Goal: Information Seeking & Learning: Learn about a topic

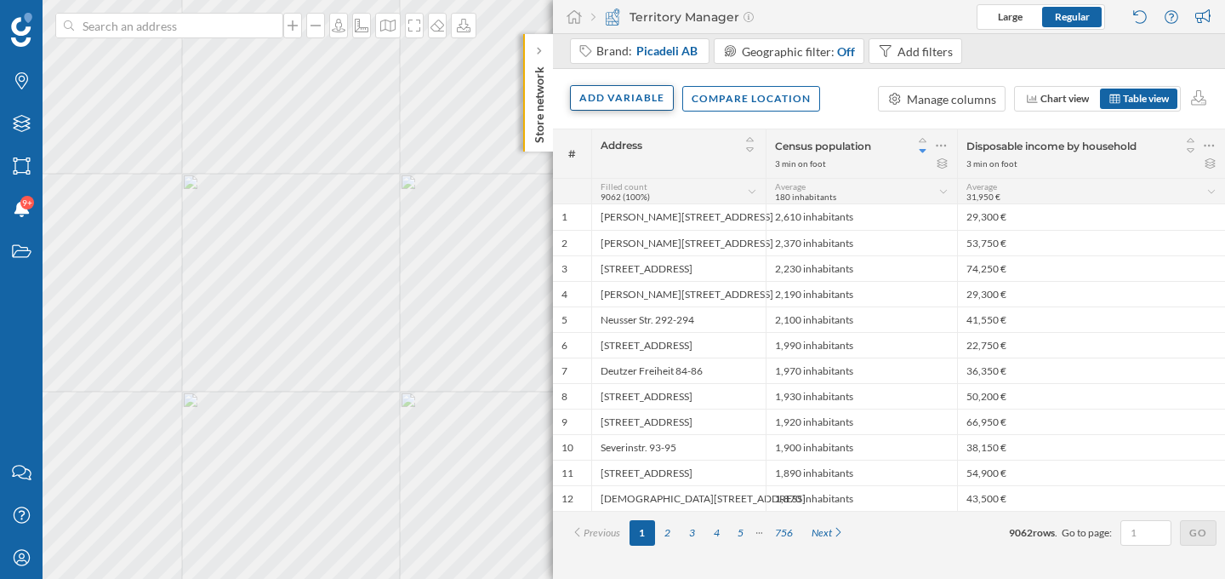
click at [630, 90] on div "Add variable" at bounding box center [622, 98] width 104 height 26
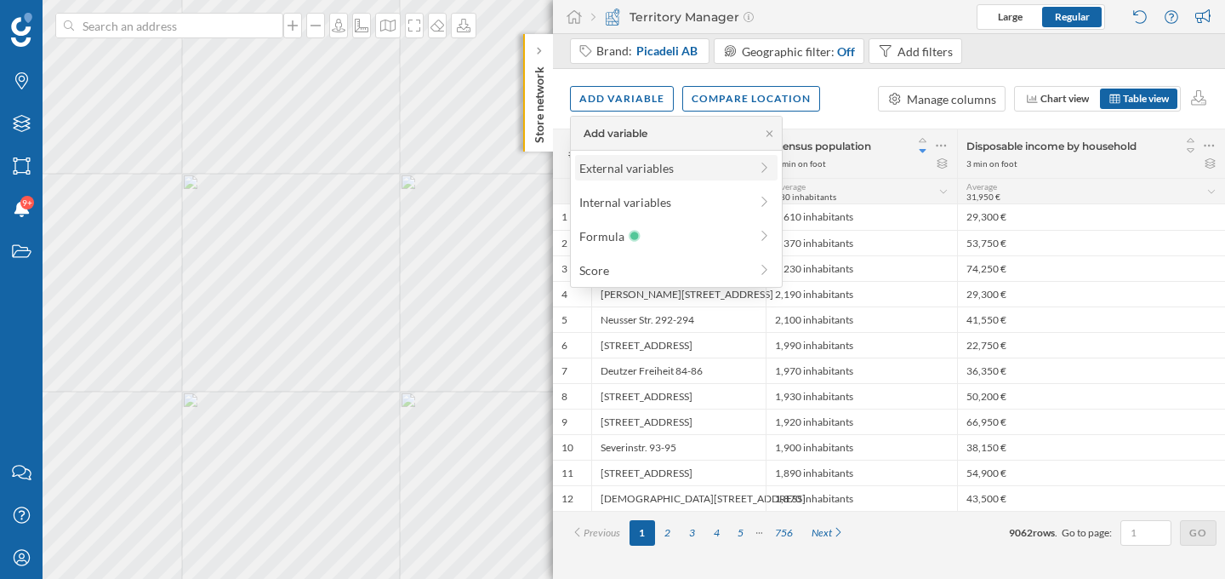
click at [640, 166] on div "External variables" at bounding box center [663, 168] width 169 height 18
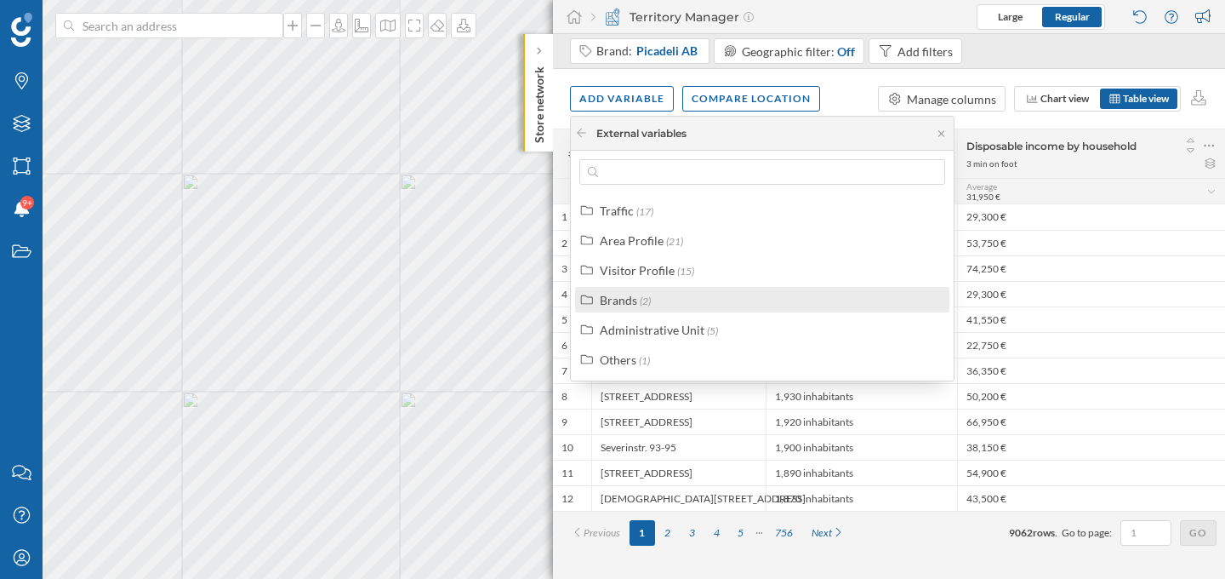
click at [671, 302] on div "Brands (2)" at bounding box center [770, 300] width 340 height 18
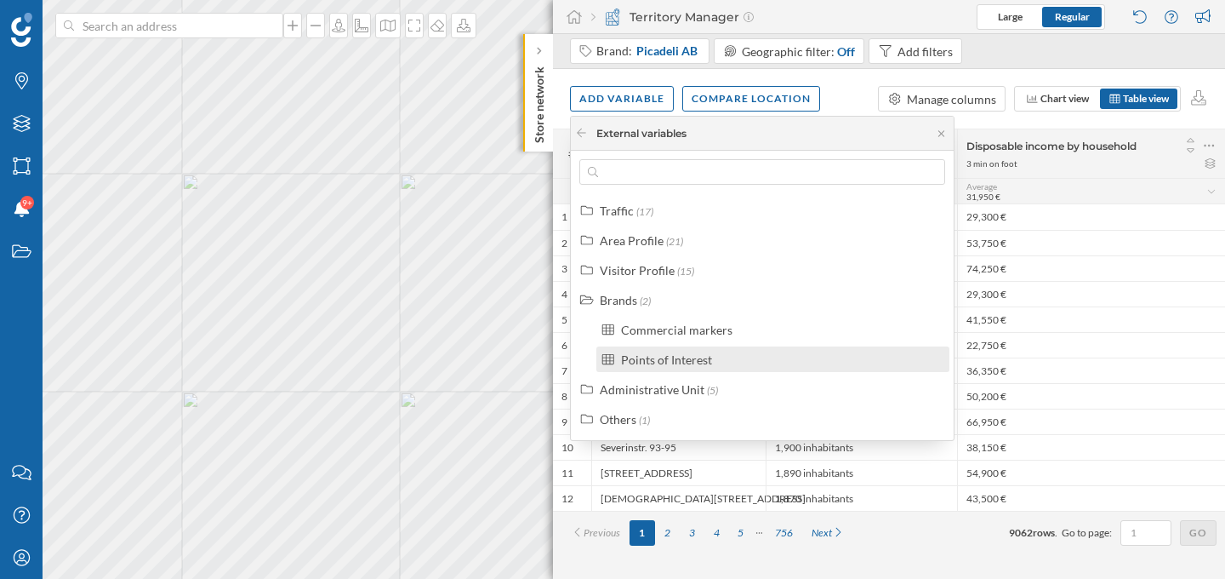
click at [703, 363] on div "Points of Interest" at bounding box center [666, 359] width 91 height 14
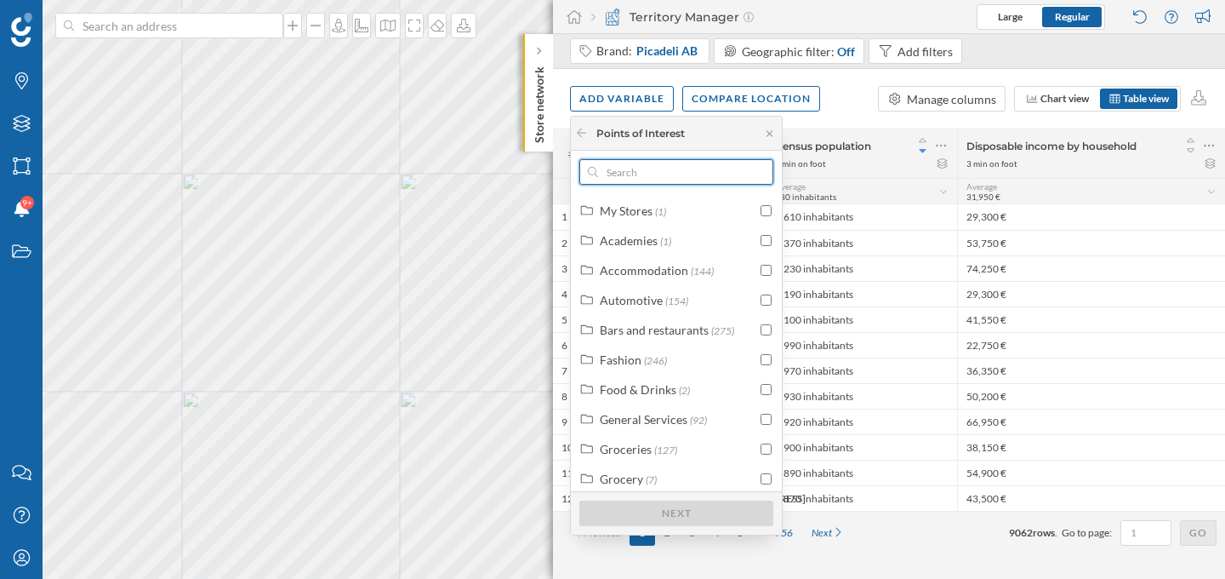
click at [684, 179] on input "text" at bounding box center [676, 172] width 157 height 26
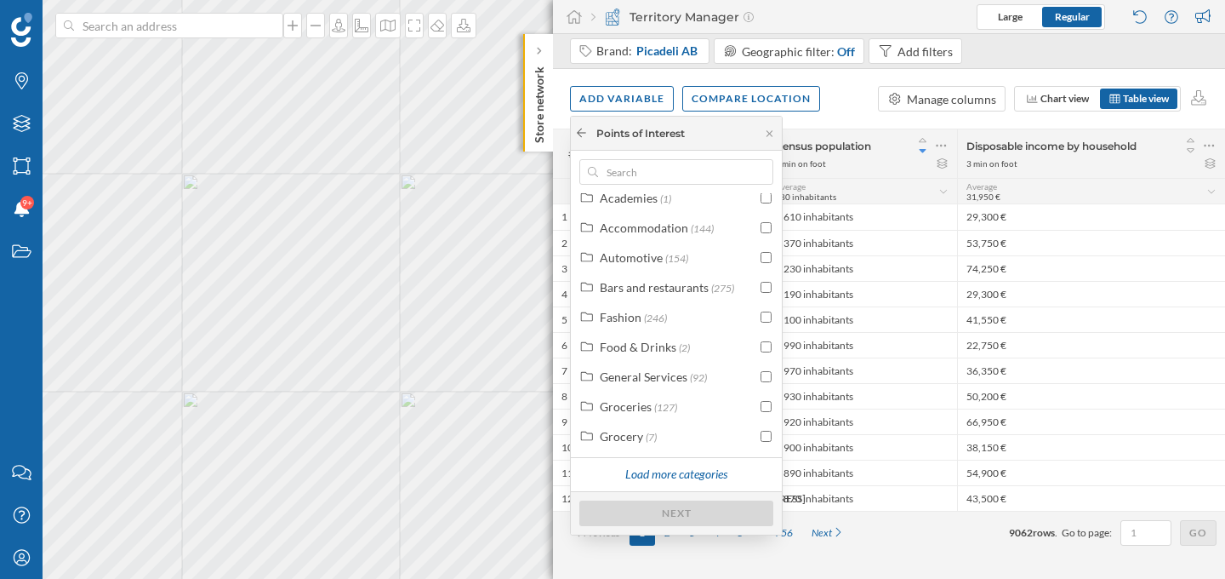
click at [580, 133] on icon at bounding box center [581, 133] width 13 height 10
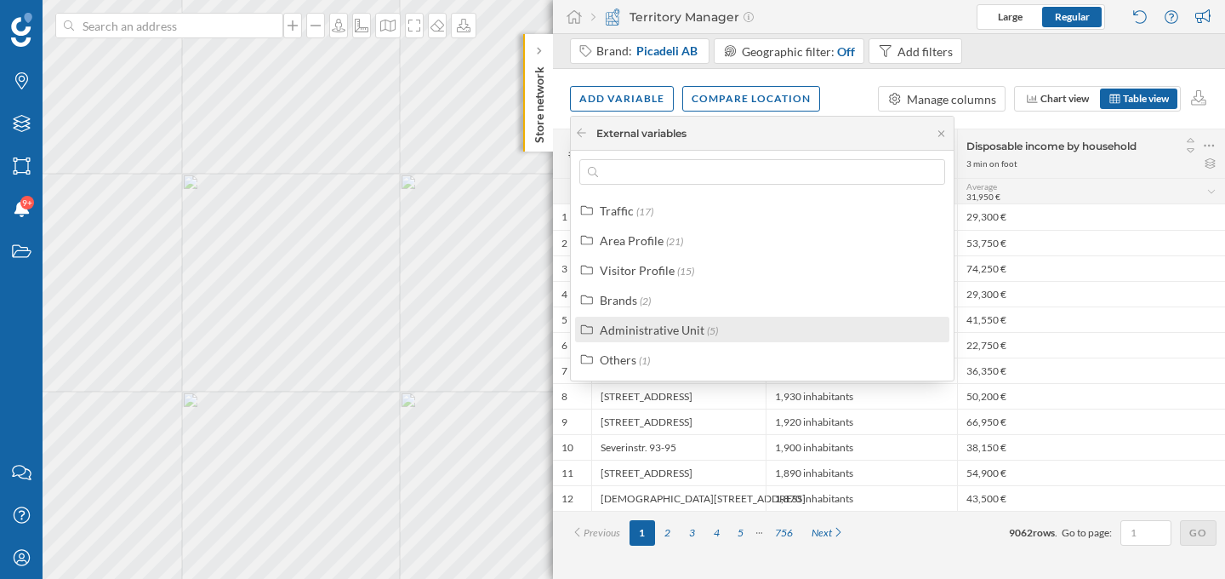
click at [645, 334] on div "Administrative Unit" at bounding box center [652, 330] width 105 height 14
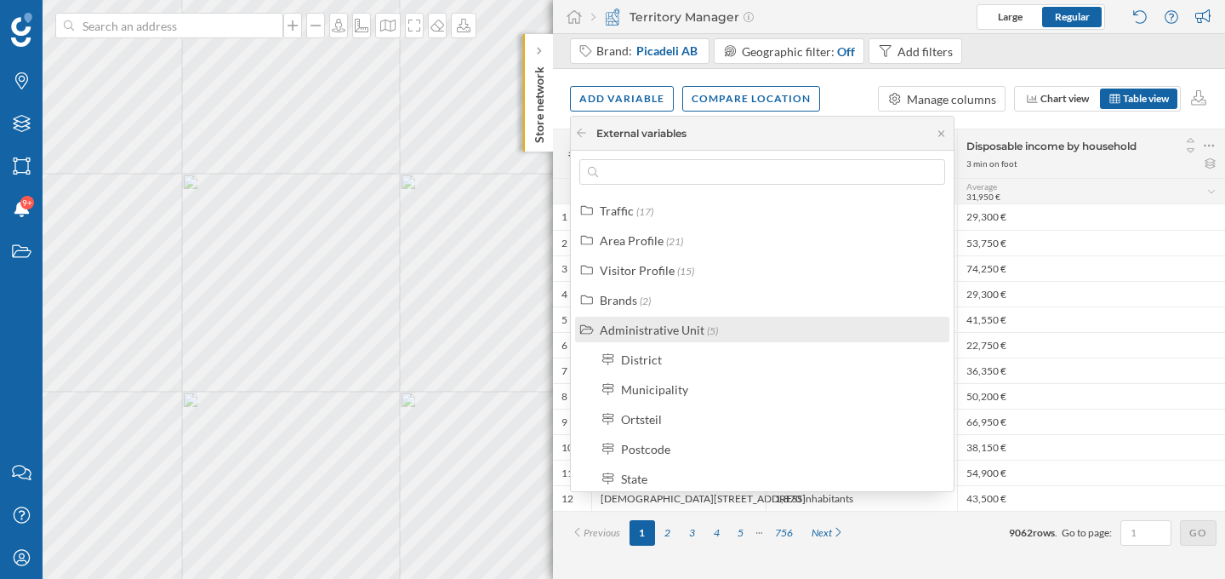
click at [645, 329] on div "Administrative Unit" at bounding box center [652, 330] width 105 height 14
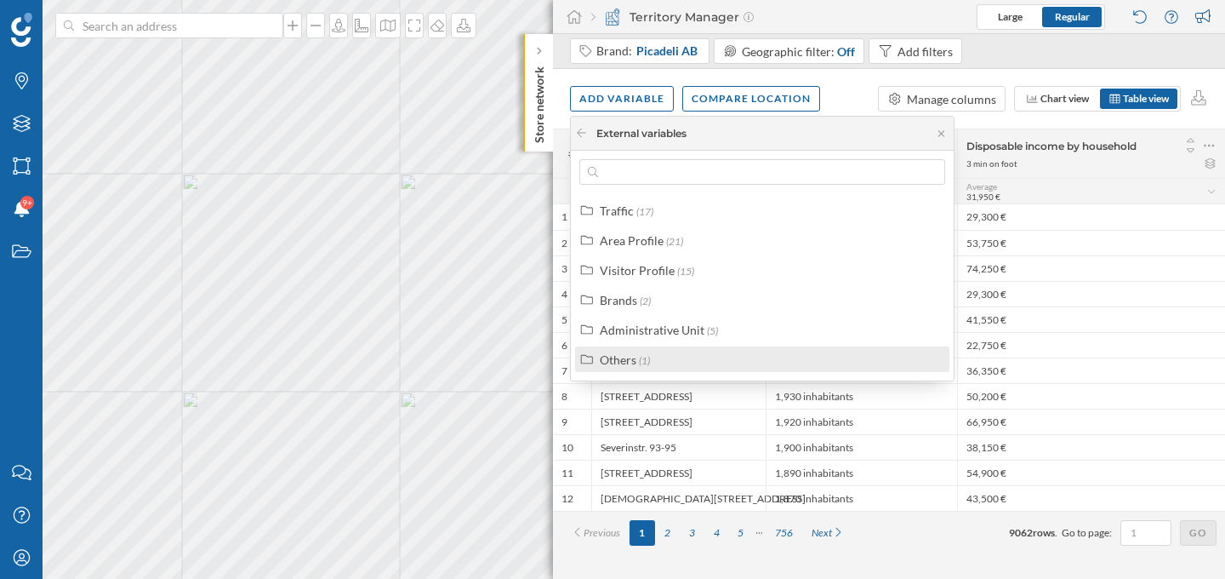
click at [643, 355] on span "(1)" at bounding box center [644, 360] width 11 height 13
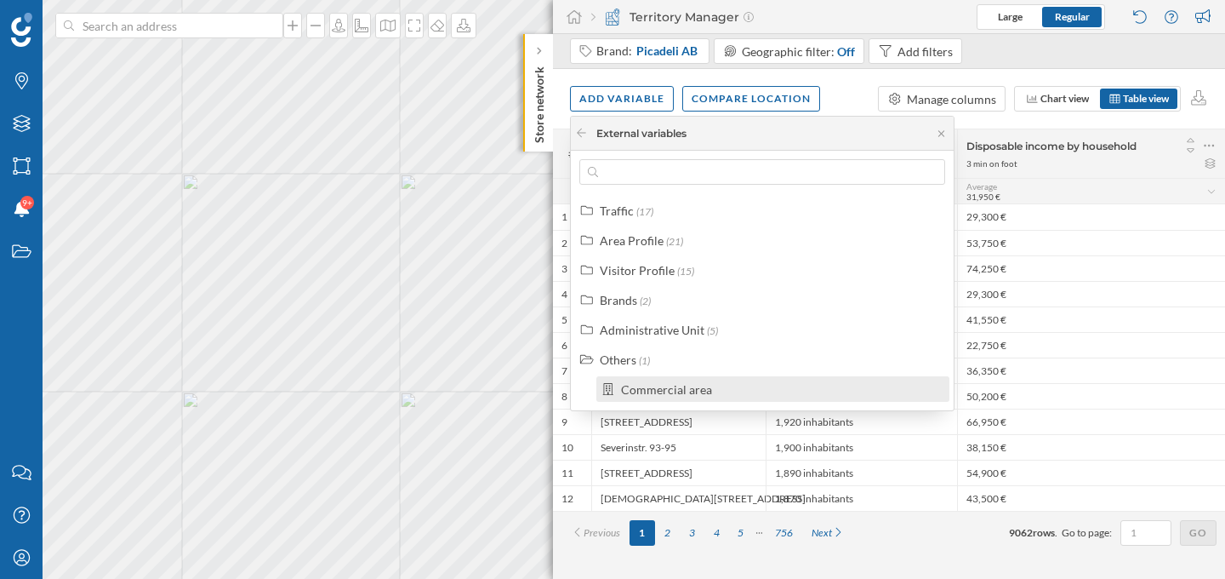
click at [657, 387] on div "Commercial area" at bounding box center [666, 389] width 91 height 14
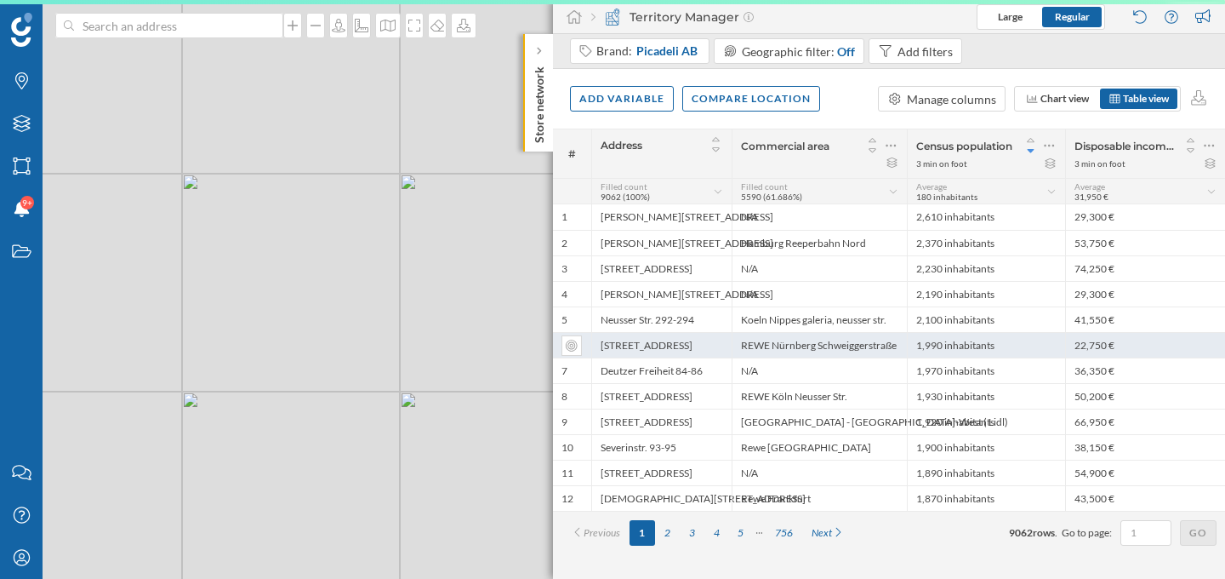
scroll to position [0, 0]
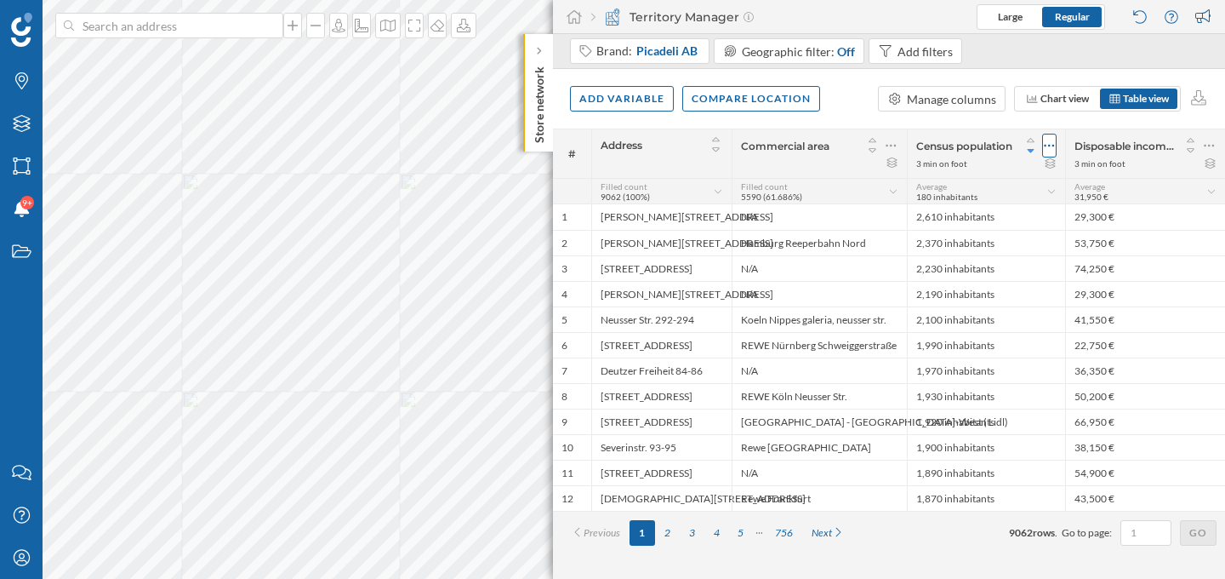
click at [1053, 139] on icon at bounding box center [1049, 145] width 11 height 17
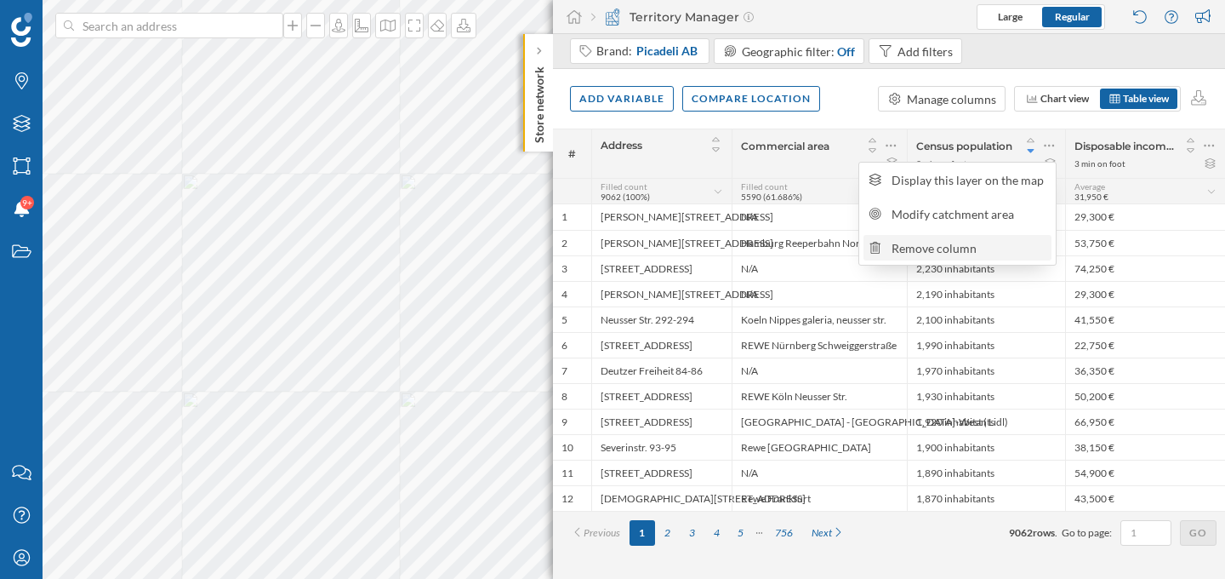
click at [1031, 243] on div "Remove column" at bounding box center [969, 248] width 155 height 18
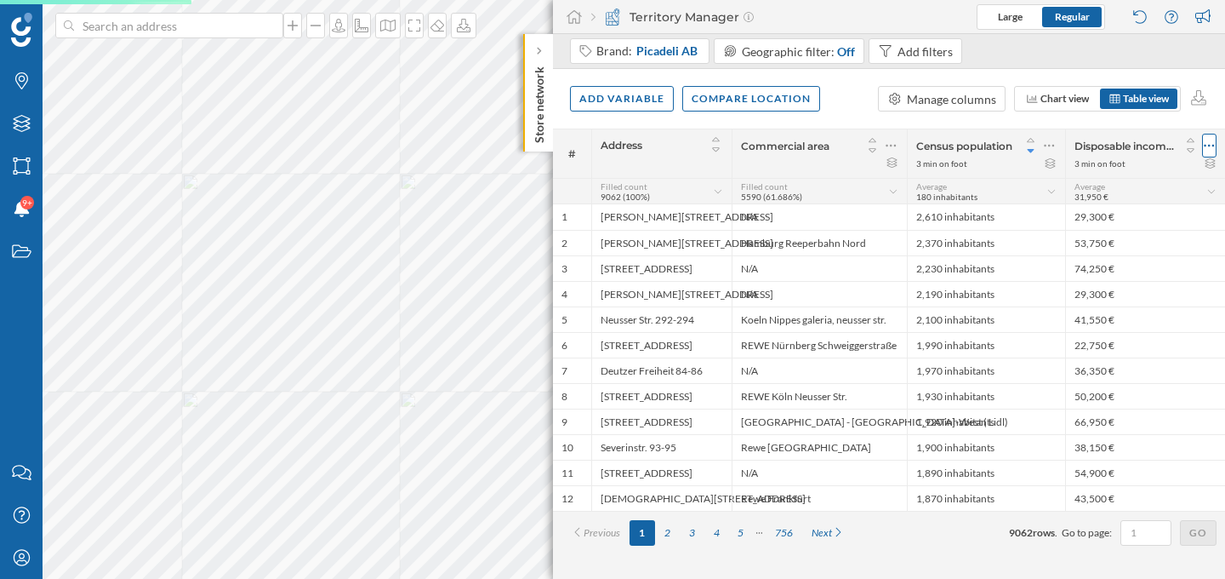
click at [1212, 146] on icon at bounding box center [1209, 145] width 11 height 17
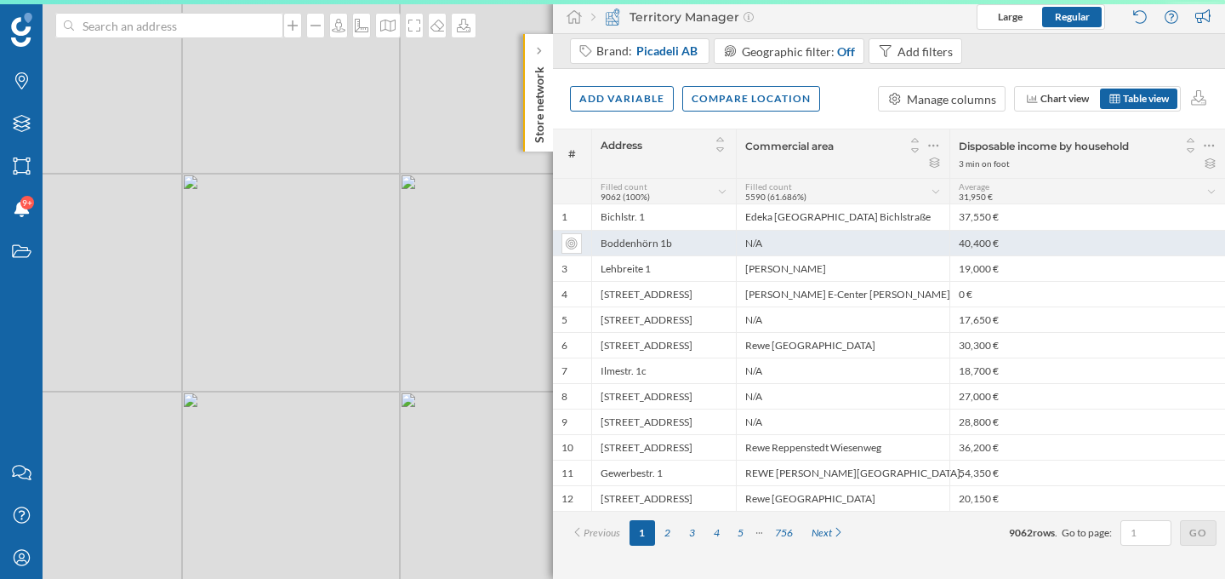
click at [1179, 247] on div "40,400 €" at bounding box center [1088, 243] width 276 height 26
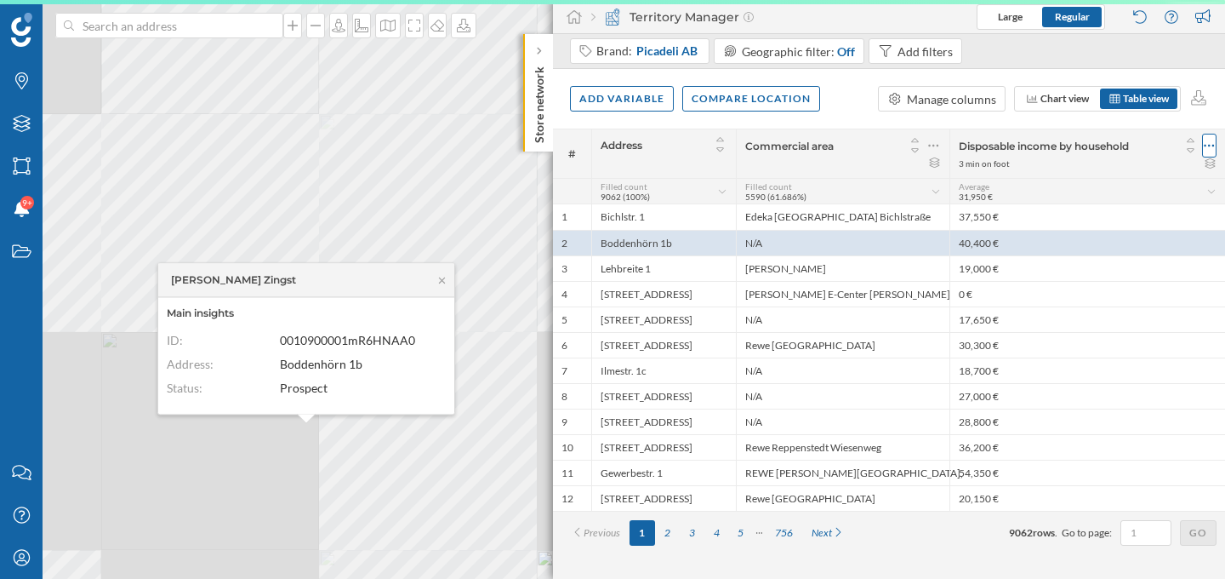
click at [1213, 143] on icon at bounding box center [1209, 145] width 11 height 17
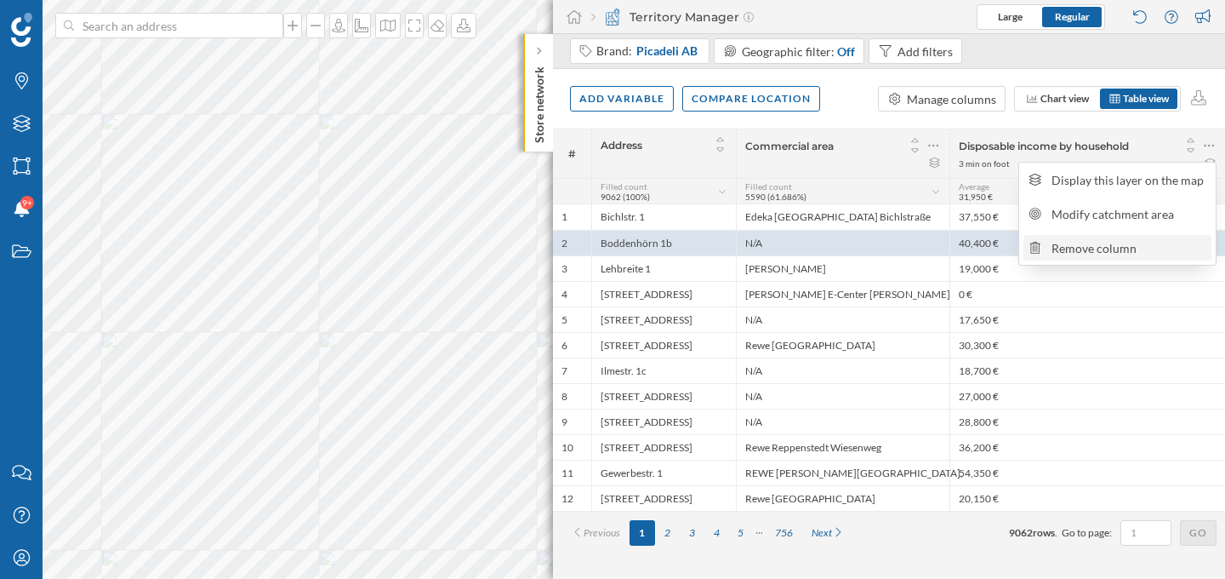
click at [1163, 240] on div "Remove column" at bounding box center [1129, 248] width 155 height 18
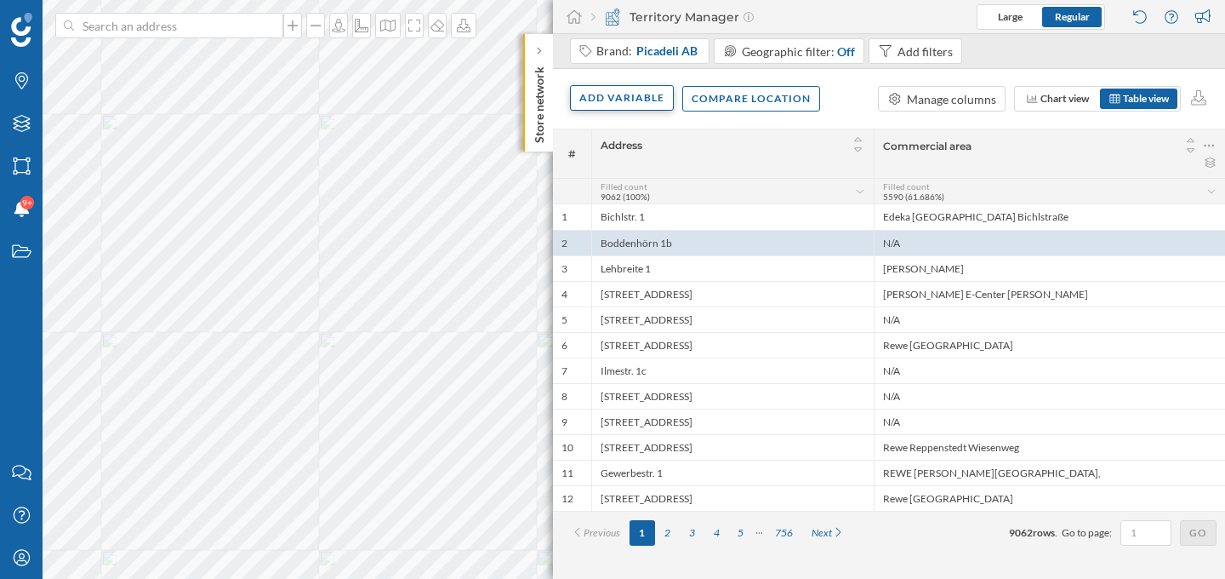
click at [623, 108] on div "Add variable" at bounding box center [622, 98] width 104 height 26
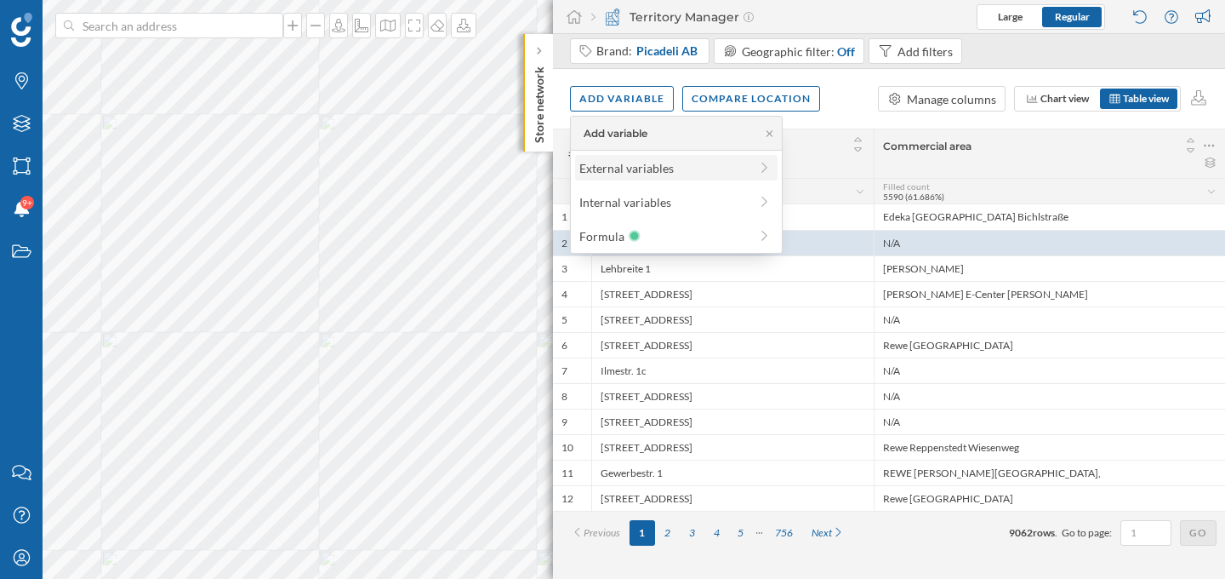
click at [642, 161] on div "External variables" at bounding box center [663, 168] width 169 height 18
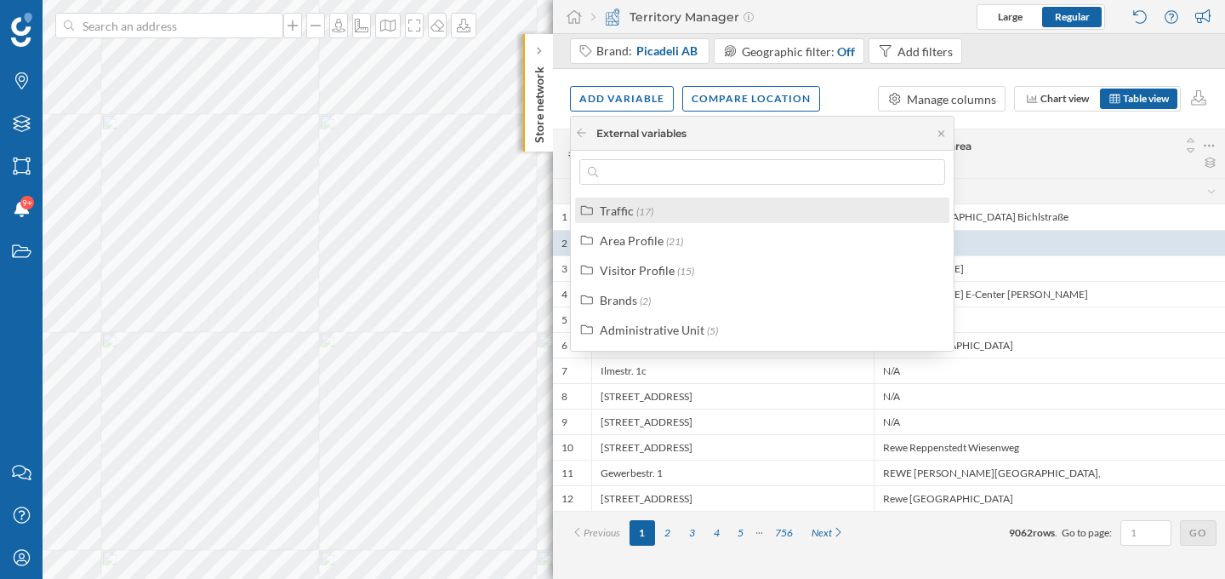
click at [691, 208] on div "Traffic (17)" at bounding box center [770, 211] width 340 height 18
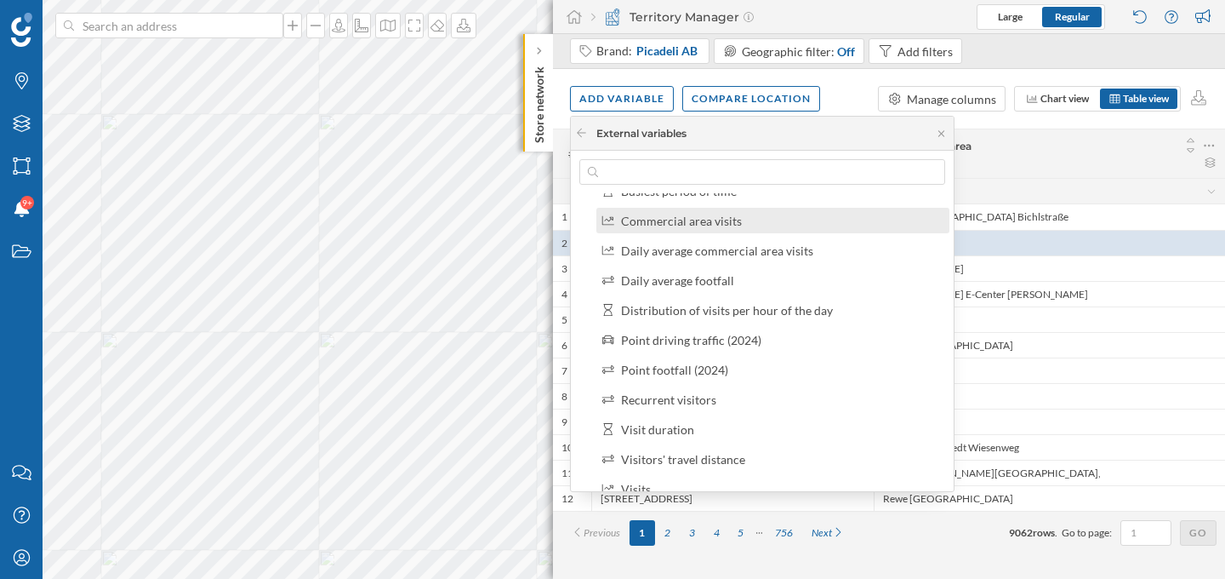
scroll to position [317, 0]
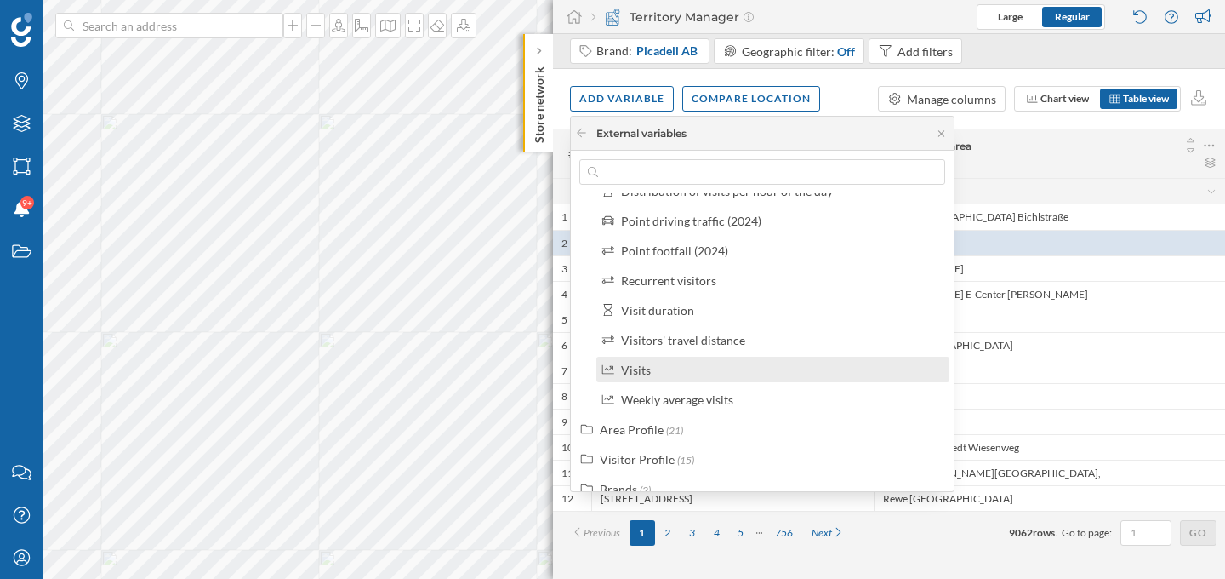
click at [734, 374] on div "Visits" at bounding box center [780, 370] width 318 height 18
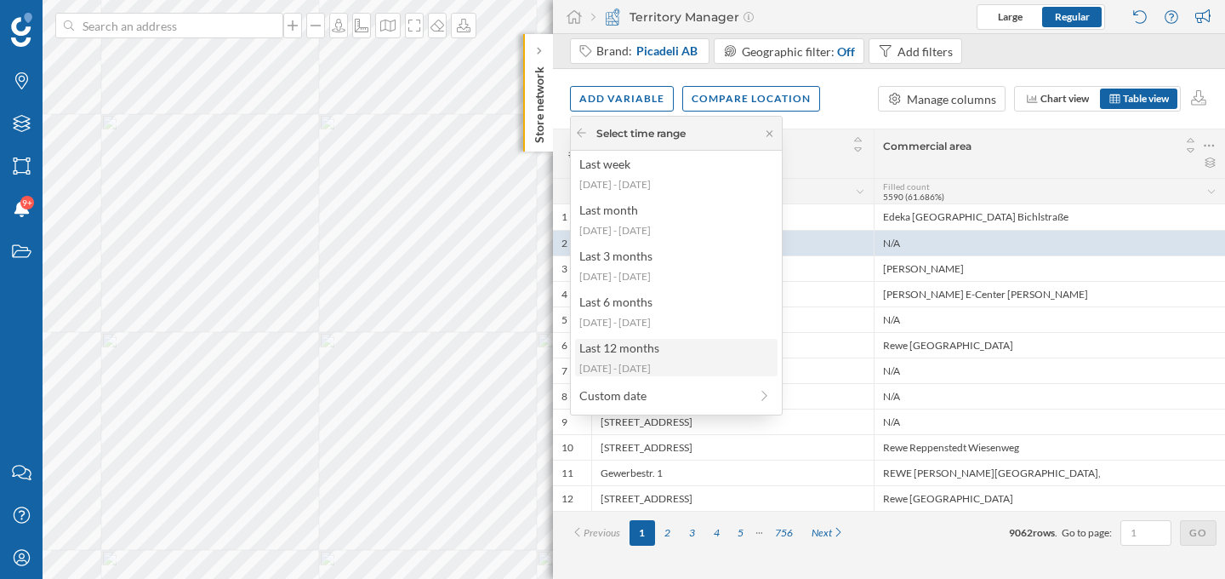
click at [703, 361] on div "2024-09-16 - 2025-09-14" at bounding box center [675, 368] width 192 height 15
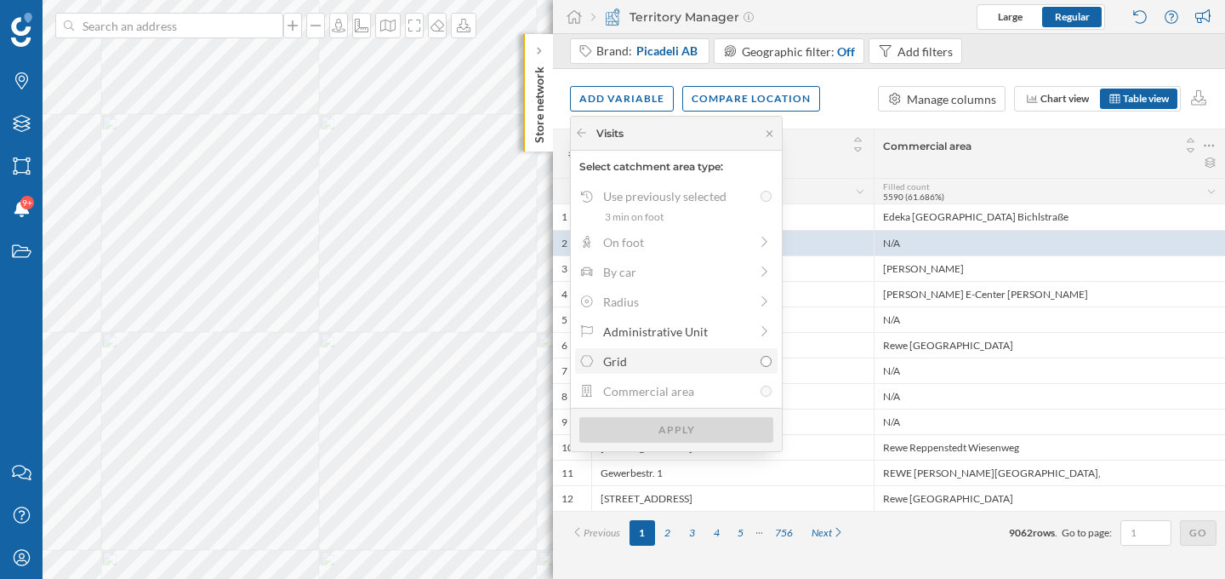
click at [696, 353] on div "Grid" at bounding box center [678, 361] width 150 height 18
click at [761, 356] on input "Grid" at bounding box center [766, 361] width 11 height 11
radio input "true"
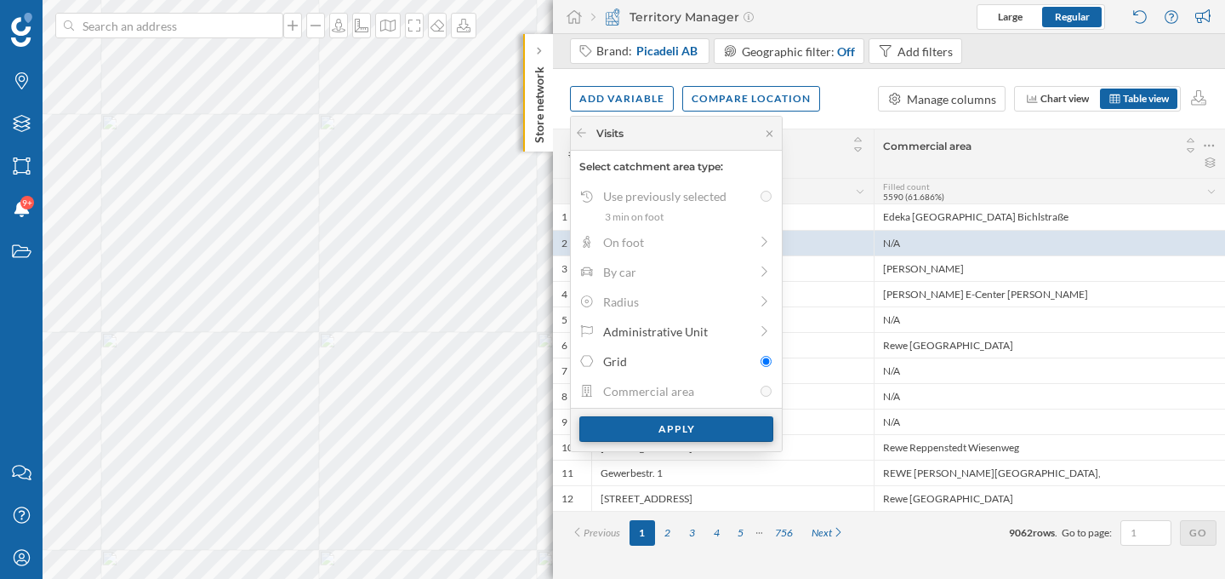
click at [695, 431] on div "Apply" at bounding box center [676, 429] width 194 height 26
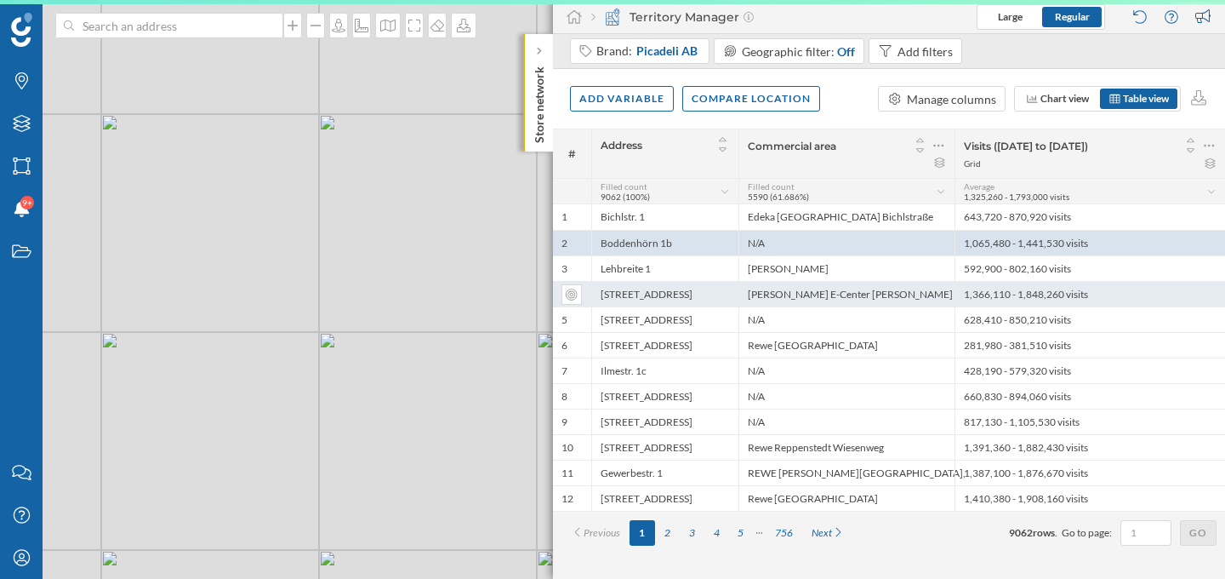
scroll to position [0, 0]
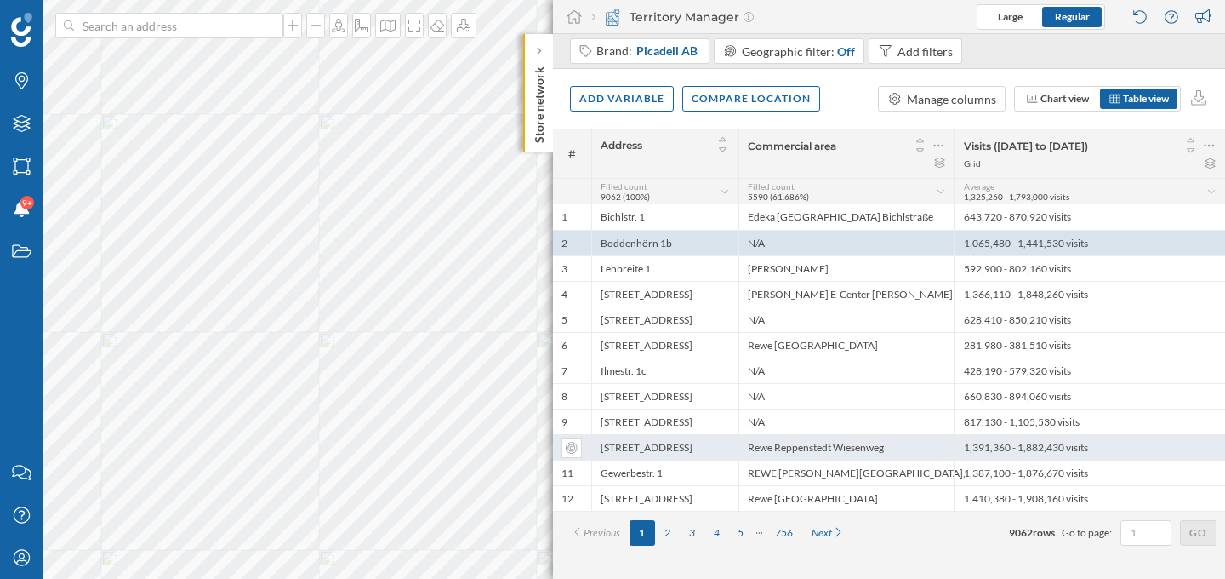
click at [668, 447] on div "Wiesenweg 9" at bounding box center [664, 447] width 147 height 26
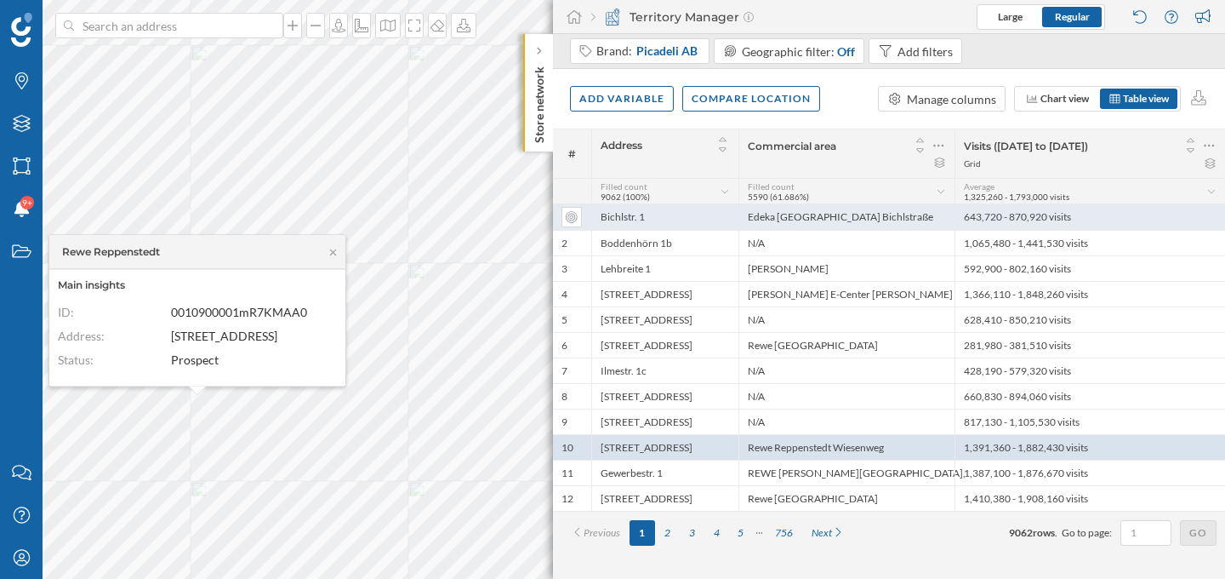
click at [724, 218] on div "Bichlstr. 1" at bounding box center [664, 217] width 147 height 26
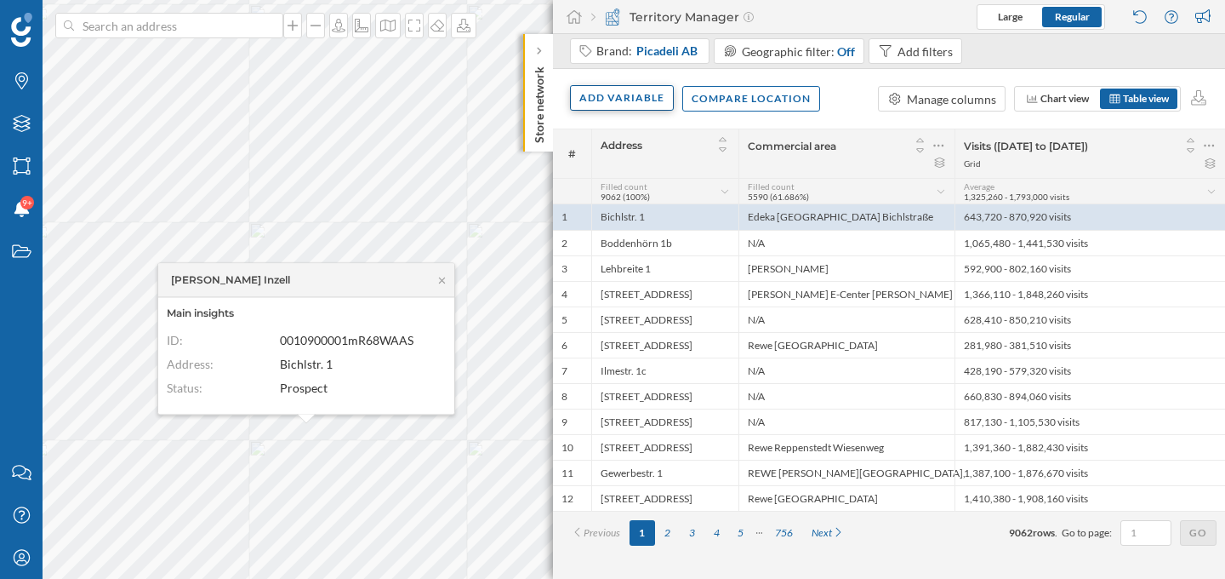
click at [635, 101] on div "Add variable" at bounding box center [622, 98] width 104 height 26
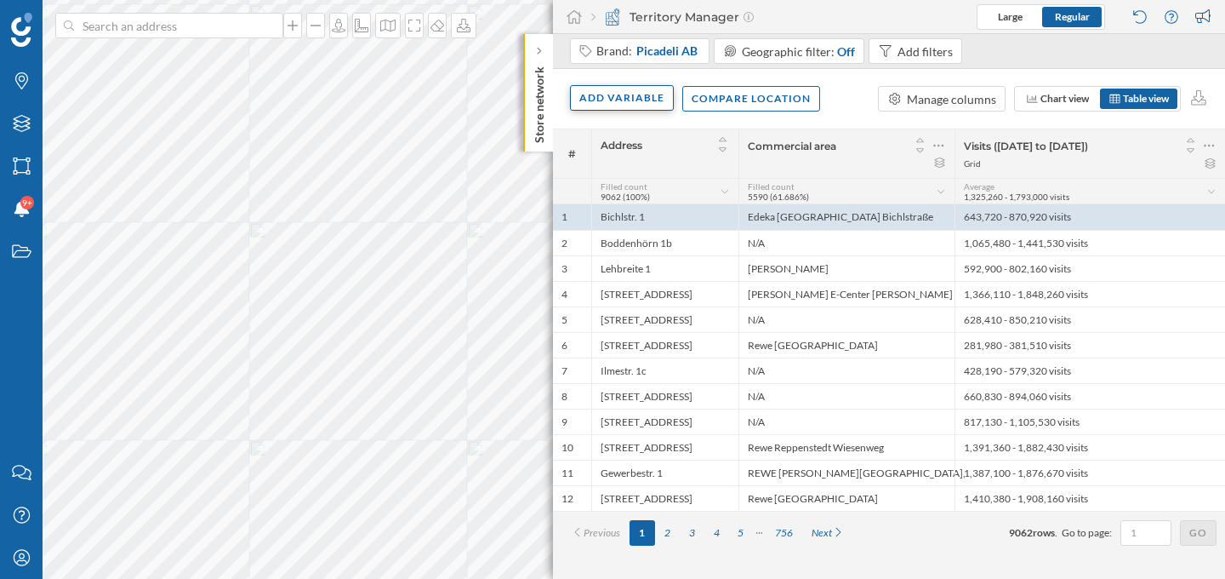
click at [635, 101] on div "Add variable" at bounding box center [622, 98] width 104 height 26
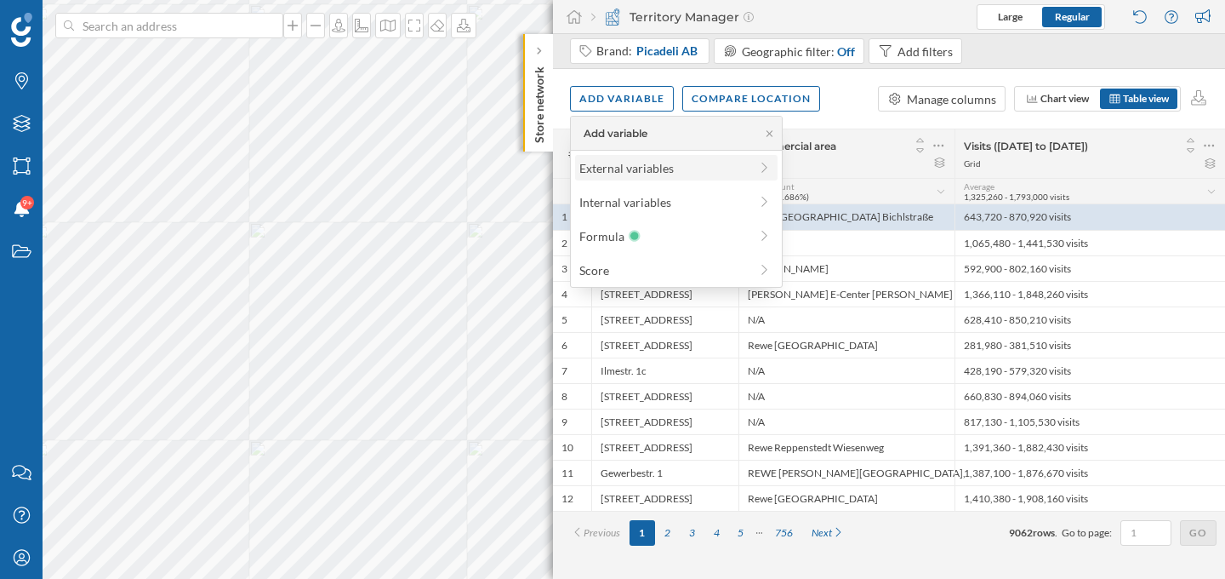
click at [637, 159] on div "External variables" at bounding box center [663, 168] width 169 height 18
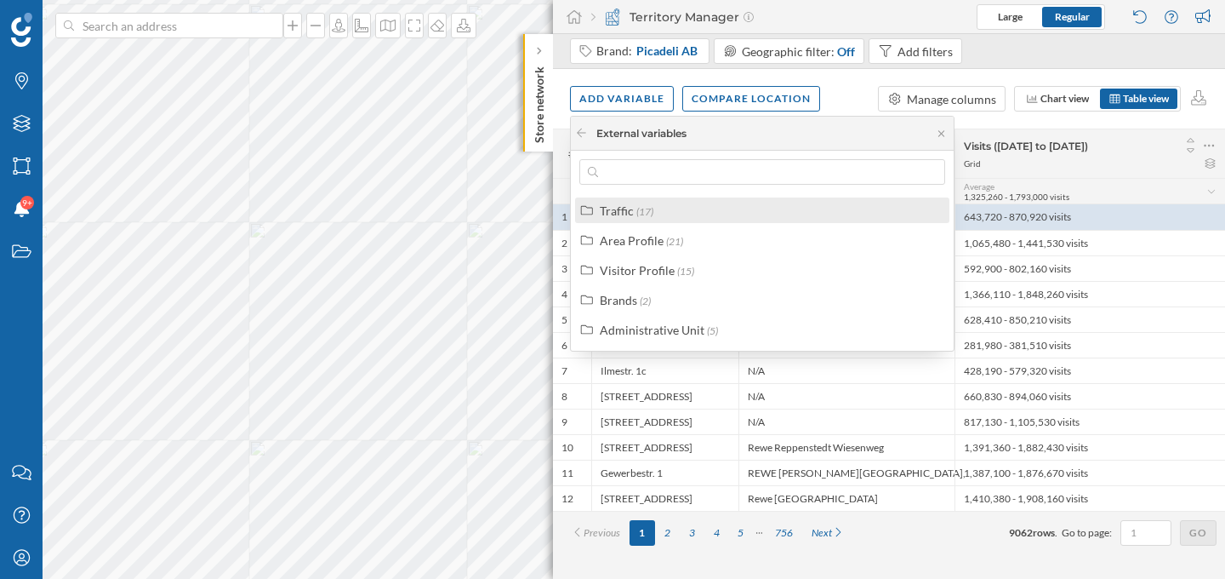
click at [736, 212] on div "Traffic (17)" at bounding box center [770, 211] width 340 height 18
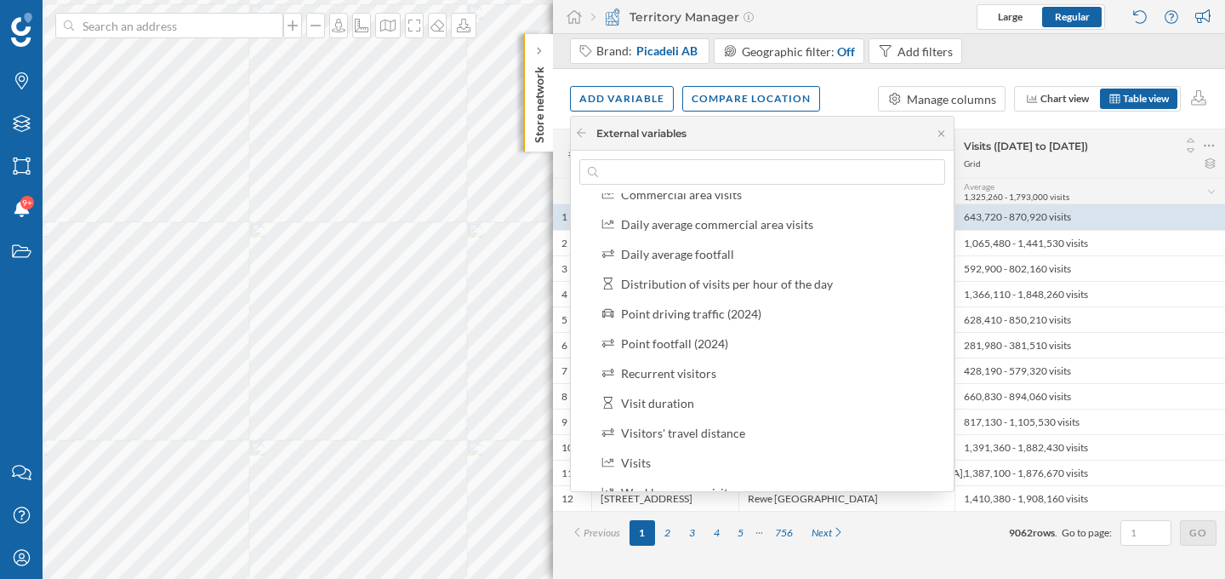
scroll to position [212, 0]
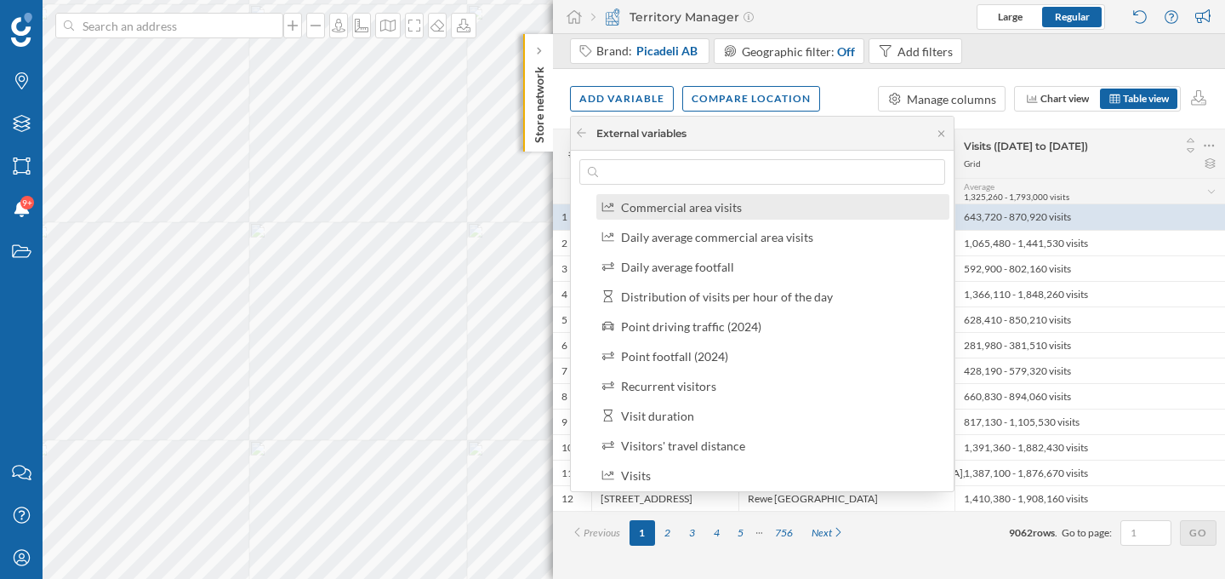
click at [737, 211] on div "Commercial area visits" at bounding box center [681, 207] width 121 height 14
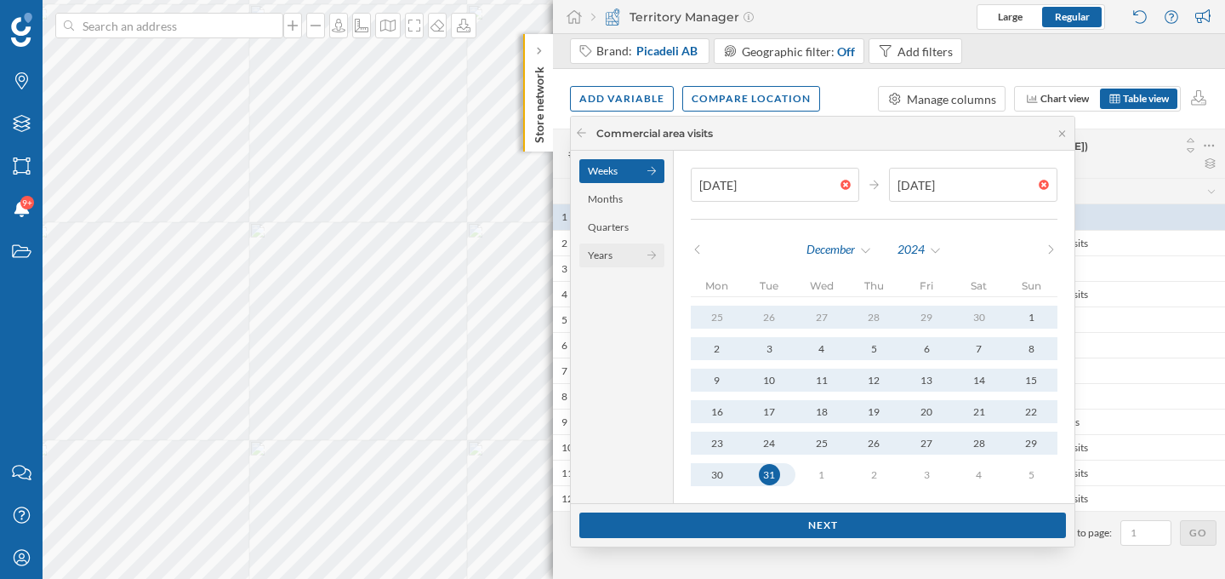
click at [632, 266] on div "Years" at bounding box center [621, 255] width 85 height 24
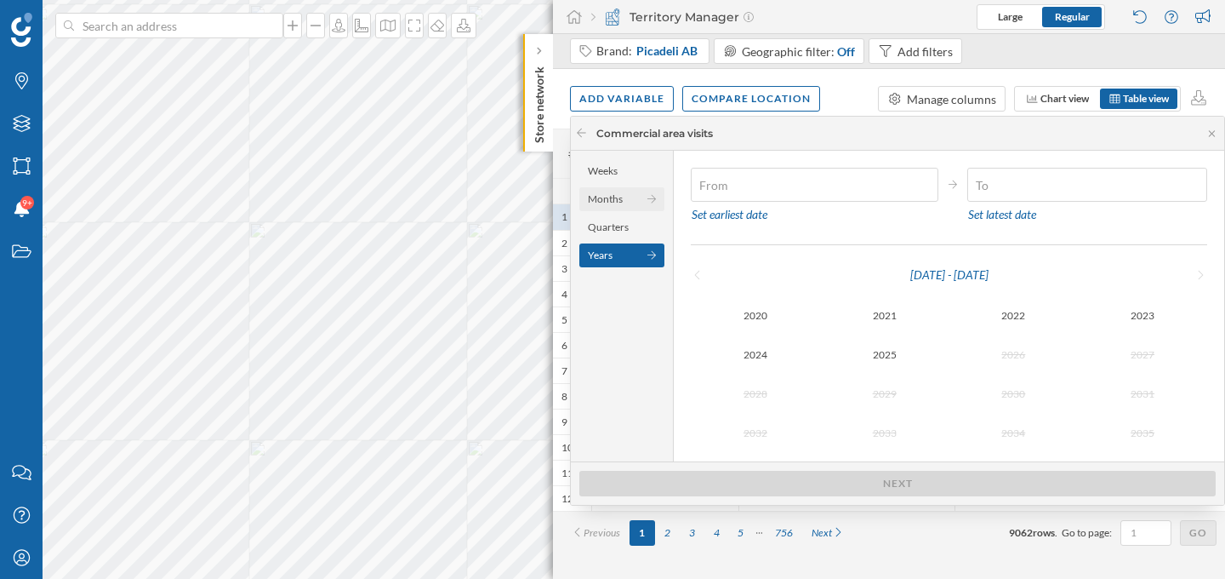
click at [628, 197] on div "Months" at bounding box center [621, 199] width 85 height 24
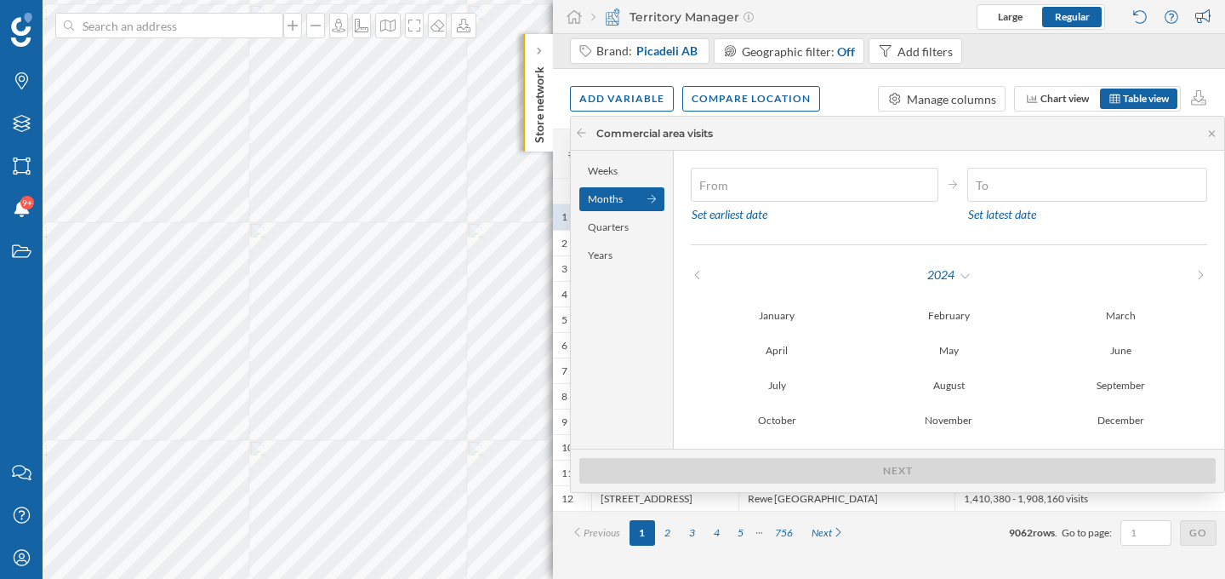
click at [976, 272] on div "2024" at bounding box center [949, 275] width 259 height 26
click at [963, 277] on div "2024" at bounding box center [950, 275] width 46 height 26
click at [616, 249] on div "Years" at bounding box center [621, 255] width 85 height 24
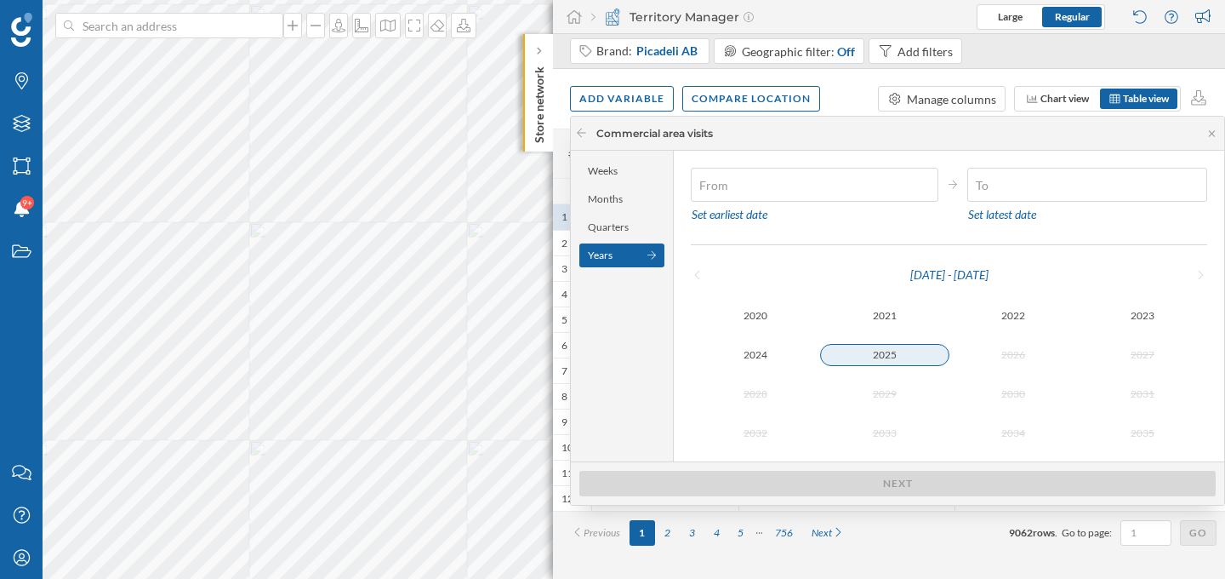
click at [892, 360] on div "2025" at bounding box center [884, 355] width 129 height 22
type input "01/01/2025"
type input "28/09/2025"
click at [906, 349] on div "2025" at bounding box center [884, 355] width 129 height 20
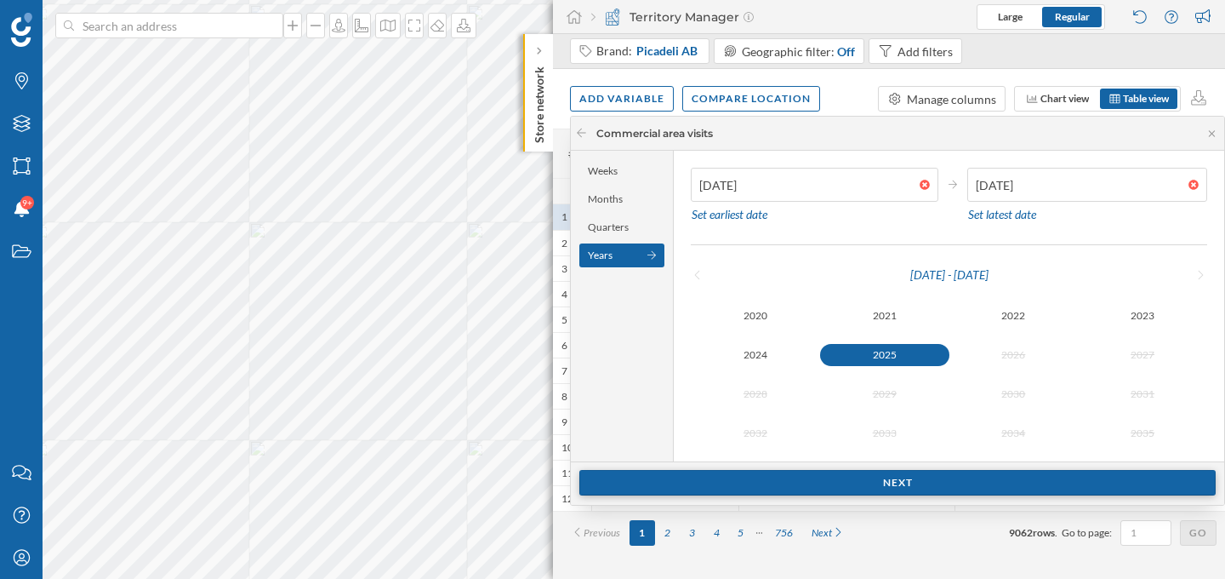
click at [955, 489] on div "Next" at bounding box center [897, 483] width 637 height 26
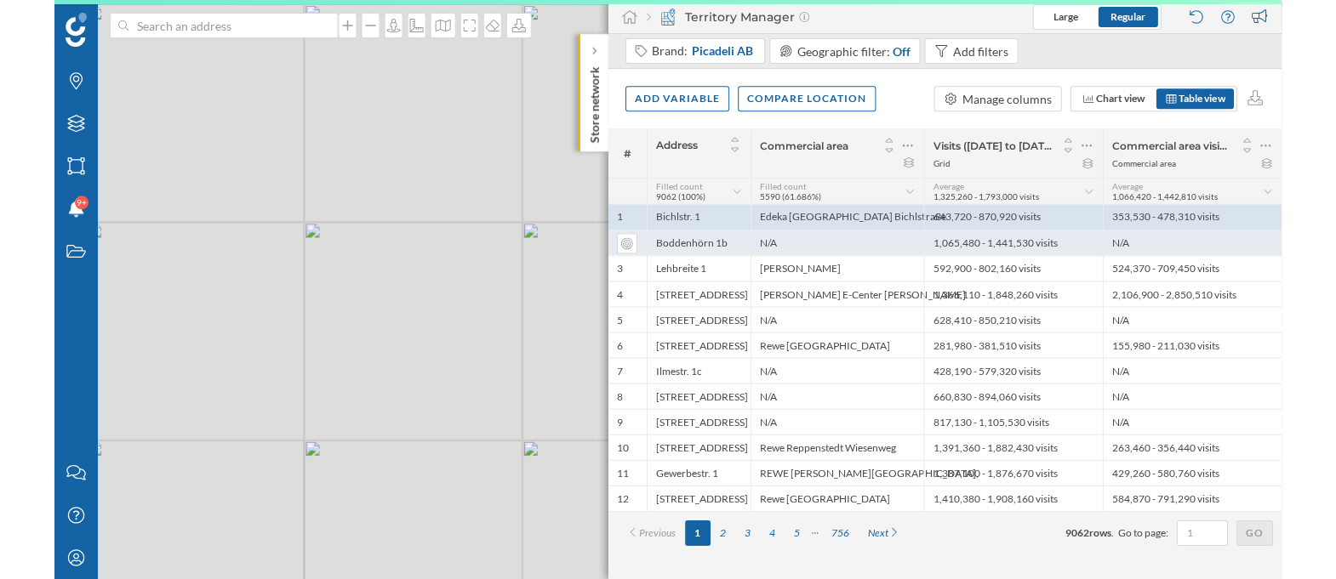
scroll to position [0, 0]
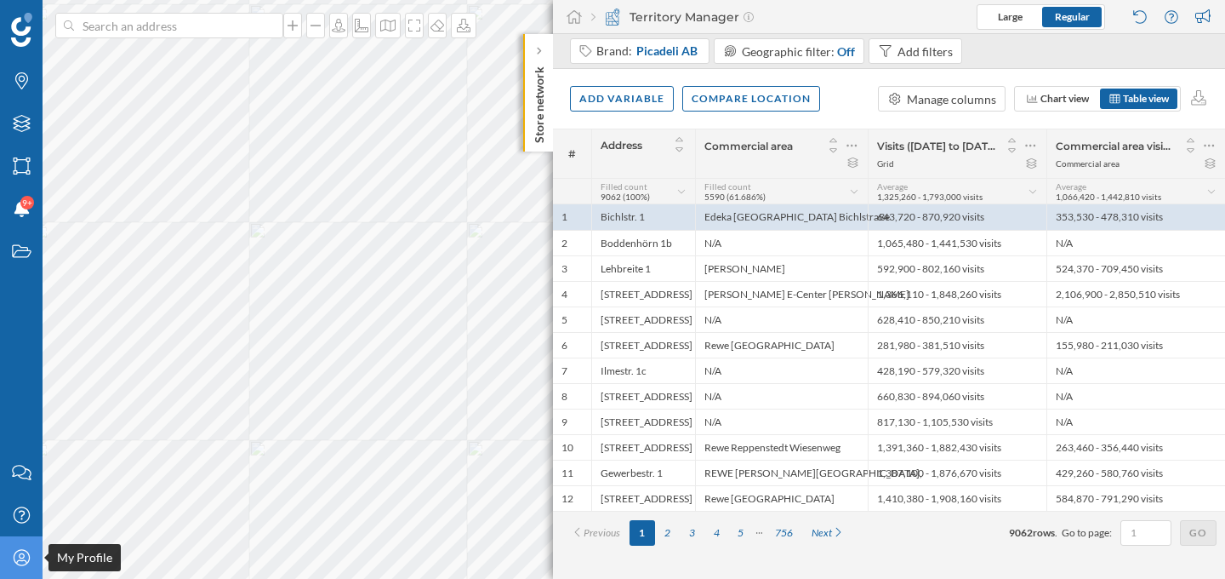
click at [9, 564] on div "My Profile" at bounding box center [21, 557] width 43 height 43
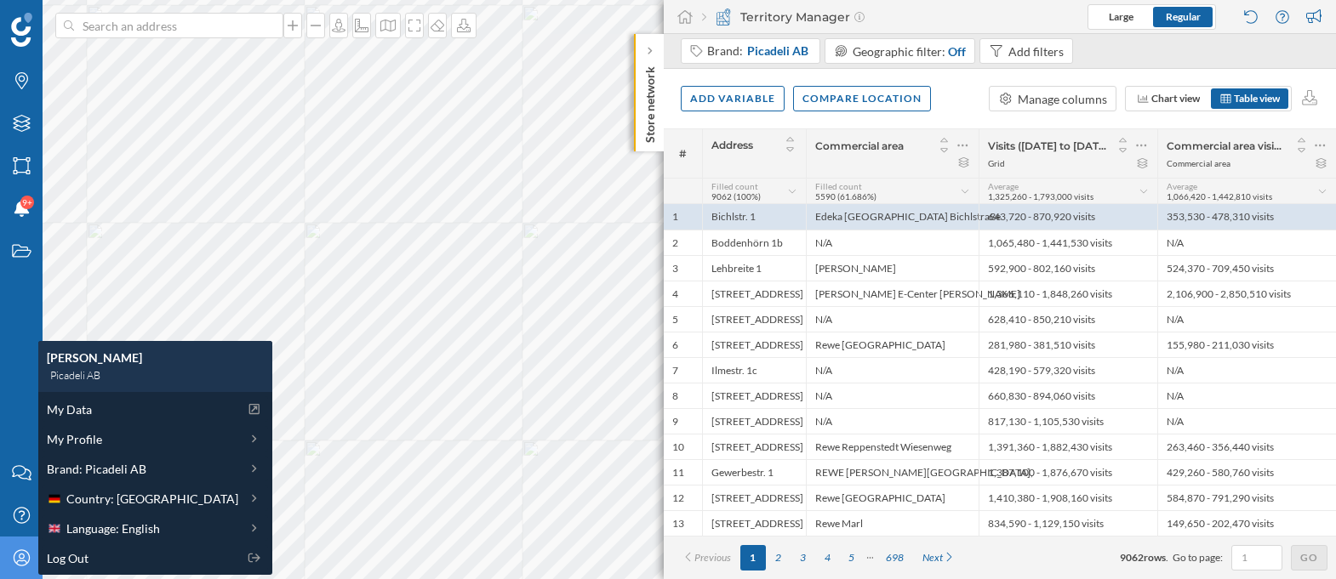
click at [1023, 19] on div "Territory Manager Large Regular" at bounding box center [1000, 17] width 672 height 34
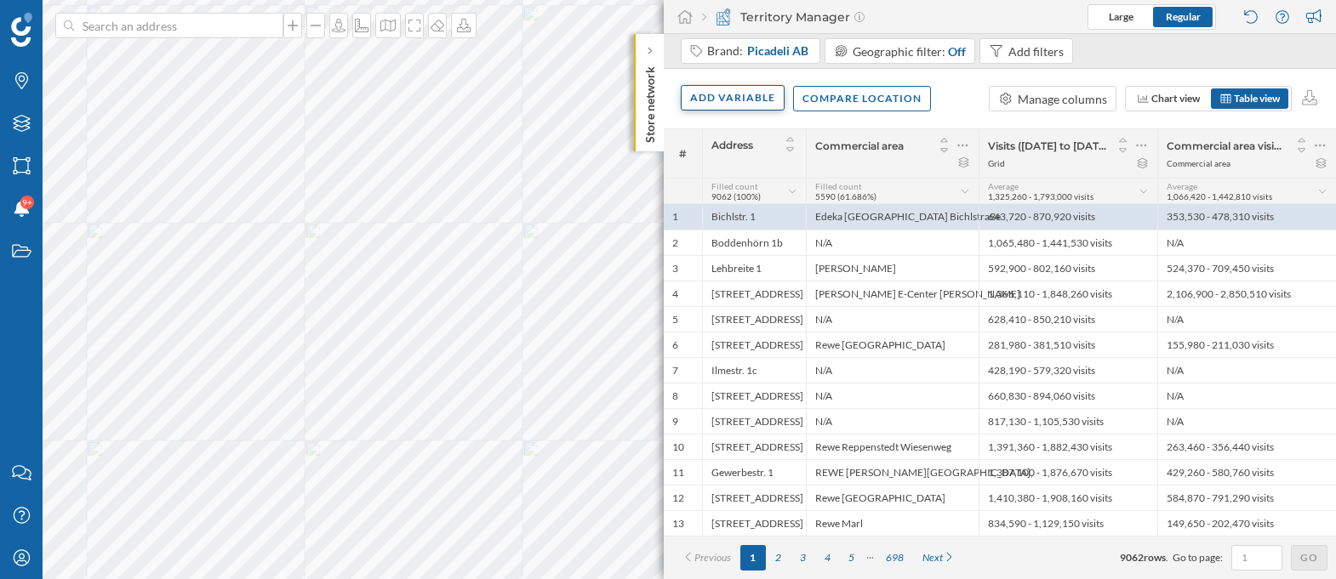
click at [731, 100] on div "Add variable" at bounding box center [733, 98] width 104 height 26
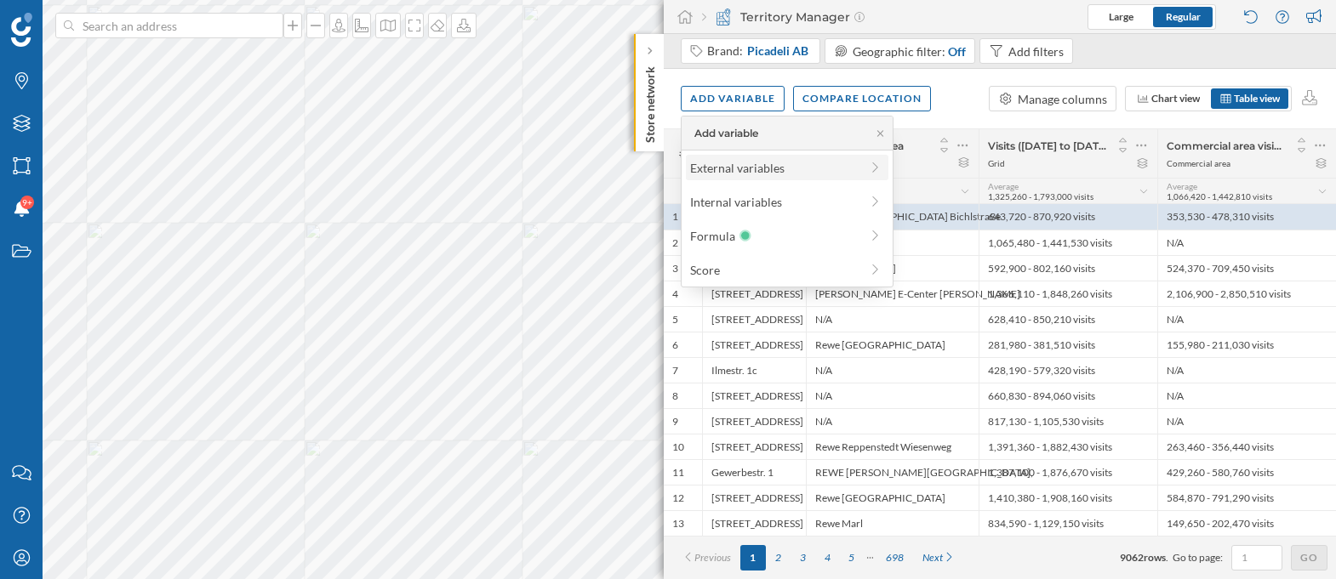
click at [725, 178] on div "External variables" at bounding box center [787, 168] width 203 height 26
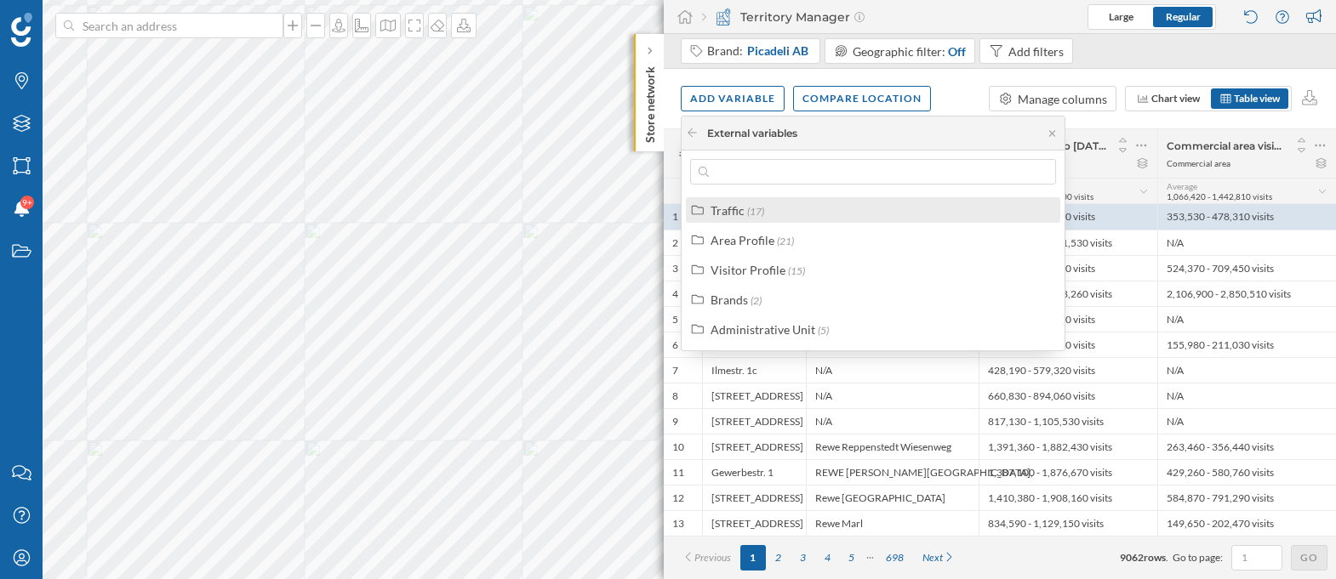
click at [752, 218] on label "Traffic (17)" at bounding box center [738, 211] width 54 height 18
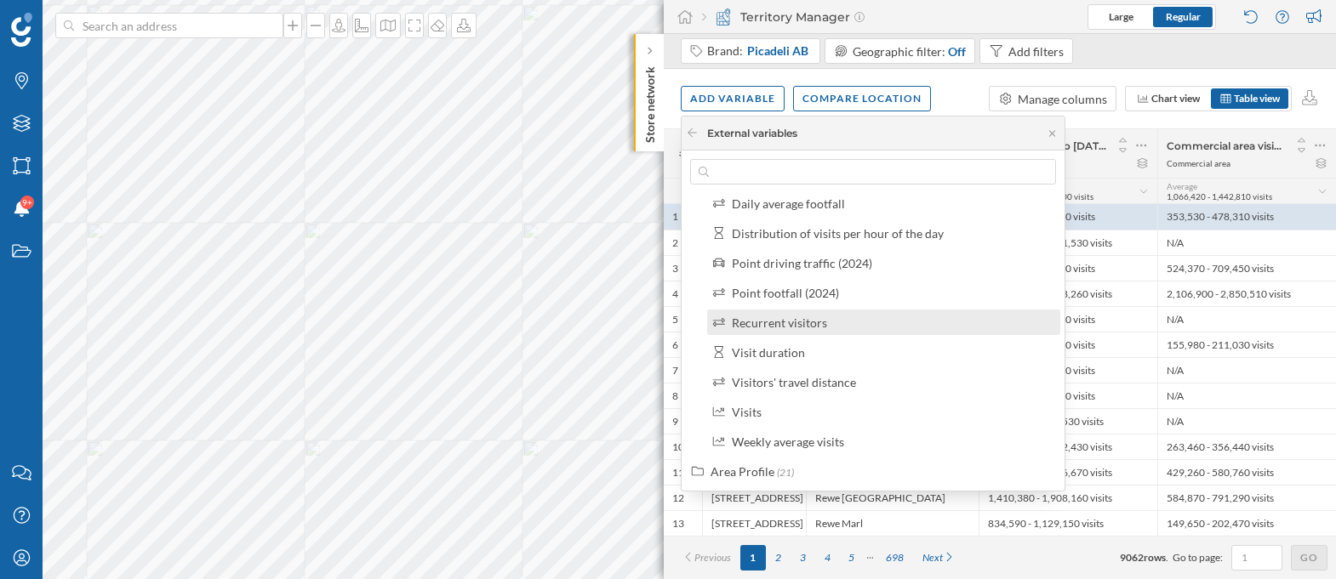
scroll to position [320, 0]
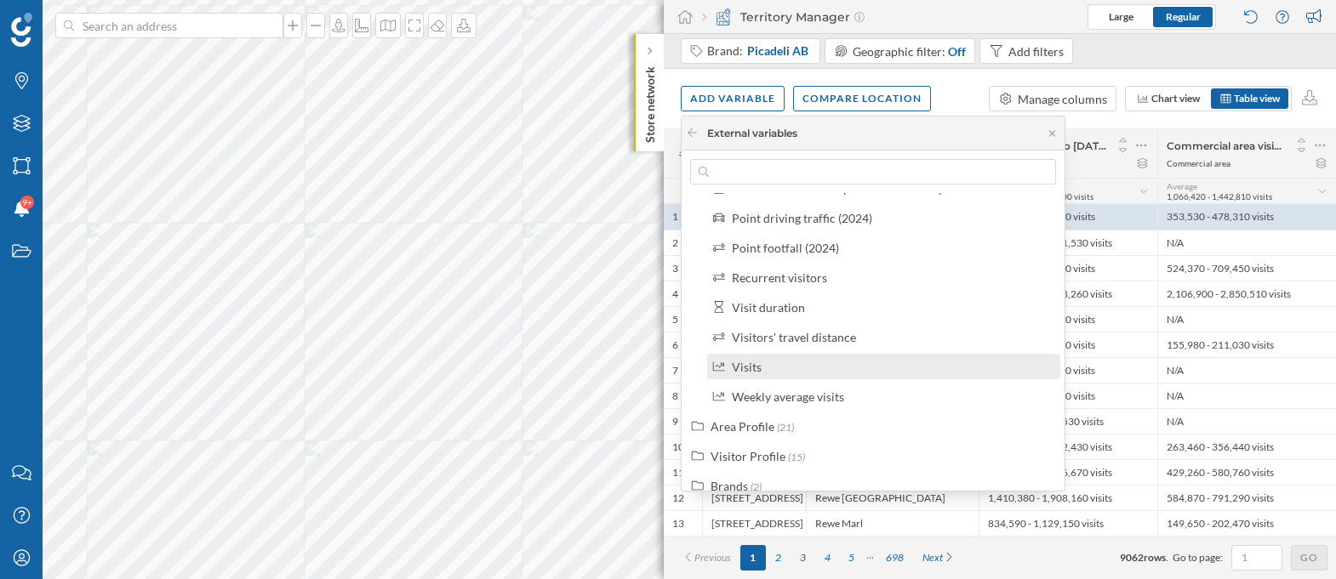
click at [795, 366] on div "Visits" at bounding box center [891, 367] width 318 height 18
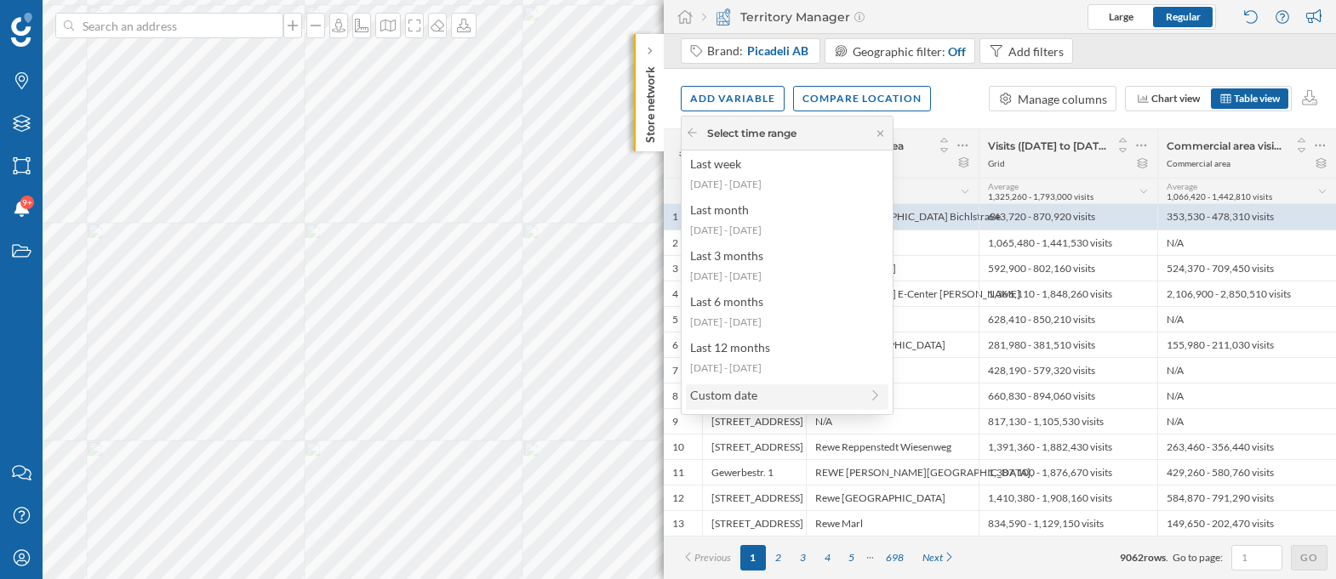
click at [749, 392] on div "Custom date" at bounding box center [774, 395] width 169 height 18
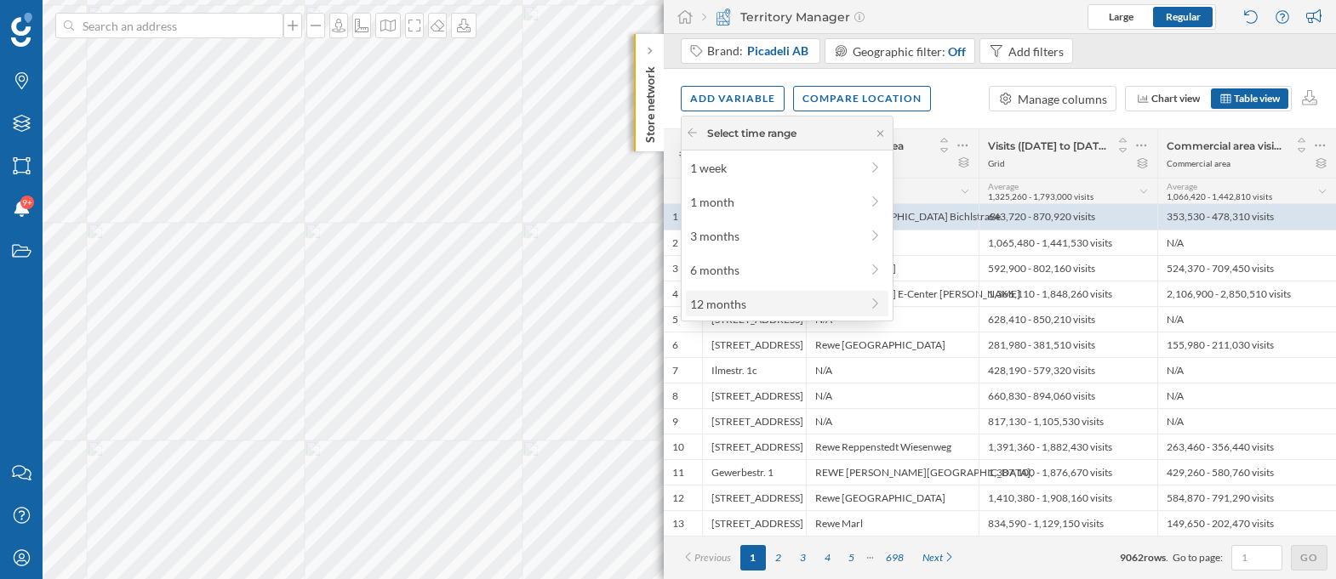
click at [761, 292] on div "12 months" at bounding box center [787, 304] width 203 height 26
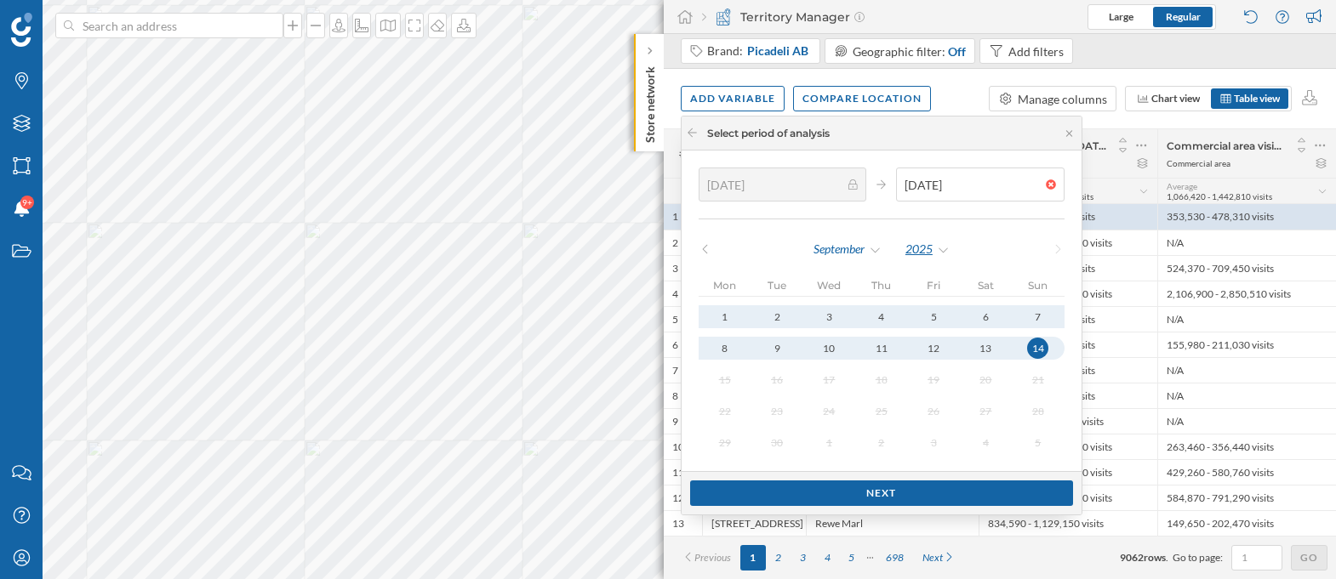
click at [927, 260] on div "2025" at bounding box center [928, 250] width 46 height 26
click at [850, 248] on div "September" at bounding box center [848, 250] width 70 height 26
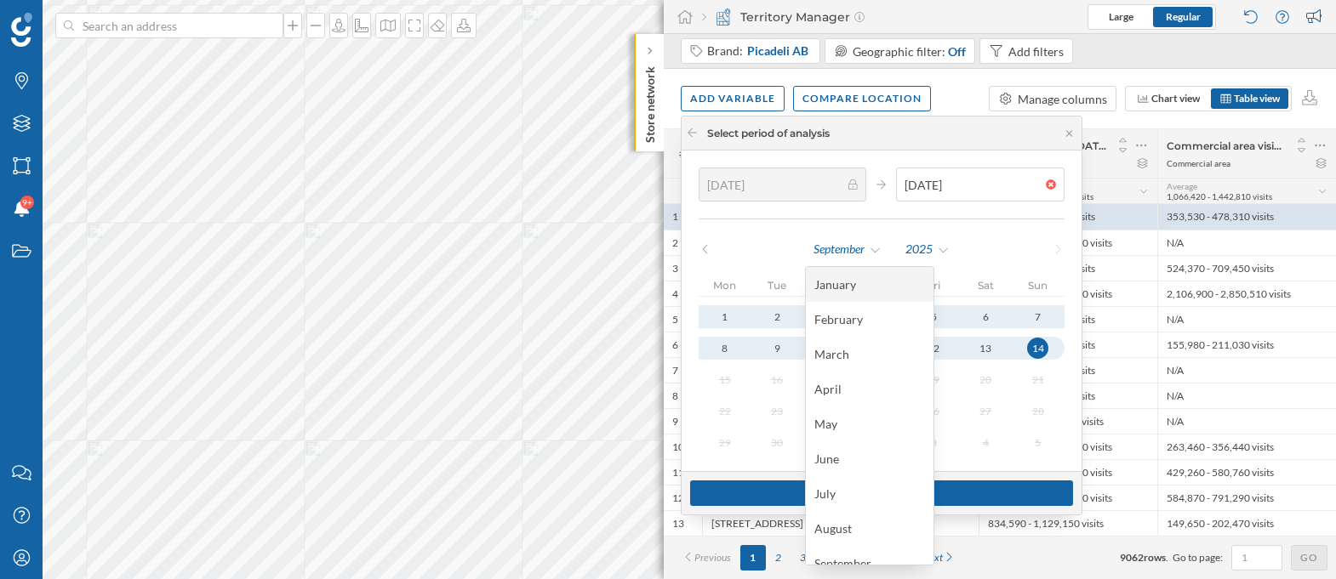
click at [855, 288] on div "January" at bounding box center [869, 285] width 111 height 18
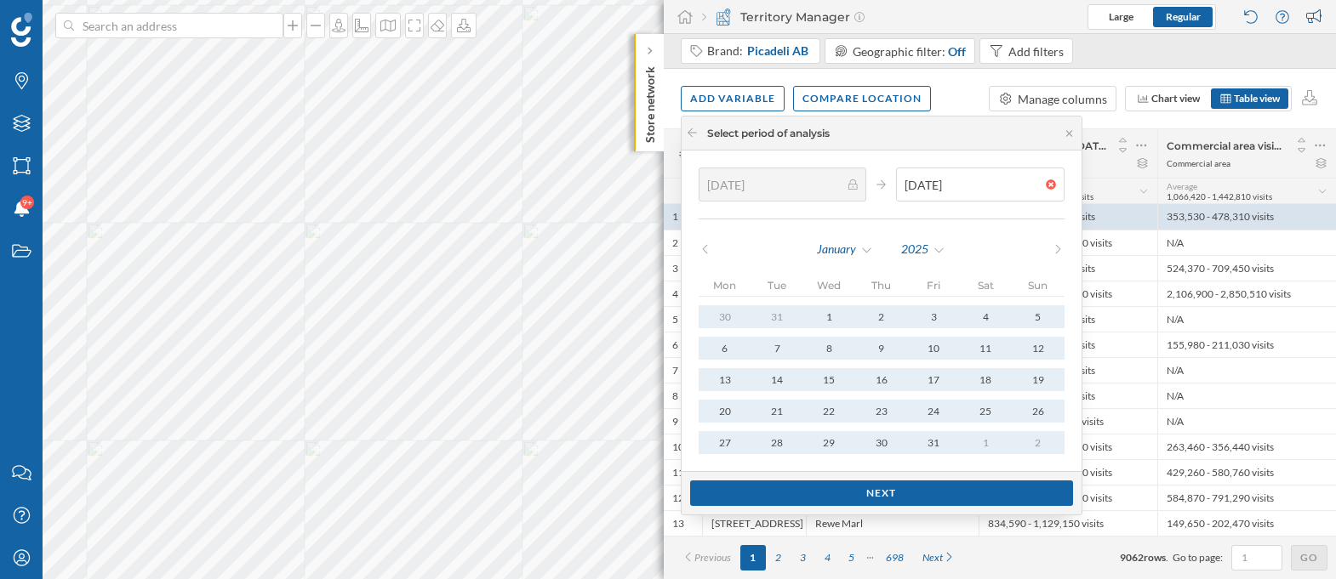
click at [706, 244] on icon at bounding box center [705, 249] width 13 height 10
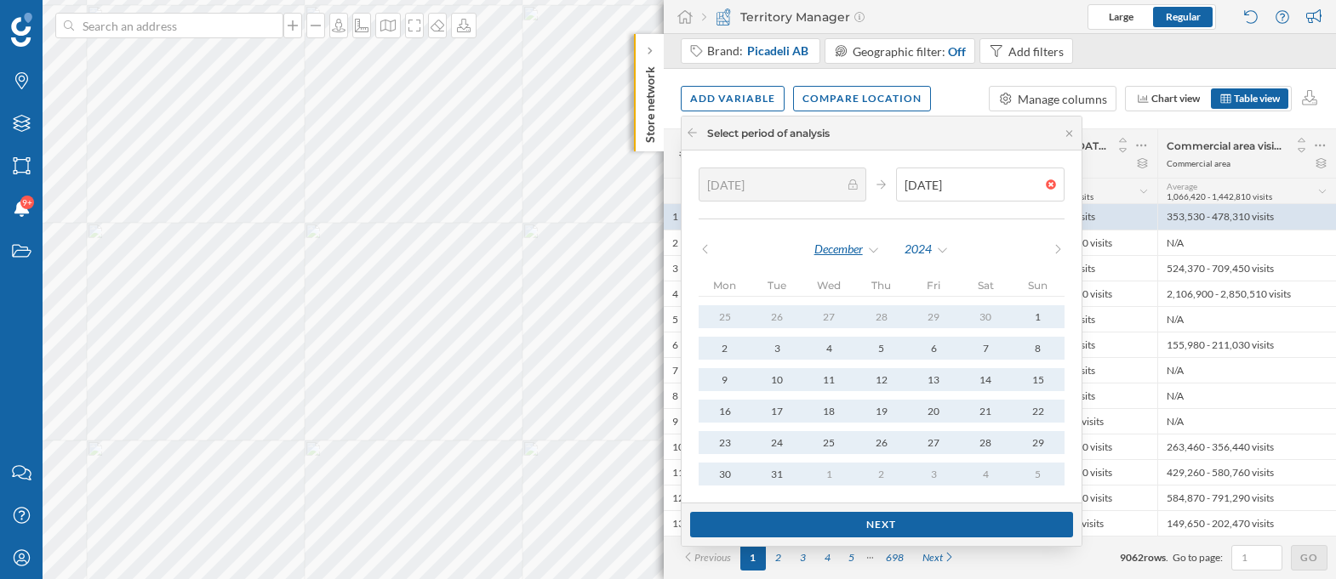
click at [859, 257] on div "December" at bounding box center [846, 250] width 67 height 26
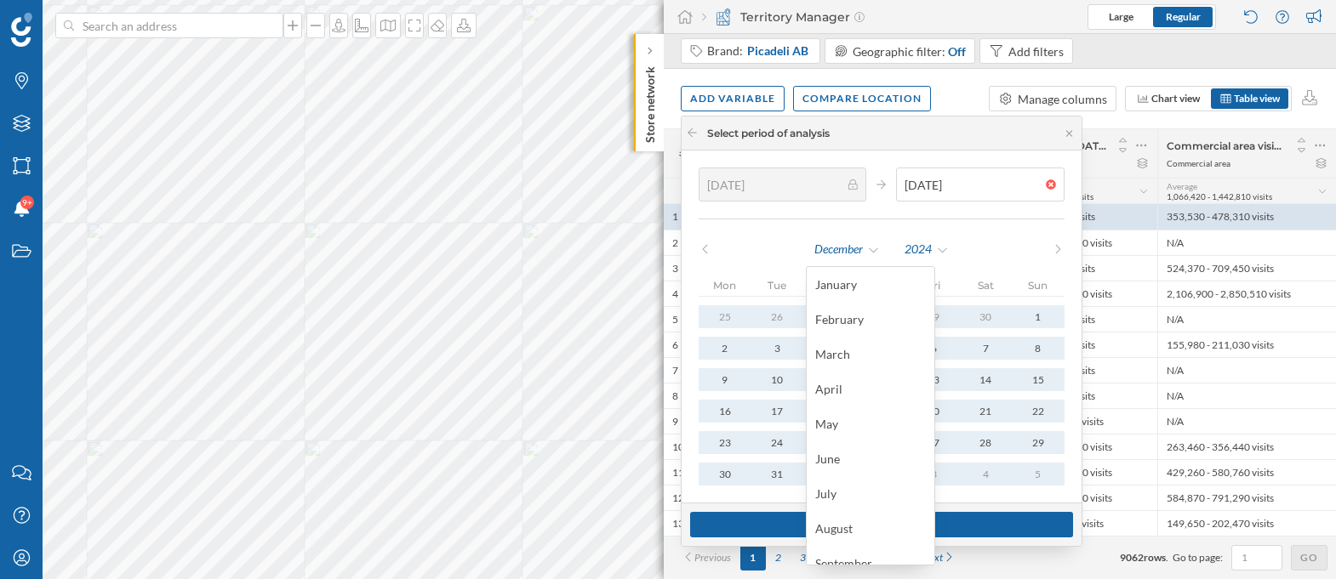
click at [947, 211] on div "16/09/2024 14/09/2025" at bounding box center [882, 194] width 366 height 52
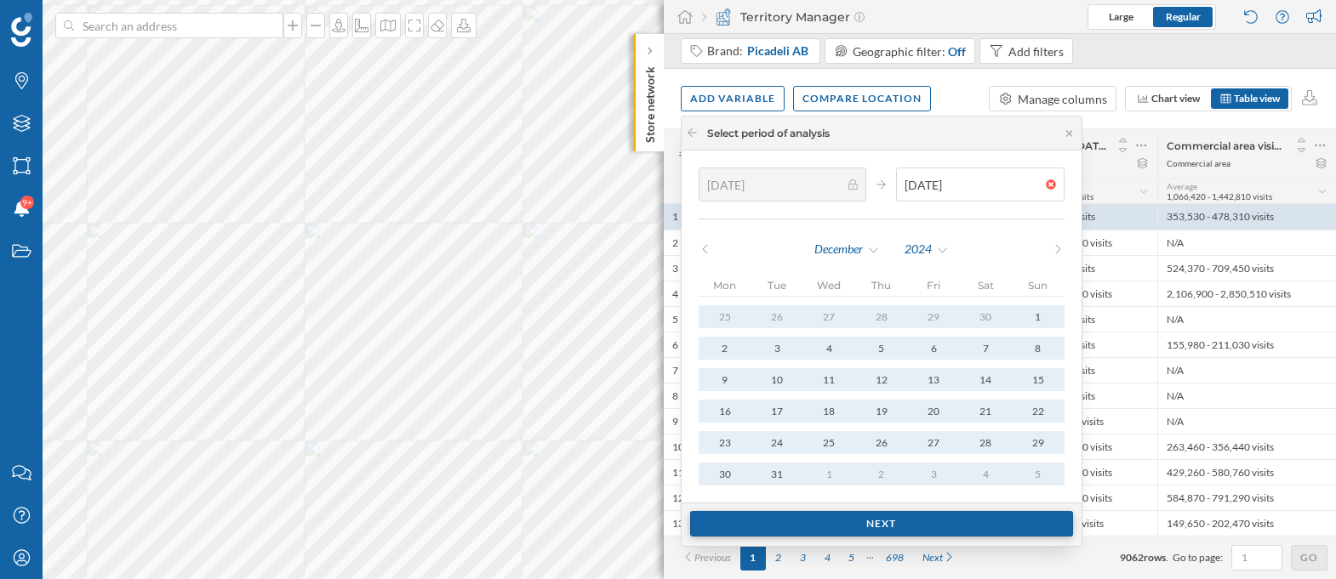
click at [963, 518] on div "Next" at bounding box center [881, 524] width 383 height 26
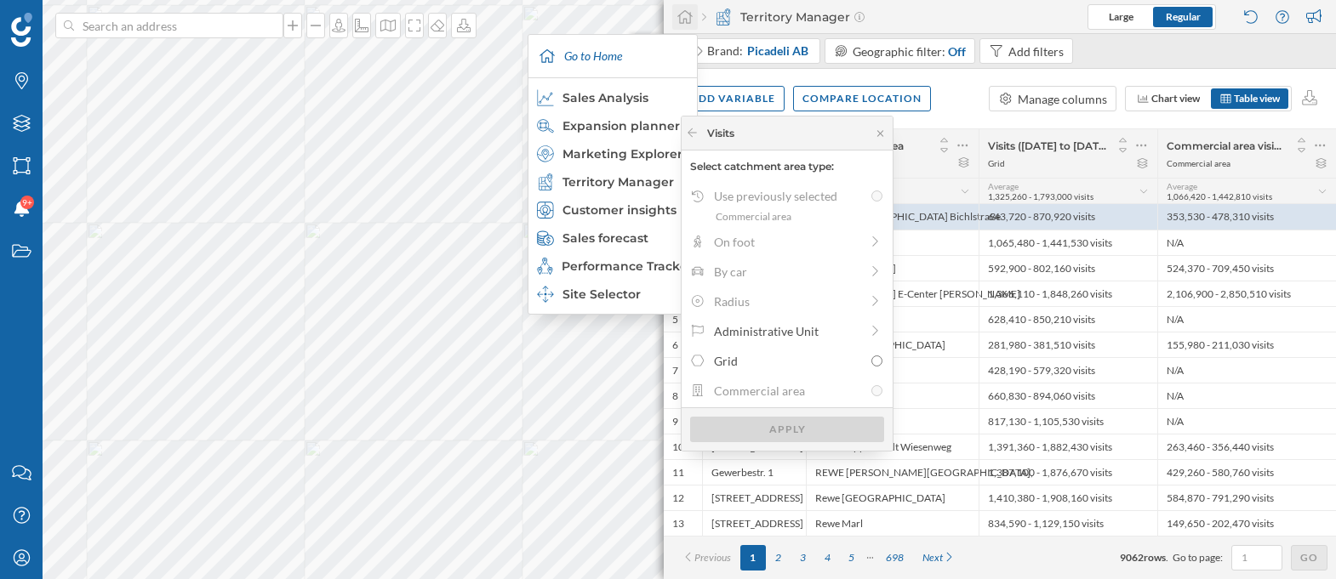
click at [688, 18] on icon at bounding box center [684, 16] width 17 height 15
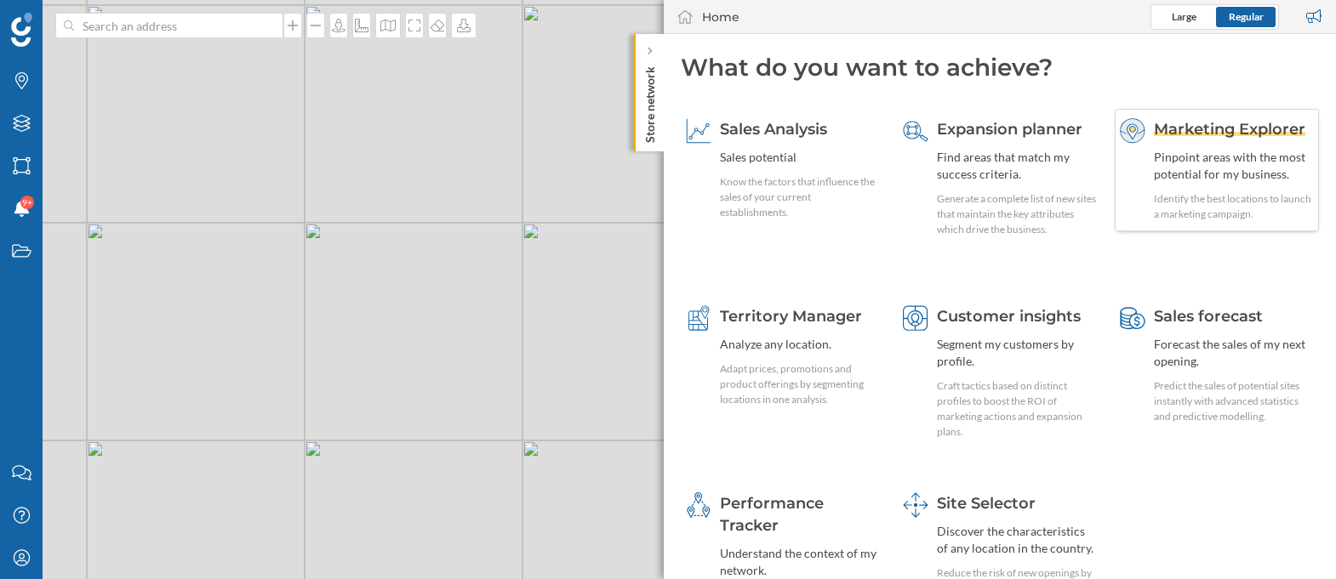
click at [1185, 150] on div "Pinpoint areas with the most potential for my business." at bounding box center [1234, 166] width 160 height 34
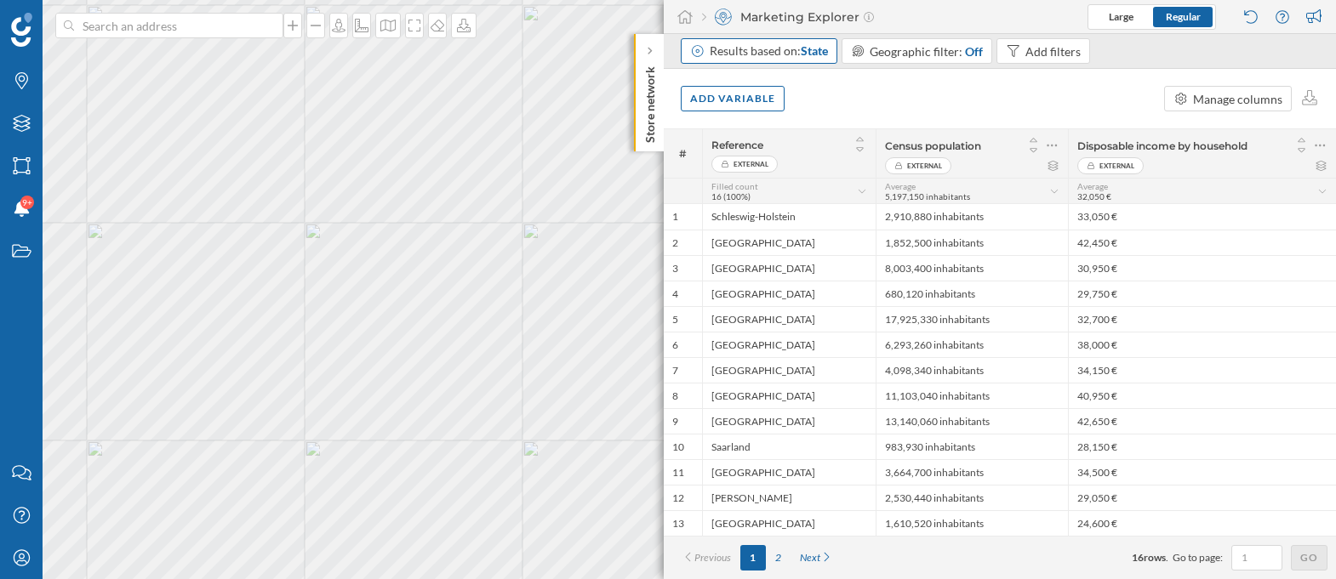
click at [814, 49] on span "State" at bounding box center [814, 50] width 27 height 14
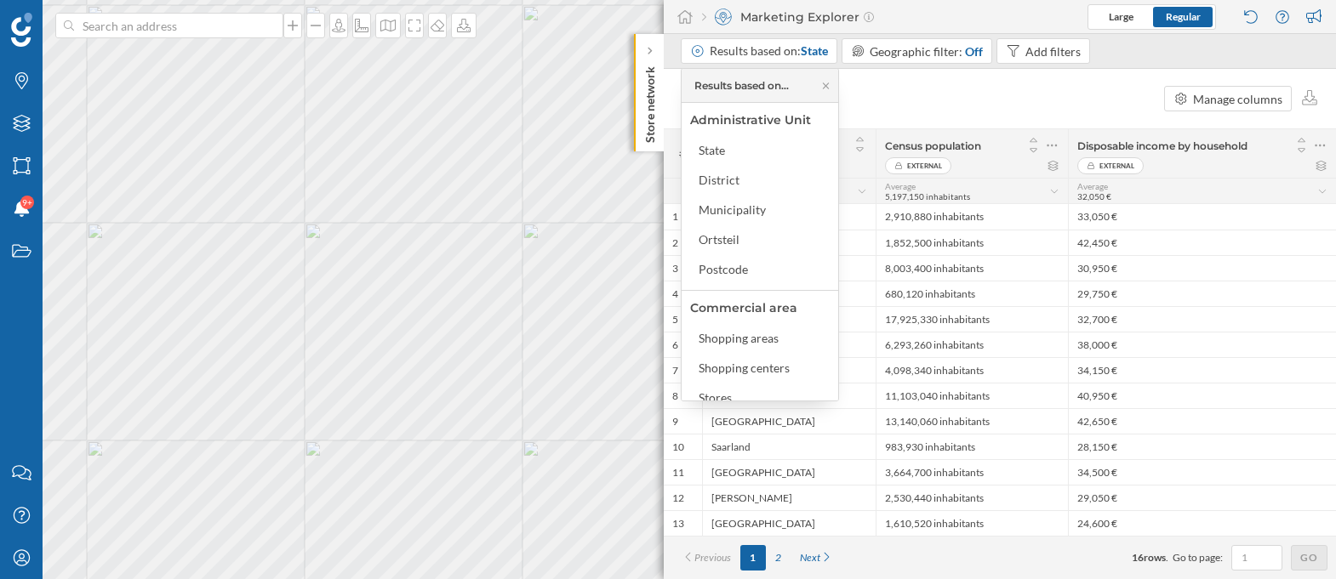
scroll to position [83, 0]
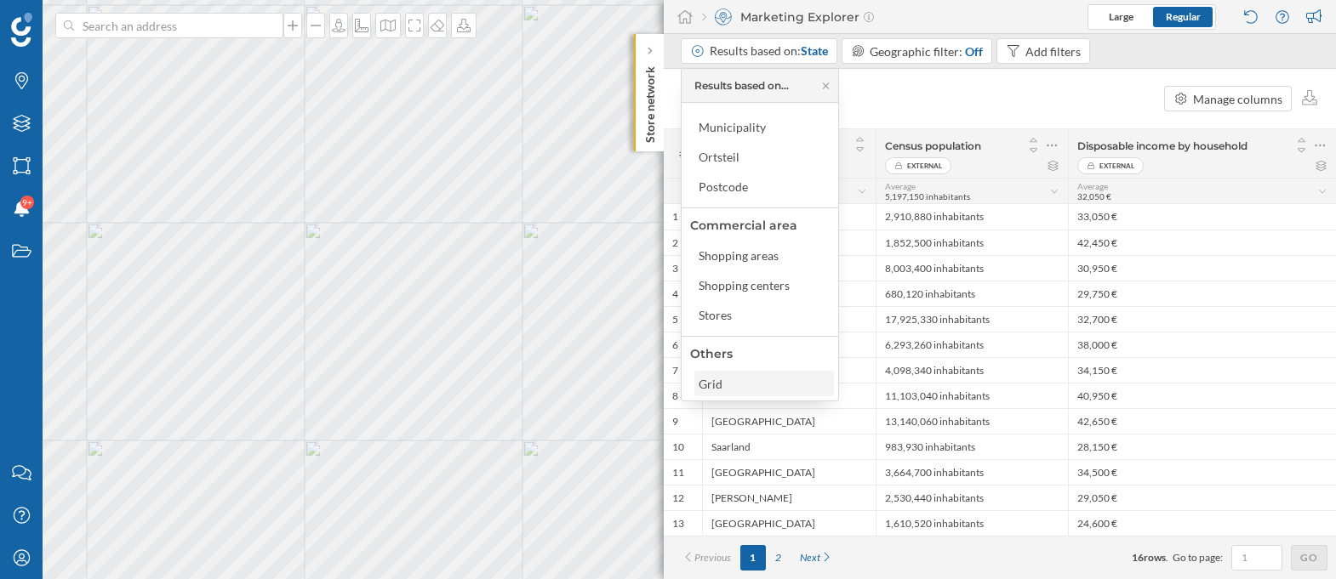
click at [750, 378] on div "Grid" at bounding box center [763, 384] width 129 height 18
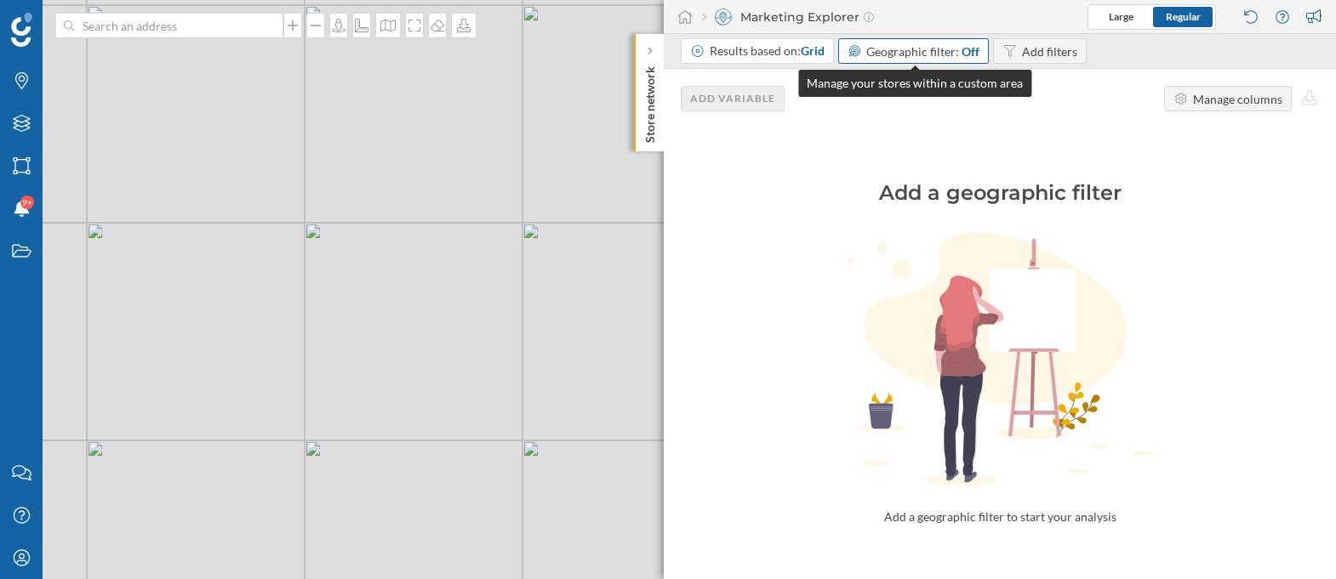
click at [933, 46] on span "Geographic filter:" at bounding box center [912, 51] width 93 height 14
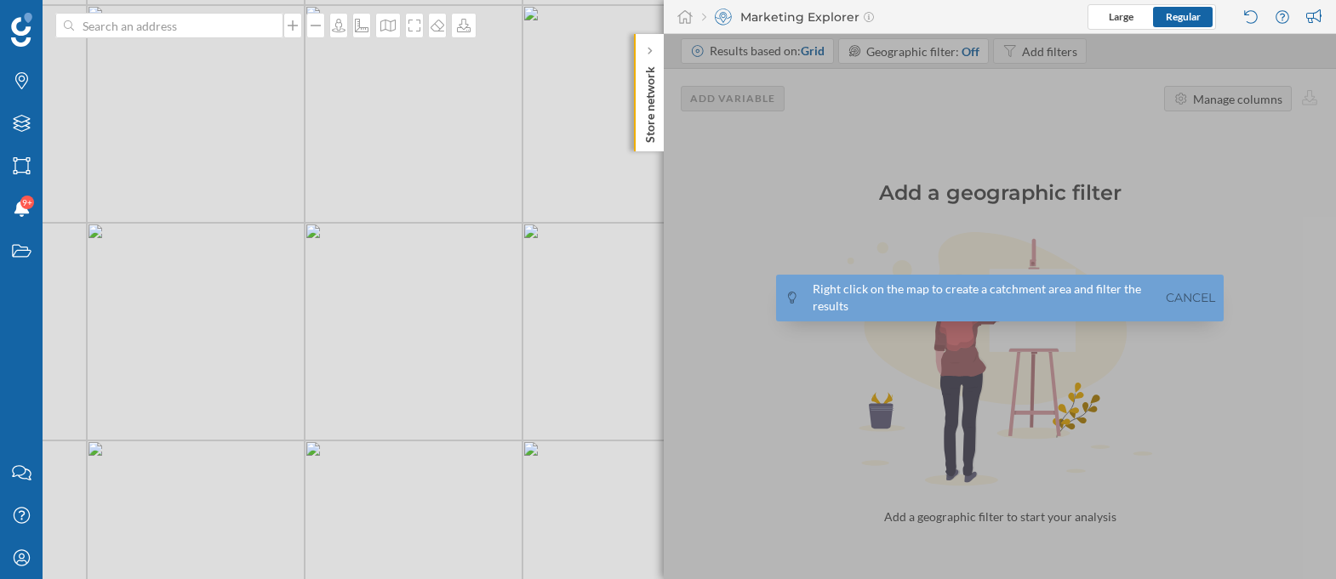
click at [457, 243] on div "© Mapbox © OpenStreetMap Improve this map" at bounding box center [668, 289] width 1336 height 579
click at [412, 248] on div "© Mapbox © OpenStreetMap Improve this map" at bounding box center [668, 289] width 1336 height 579
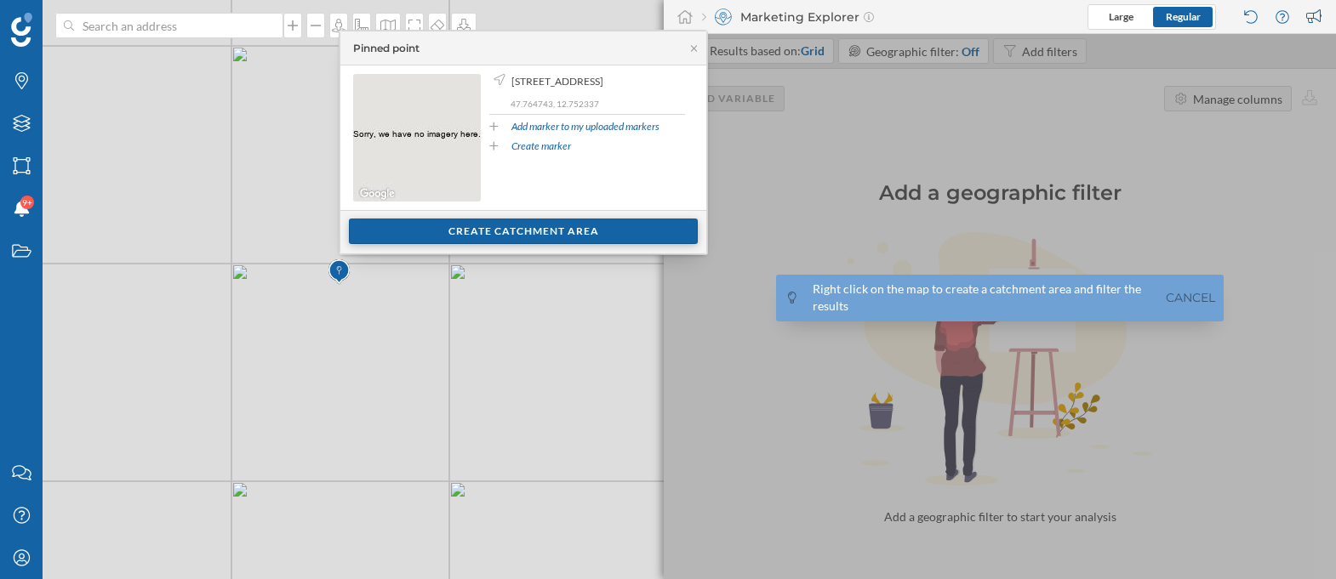
click at [438, 231] on div "Create catchment area" at bounding box center [523, 232] width 349 height 26
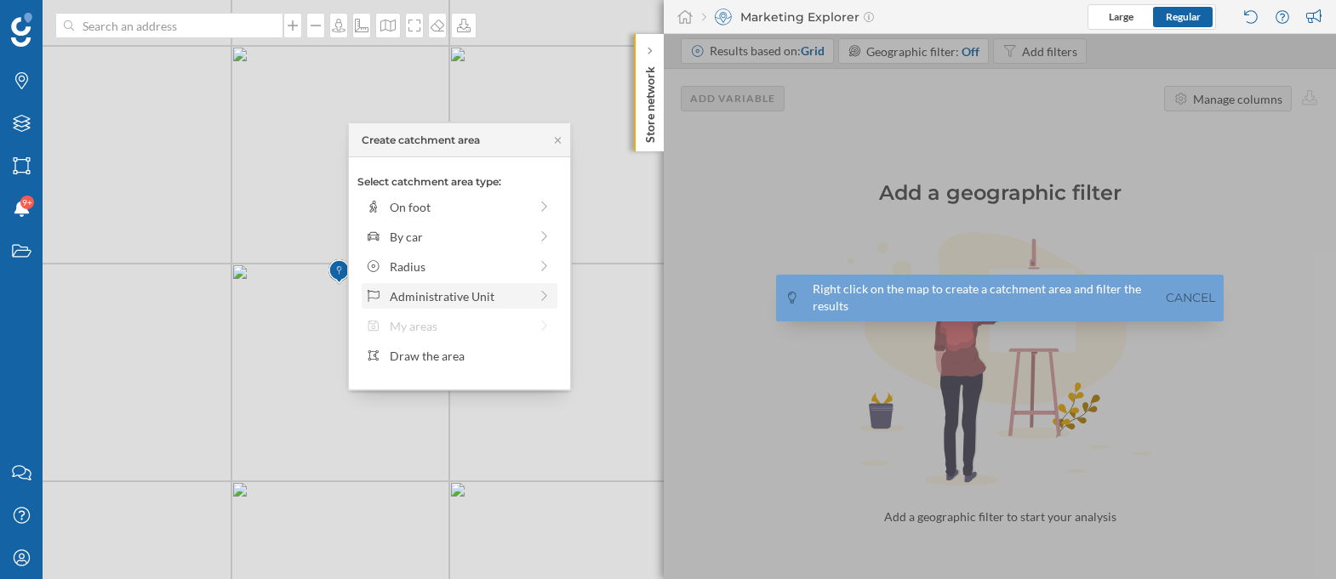
click at [448, 299] on div "Administrative Unit" at bounding box center [459, 297] width 139 height 18
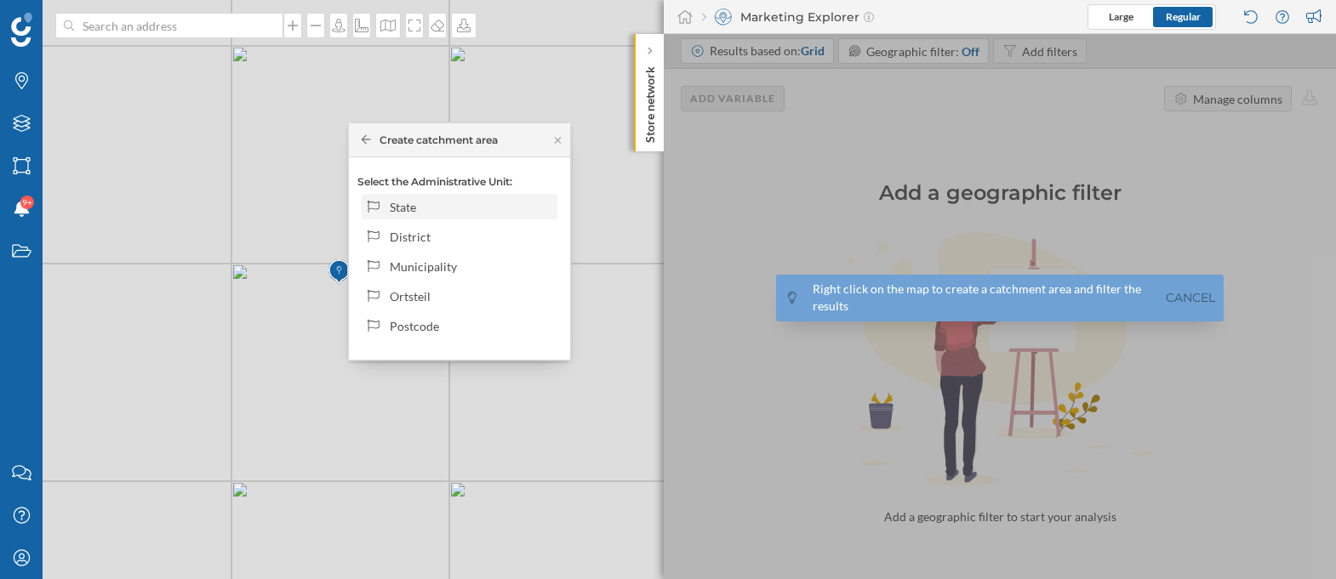
click at [480, 208] on div "State" at bounding box center [471, 207] width 163 height 18
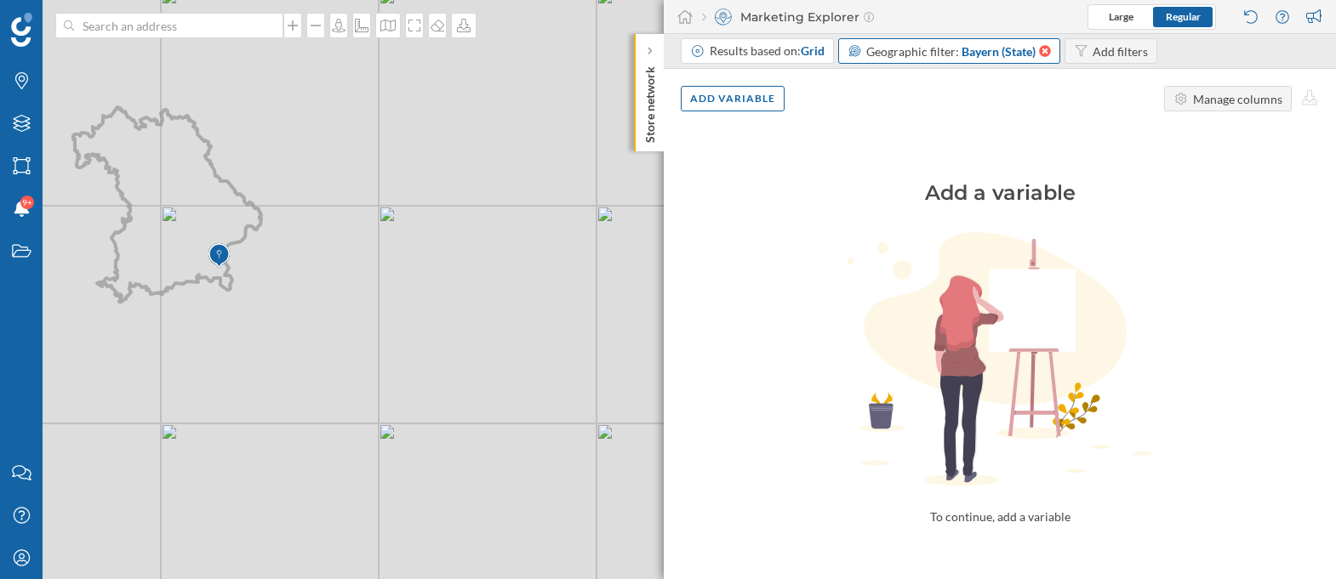
click at [1046, 45] on icon at bounding box center [1043, 51] width 14 height 12
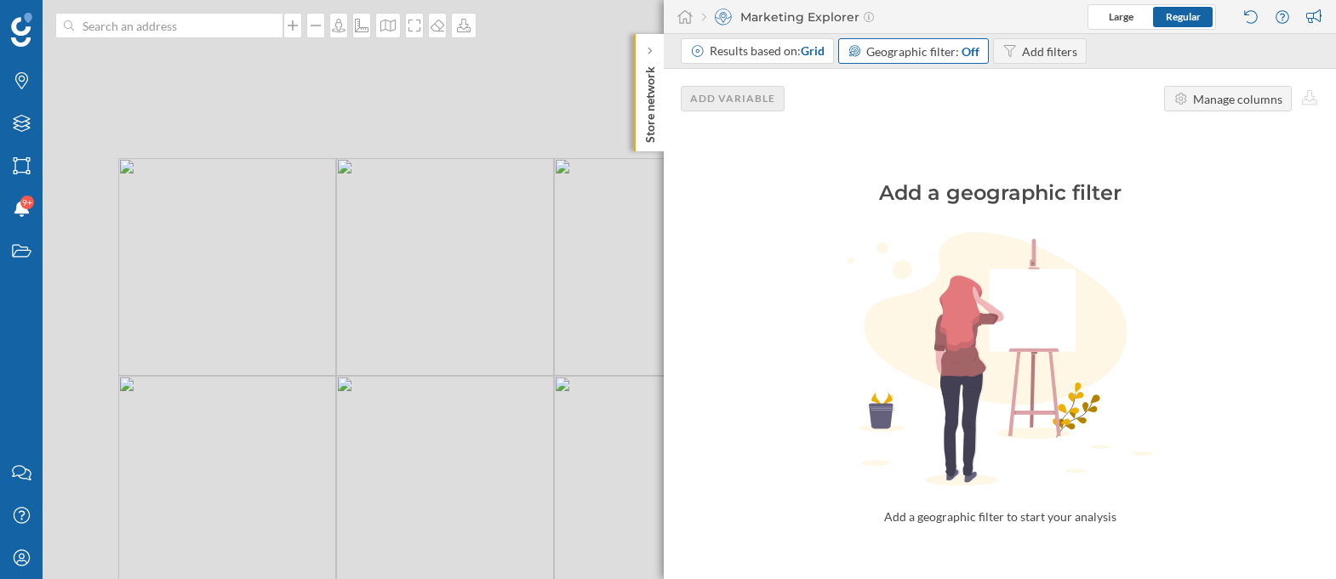
drag, startPoint x: 294, startPoint y: 142, endPoint x: 471, endPoint y: 313, distance: 245.5
click at [471, 313] on div "© Mapbox © OpenStreetMap Improve this map" at bounding box center [668, 289] width 1336 height 579
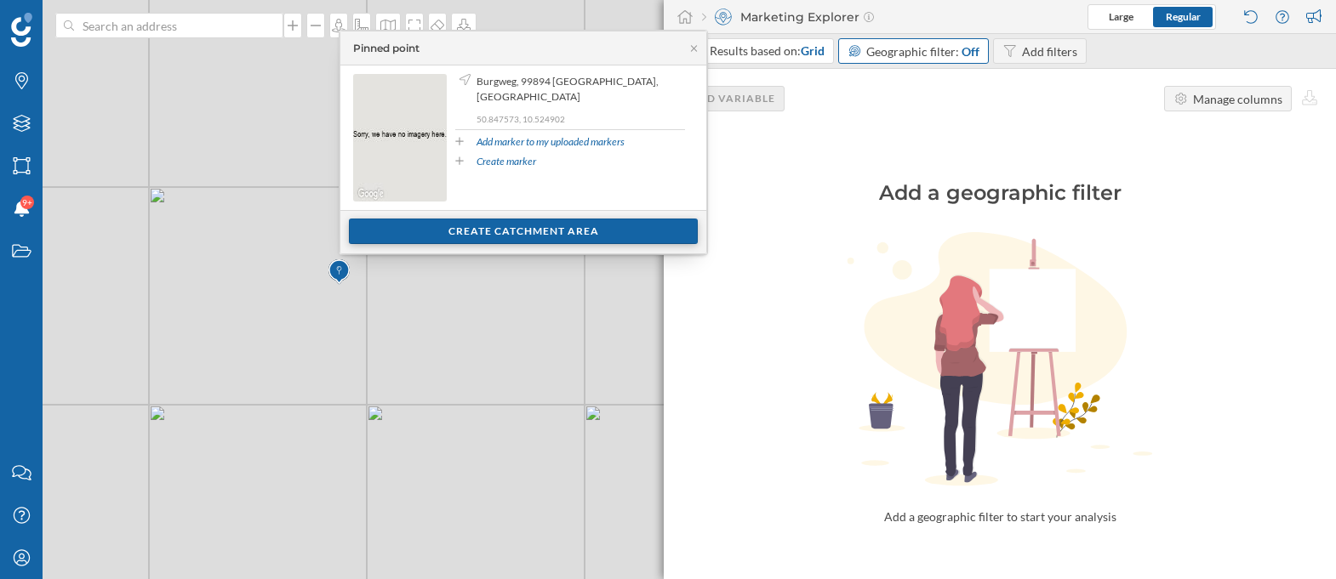
click at [495, 231] on div "Create catchment area" at bounding box center [523, 232] width 349 height 26
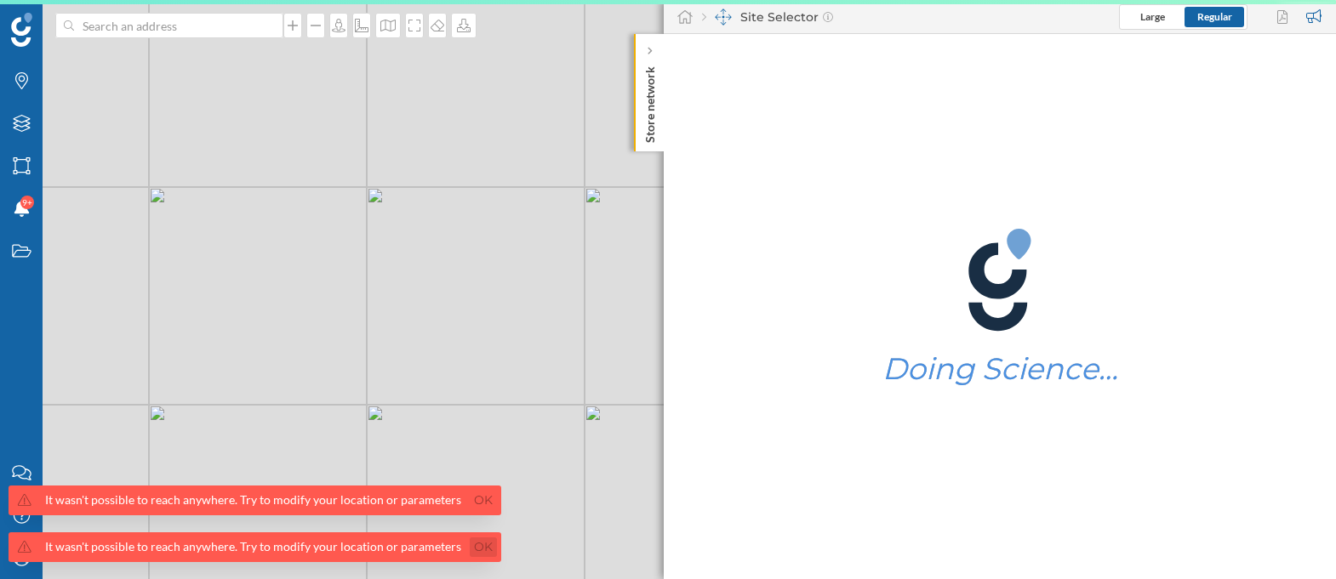
click at [480, 550] on link "Ok" at bounding box center [483, 548] width 27 height 20
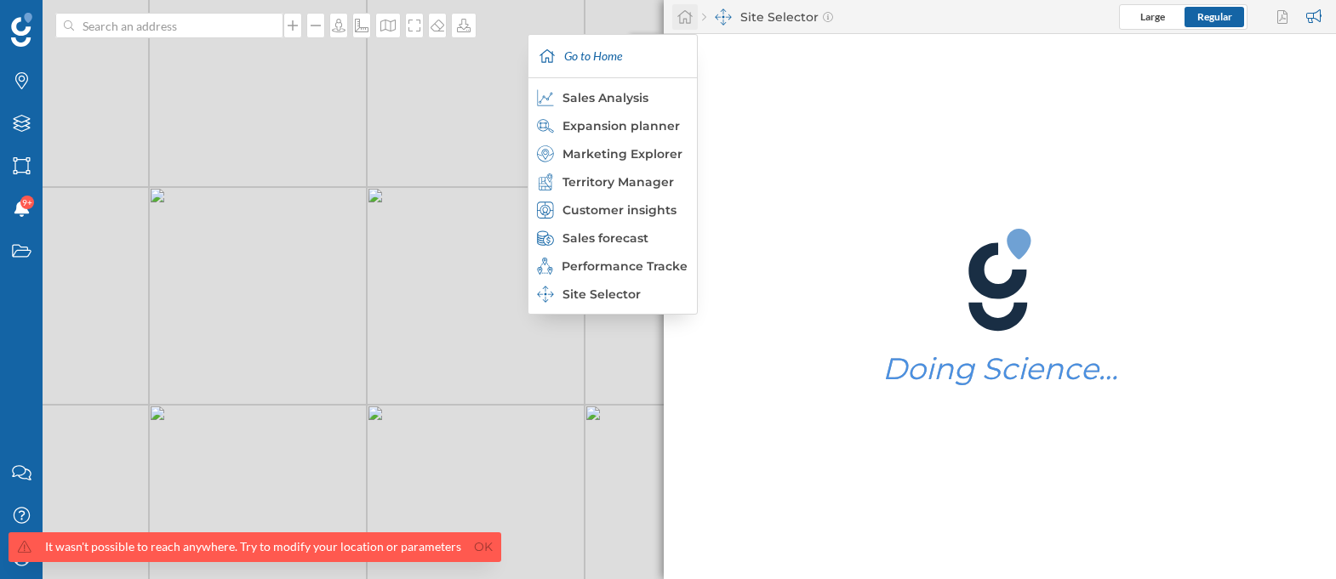
click at [682, 21] on icon at bounding box center [684, 16] width 17 height 15
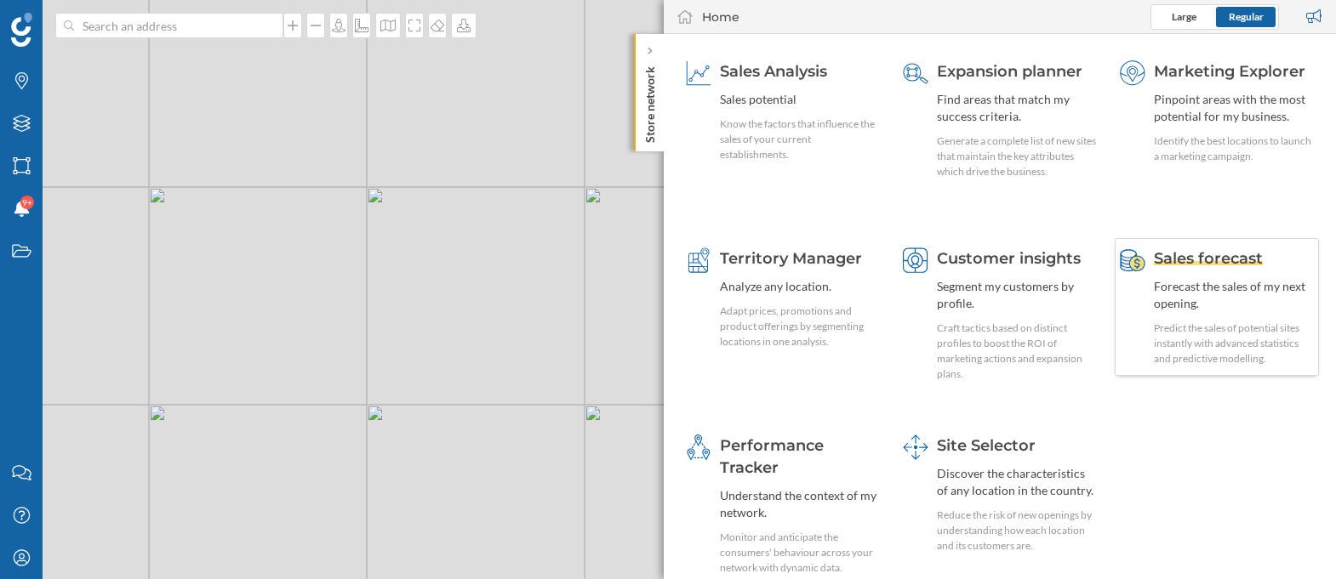
scroll to position [0, 0]
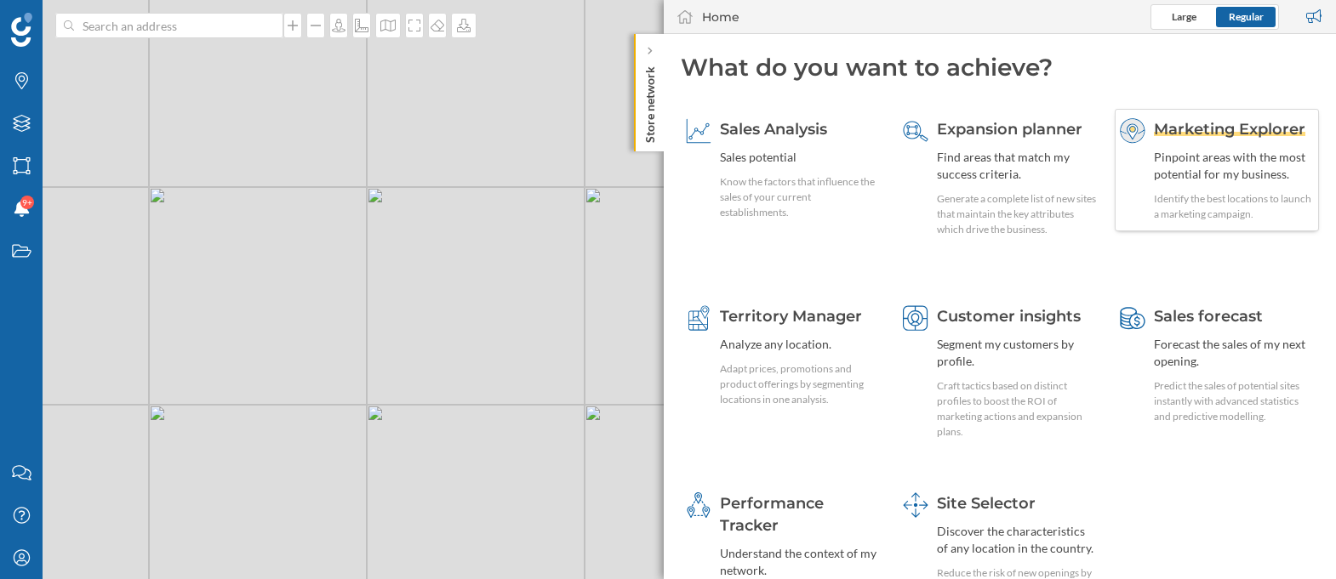
click at [1220, 136] on span "Marketing Explorer" at bounding box center [1229, 129] width 151 height 19
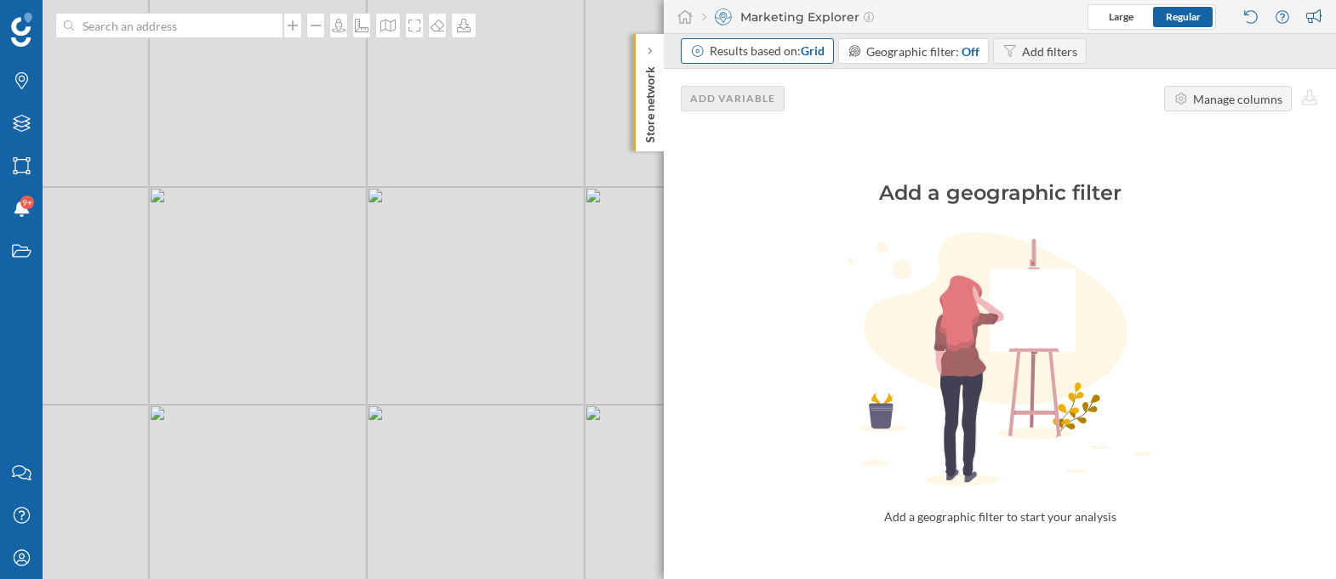
click at [791, 60] on div "Results based on: Grid" at bounding box center [757, 51] width 153 height 26
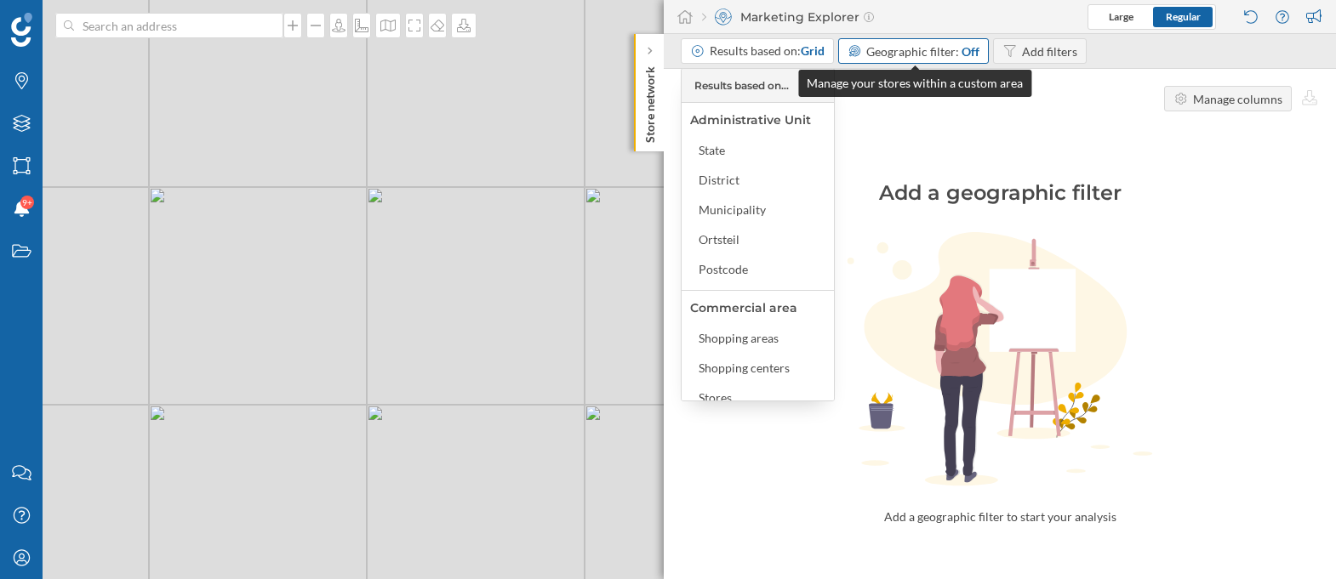
click at [909, 57] on span "Geographic filter:" at bounding box center [912, 51] width 93 height 14
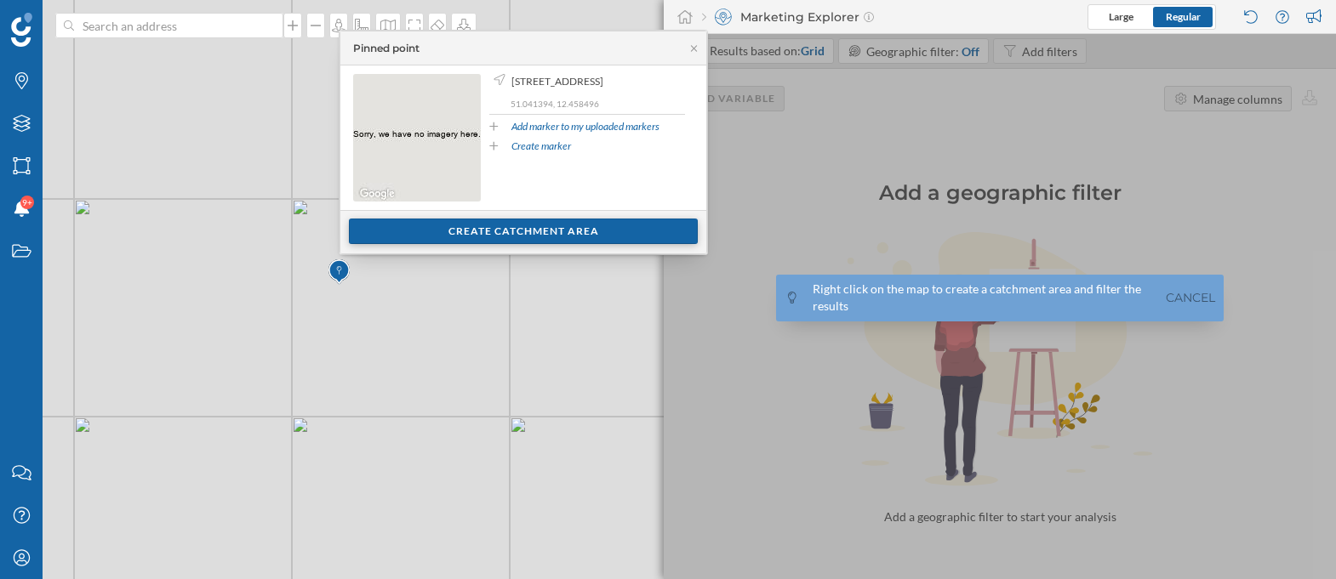
click at [445, 242] on div "Create catchment area" at bounding box center [523, 232] width 349 height 26
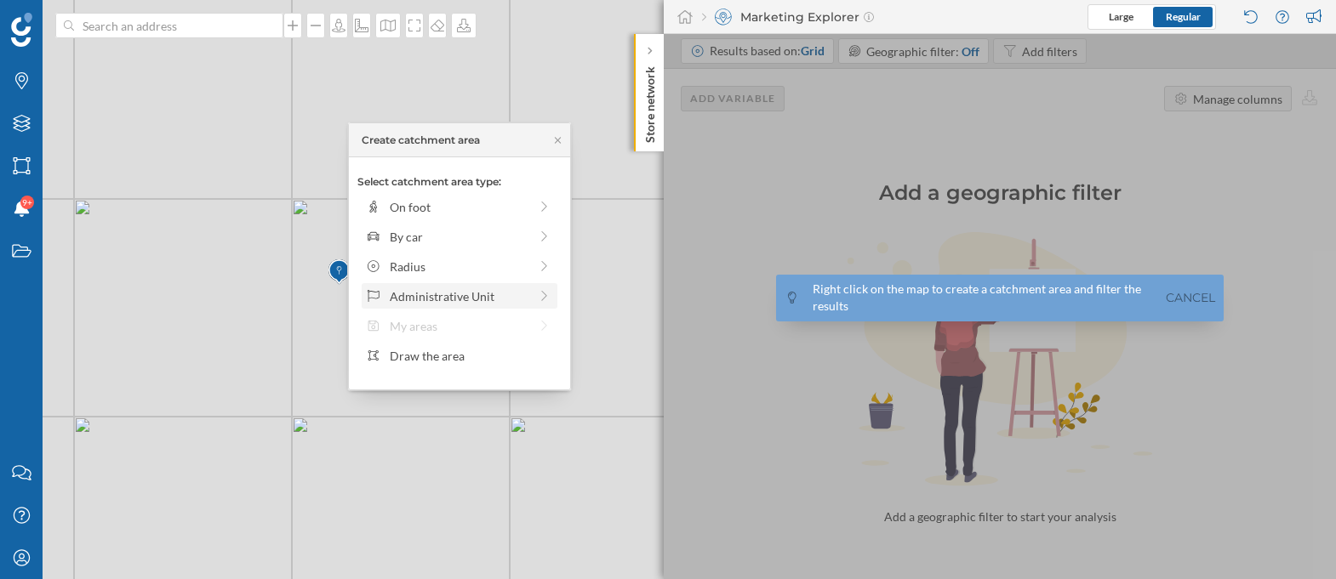
click at [480, 298] on div "Administrative Unit" at bounding box center [459, 297] width 139 height 18
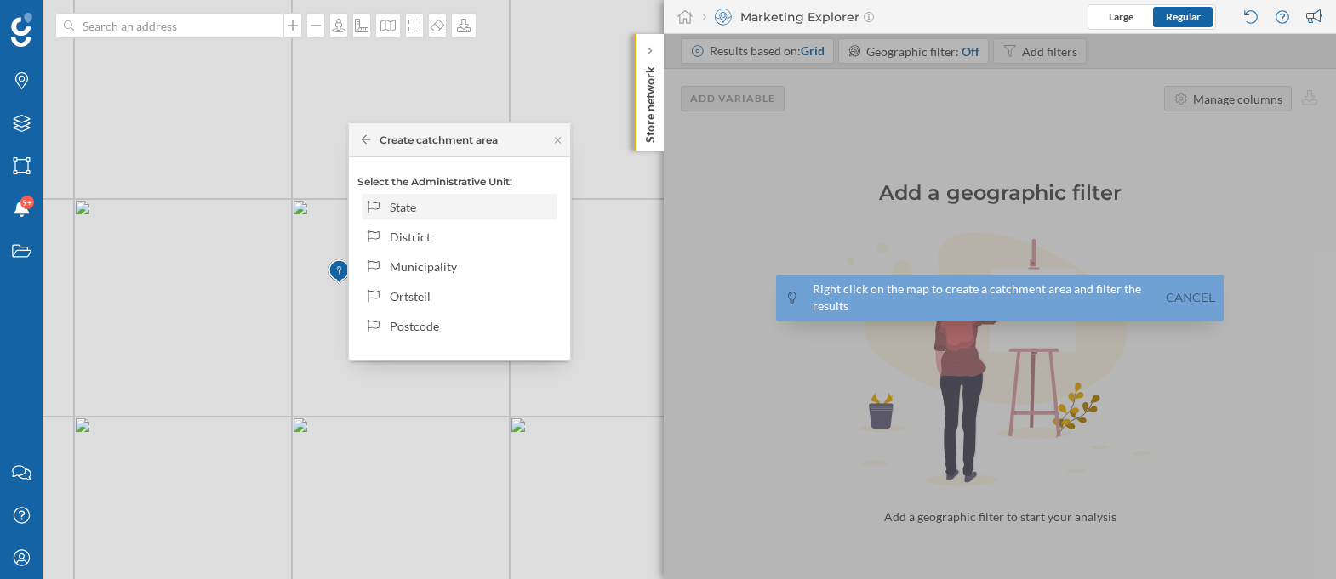
click at [444, 208] on div "State" at bounding box center [471, 207] width 163 height 18
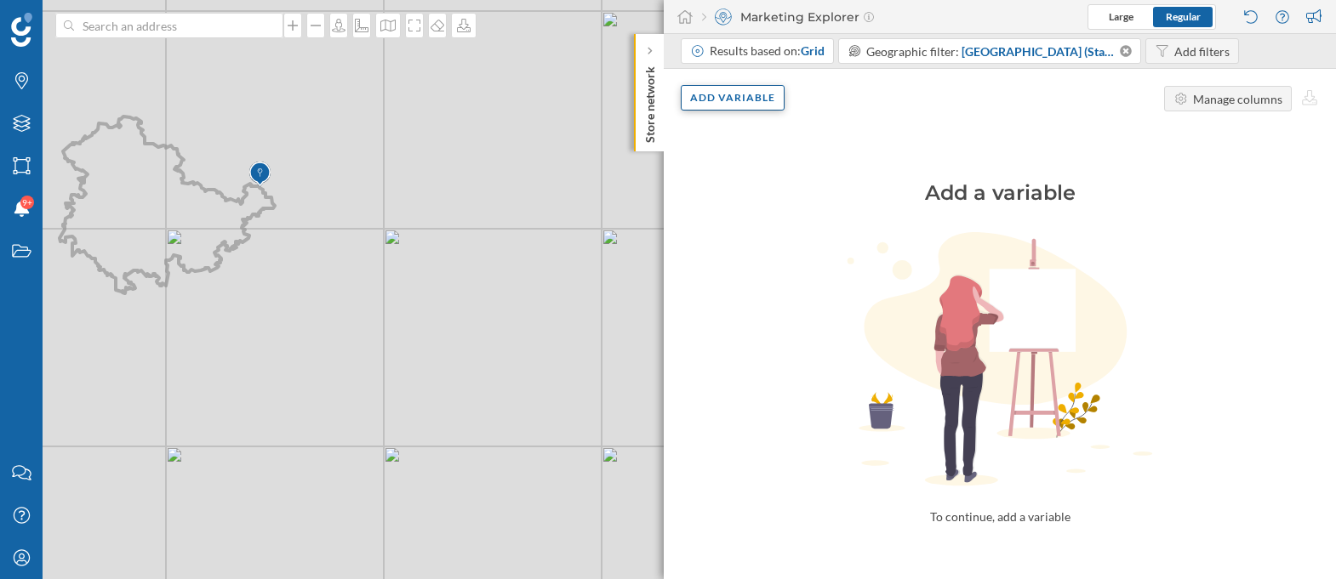
click at [730, 104] on div "Add variable" at bounding box center [733, 98] width 104 height 26
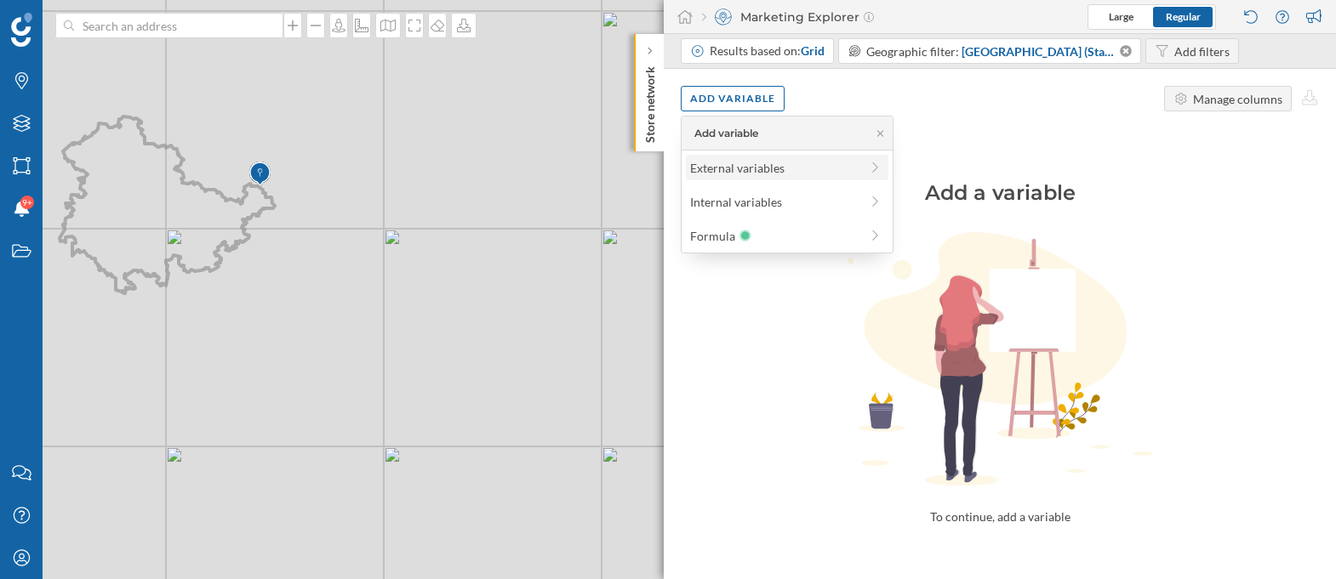
click at [737, 164] on div "External variables" at bounding box center [774, 168] width 169 height 18
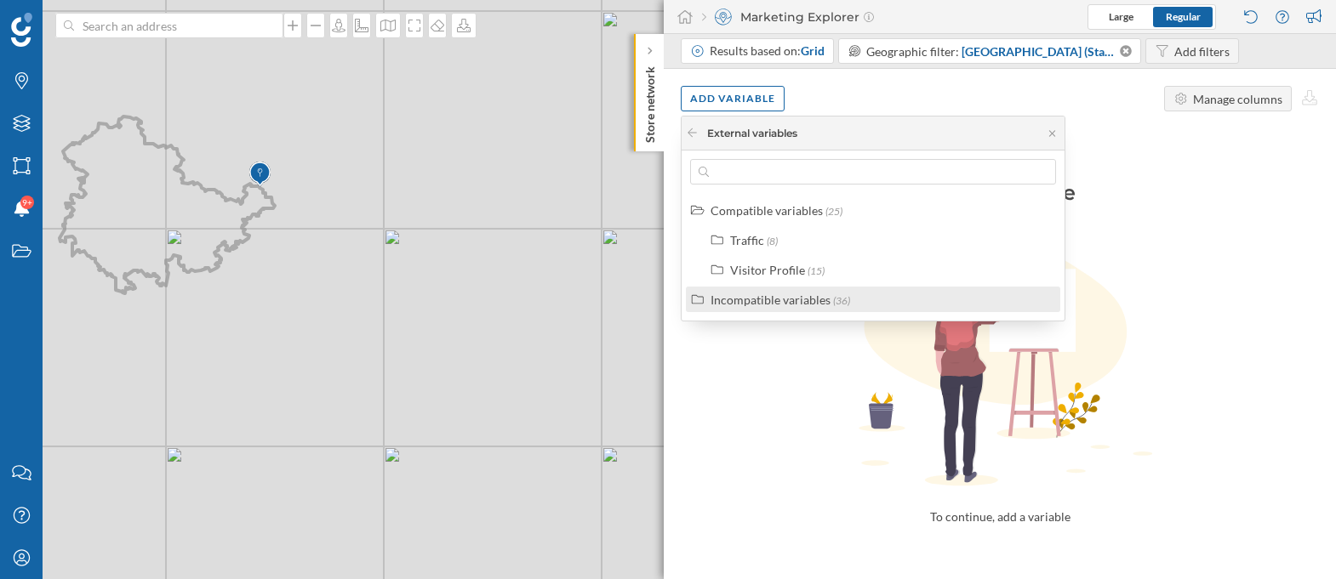
click at [779, 305] on div "Incompatible variables" at bounding box center [771, 300] width 120 height 14
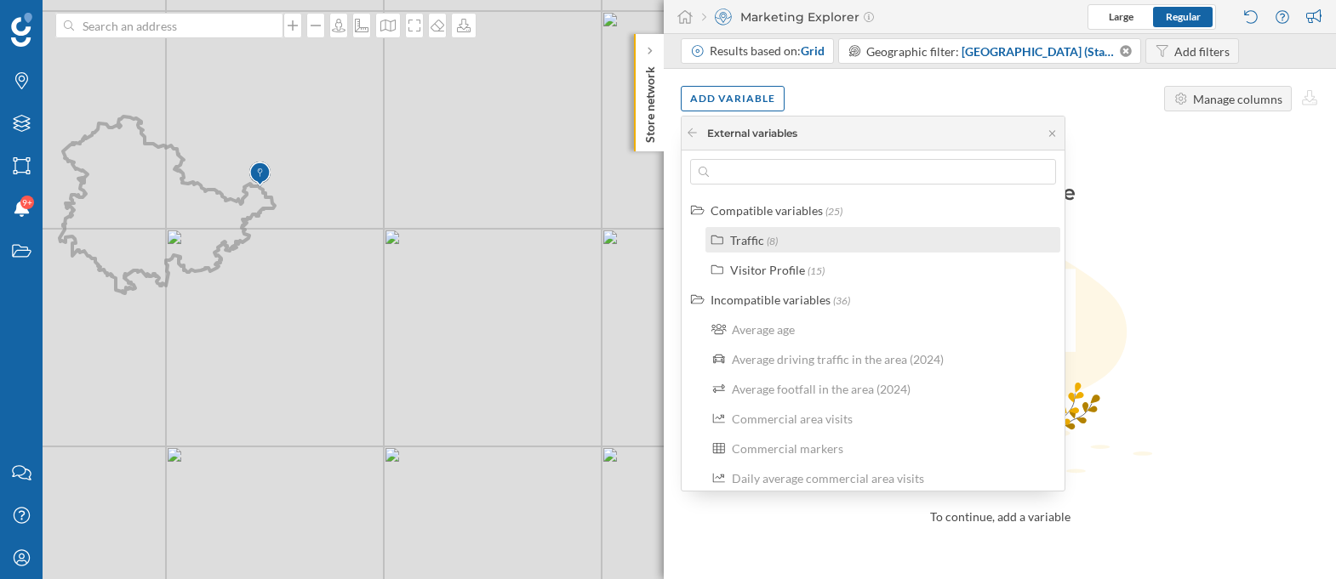
click at [741, 237] on div "Traffic" at bounding box center [747, 240] width 34 height 14
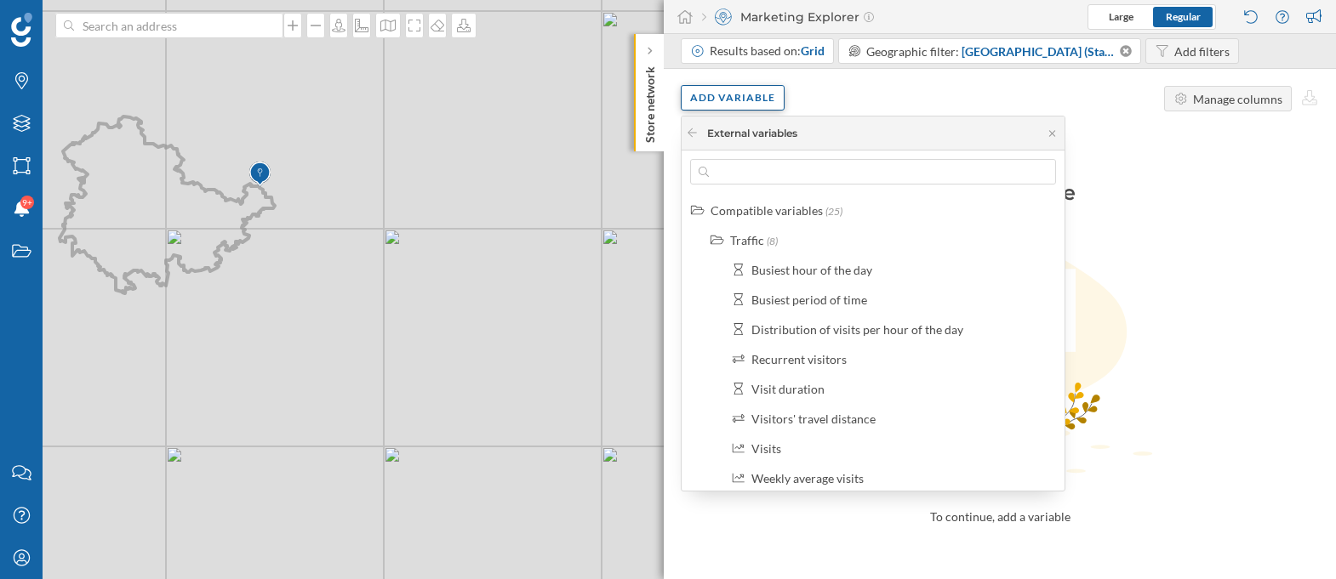
click at [749, 104] on div "Add variable" at bounding box center [733, 98] width 104 height 26
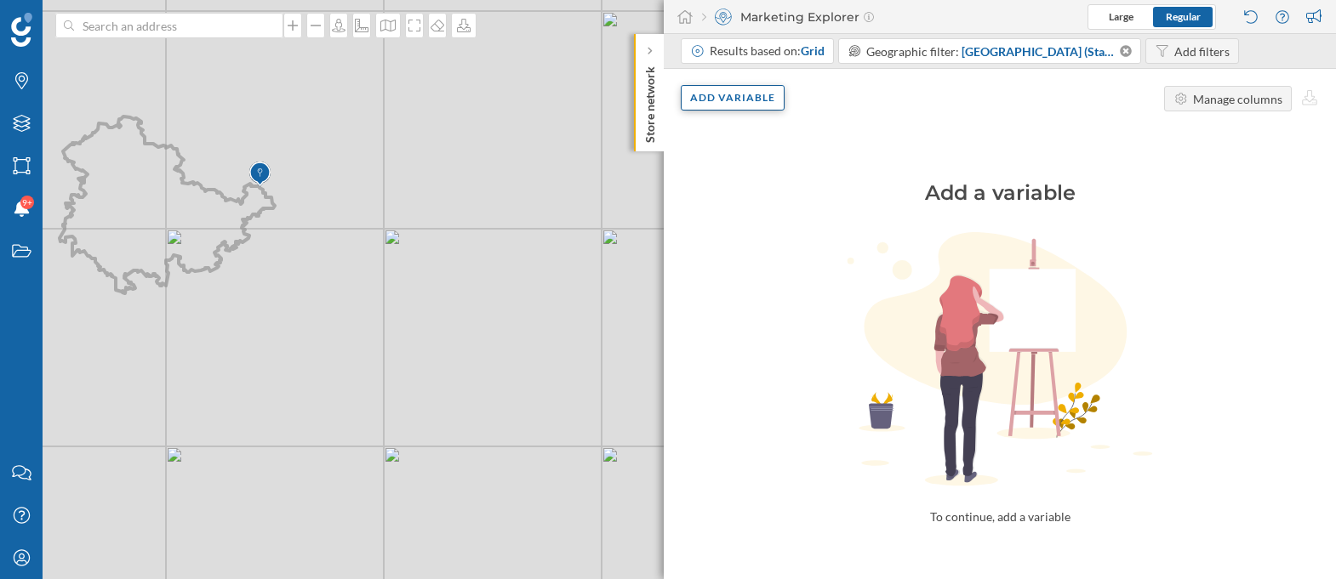
click at [749, 104] on div "Add variable" at bounding box center [733, 98] width 104 height 26
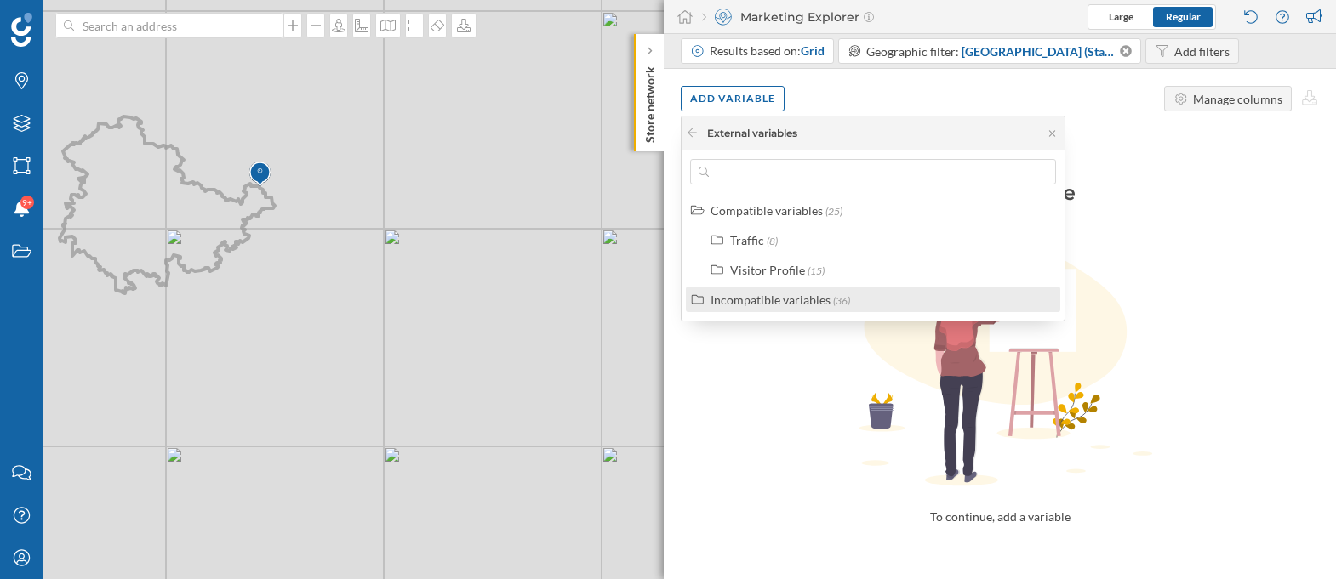
click at [765, 304] on div "Incompatible variables" at bounding box center [771, 300] width 120 height 14
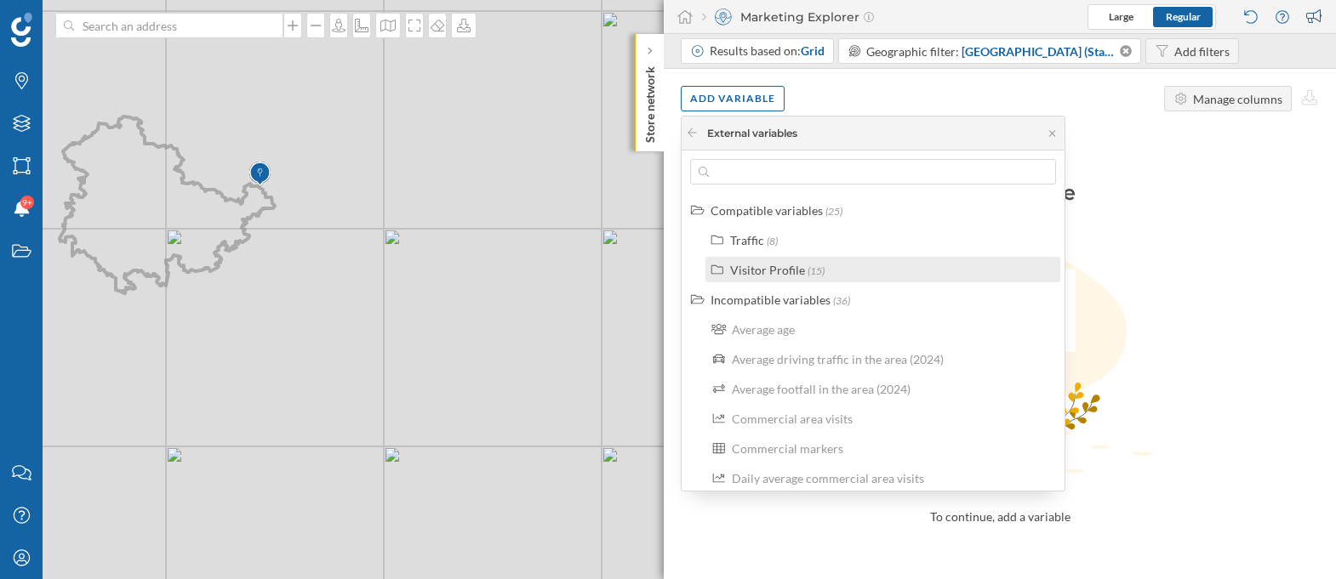
click at [751, 265] on div "Visitor Profile" at bounding box center [767, 270] width 75 height 14
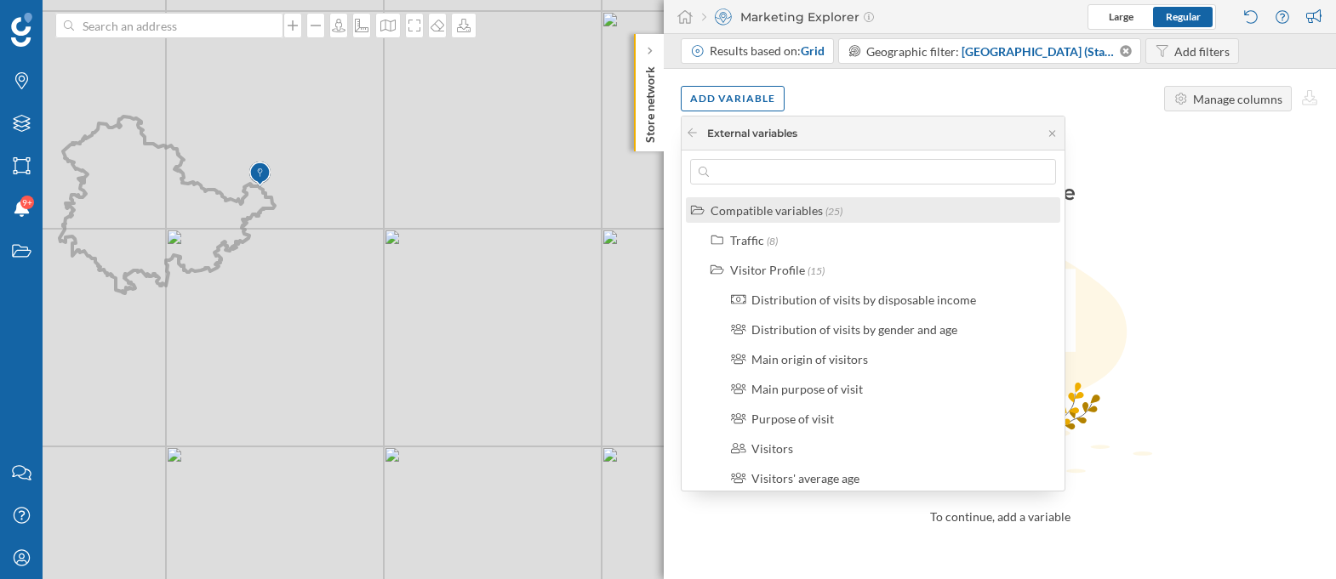
click at [732, 214] on div "Compatible variables" at bounding box center [767, 210] width 112 height 14
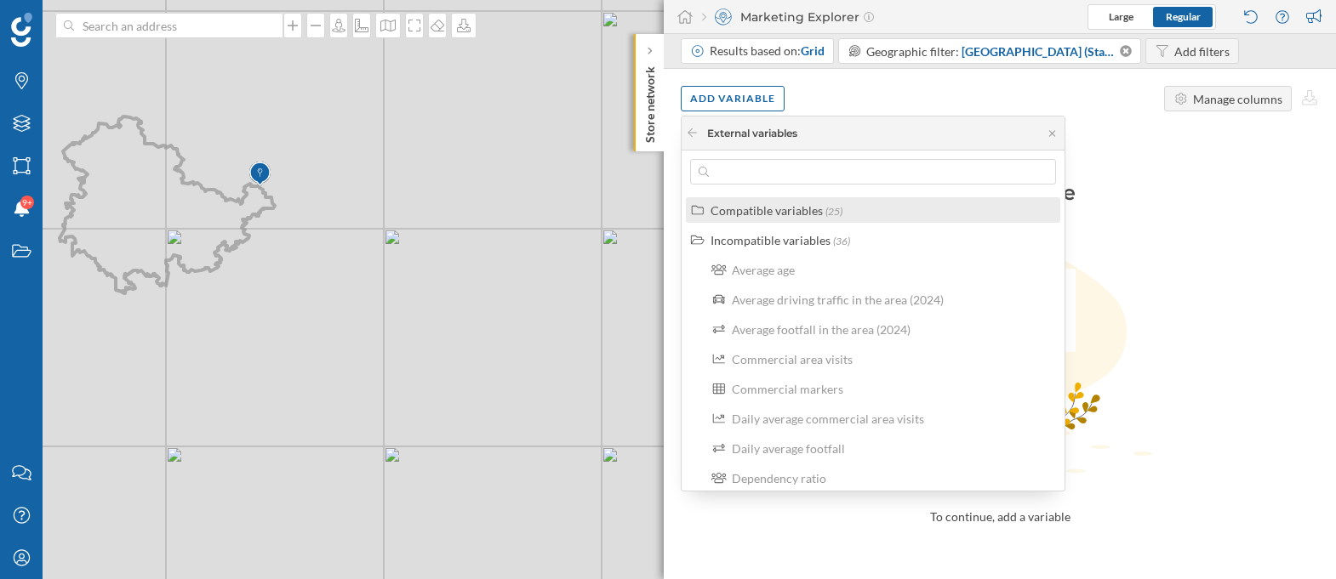
click at [732, 214] on div "Compatible variables" at bounding box center [767, 210] width 112 height 14
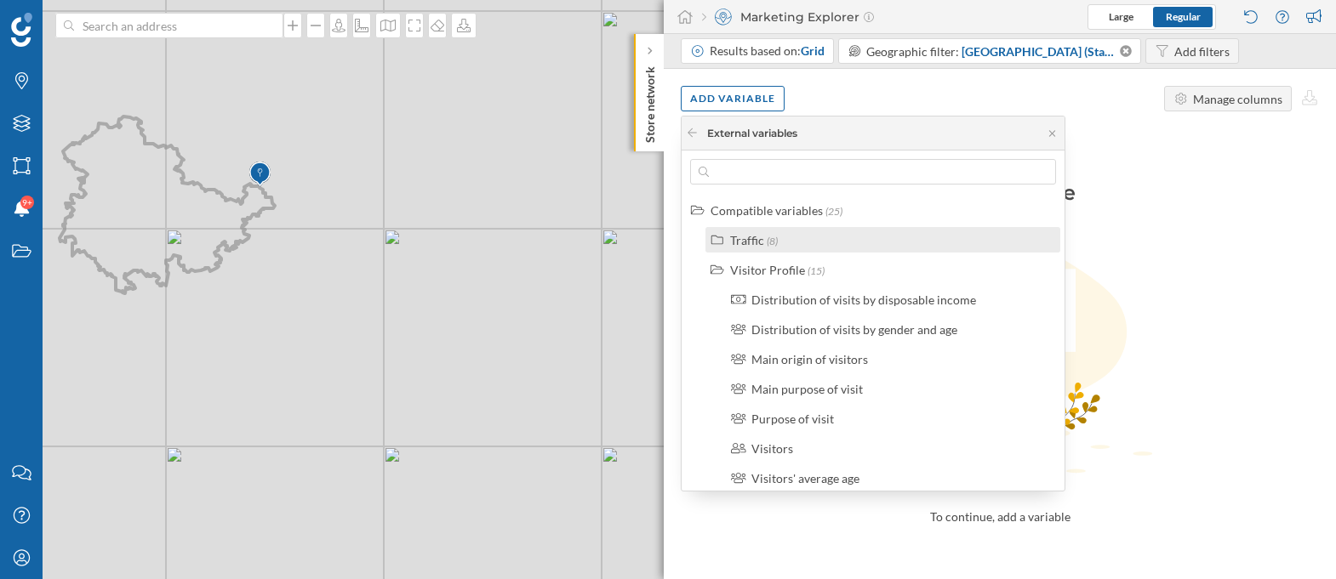
click at [741, 238] on div "Traffic" at bounding box center [747, 240] width 34 height 14
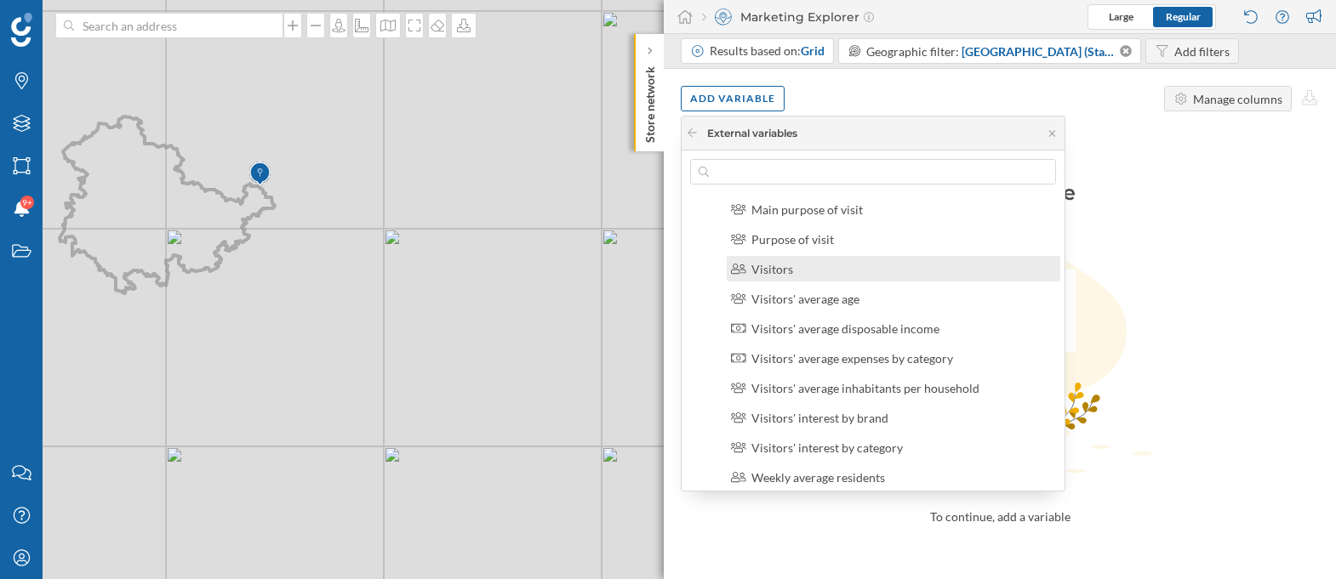
scroll to position [421, 0]
click at [868, 98] on div "Add variable Manage columns" at bounding box center [1000, 99] width 672 height 60
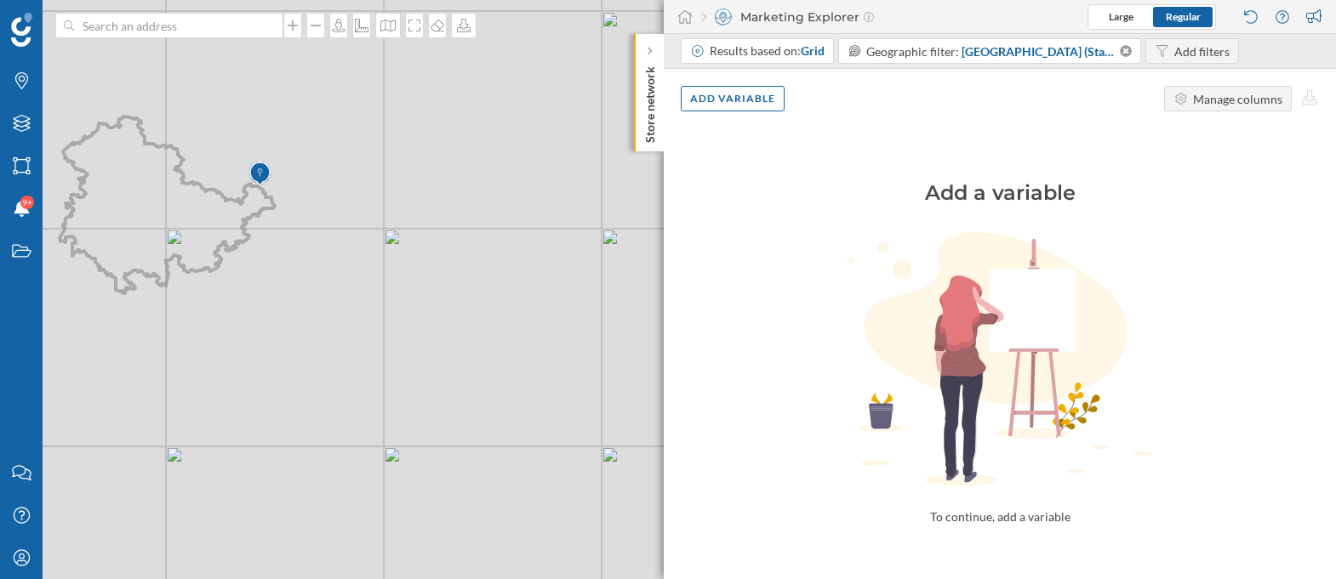
click at [1174, 46] on div "Add filters" at bounding box center [1201, 52] width 55 height 18
click at [1174, 49] on div "Add filters" at bounding box center [1201, 52] width 55 height 18
click at [751, 104] on div "Add variable" at bounding box center [733, 98] width 104 height 26
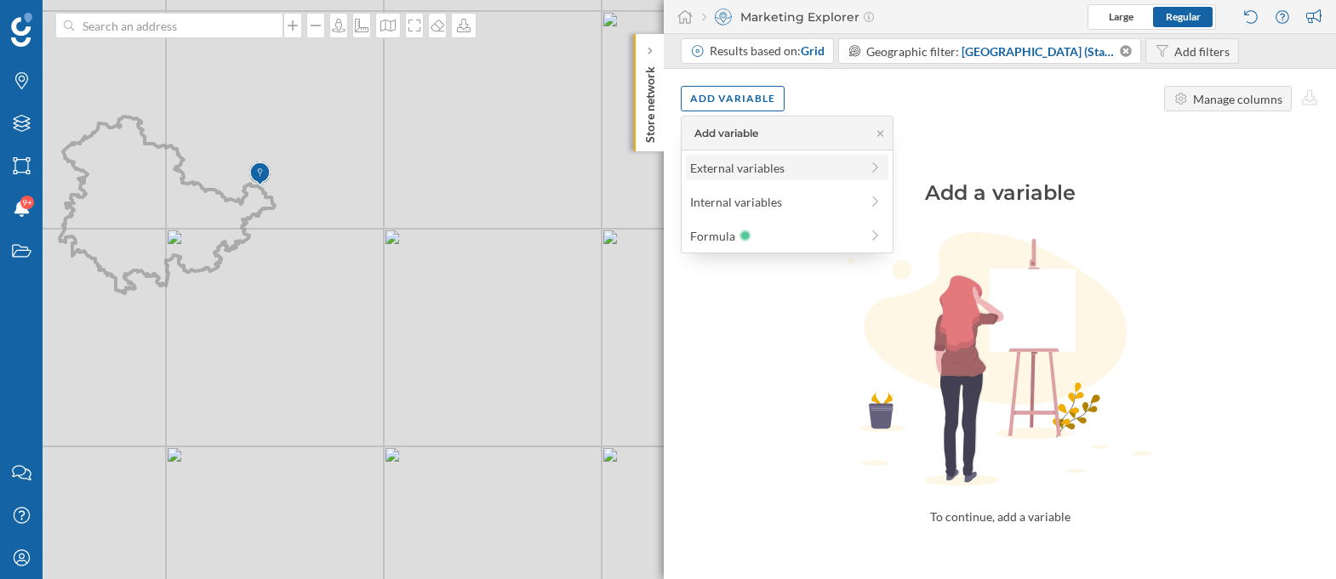
click at [812, 163] on div "External variables" at bounding box center [774, 168] width 169 height 18
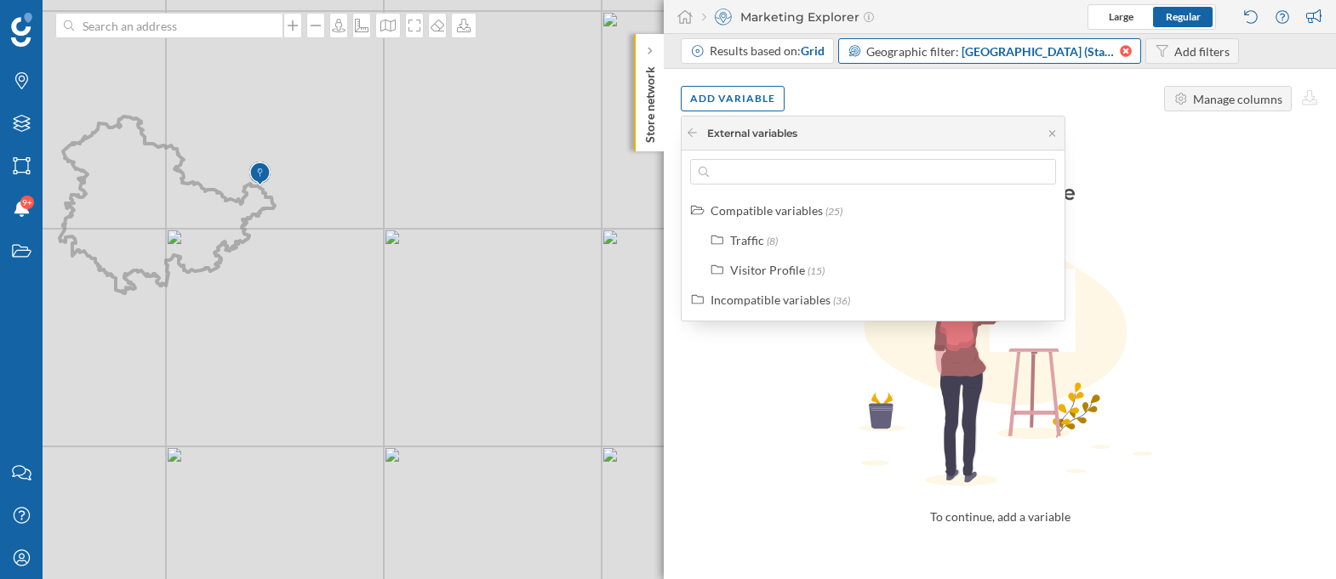
click at [1120, 48] on icon at bounding box center [1126, 51] width 12 height 12
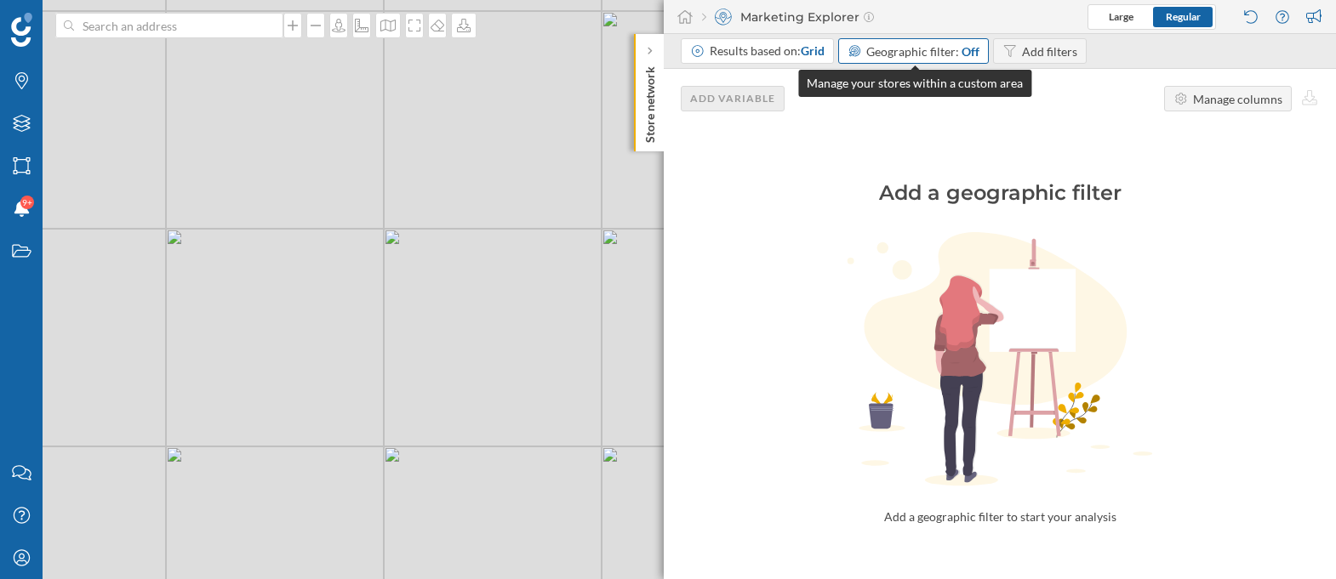
click at [934, 48] on span "Geographic filter:" at bounding box center [912, 51] width 93 height 14
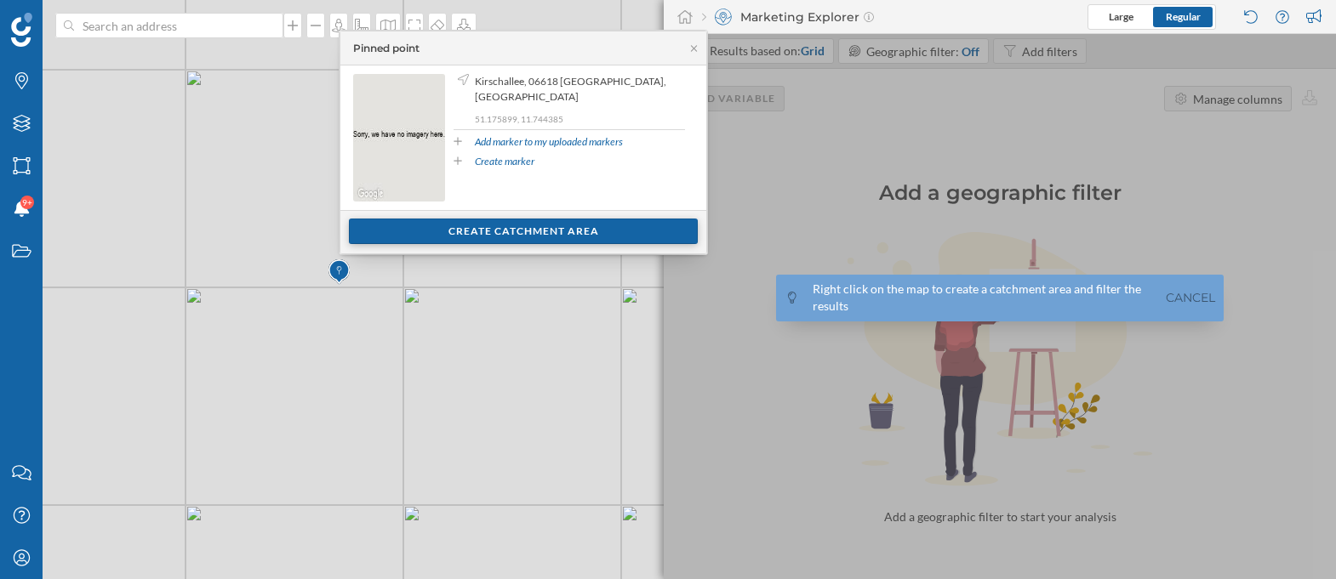
click at [408, 237] on div "Create catchment area" at bounding box center [523, 232] width 349 height 26
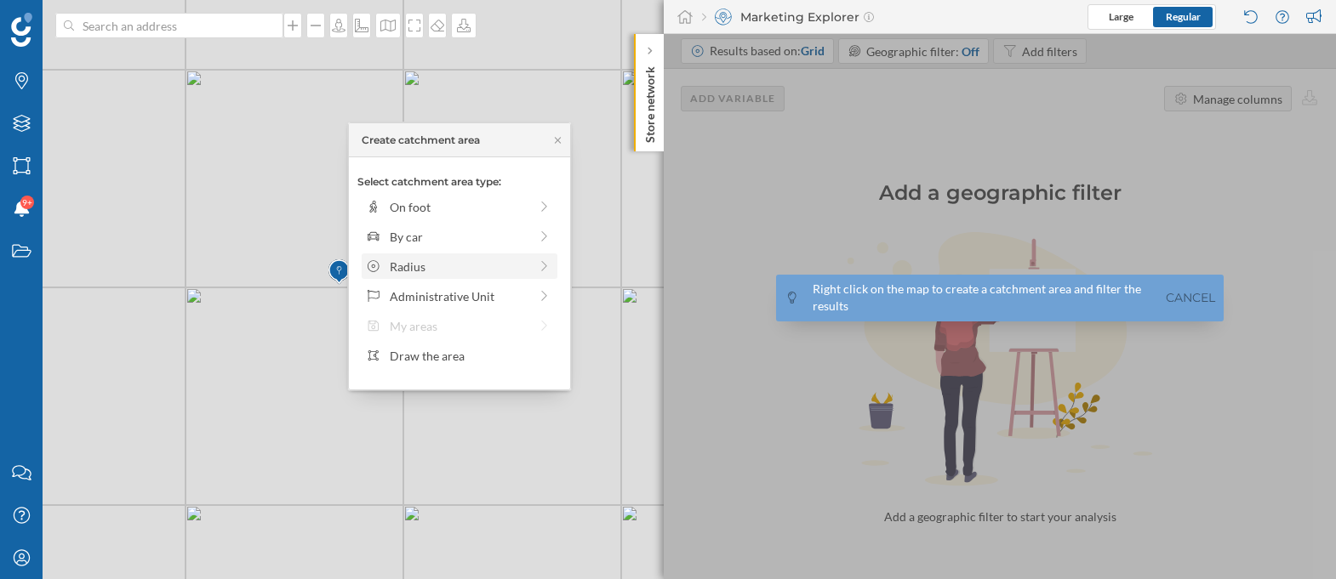
click at [442, 265] on div "Radius" at bounding box center [459, 267] width 139 height 18
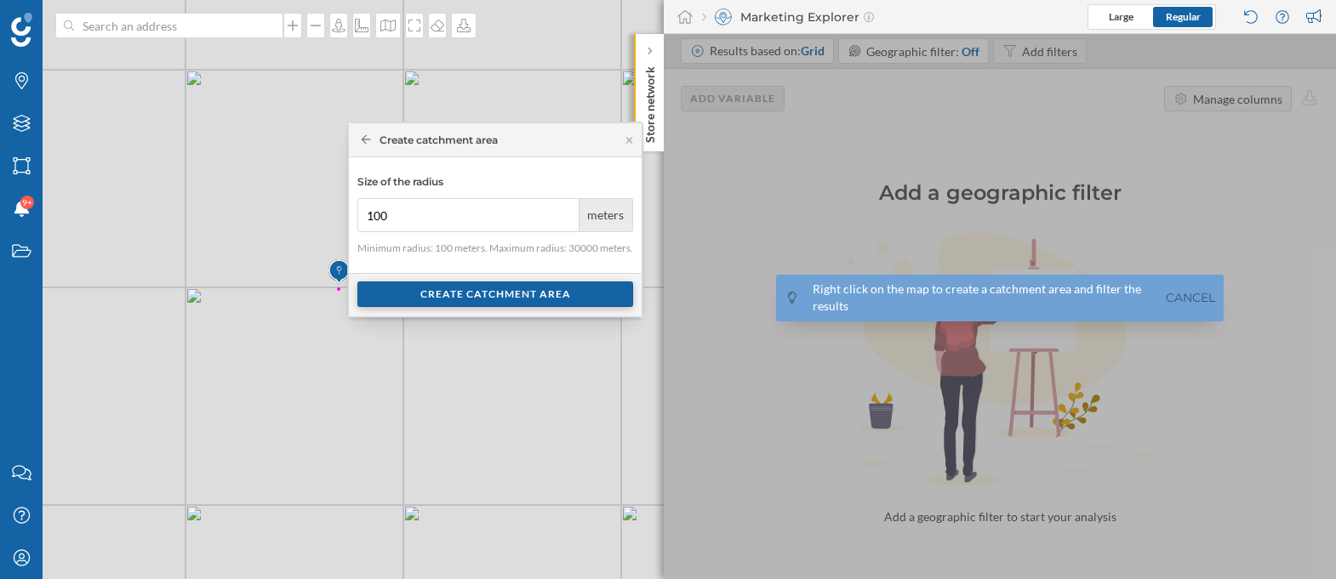
click at [533, 301] on div "Create catchment area" at bounding box center [495, 295] width 276 height 26
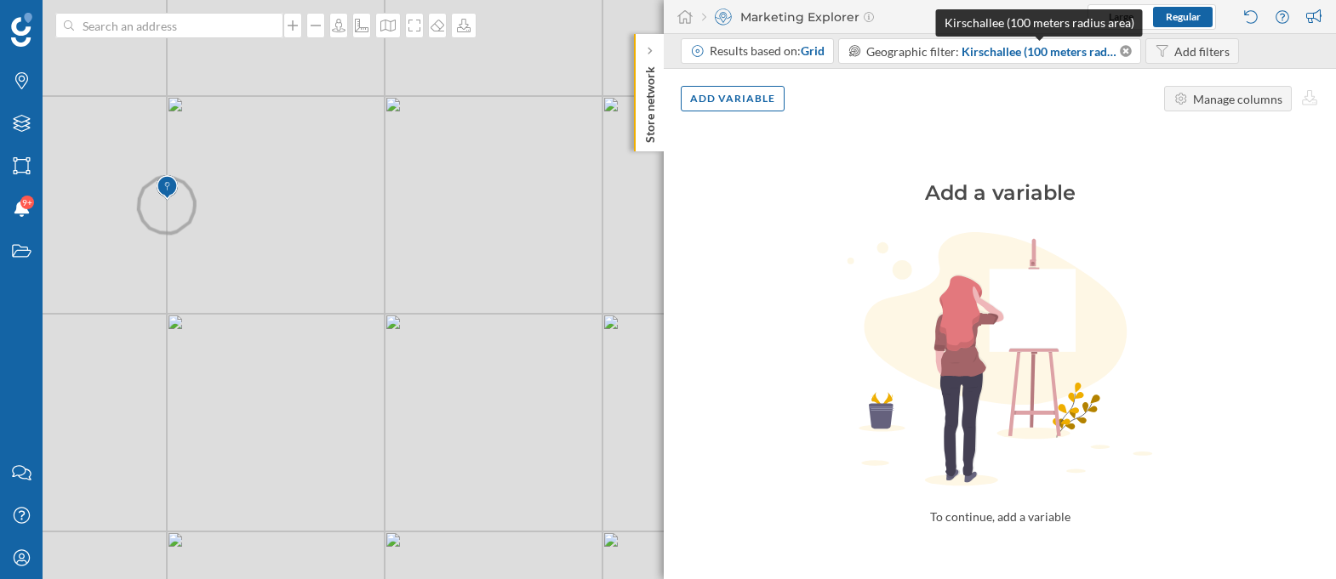
click at [1013, 45] on span "Kirschallee (100 meters radius area)" at bounding box center [1040, 52] width 156 height 18
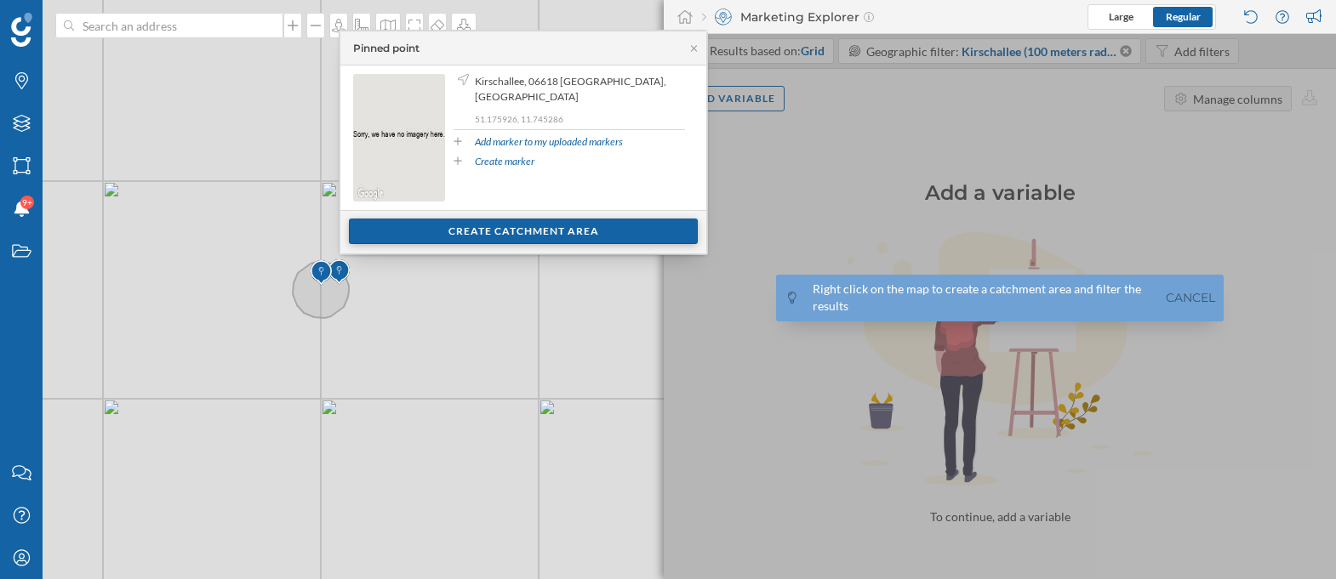
click at [473, 225] on div "Create catchment area" at bounding box center [523, 232] width 349 height 26
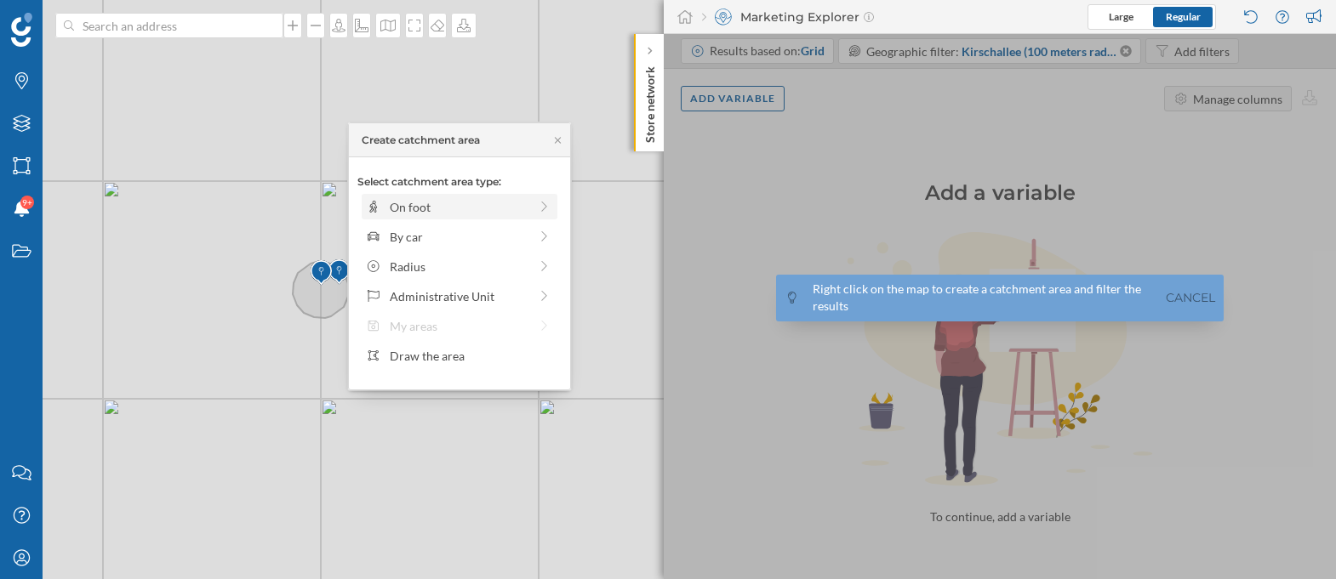
click at [491, 202] on div "On foot" at bounding box center [459, 207] width 139 height 18
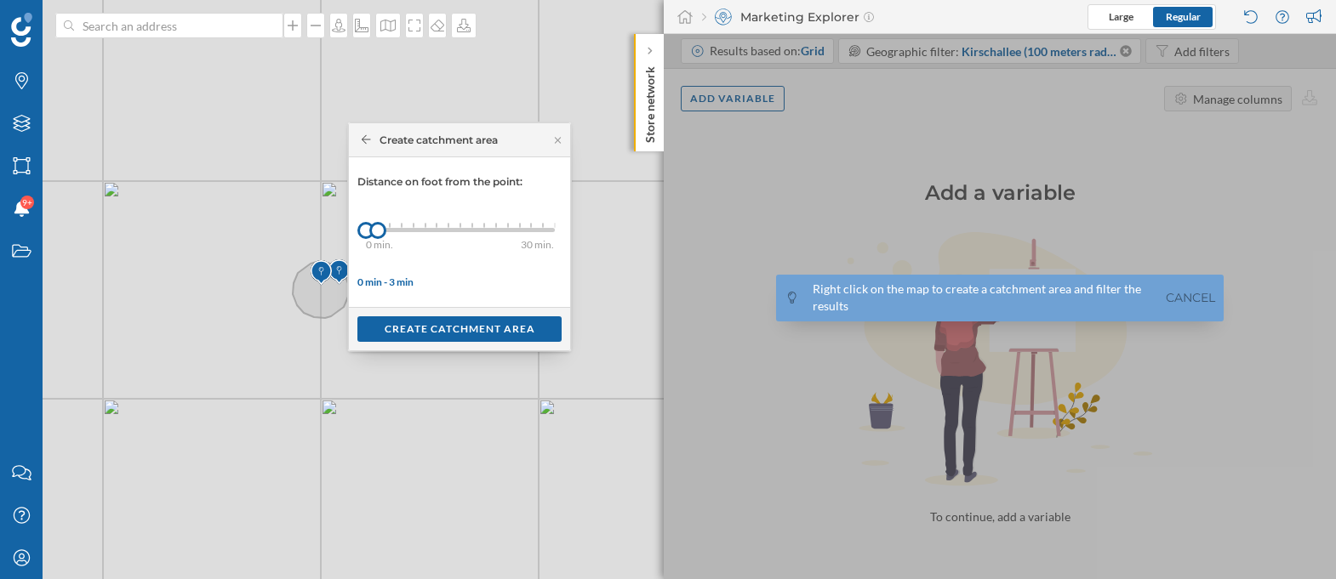
click at [470, 228] on div "0 min. 3 min. 4 min. 5 min. 6 min. 7 min. 8 min. 9 min. 10 min. 11 min. 12 min.…" at bounding box center [460, 230] width 189 height 4
click at [501, 228] on div "0 min. 3 min. 4 min. 5 min. 6 min. 7 min. 8 min. 9 min. 10 min. 11 min. 12 min.…" at bounding box center [460, 230] width 189 height 4
click at [523, 228] on div "0 min. 3 min. 4 min. 5 min. 6 min. 7 min. 8 min. 9 min. 10 min. 11 min. 12 min.…" at bounding box center [460, 230] width 189 height 4
click at [477, 326] on div "Create catchment area" at bounding box center [459, 329] width 204 height 26
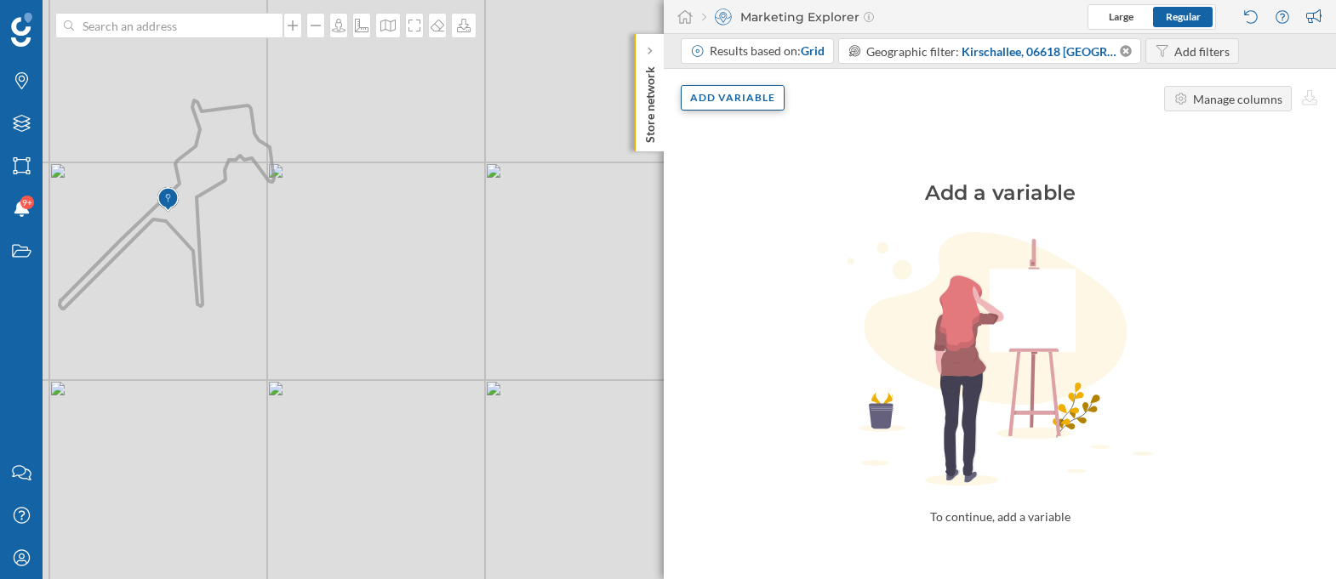
click at [705, 102] on div "Add variable" at bounding box center [733, 98] width 104 height 26
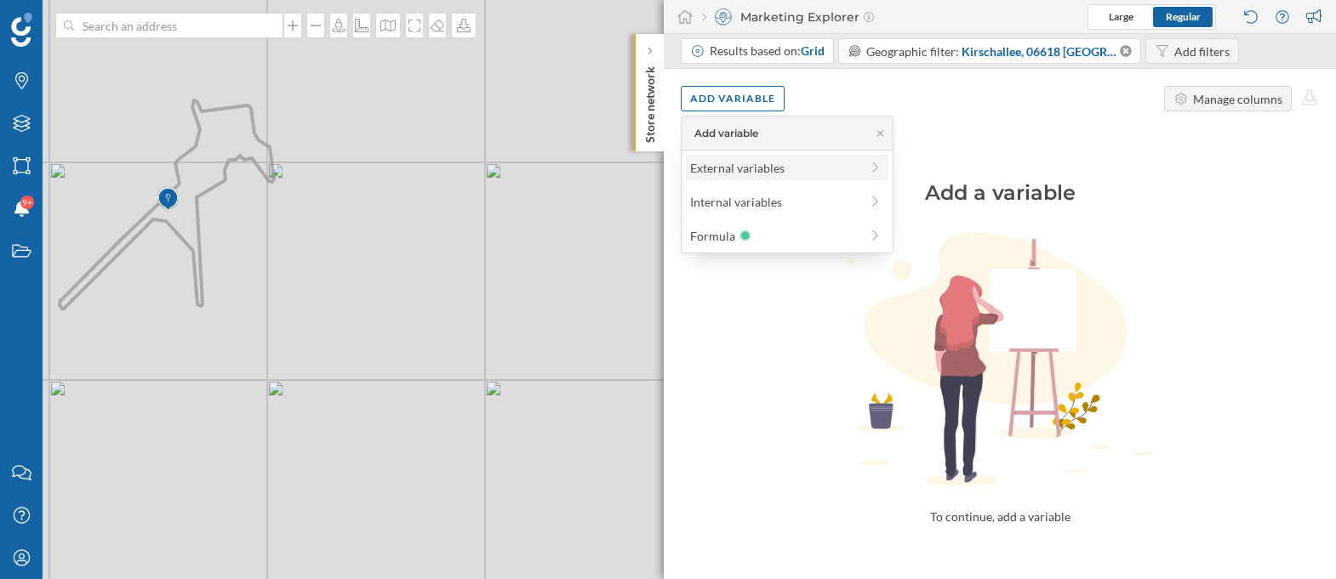
click at [716, 169] on div "External variables" at bounding box center [774, 168] width 169 height 18
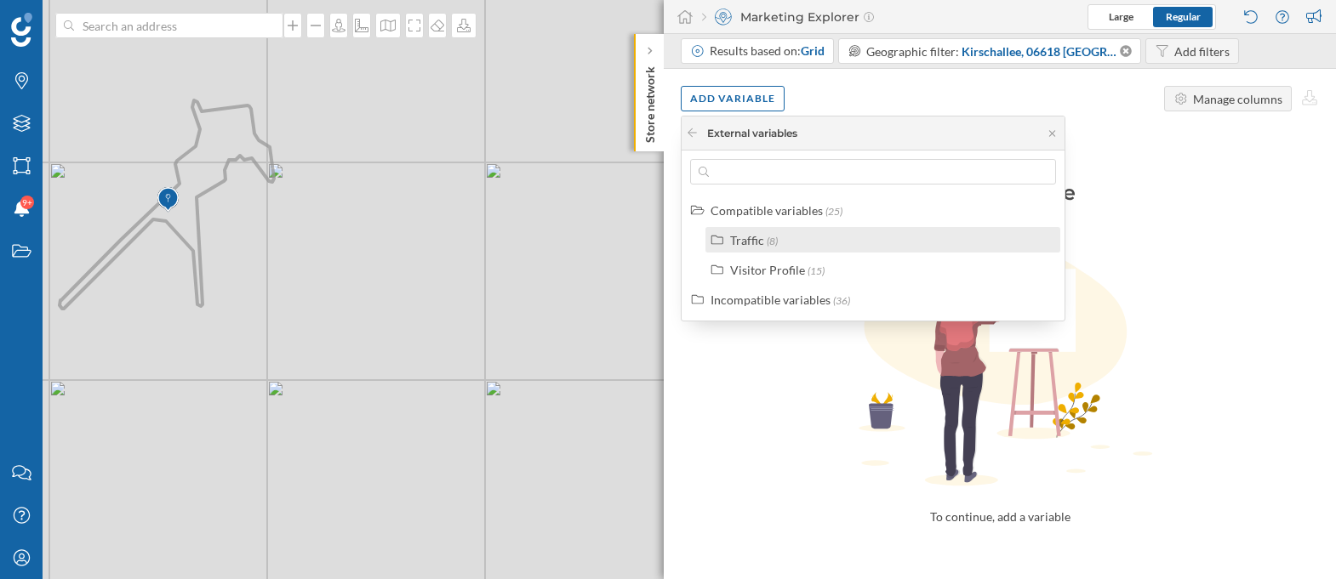
click at [777, 241] on div "Traffic (8)" at bounding box center [890, 240] width 320 height 18
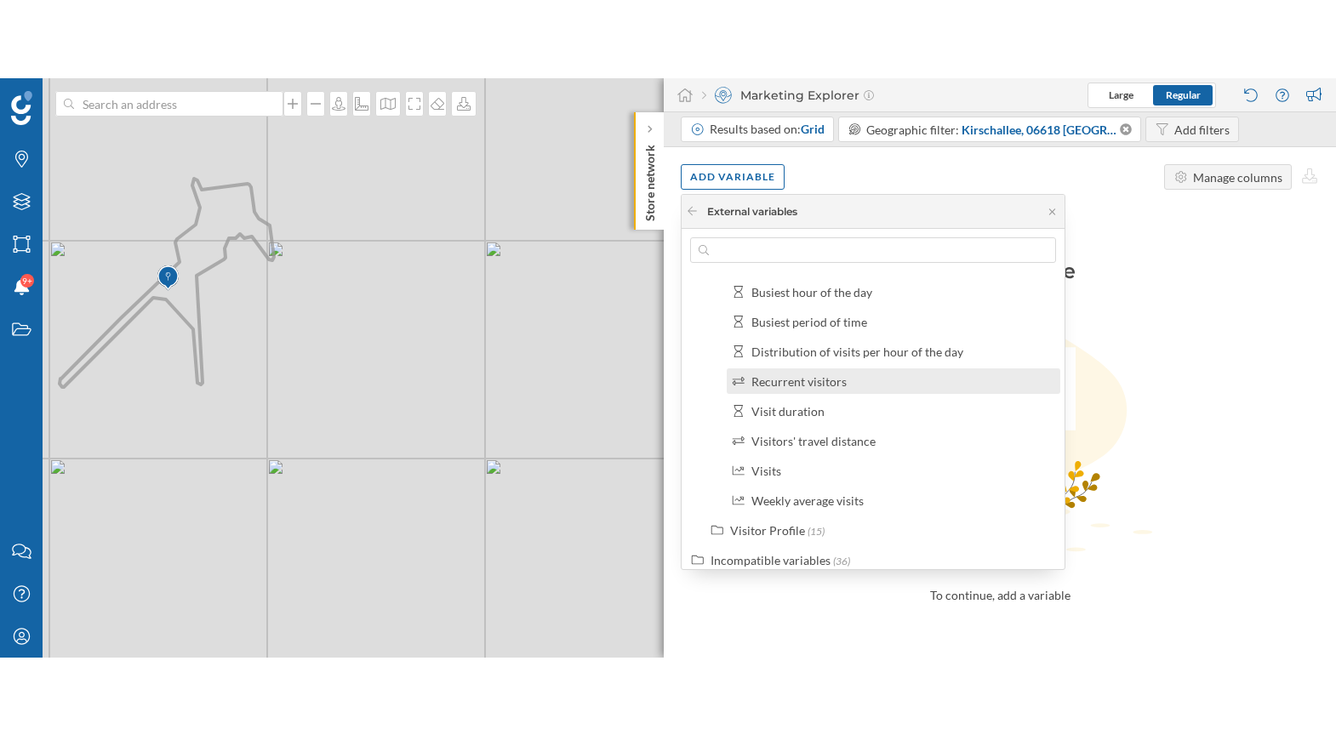
scroll to position [0, 0]
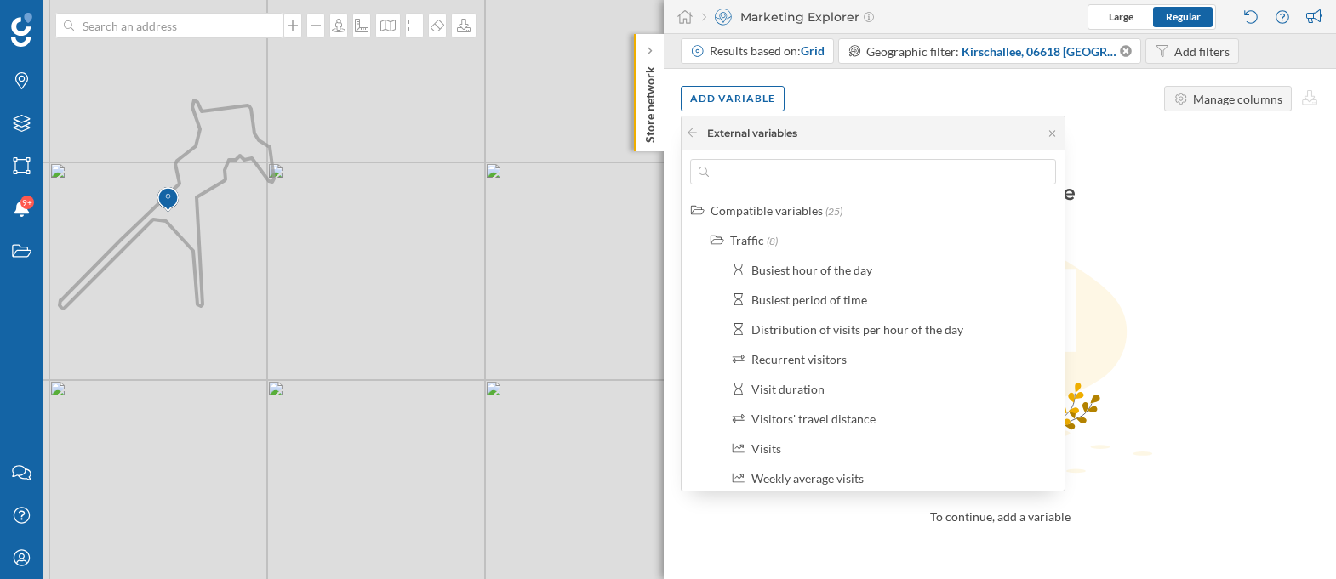
click at [1168, 55] on div "Add filters" at bounding box center [1192, 51] width 94 height 26
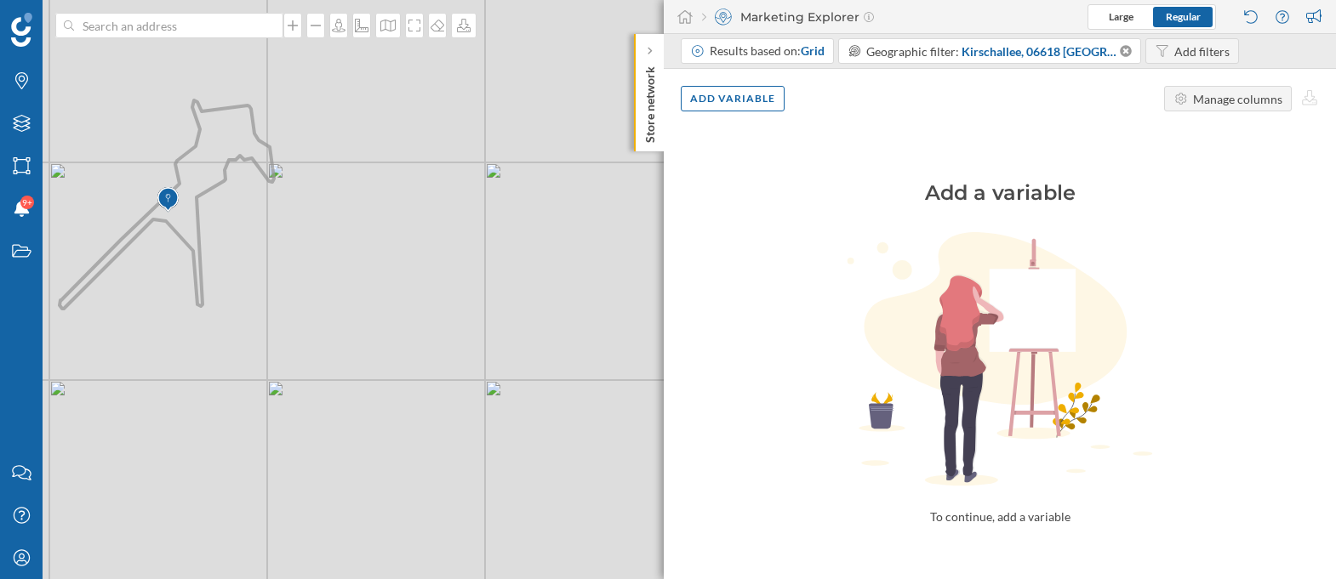
click at [1168, 55] on div "Add filters" at bounding box center [1192, 51] width 94 height 26
click at [764, 91] on div "Add variable" at bounding box center [733, 98] width 104 height 26
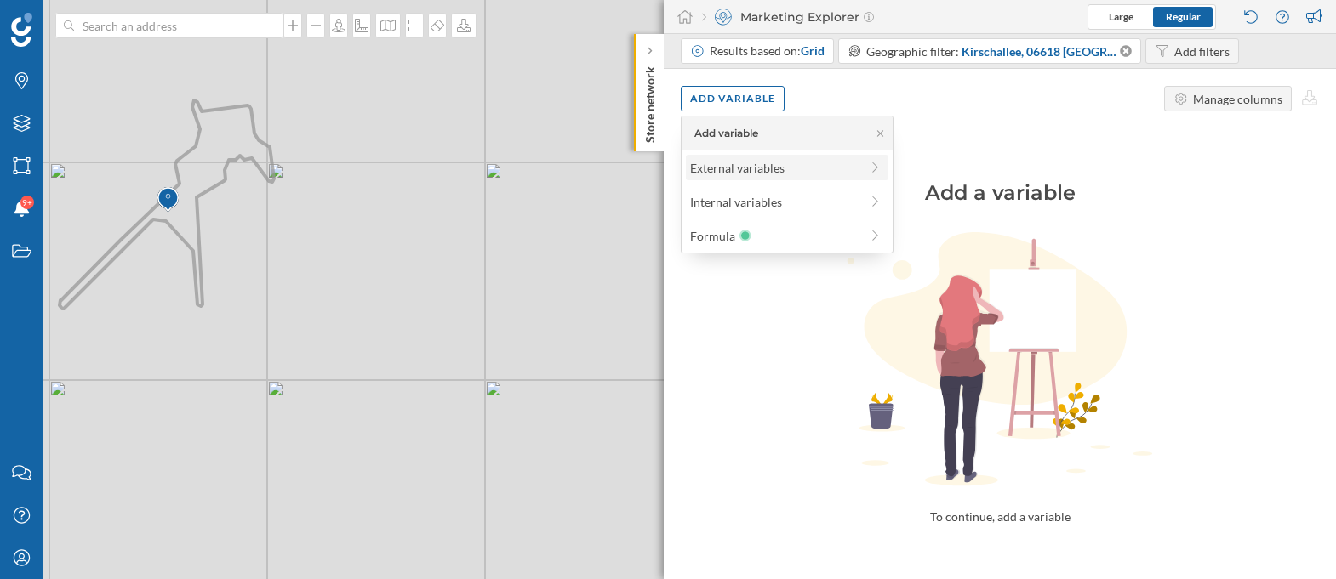
click at [754, 159] on div "External variables" at bounding box center [774, 168] width 169 height 18
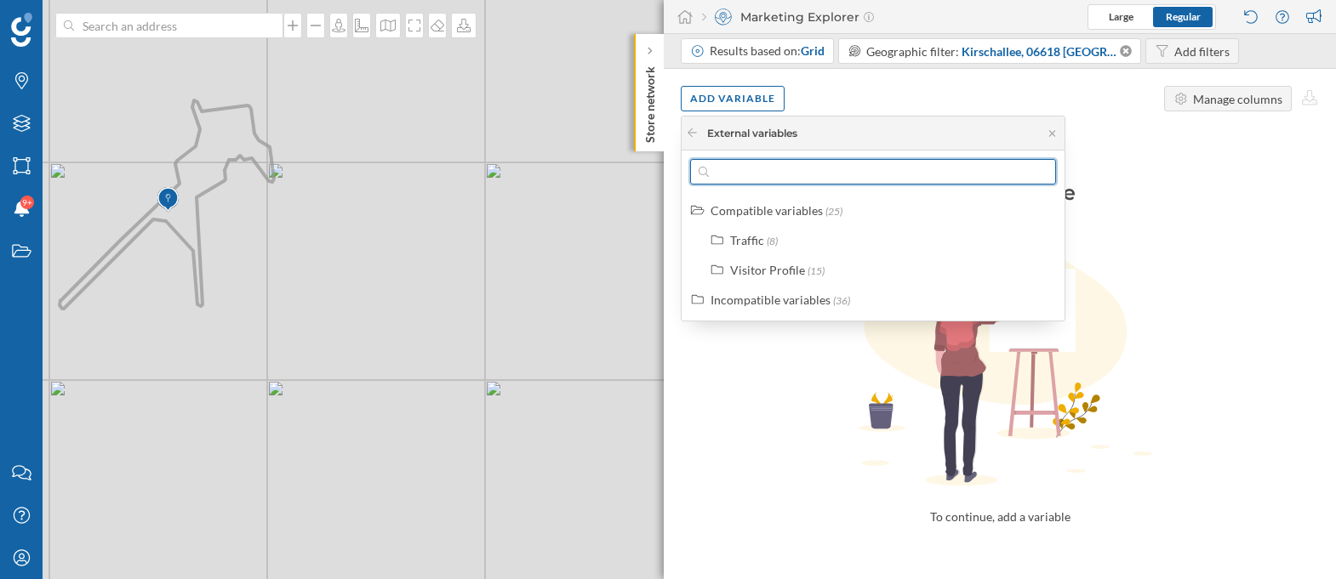
click at [751, 171] on input "text" at bounding box center [873, 172] width 328 height 26
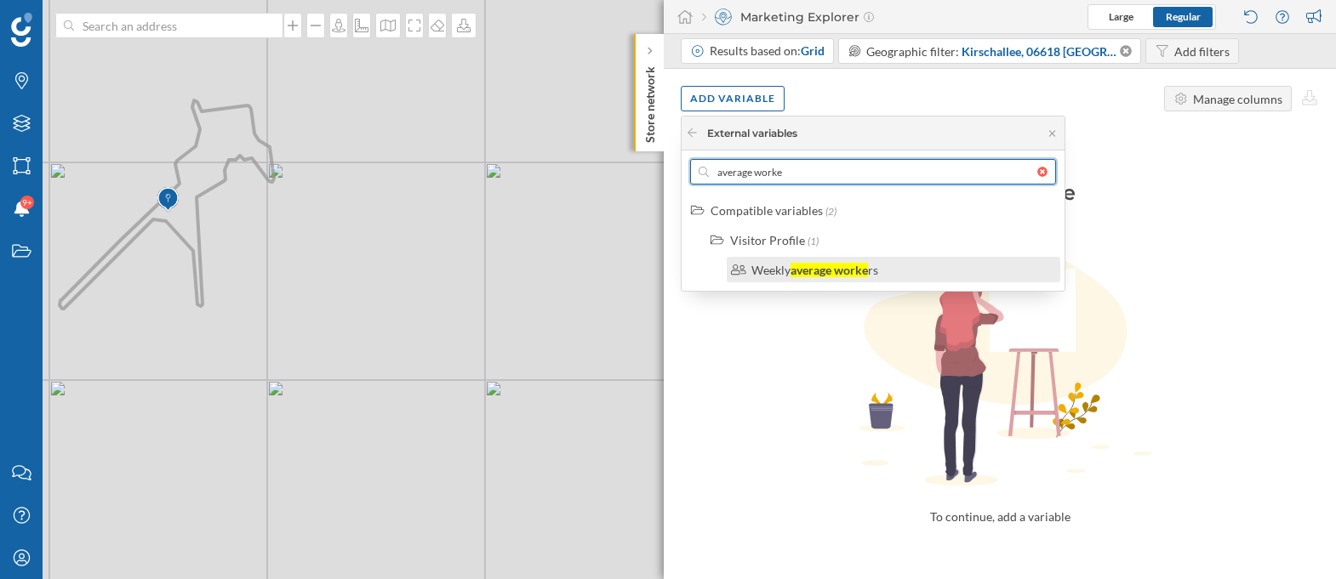
type input "average worke"
click at [868, 266] on div "average worke" at bounding box center [829, 270] width 77 height 14
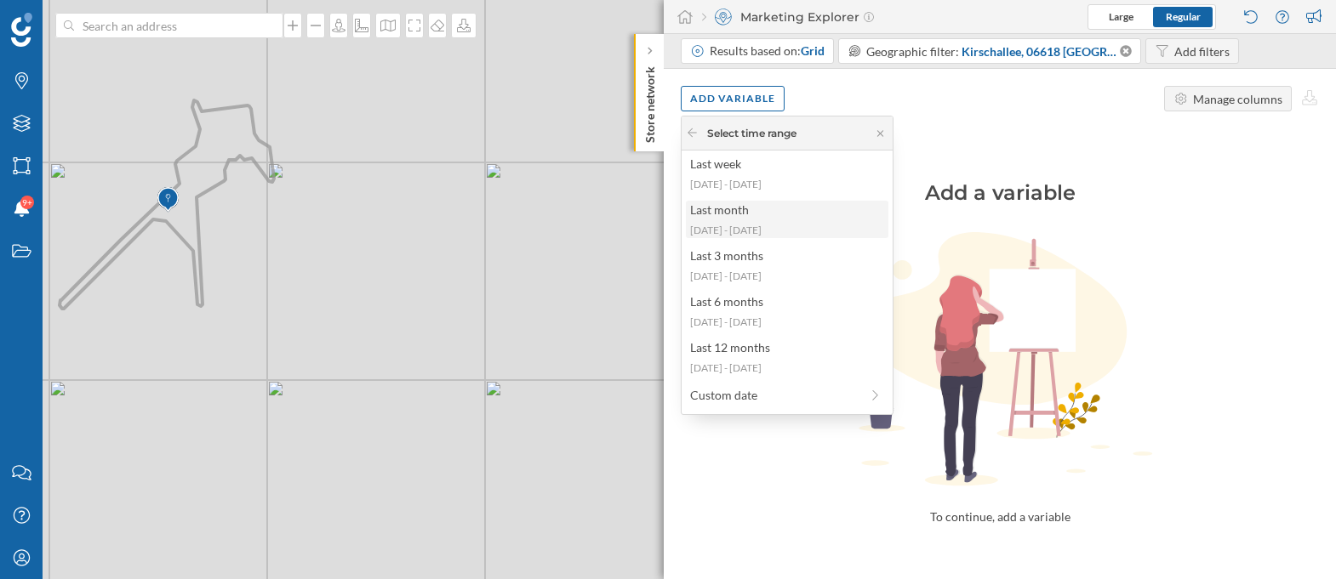
click at [774, 212] on div "Last month" at bounding box center [786, 210] width 192 height 18
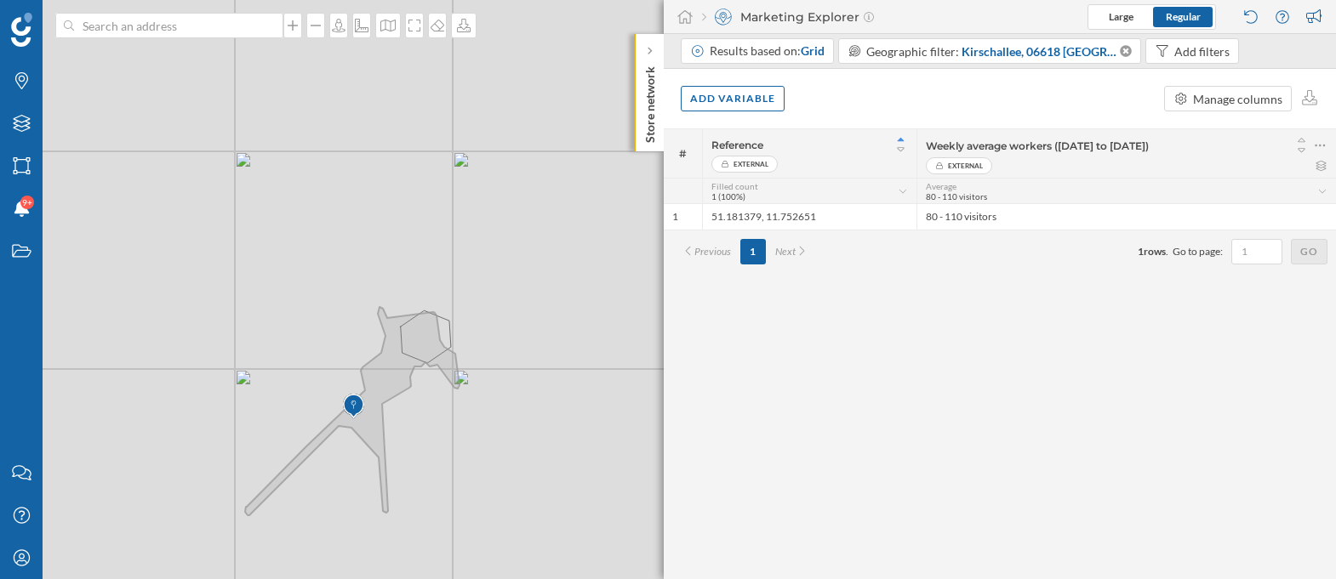
drag, startPoint x: 220, startPoint y: 498, endPoint x: 459, endPoint y: 405, distance: 256.5
click at [459, 405] on div "© Mapbox © OpenStreetMap Improve this map" at bounding box center [668, 289] width 1336 height 579
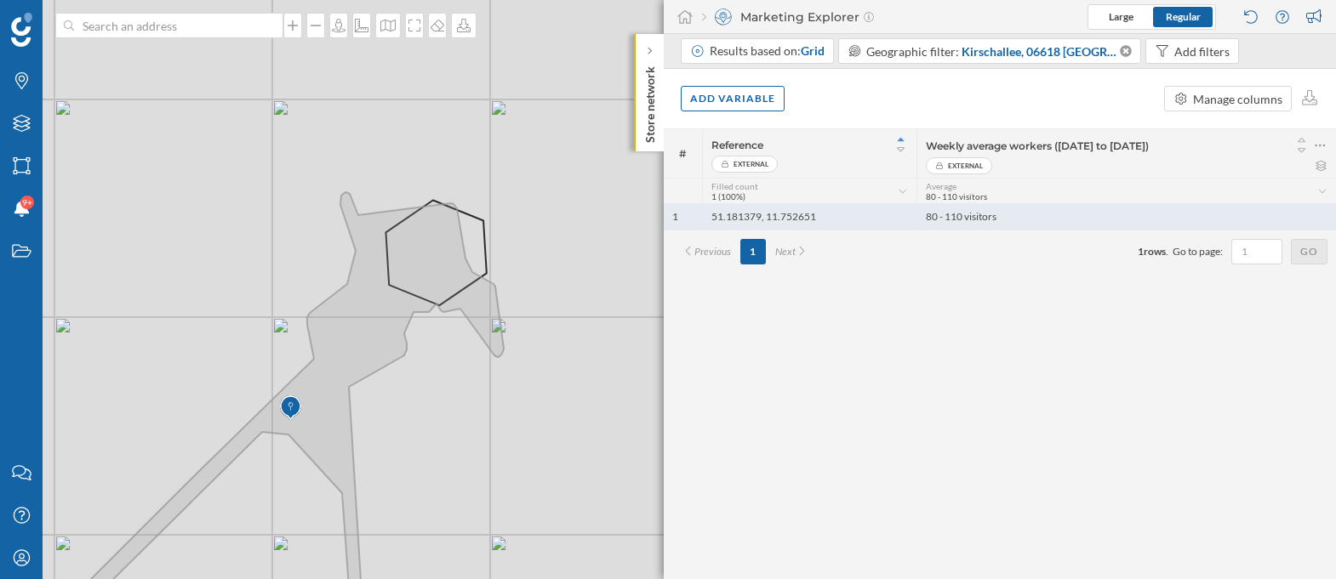
click at [1013, 218] on div "80 - 110 visitors" at bounding box center [1126, 217] width 420 height 26
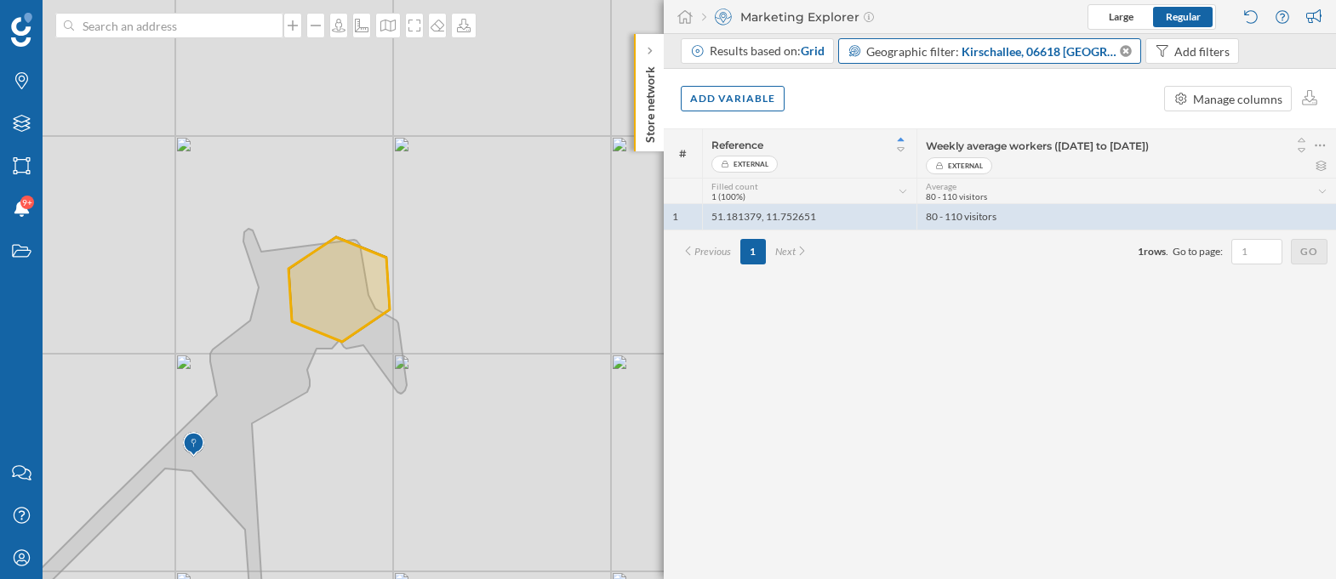
click at [953, 56] on span "Geographic filter:" at bounding box center [912, 51] width 93 height 14
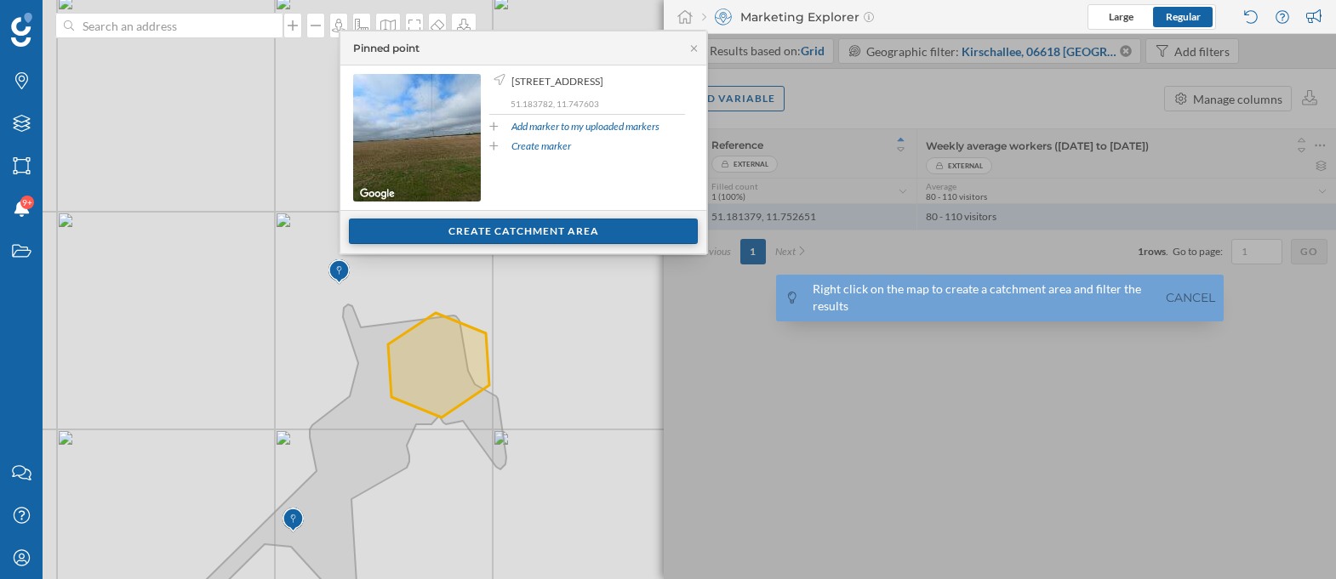
click at [404, 243] on div "Create catchment area" at bounding box center [523, 232] width 349 height 26
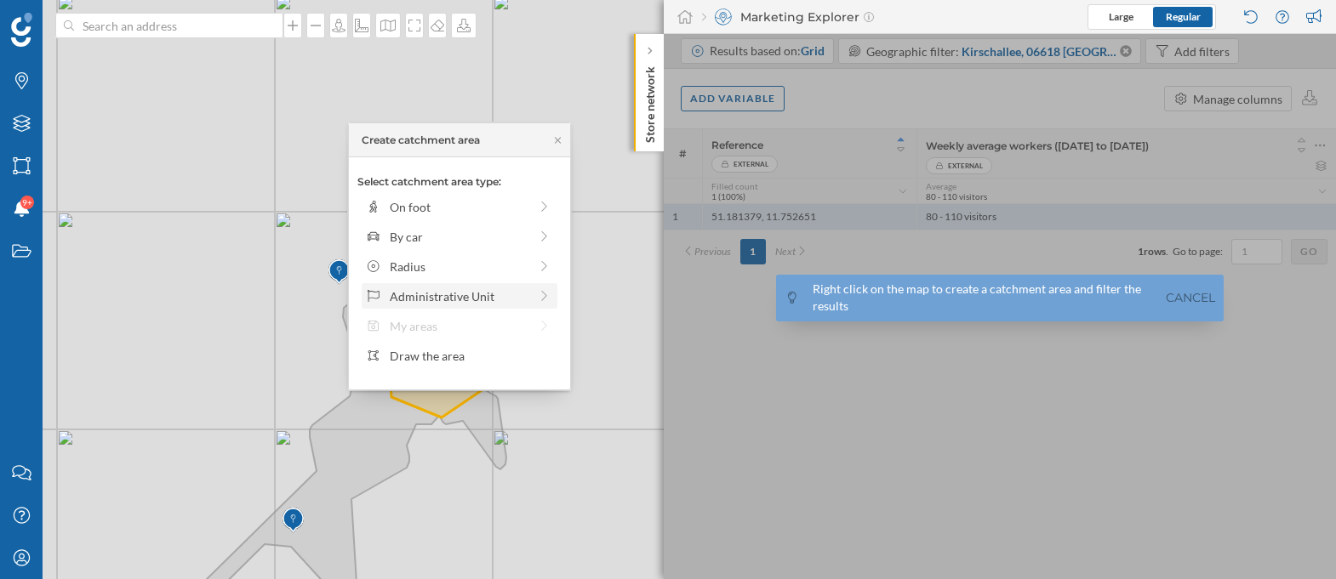
click at [434, 298] on div "Administrative Unit" at bounding box center [459, 297] width 139 height 18
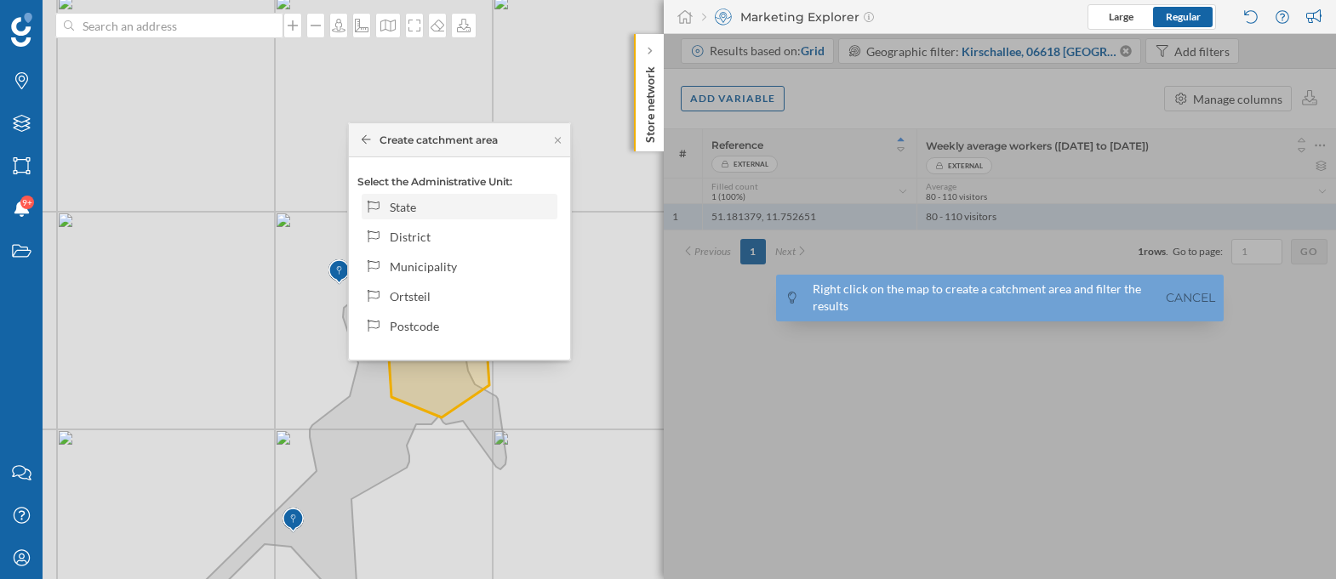
click at [447, 214] on div "State" at bounding box center [471, 207] width 163 height 18
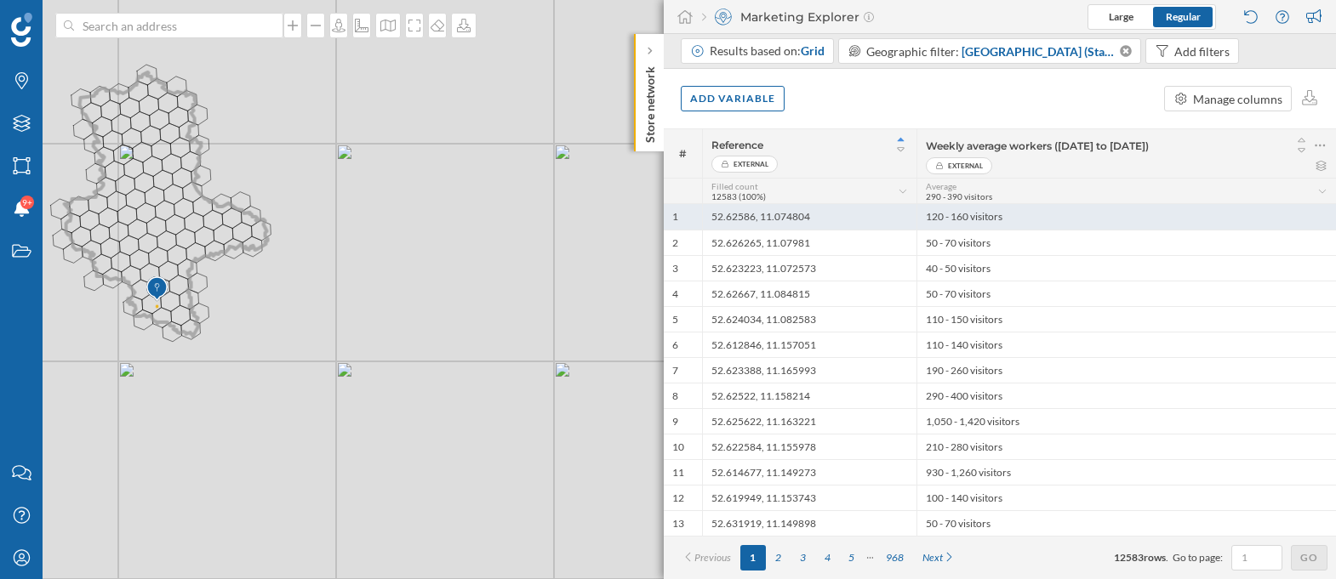
click at [740, 220] on div "52.62586, 11.074804" at bounding box center [809, 217] width 214 height 26
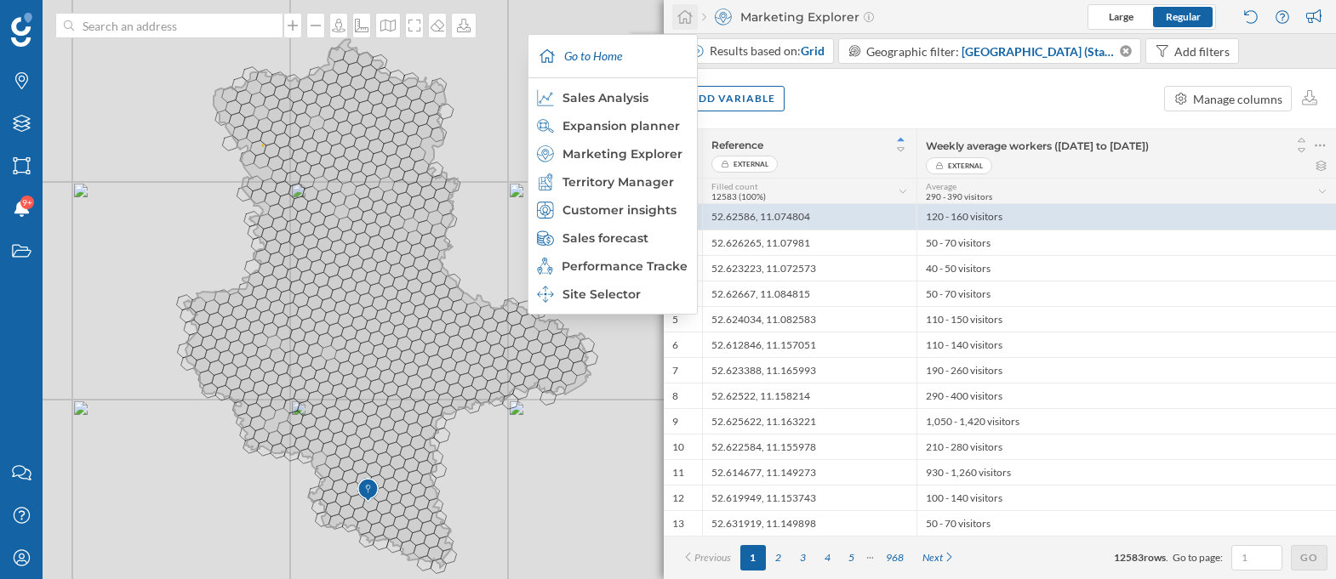
click at [682, 19] on icon at bounding box center [684, 16] width 17 height 15
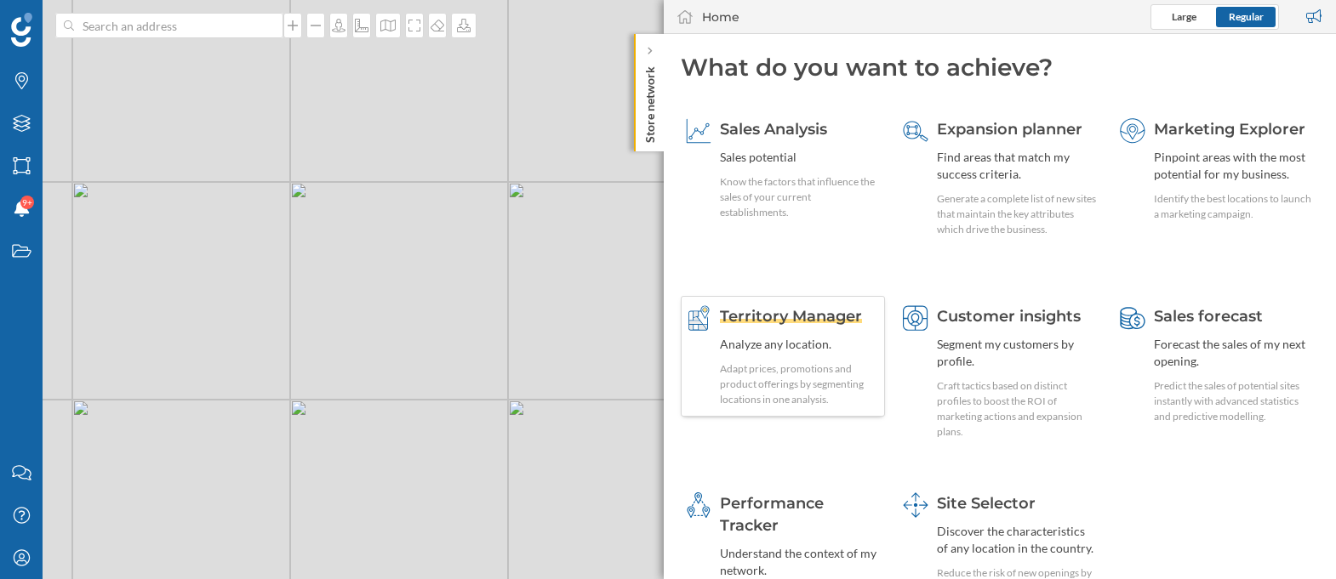
click at [803, 313] on span "Territory Manager" at bounding box center [791, 316] width 142 height 19
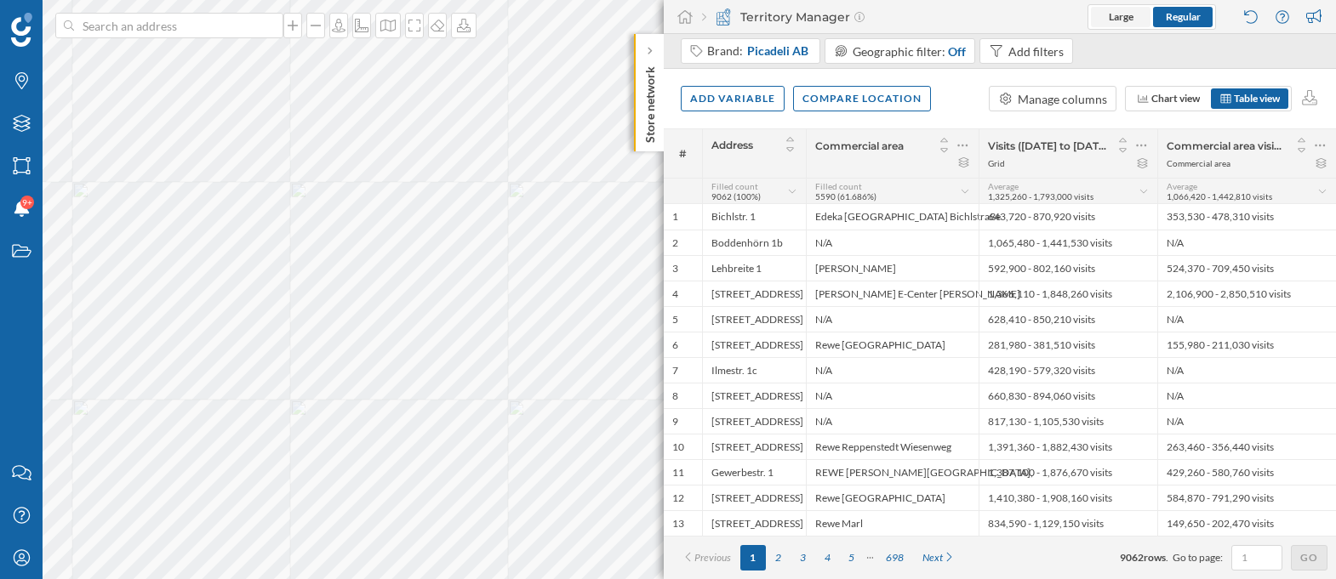
click at [1119, 18] on span "Large" at bounding box center [1121, 16] width 25 height 13
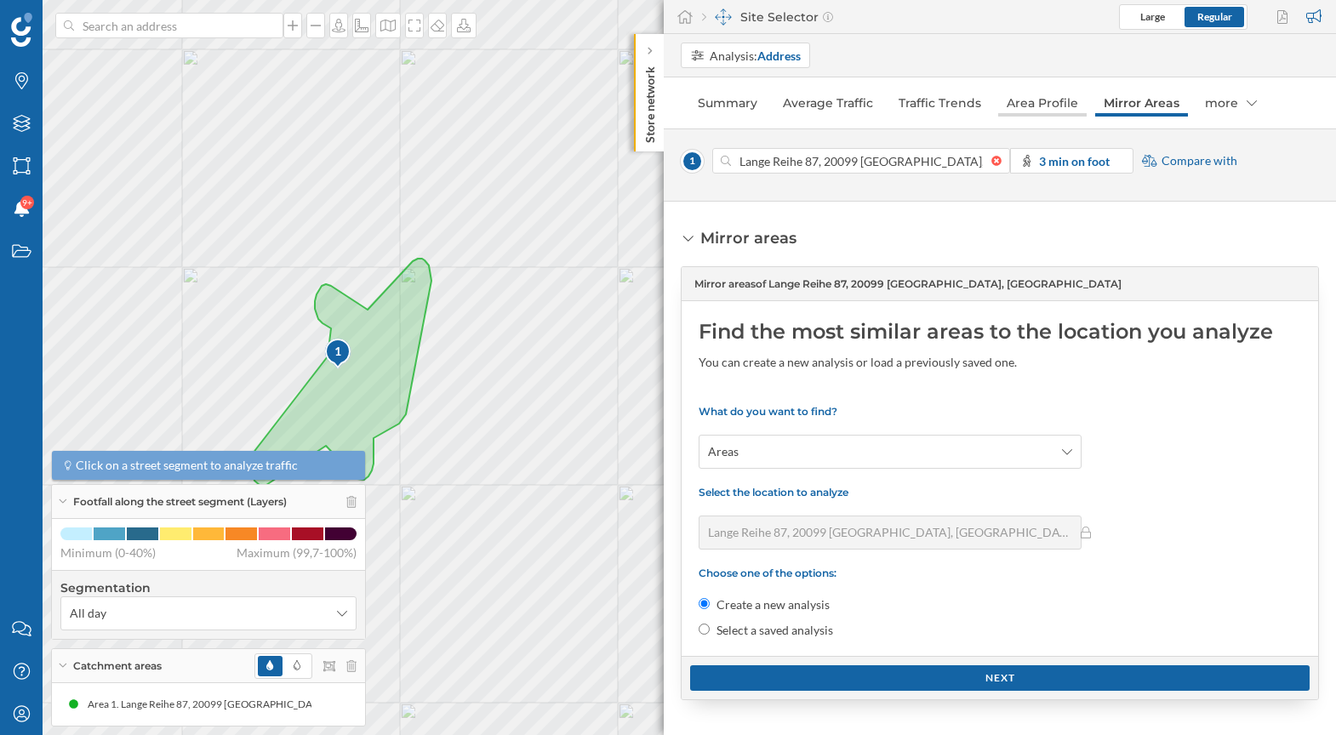
click at [1056, 109] on link "Area Profile" at bounding box center [1042, 102] width 88 height 27
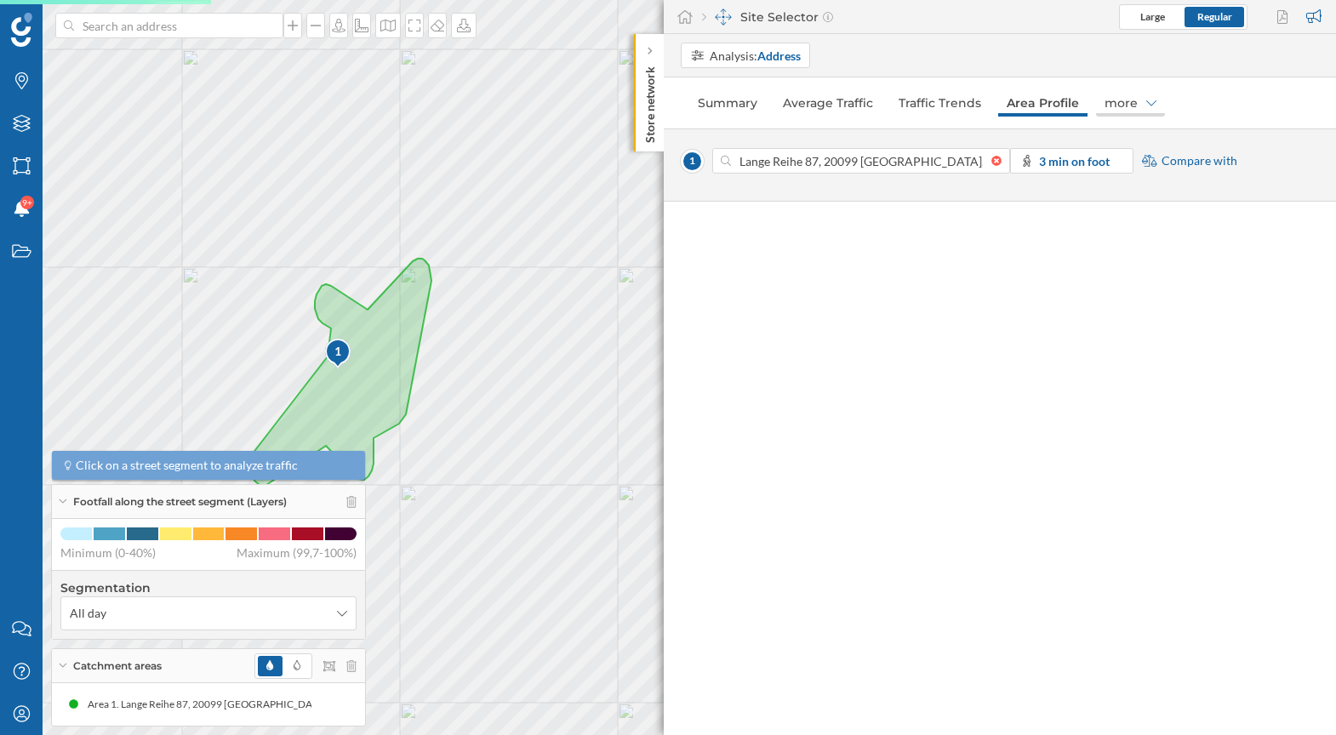
click at [1105, 103] on div "more" at bounding box center [1130, 102] width 69 height 27
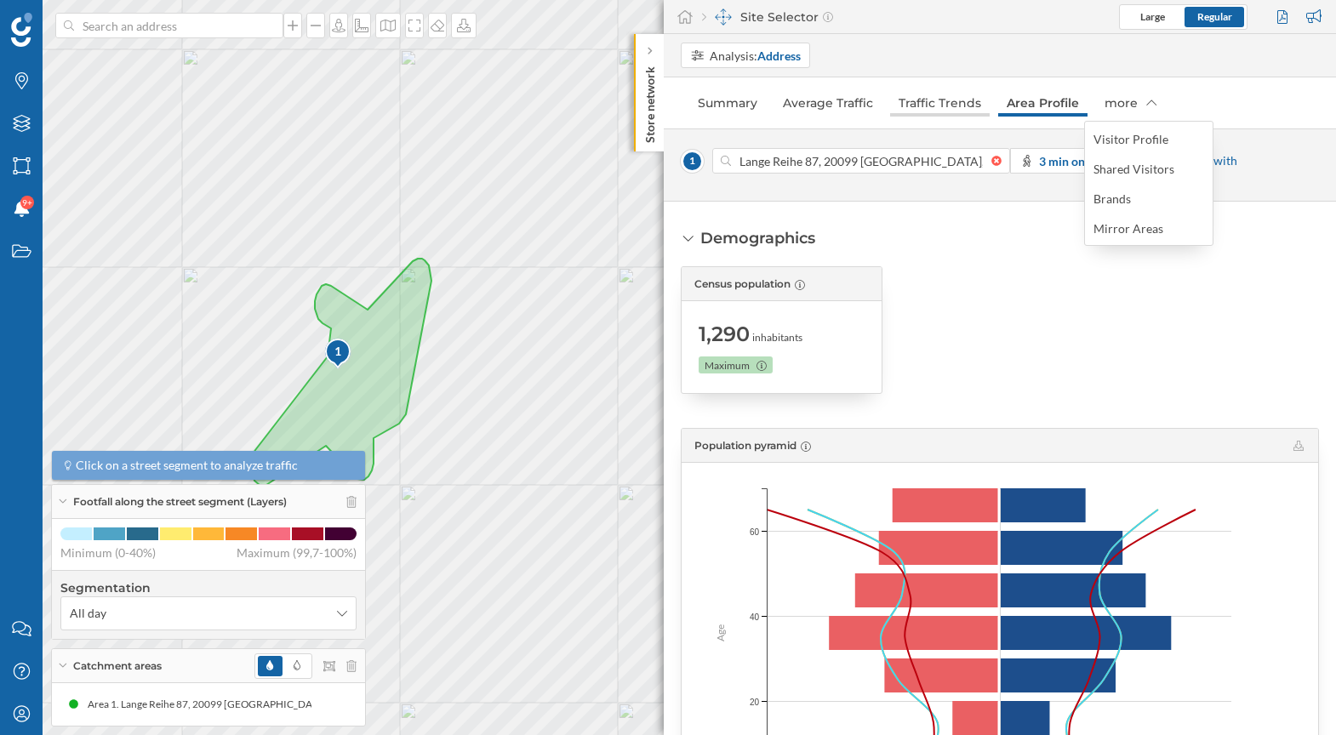
click at [956, 104] on link "Traffic Trends" at bounding box center [940, 102] width 100 height 27
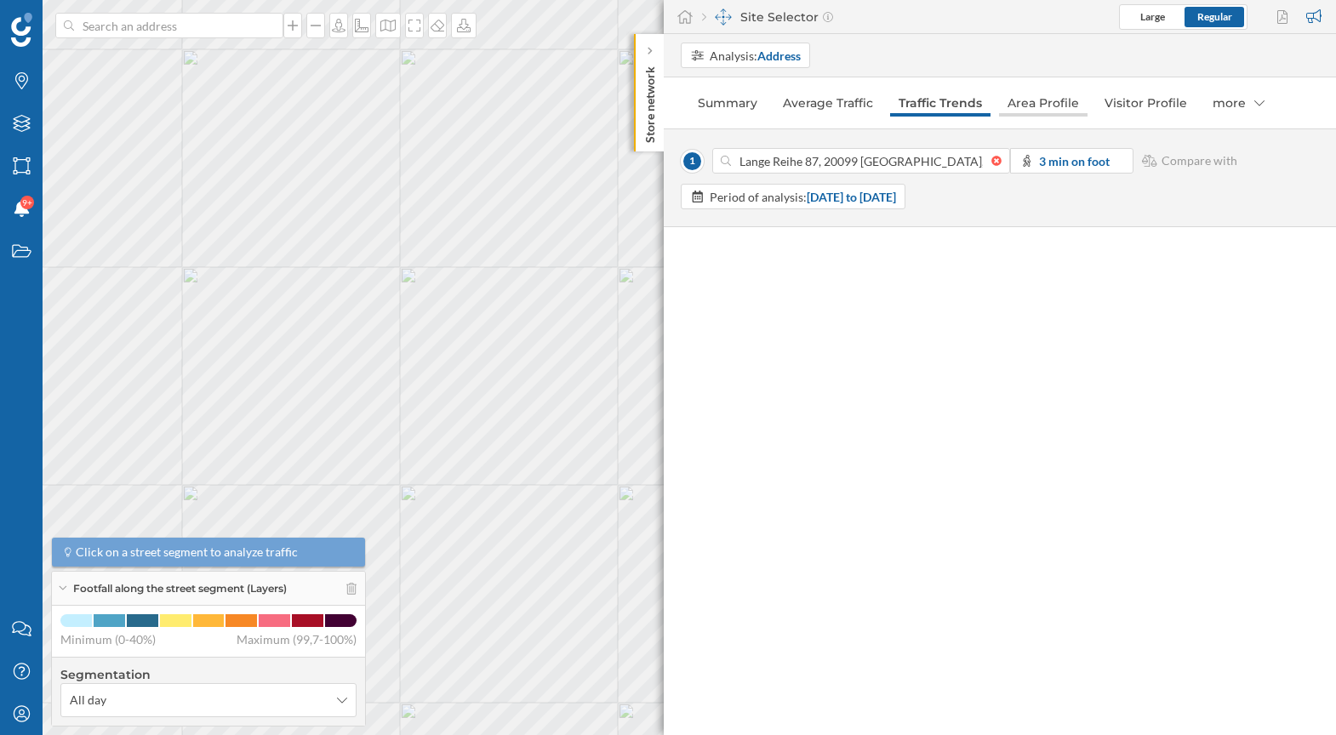
click at [1011, 96] on link "Area Profile" at bounding box center [1043, 102] width 88 height 27
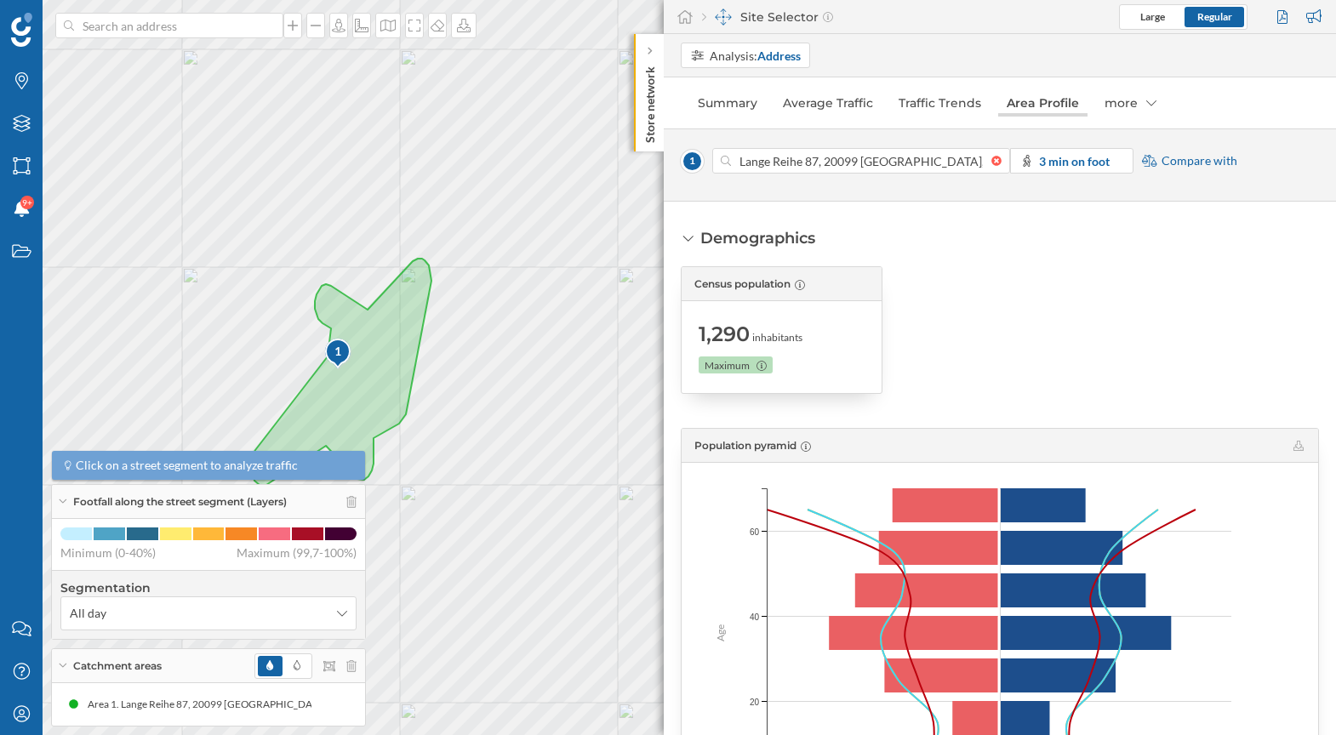
click at [1023, 107] on link "Area Profile" at bounding box center [1042, 102] width 89 height 27
click at [1116, 104] on div "more" at bounding box center [1130, 102] width 69 height 27
click at [708, 97] on link "Summary" at bounding box center [727, 102] width 77 height 27
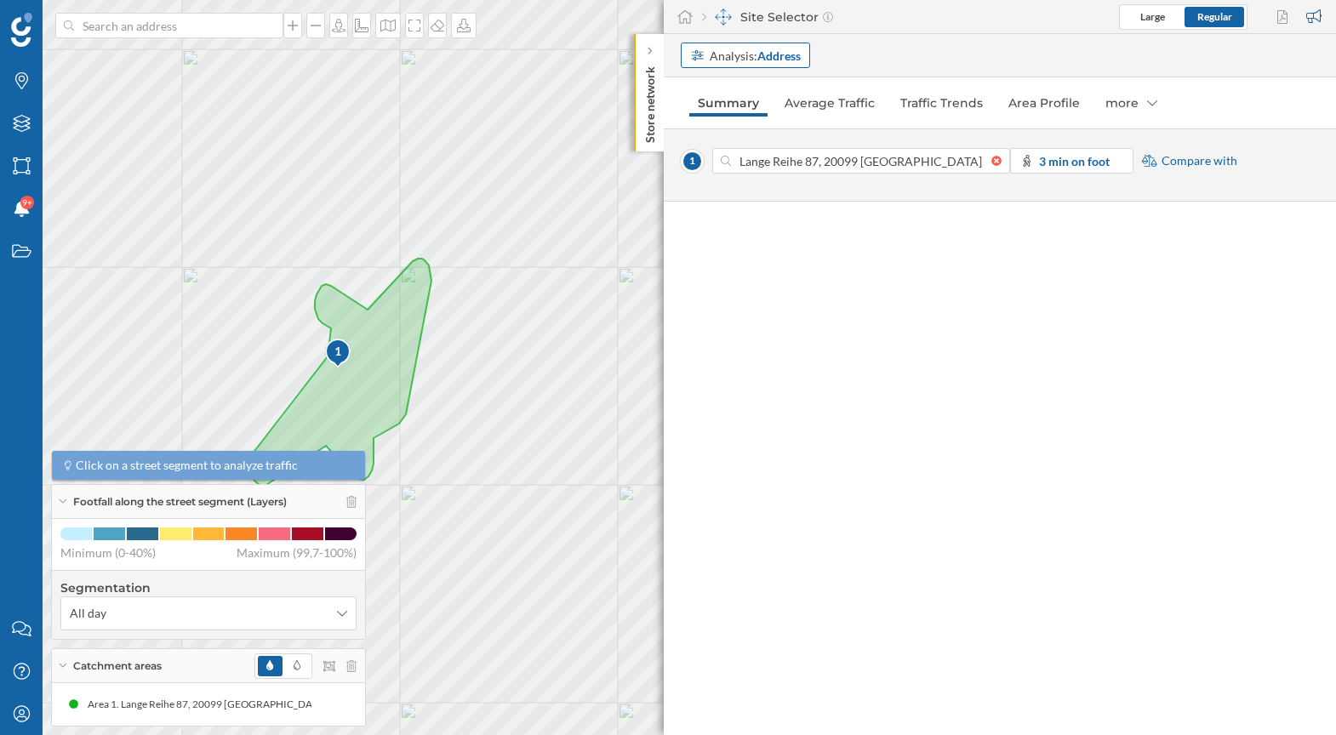
click at [725, 57] on div "Analysis: Address" at bounding box center [755, 56] width 91 height 18
click at [34, 705] on div "My Profile" at bounding box center [21, 714] width 43 height 43
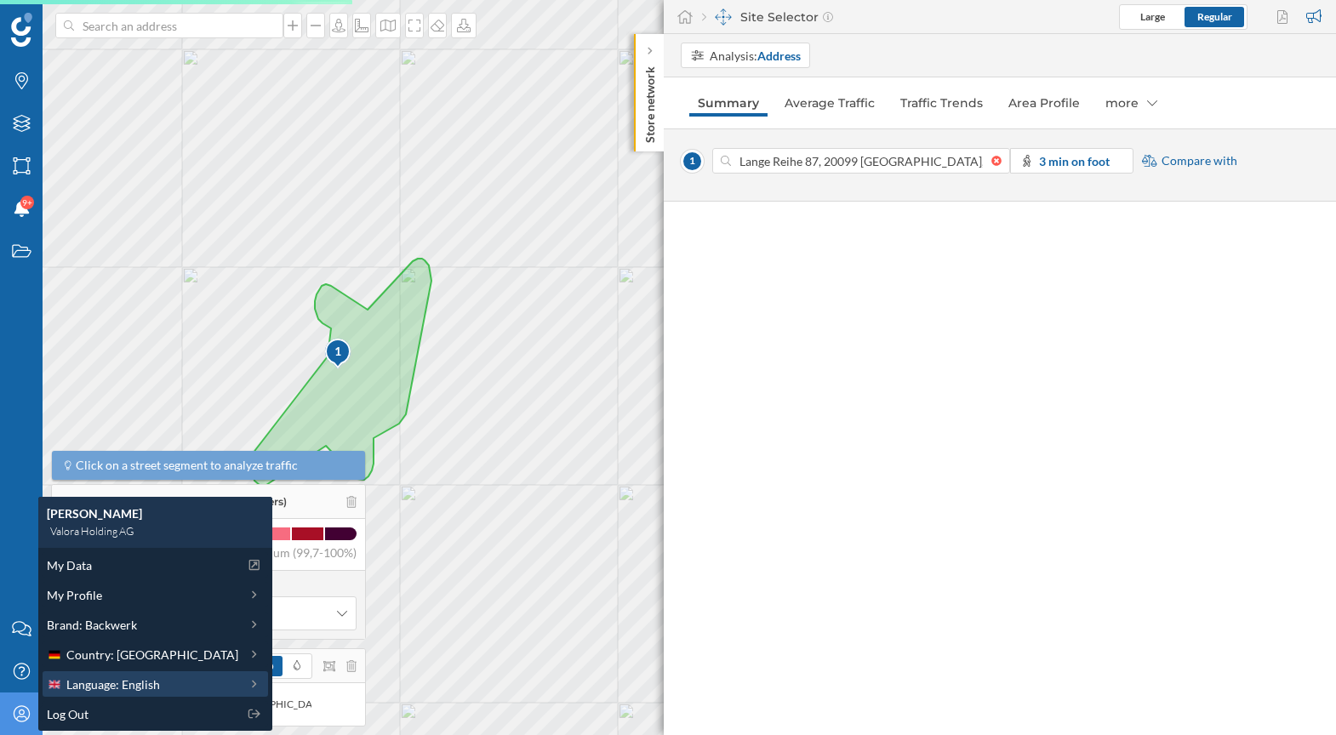
click at [116, 680] on span "Language: English" at bounding box center [113, 685] width 94 height 18
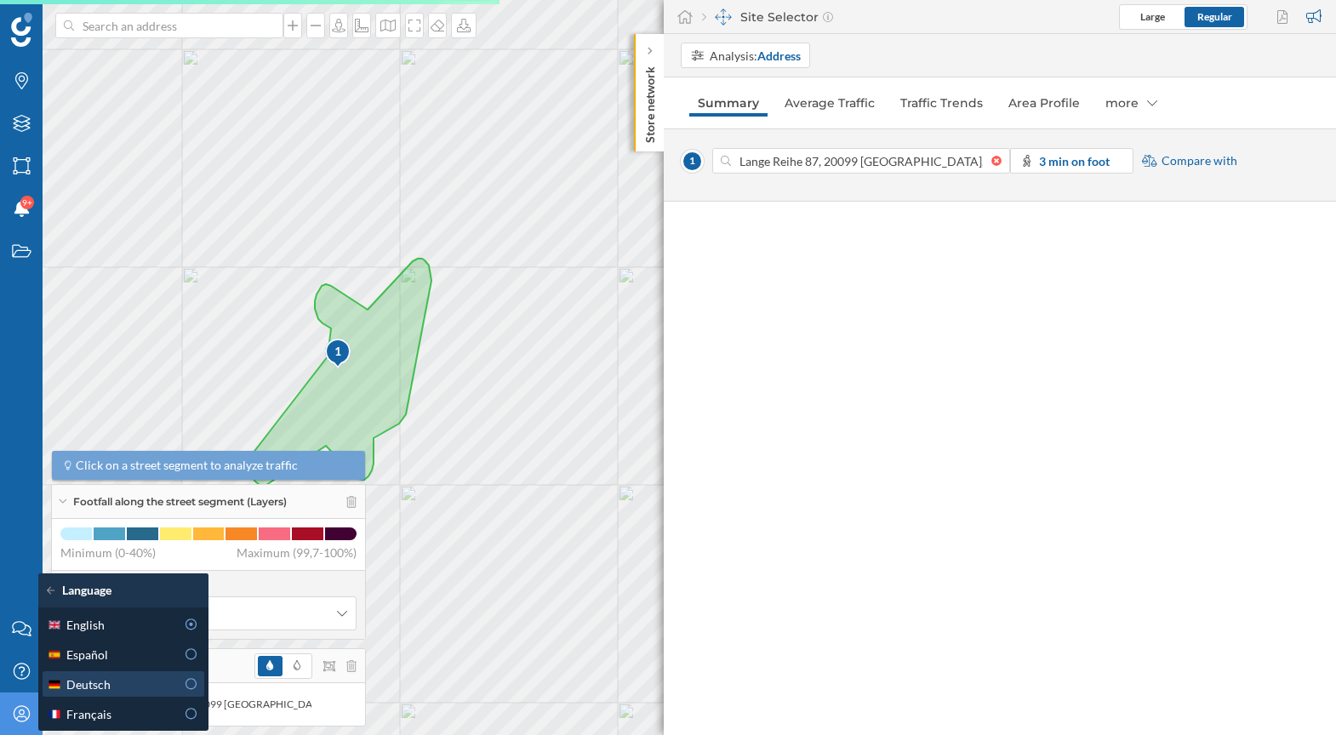
click at [196, 686] on icon at bounding box center [191, 684] width 15 height 12
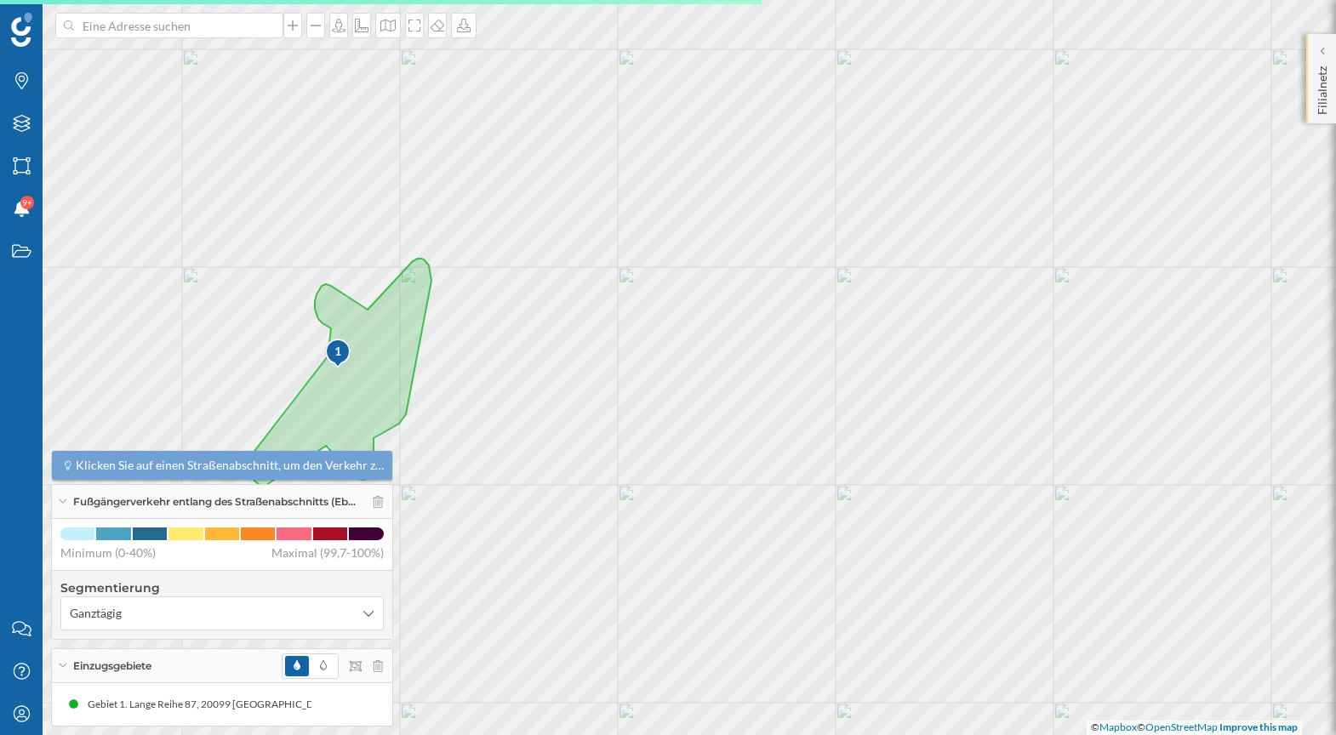
click at [1328, 106] on p "Filialnetz" at bounding box center [1322, 87] width 17 height 55
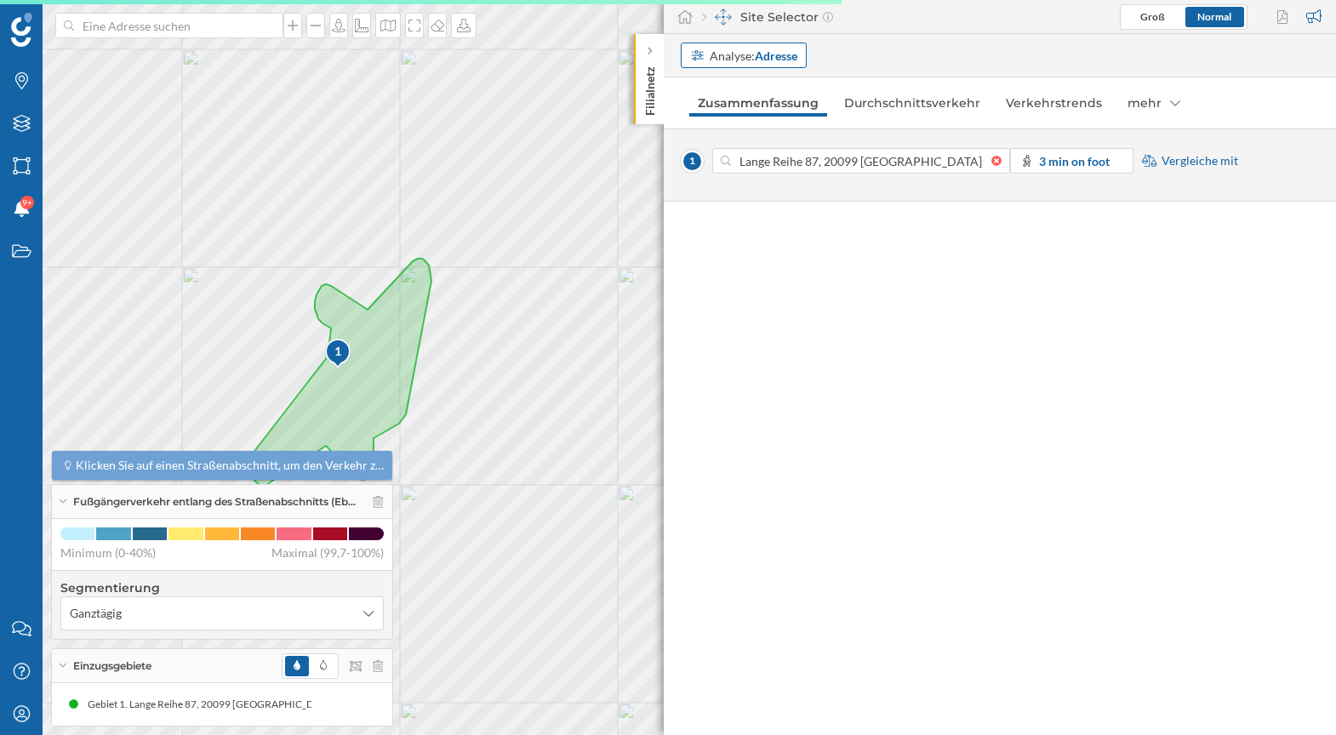
click at [734, 62] on div "Analyse: Adresse" at bounding box center [754, 56] width 88 height 18
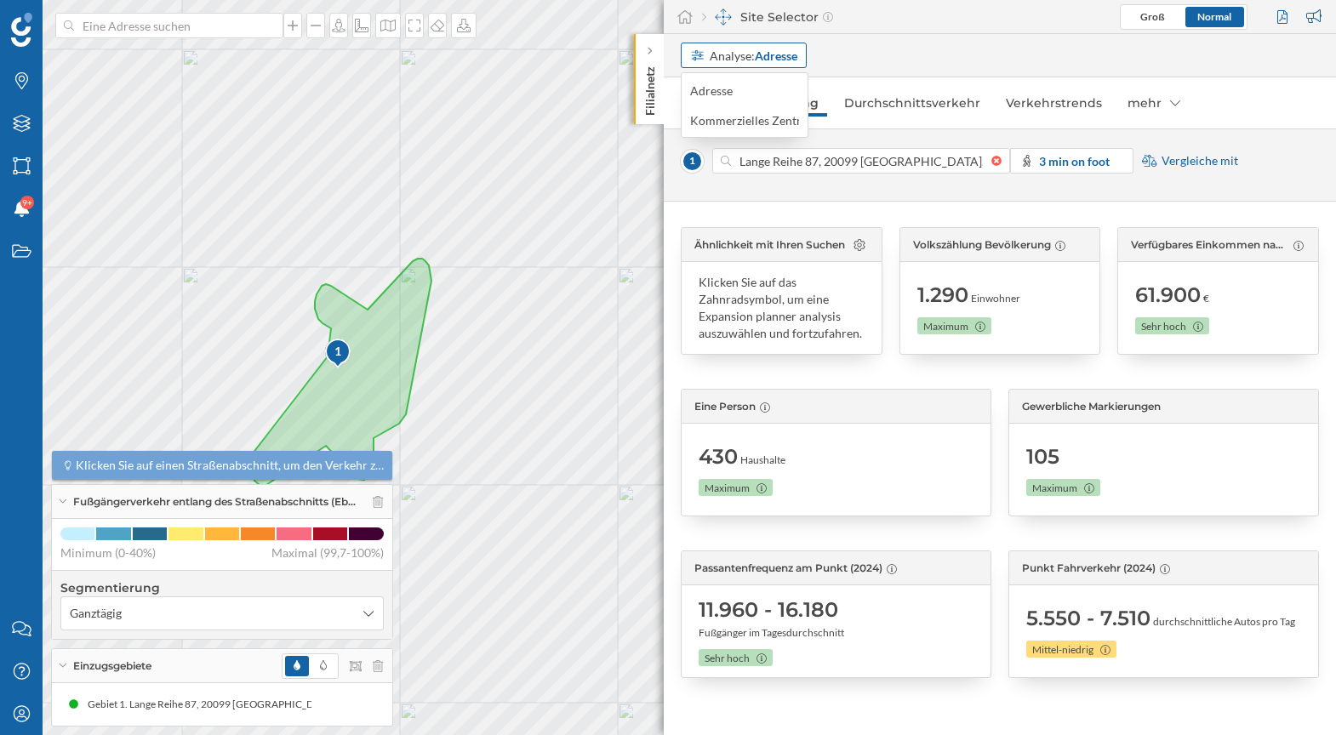
click at [756, 54] on strong "Adresse" at bounding box center [776, 56] width 43 height 14
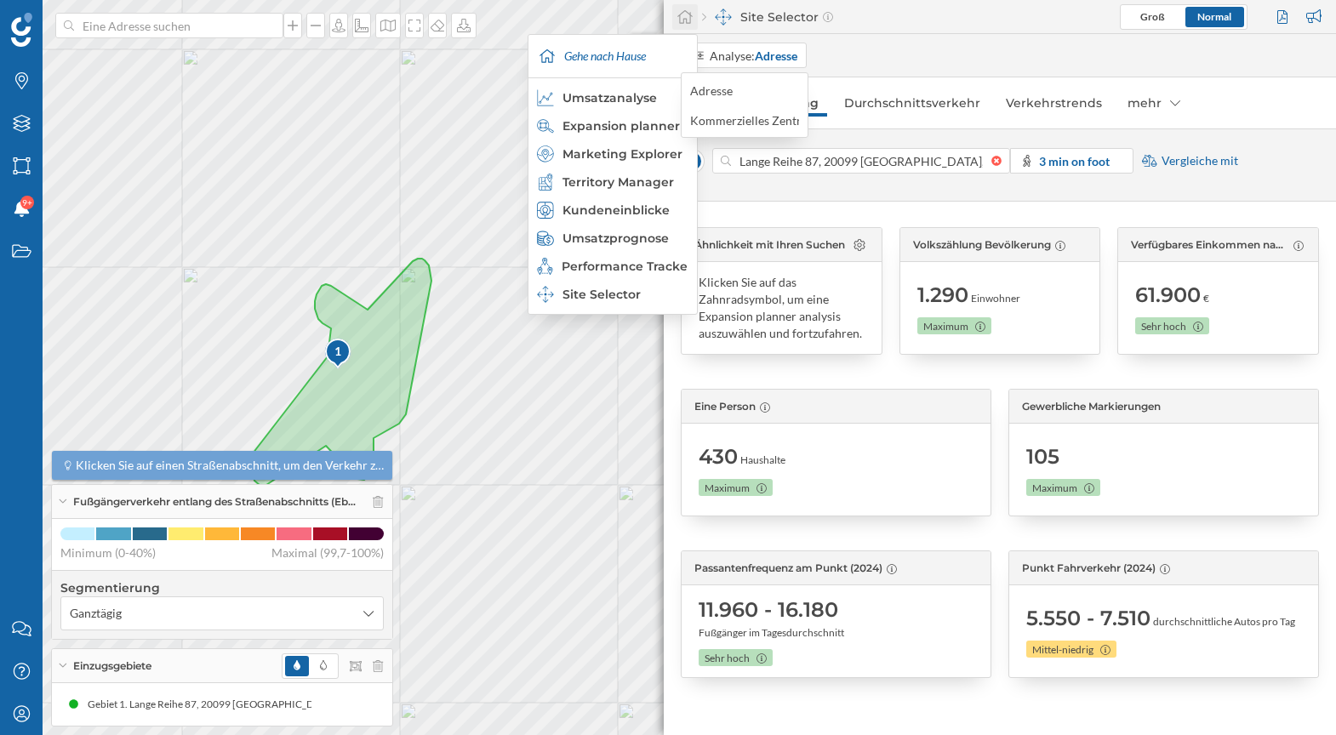
click at [684, 18] on icon at bounding box center [684, 16] width 17 height 15
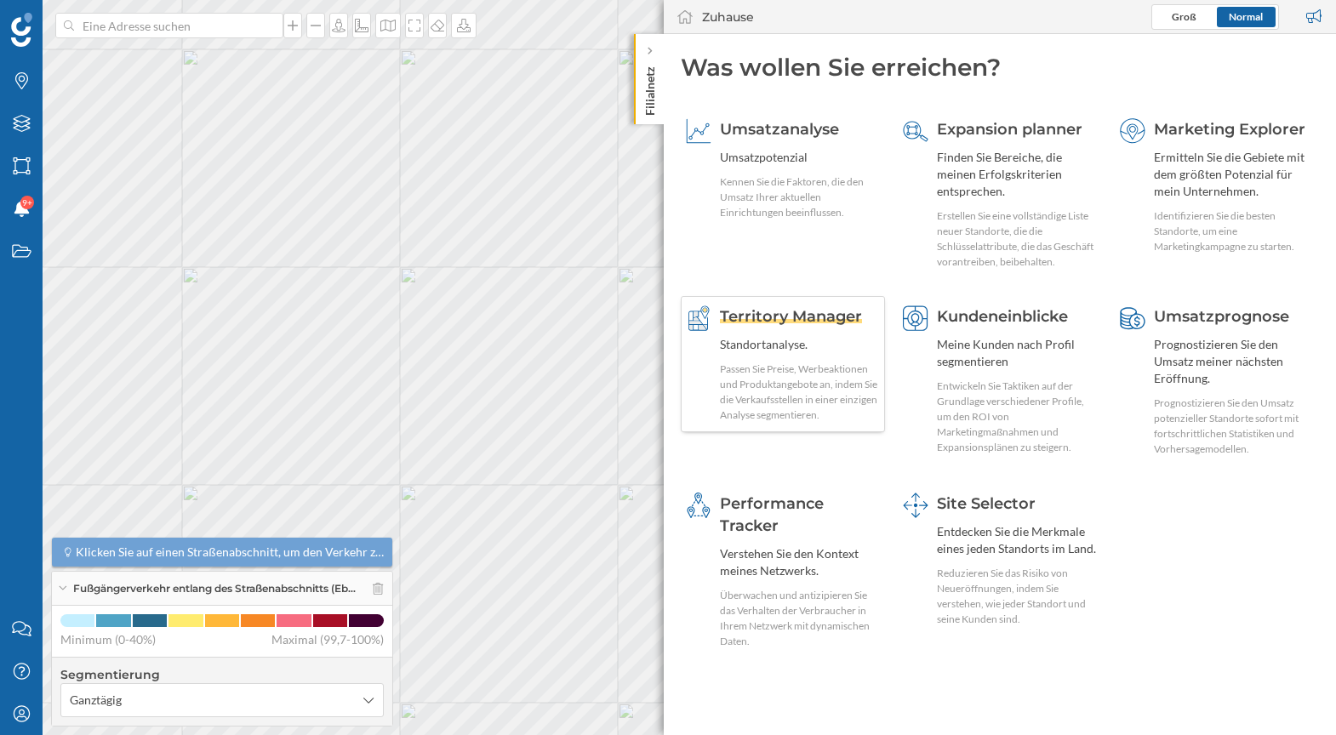
click at [808, 328] on div "Territory Manager Standortanalyse. Passen Sie Preise, Werbeaktionen und Produkt…" at bounding box center [800, 363] width 160 height 117
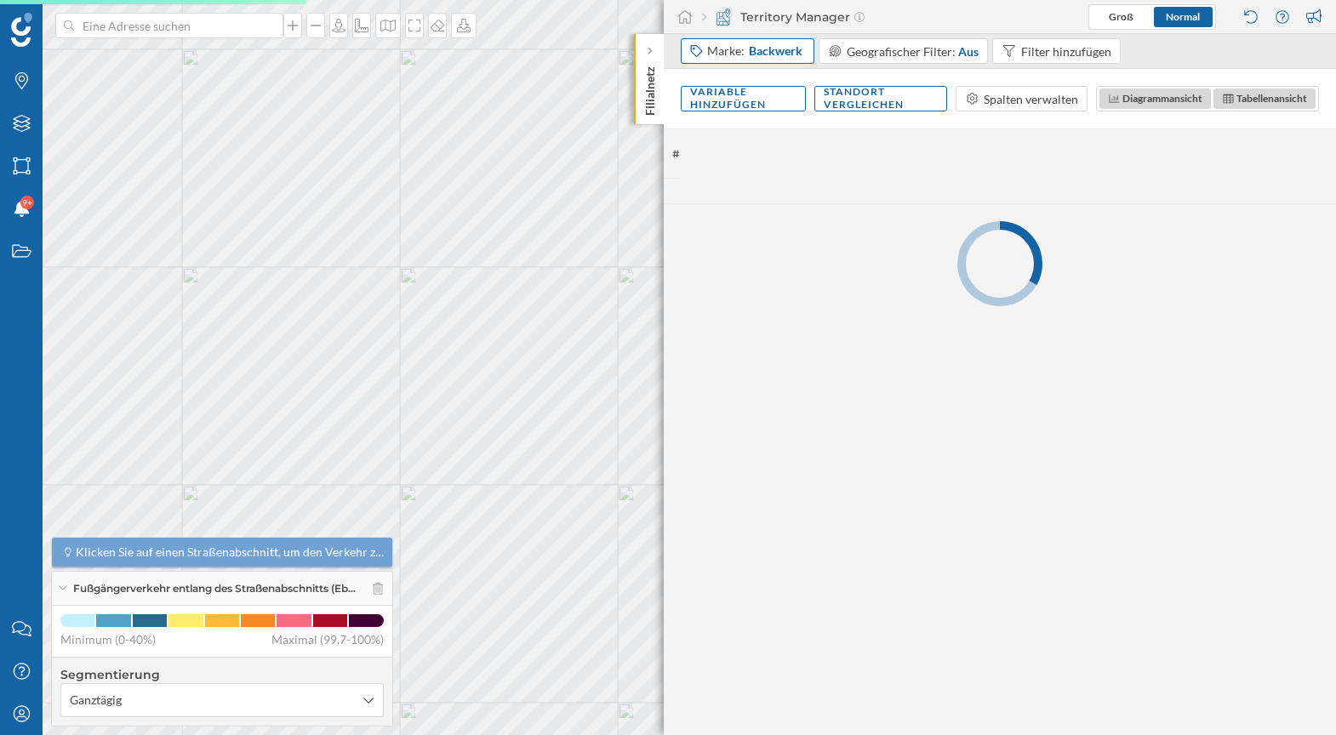
click at [737, 58] on div "Marke: Backwerk" at bounding box center [756, 51] width 98 height 17
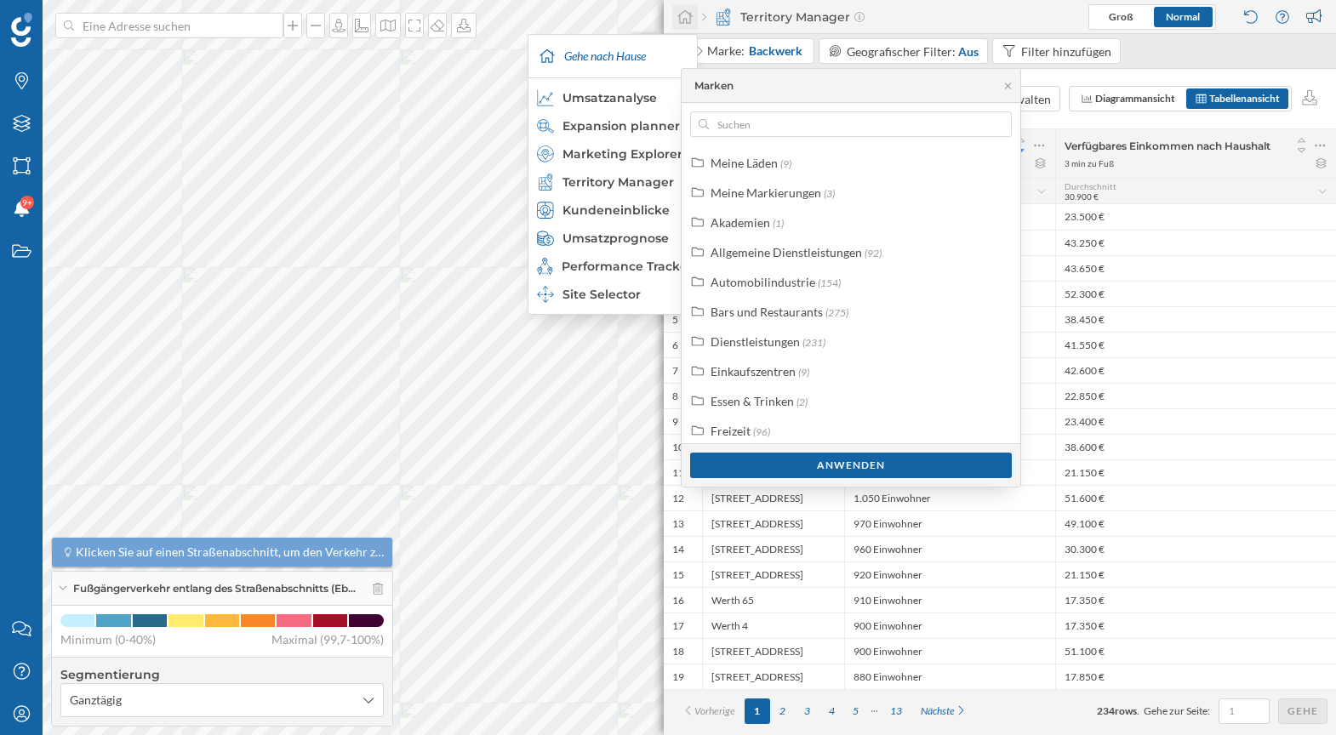
click at [682, 19] on icon at bounding box center [684, 16] width 17 height 15
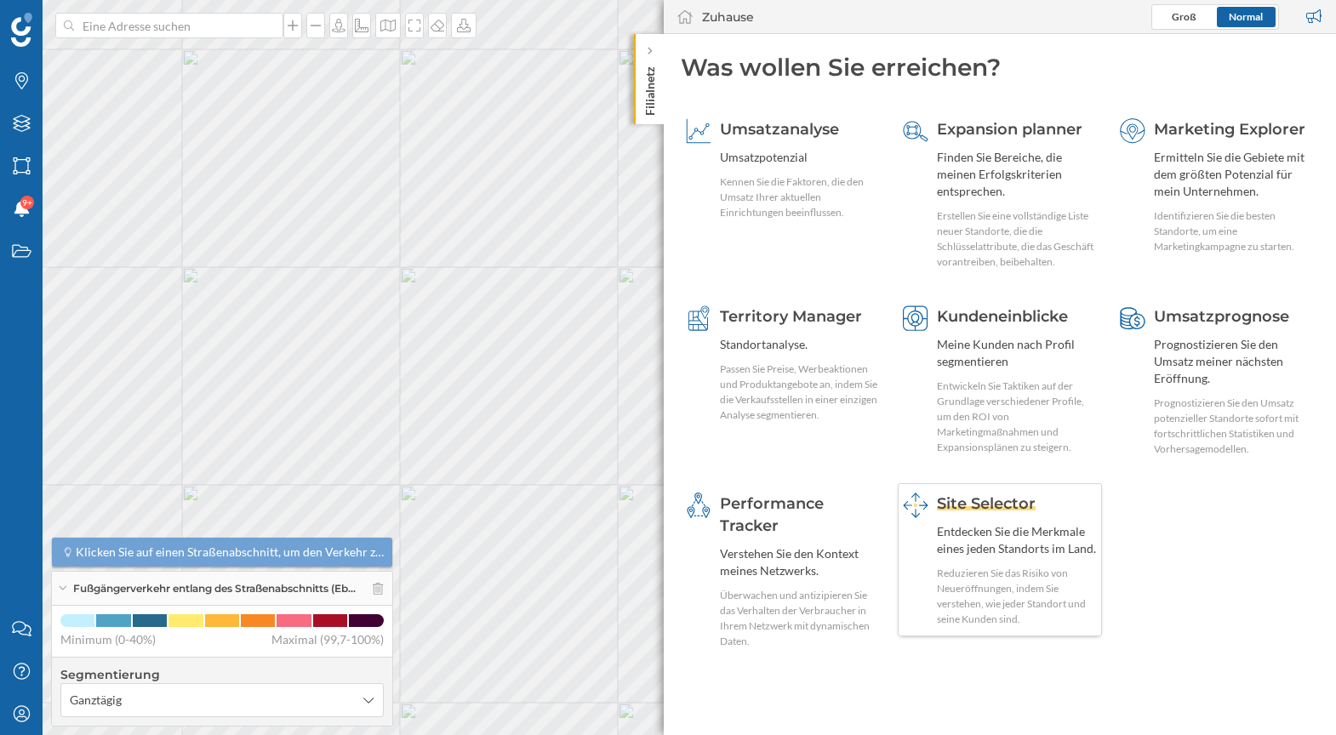
click at [966, 508] on span "Site Selector" at bounding box center [986, 503] width 99 height 19
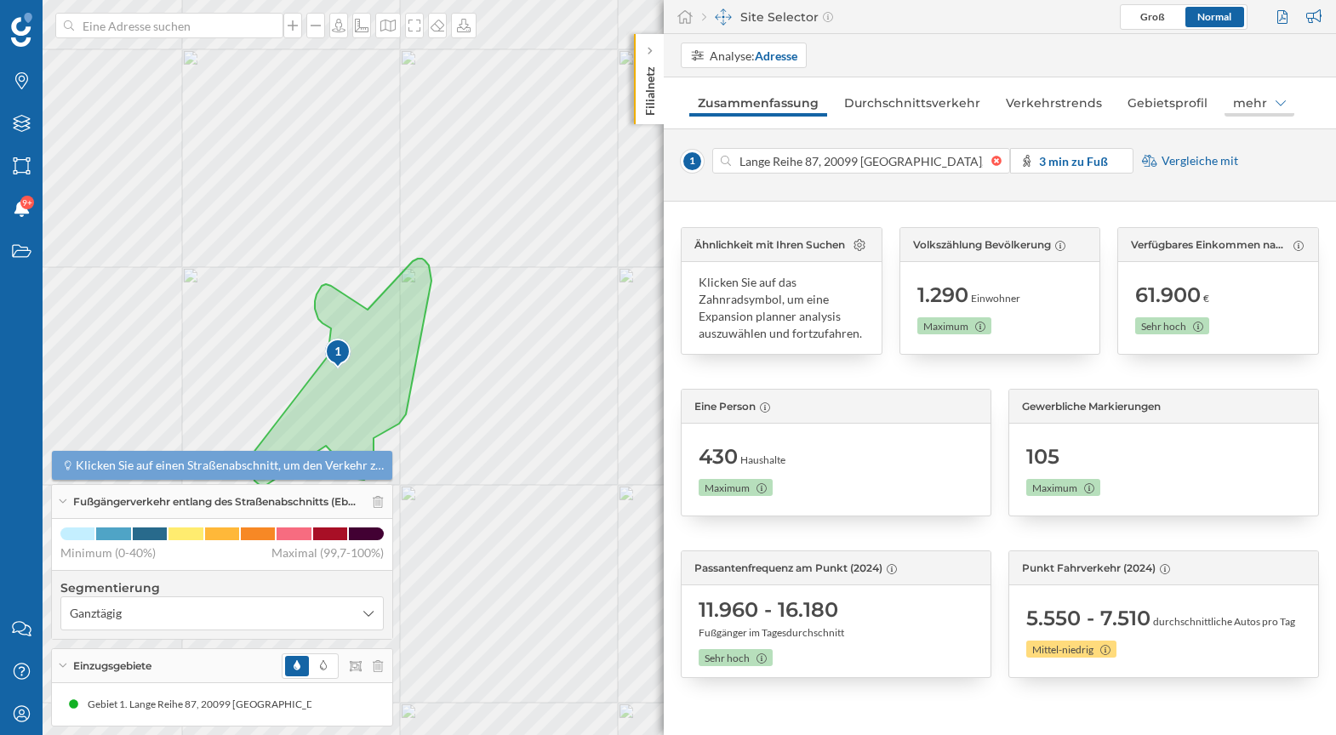
click at [1273, 105] on div "mehr" at bounding box center [1259, 102] width 70 height 27
click at [1165, 140] on div "Besucherprofil" at bounding box center [1135, 139] width 78 height 14
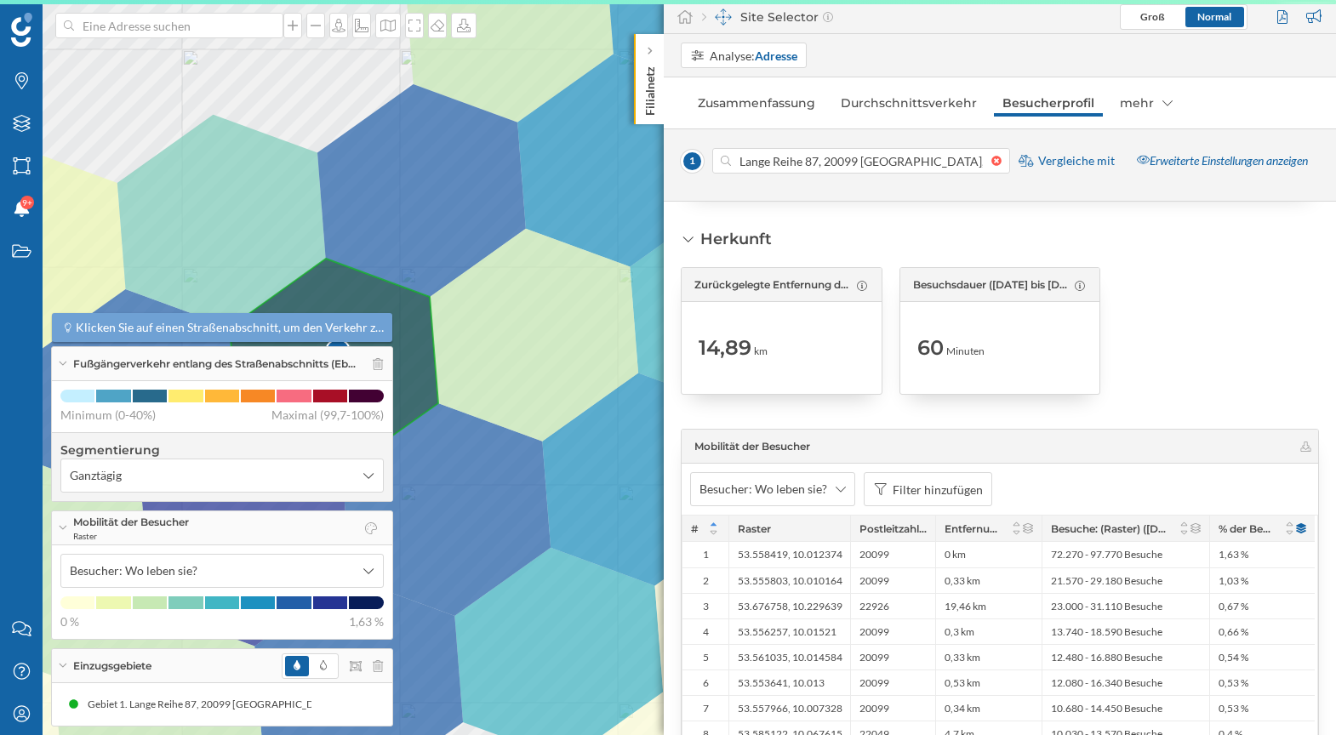
scroll to position [2441, 0]
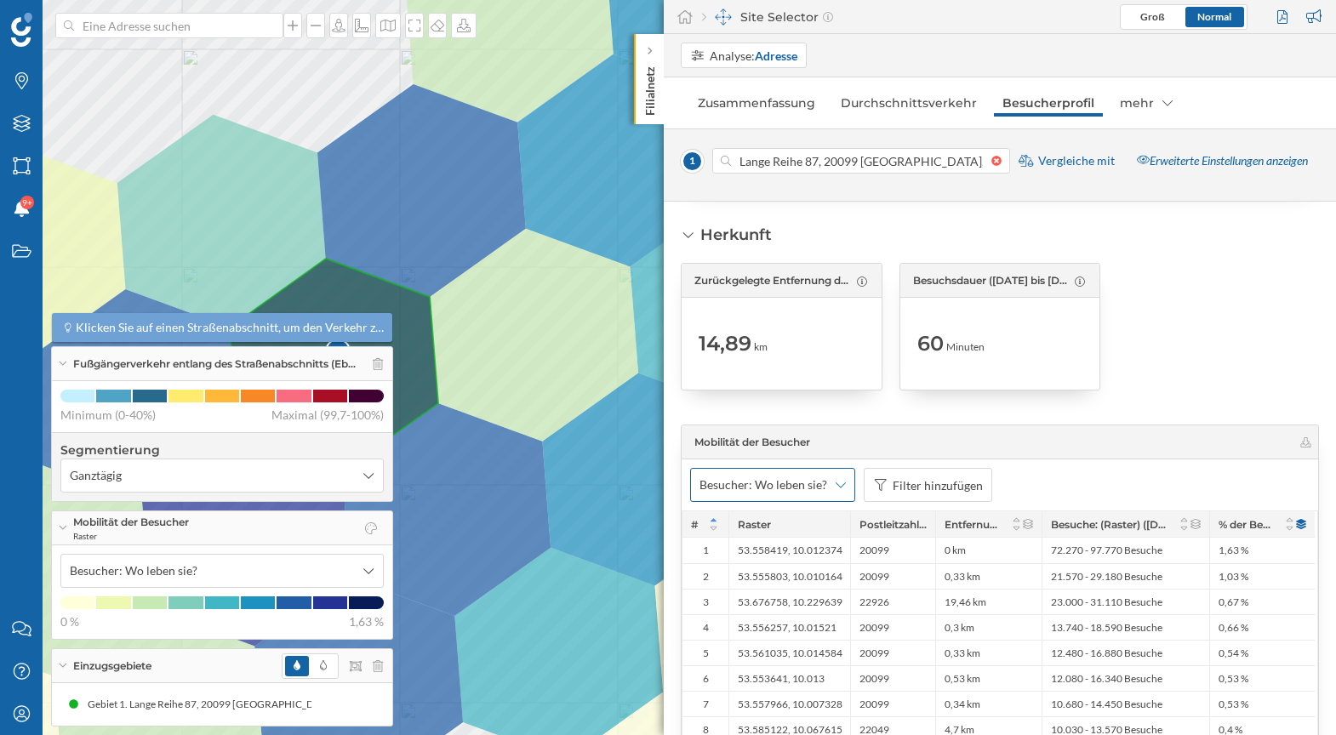
click at [839, 479] on icon at bounding box center [841, 485] width 10 height 12
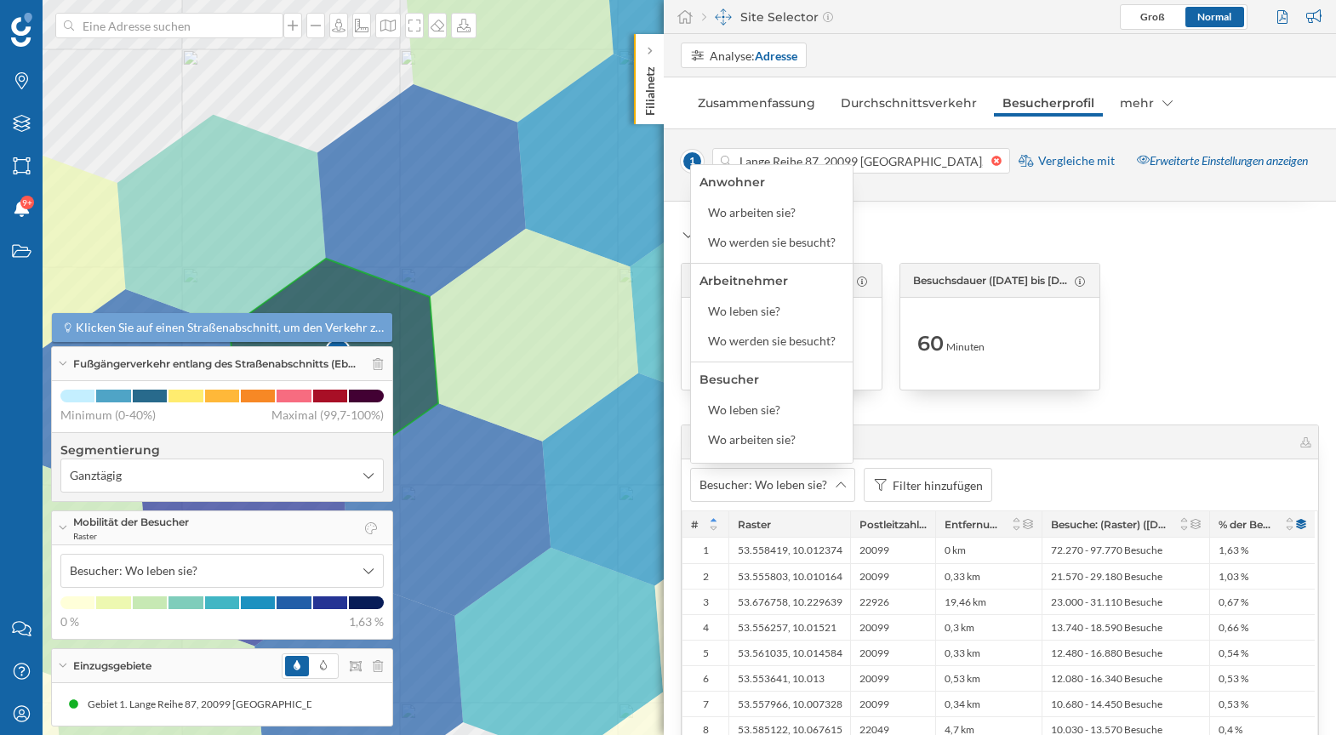
click at [1178, 310] on div at bounding box center [1218, 327] width 202 height 128
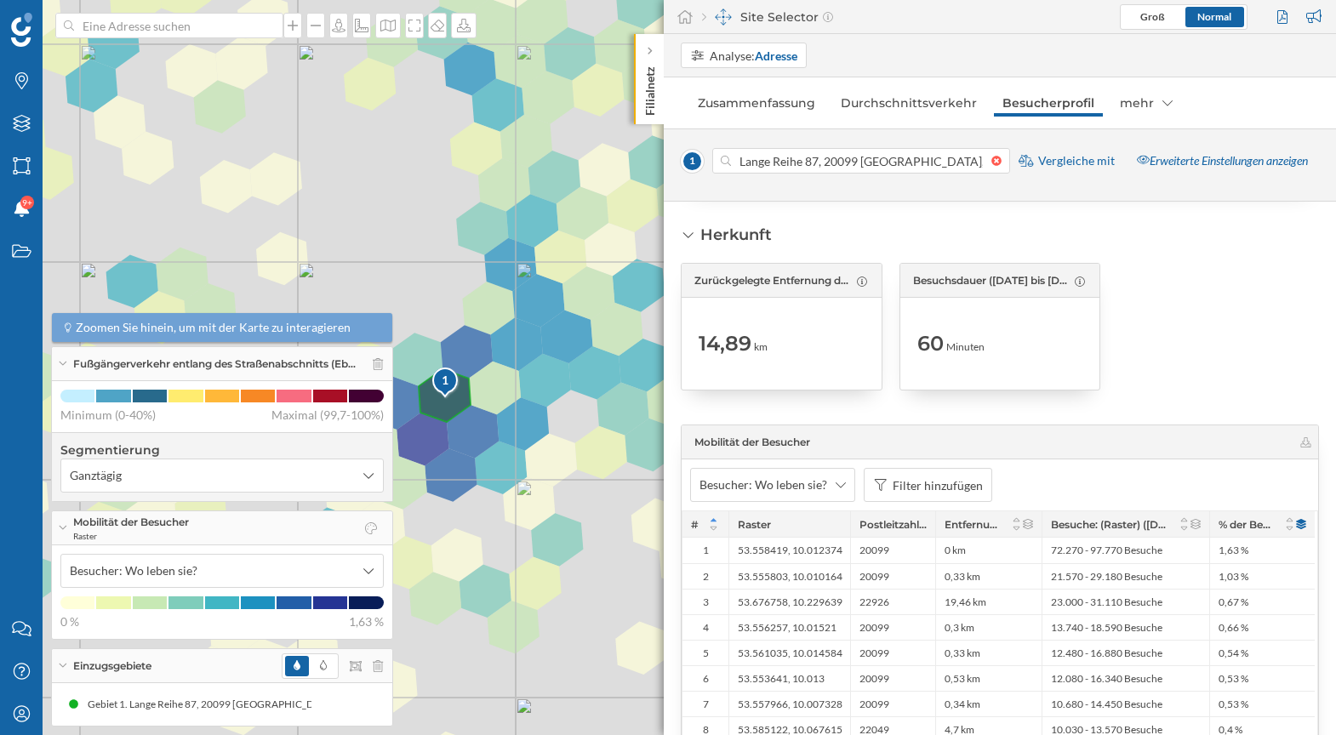
drag, startPoint x: 470, startPoint y: 288, endPoint x: 387, endPoint y: 285, distance: 82.6
click at [387, 285] on div "1 © Mapbox © OpenStreetMap Improve this map" at bounding box center [668, 367] width 1336 height 735
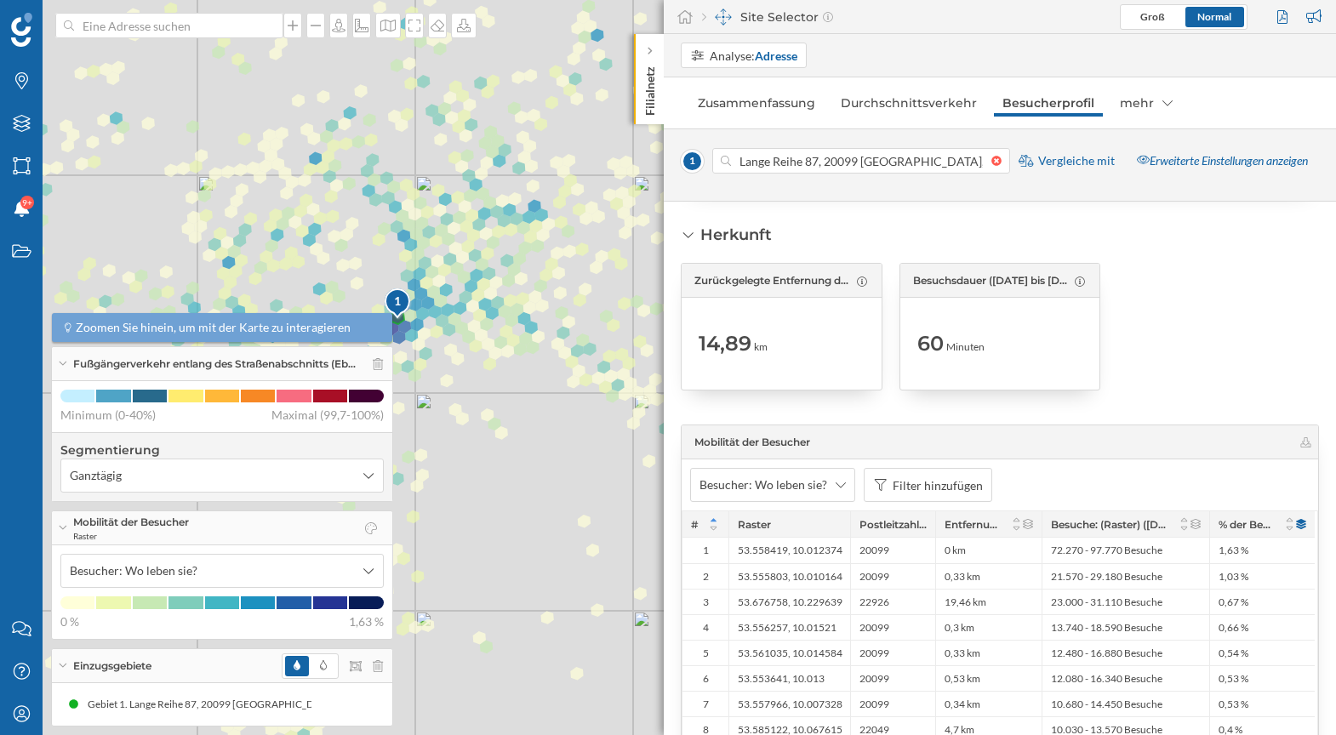
click at [63, 362] on icon at bounding box center [62, 364] width 9 height 4
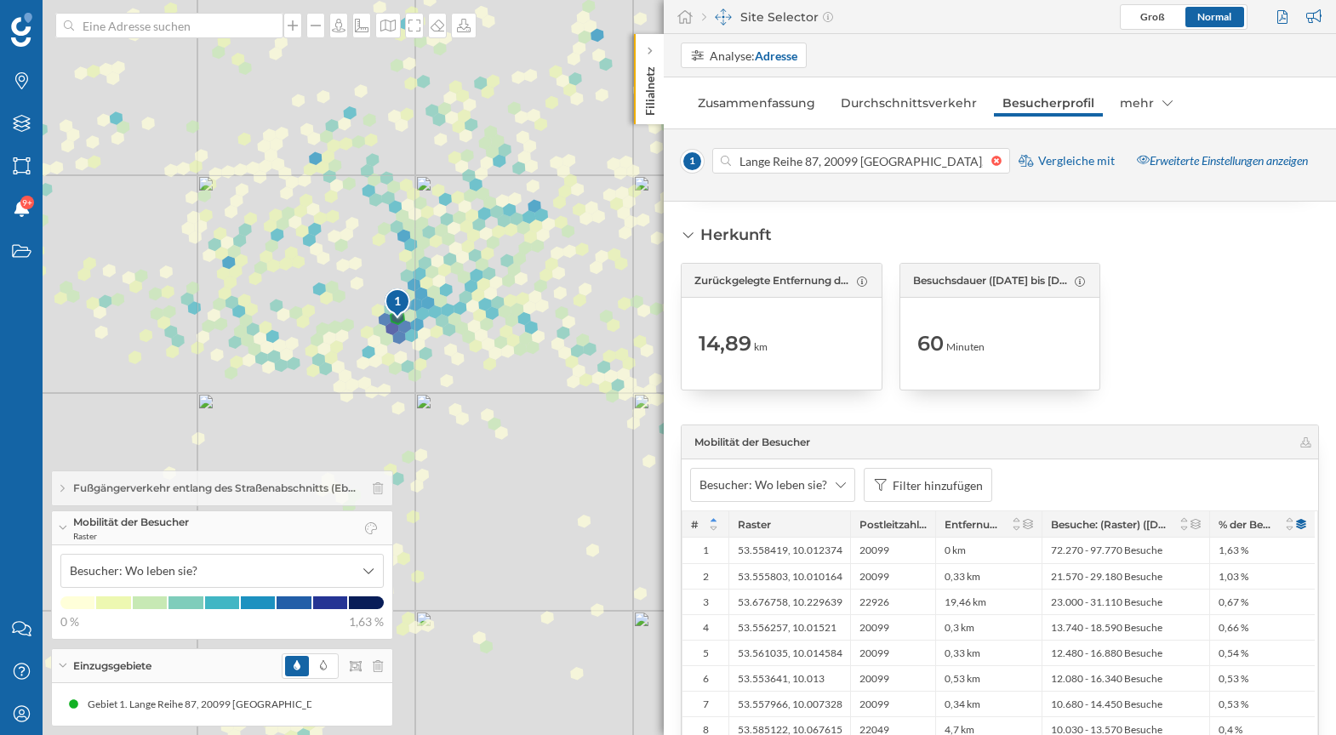
click at [66, 526] on icon at bounding box center [62, 528] width 9 height 4
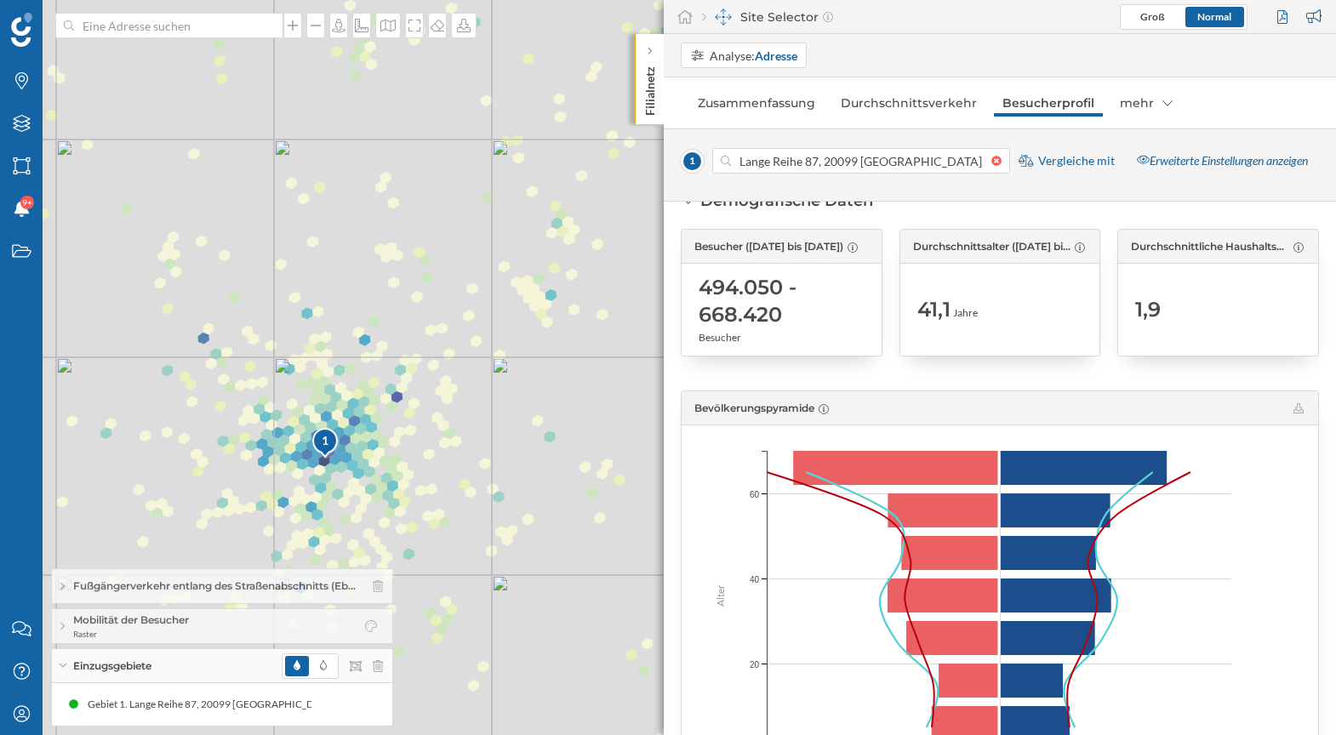
scroll to position [38, 0]
click at [1169, 99] on div "mehr" at bounding box center [1146, 102] width 70 height 27
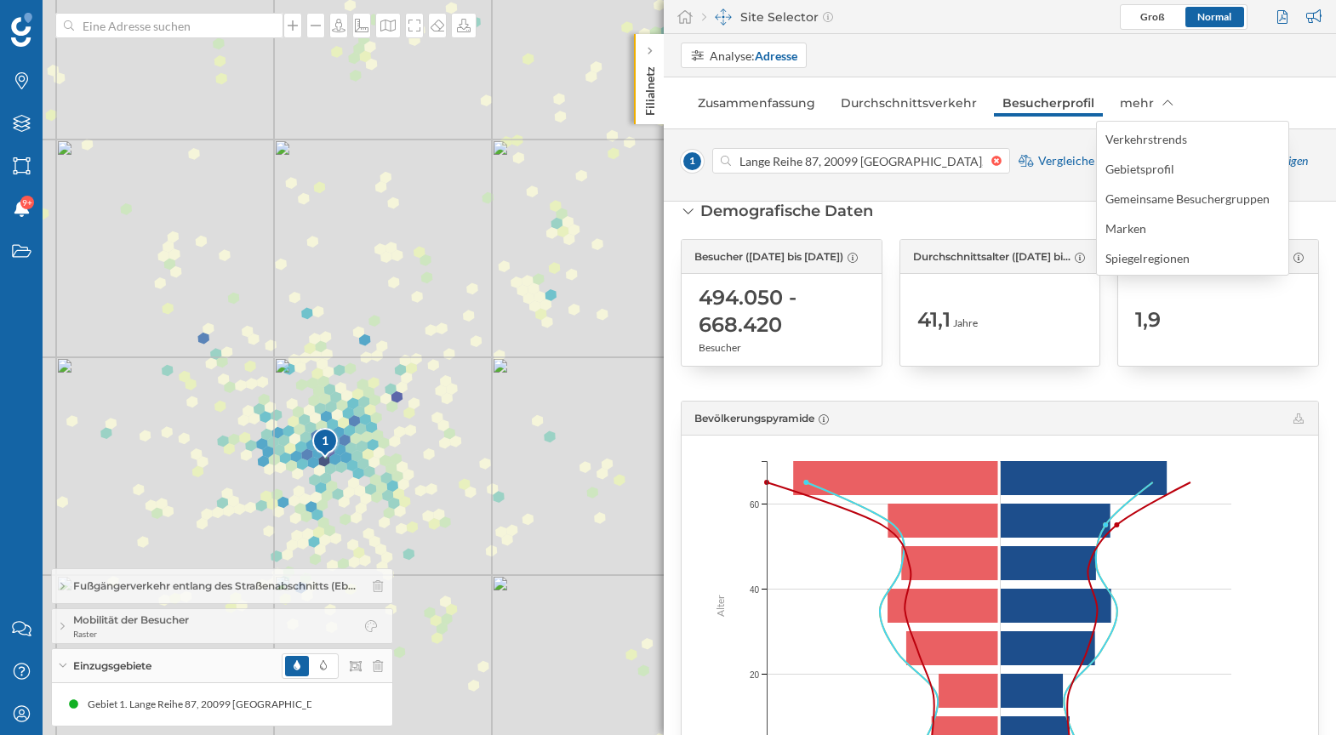
scroll to position [0, 0]
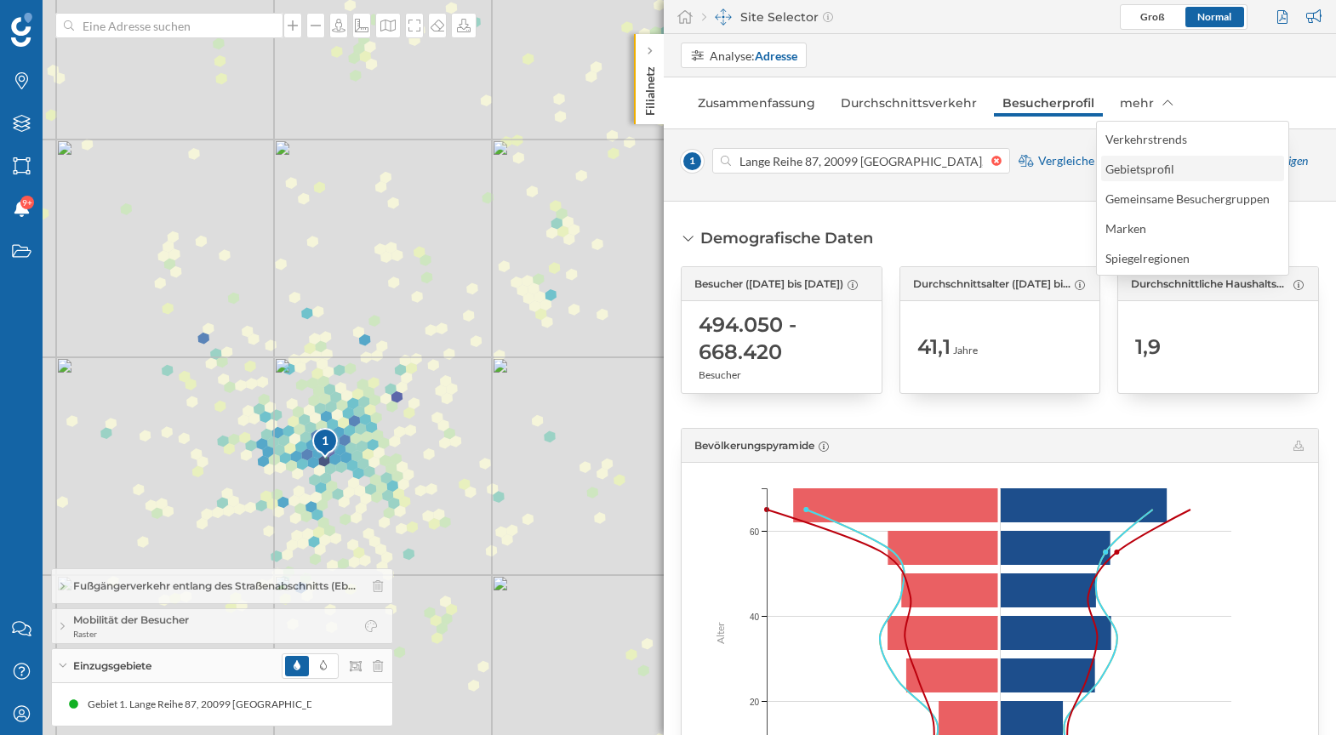
click at [1133, 175] on div "Gebietsprofil" at bounding box center [1139, 169] width 69 height 14
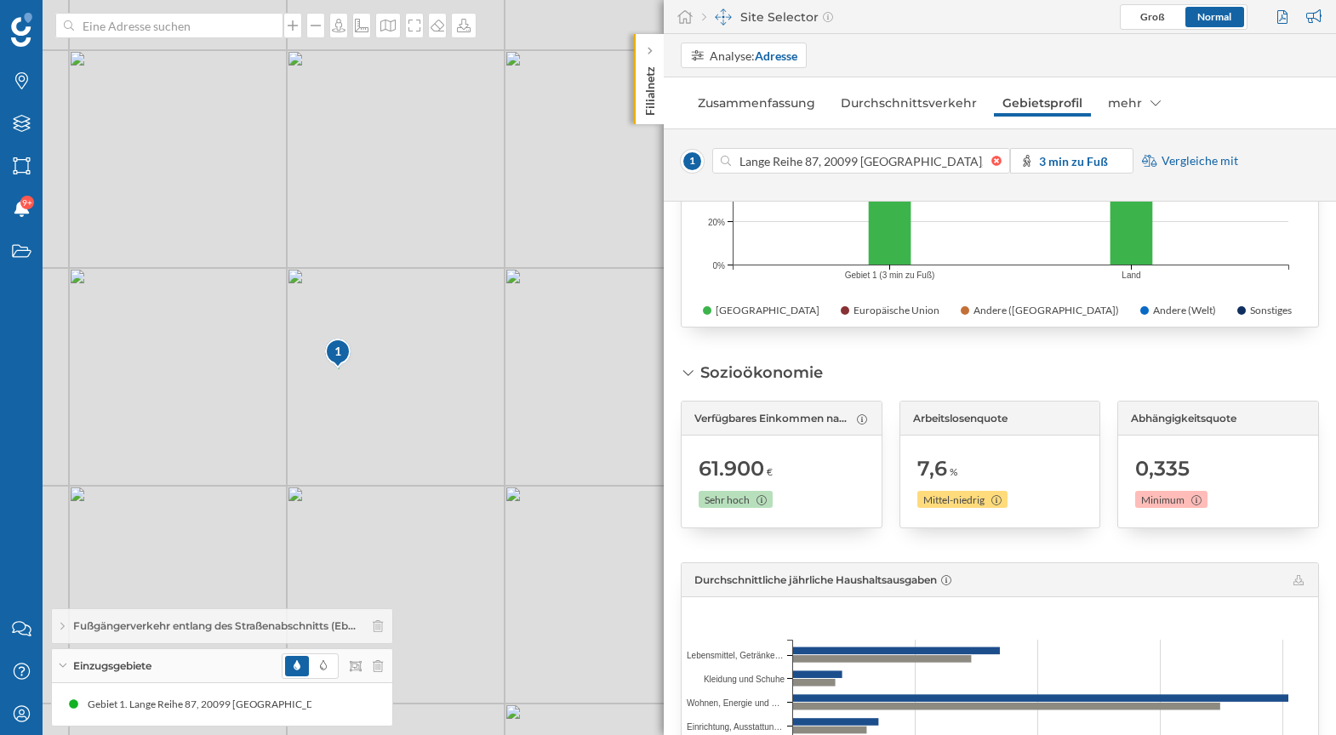
scroll to position [1246, 0]
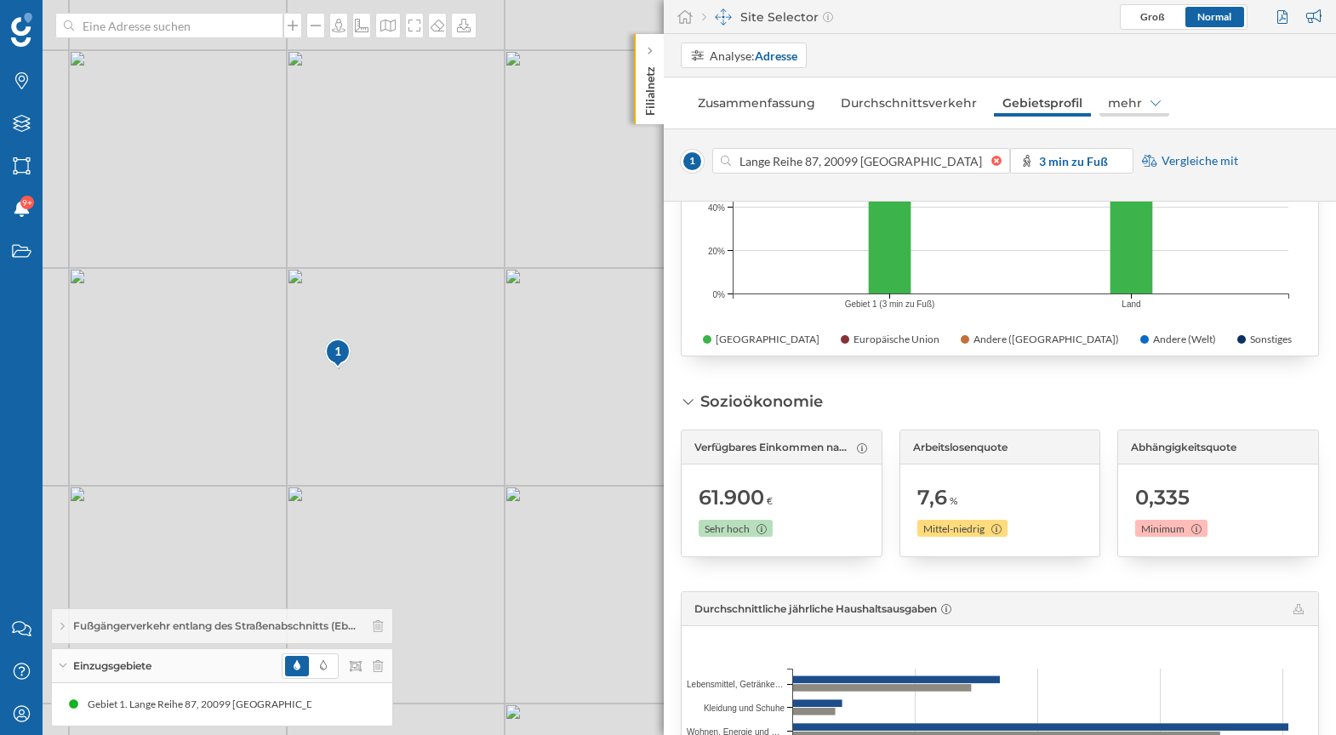
click at [1134, 100] on div "mehr" at bounding box center [1134, 102] width 70 height 27
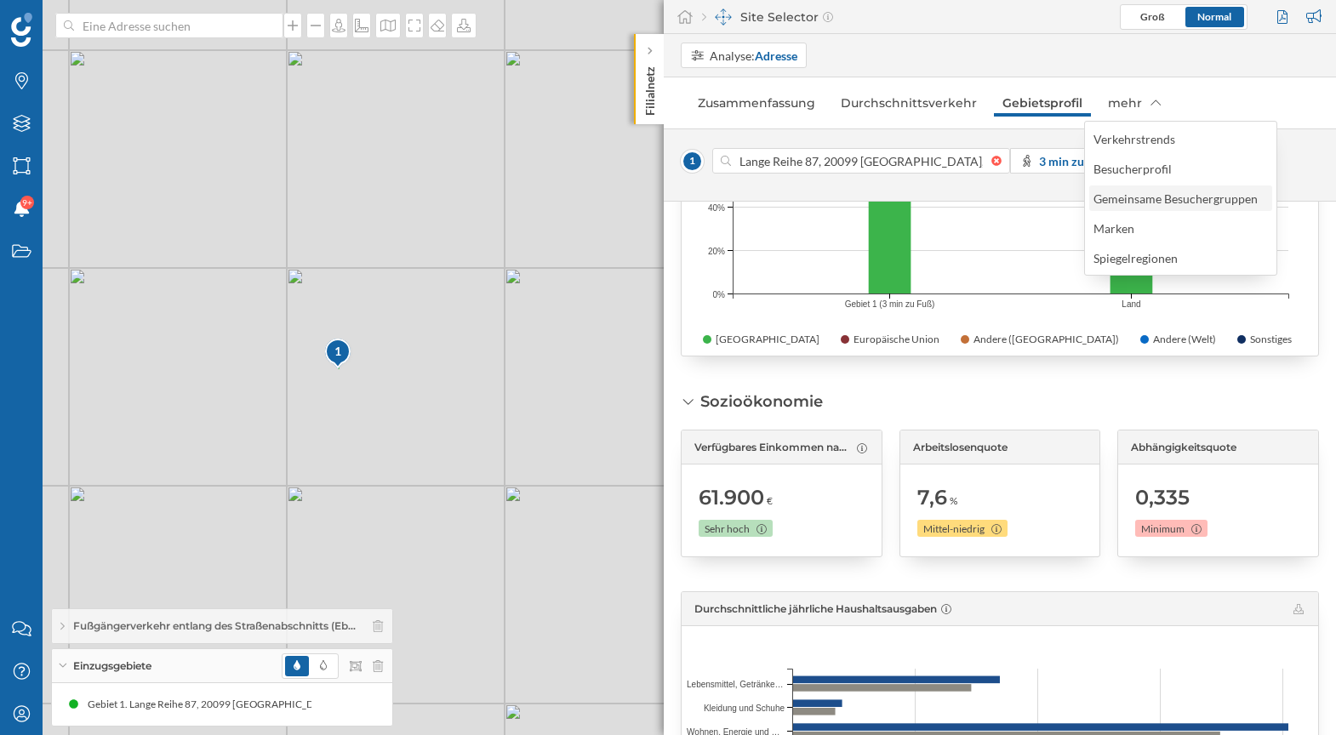
click at [1131, 199] on div "Gemeinsame Besuchergruppen" at bounding box center [1175, 198] width 164 height 14
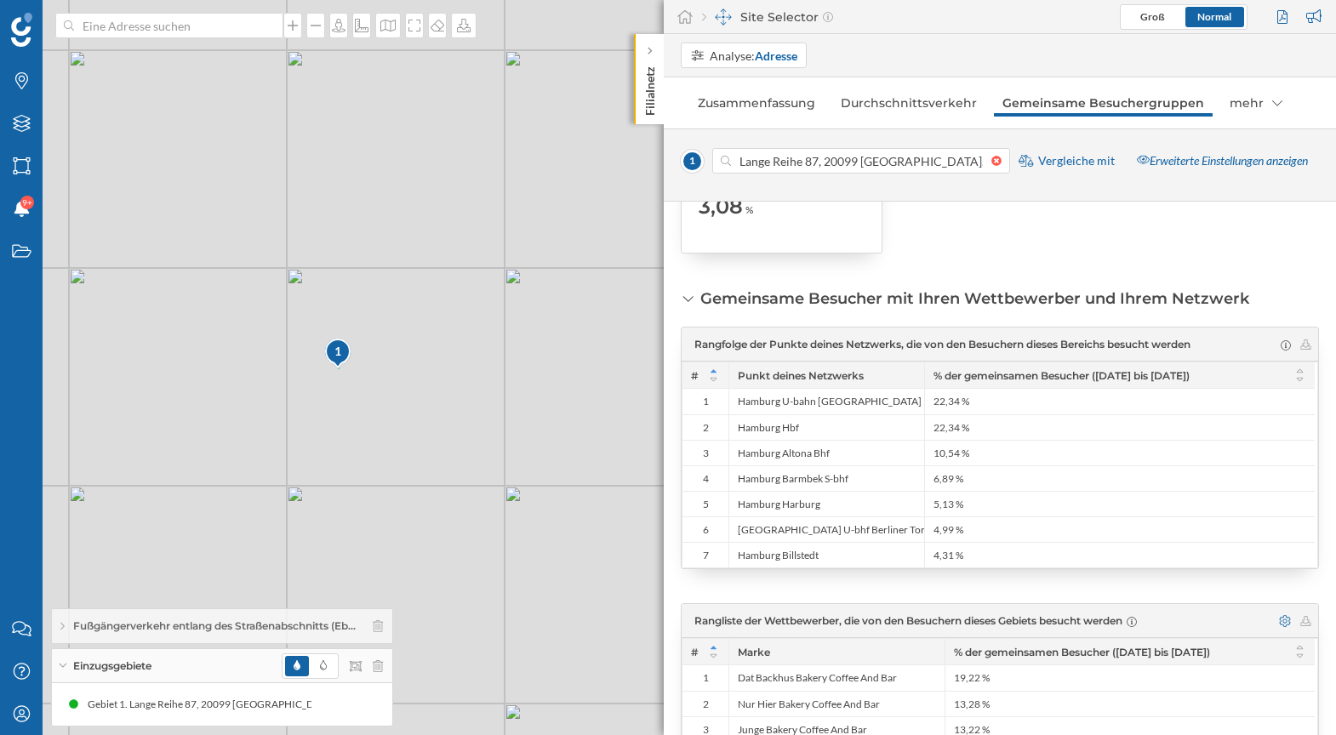
scroll to position [0, 0]
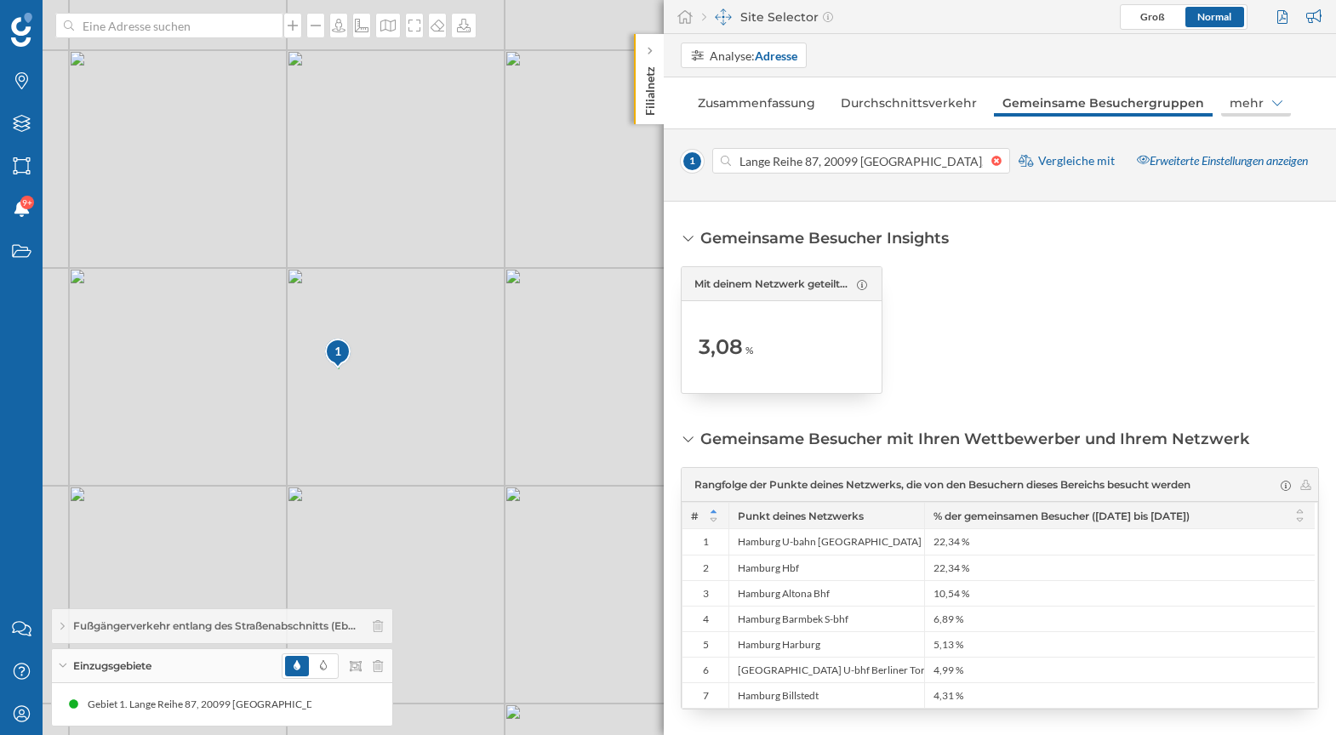
click at [1239, 100] on div "mehr" at bounding box center [1256, 102] width 70 height 27
click at [1272, 100] on icon at bounding box center [1277, 103] width 10 height 12
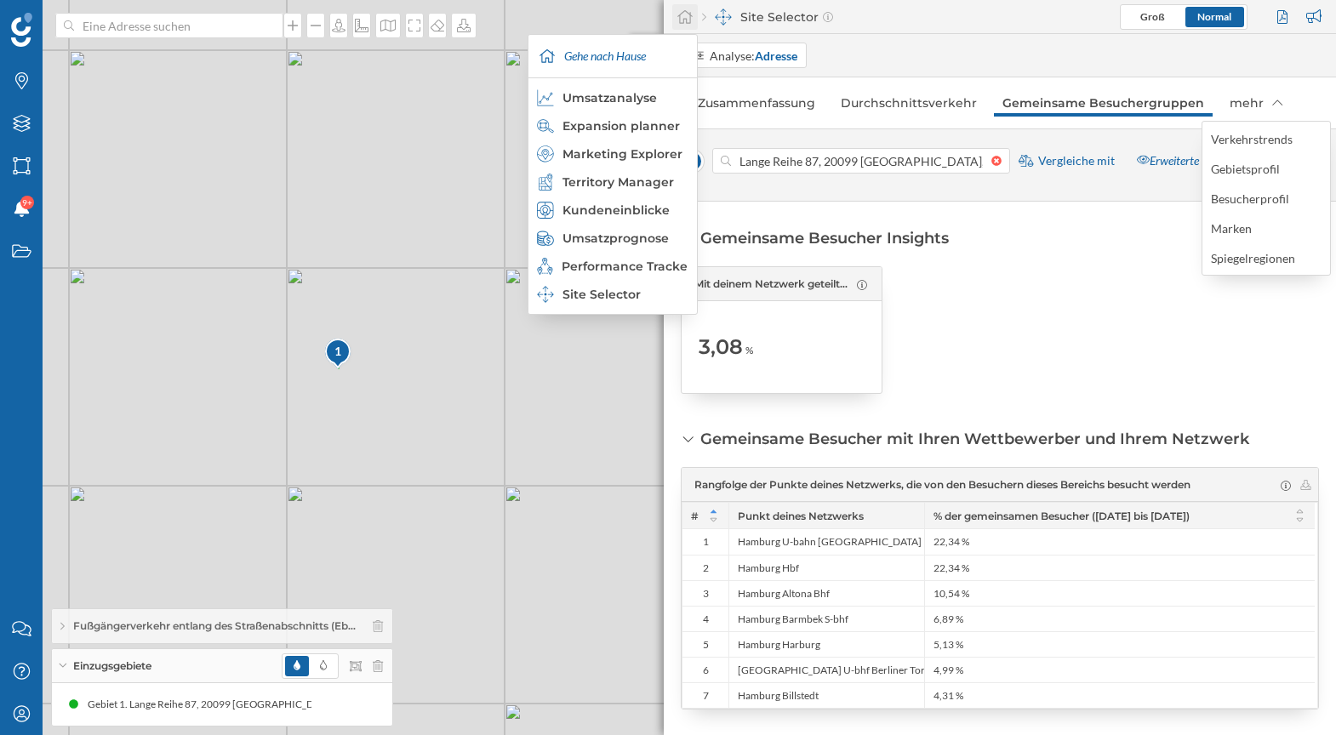
click at [686, 18] on icon at bounding box center [684, 17] width 15 height 14
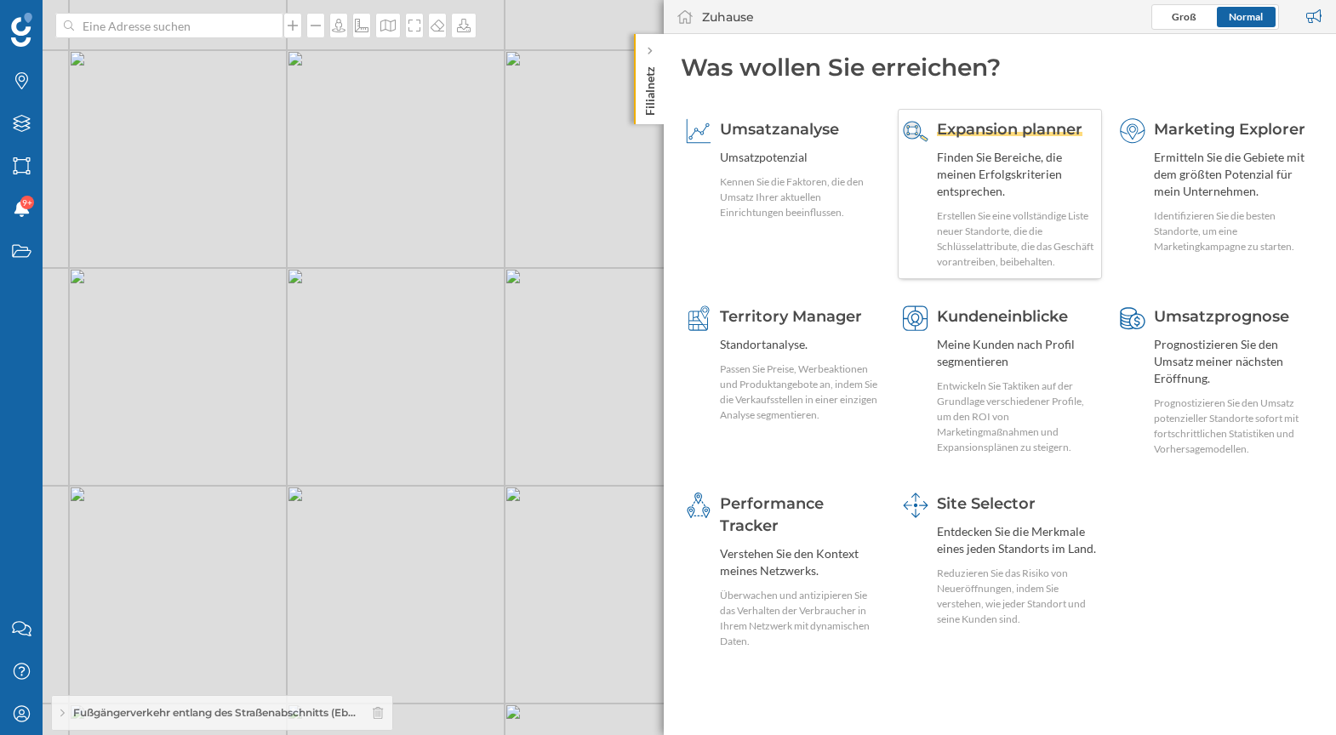
click at [1025, 182] on div "Finden Sie Bereiche, die meinen Erfolgskriterien entsprechen." at bounding box center [1017, 174] width 160 height 51
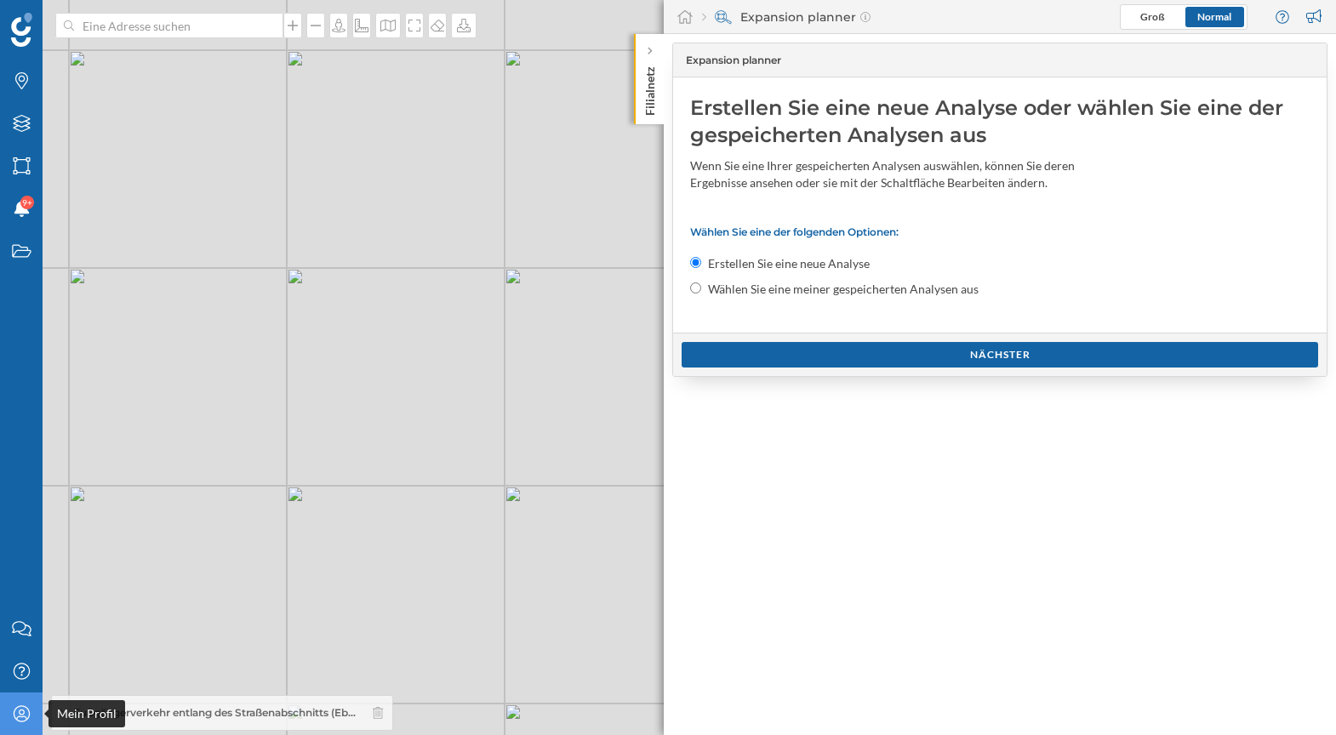
click at [25, 718] on icon "Mein Profil" at bounding box center [21, 713] width 21 height 17
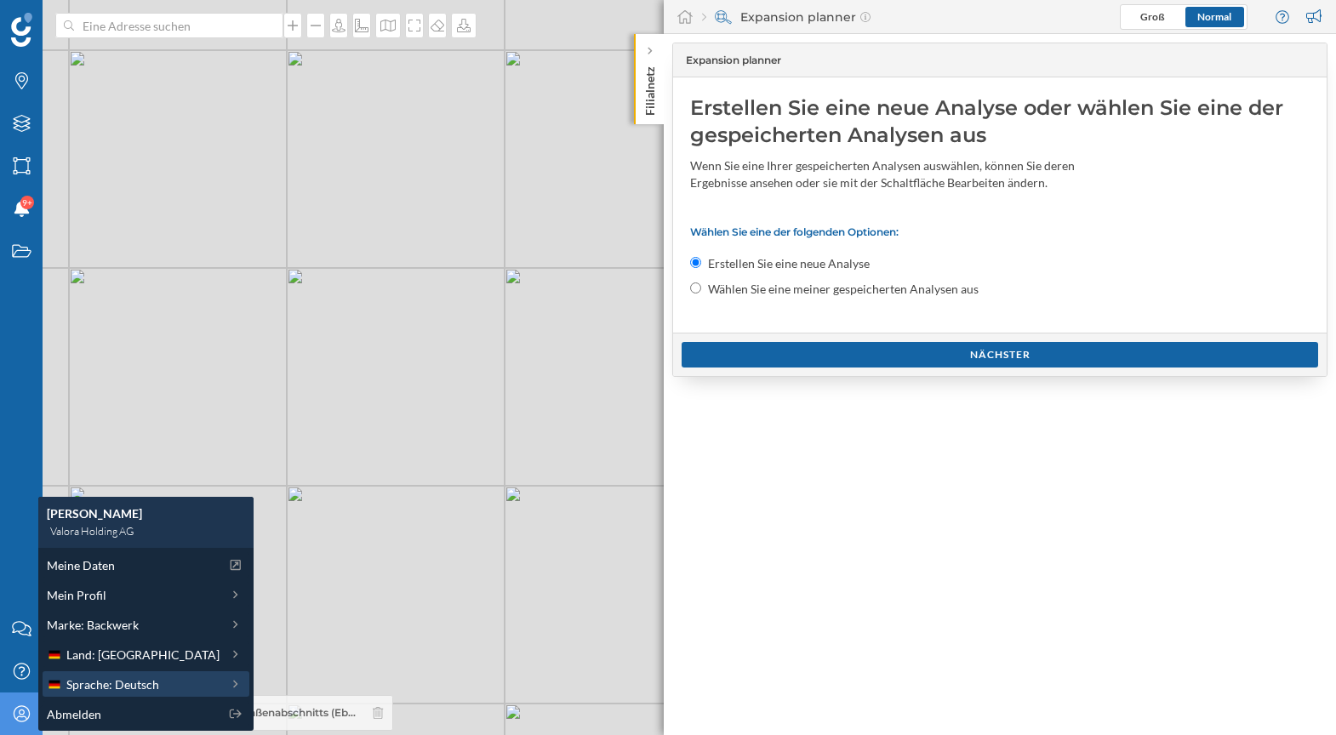
click at [118, 676] on span "Sprache: Deutsch" at bounding box center [112, 685] width 93 height 18
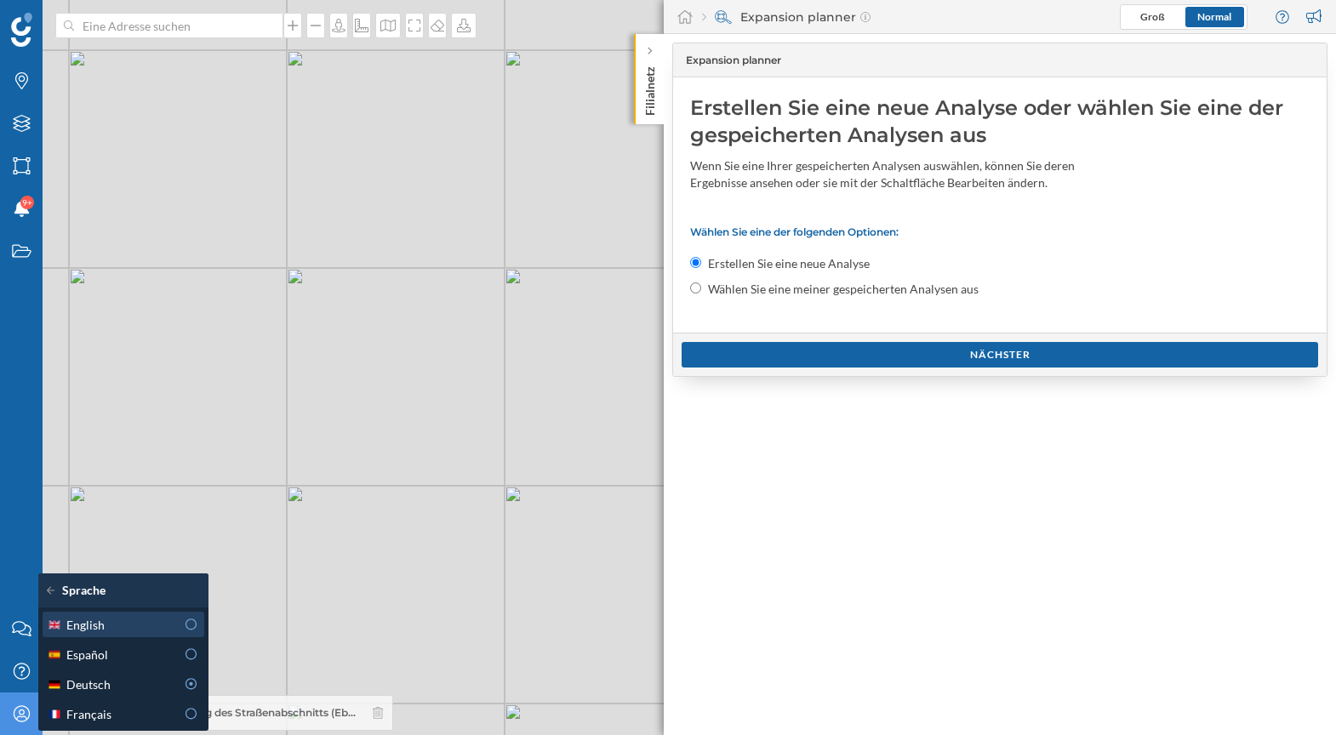
click at [167, 624] on div "English" at bounding box center [111, 625] width 128 height 18
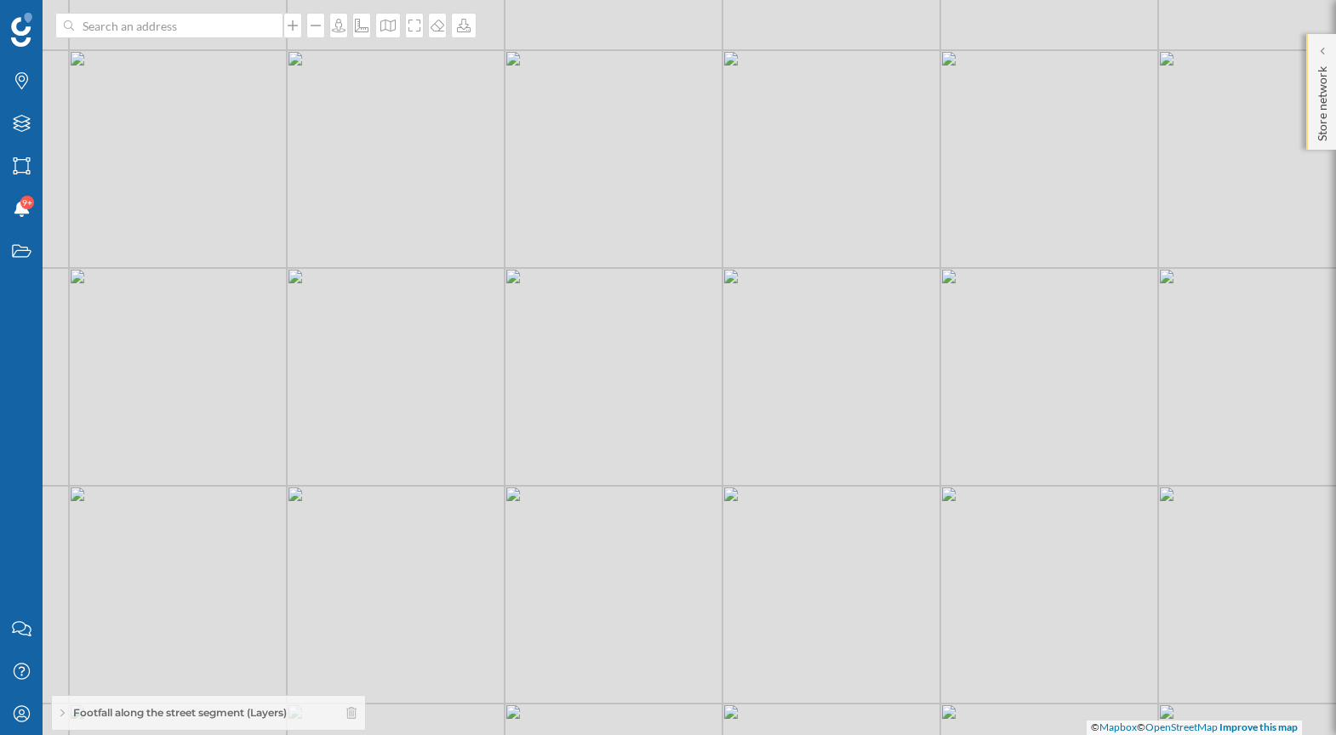
click at [1321, 117] on p "Store network" at bounding box center [1322, 101] width 17 height 82
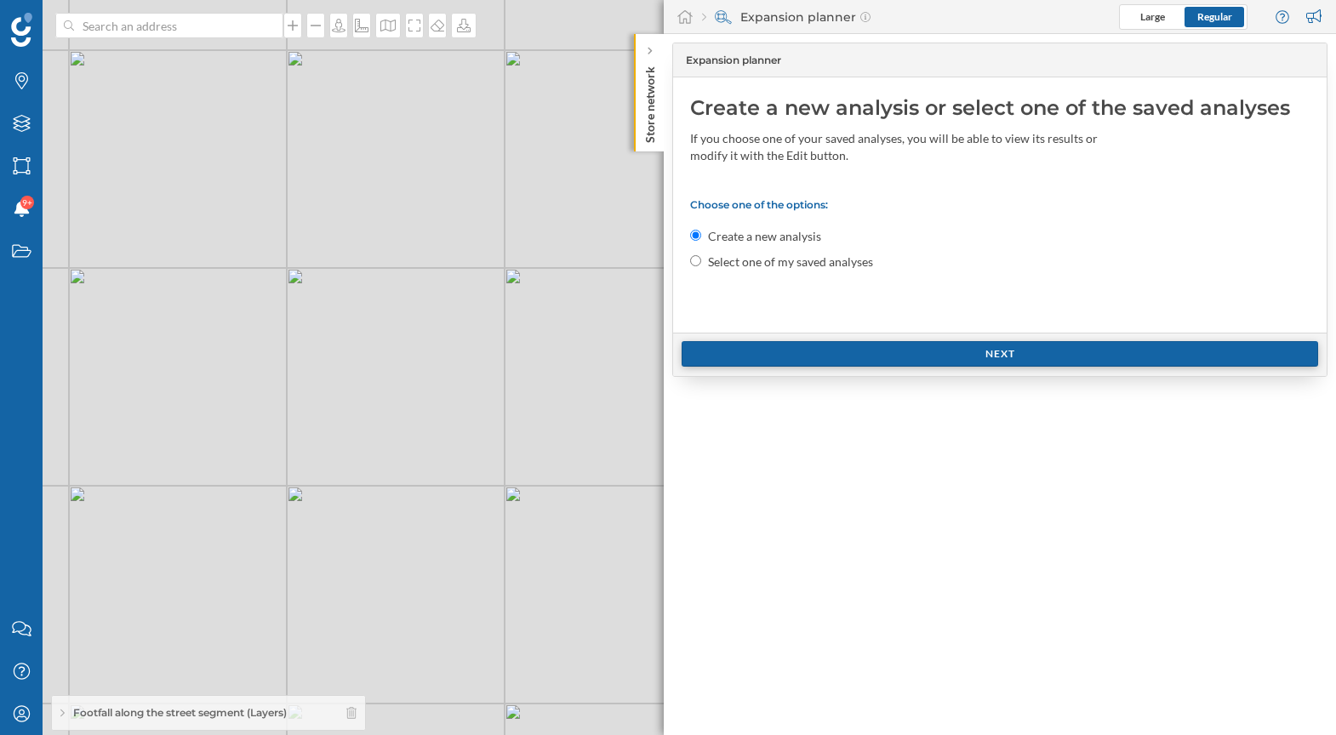
click at [906, 345] on div "Next" at bounding box center [1000, 354] width 637 height 26
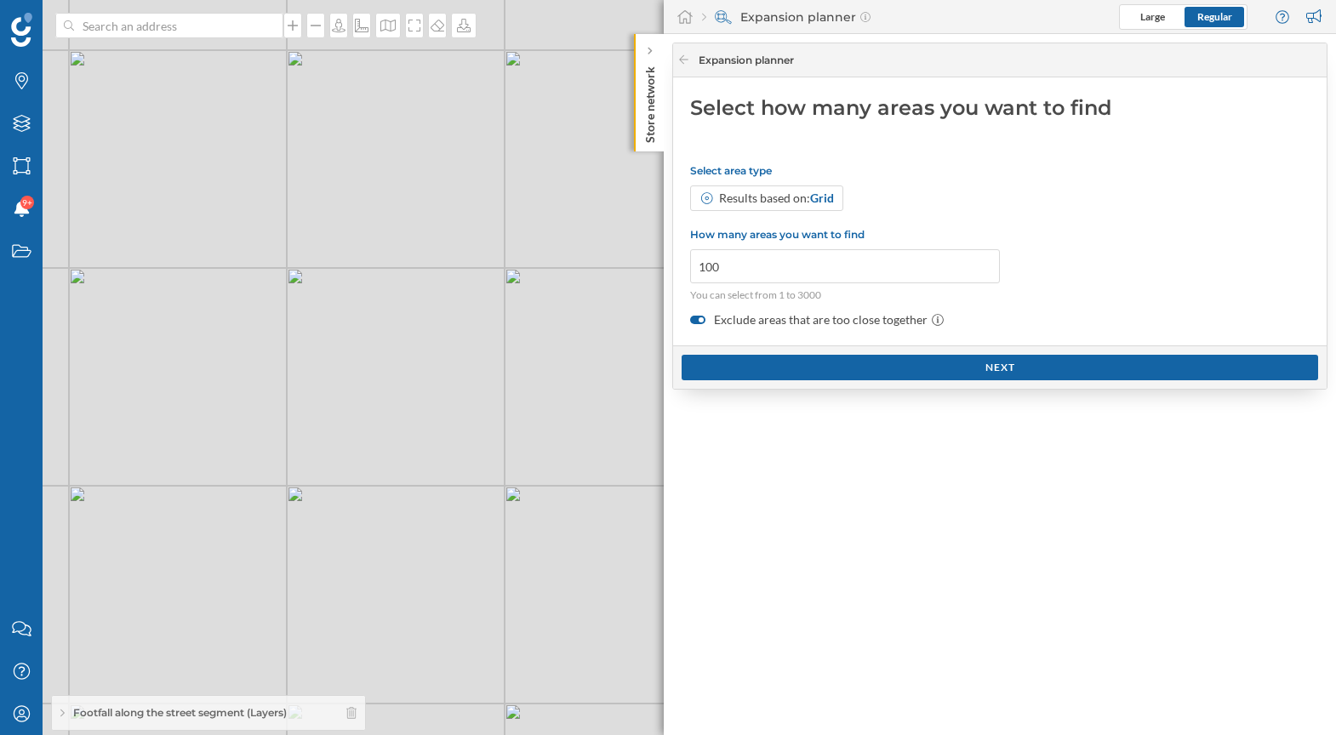
click at [690, 60] on div "Expansion planner" at bounding box center [994, 60] width 635 height 15
click at [681, 60] on icon at bounding box center [683, 59] width 9 height 9
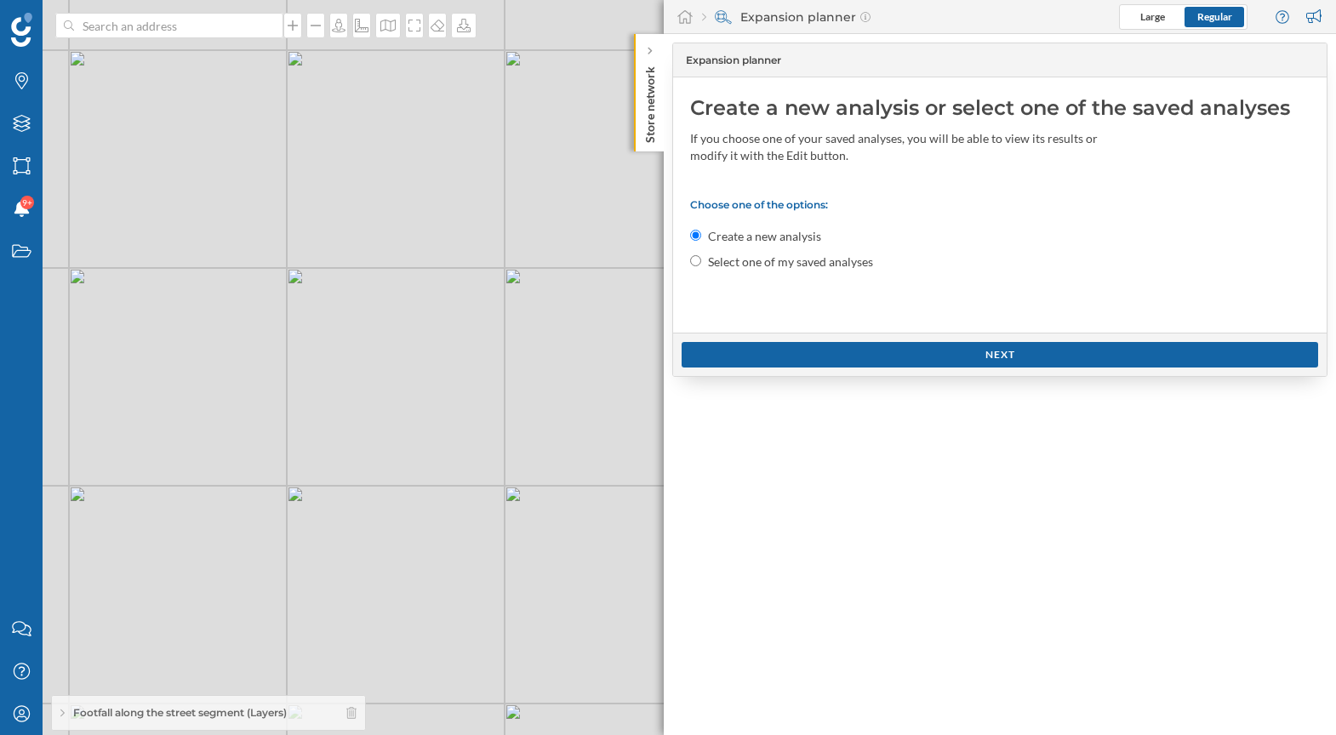
click at [760, 266] on label "Select one of my saved analyses" at bounding box center [790, 262] width 165 height 17
click at [701, 266] on input "Select one of my saved analyses" at bounding box center [695, 260] width 11 height 11
radio input "true"
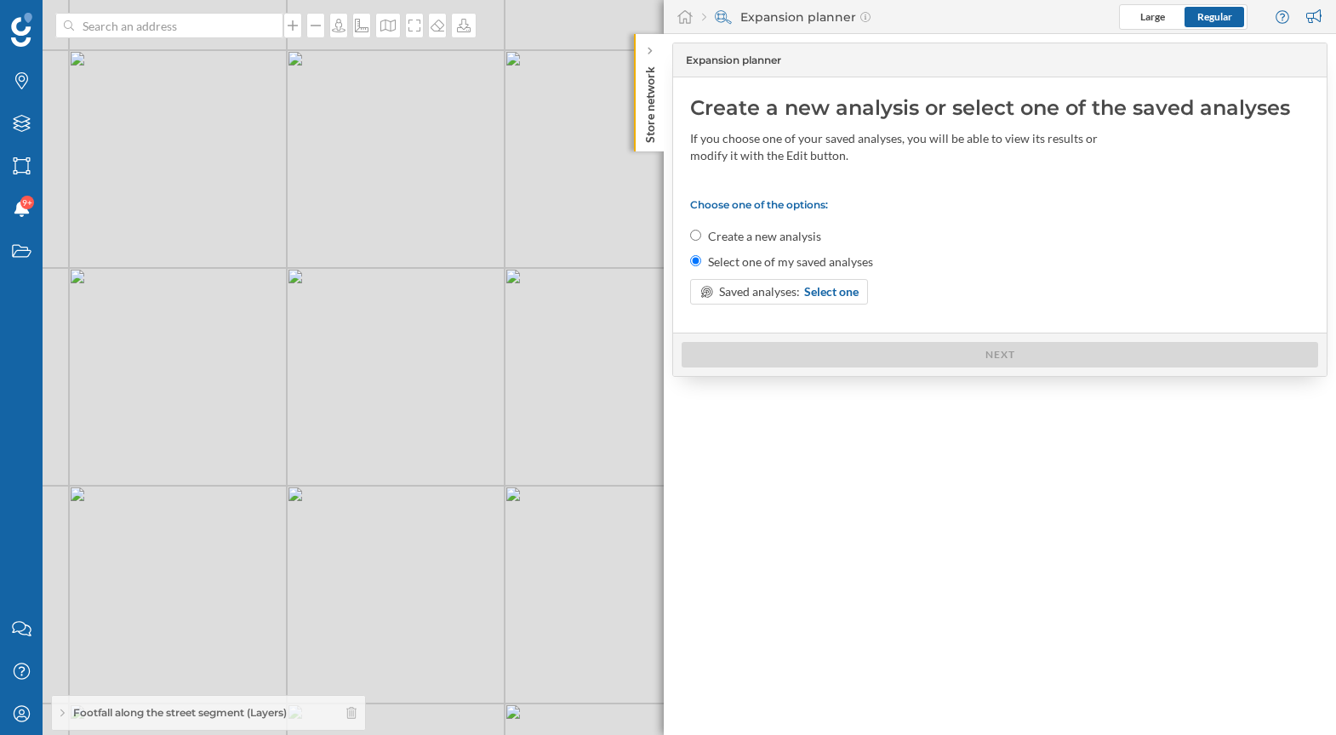
click at [698, 237] on input "Create a new analysis" at bounding box center [695, 235] width 11 height 11
radio input "true"
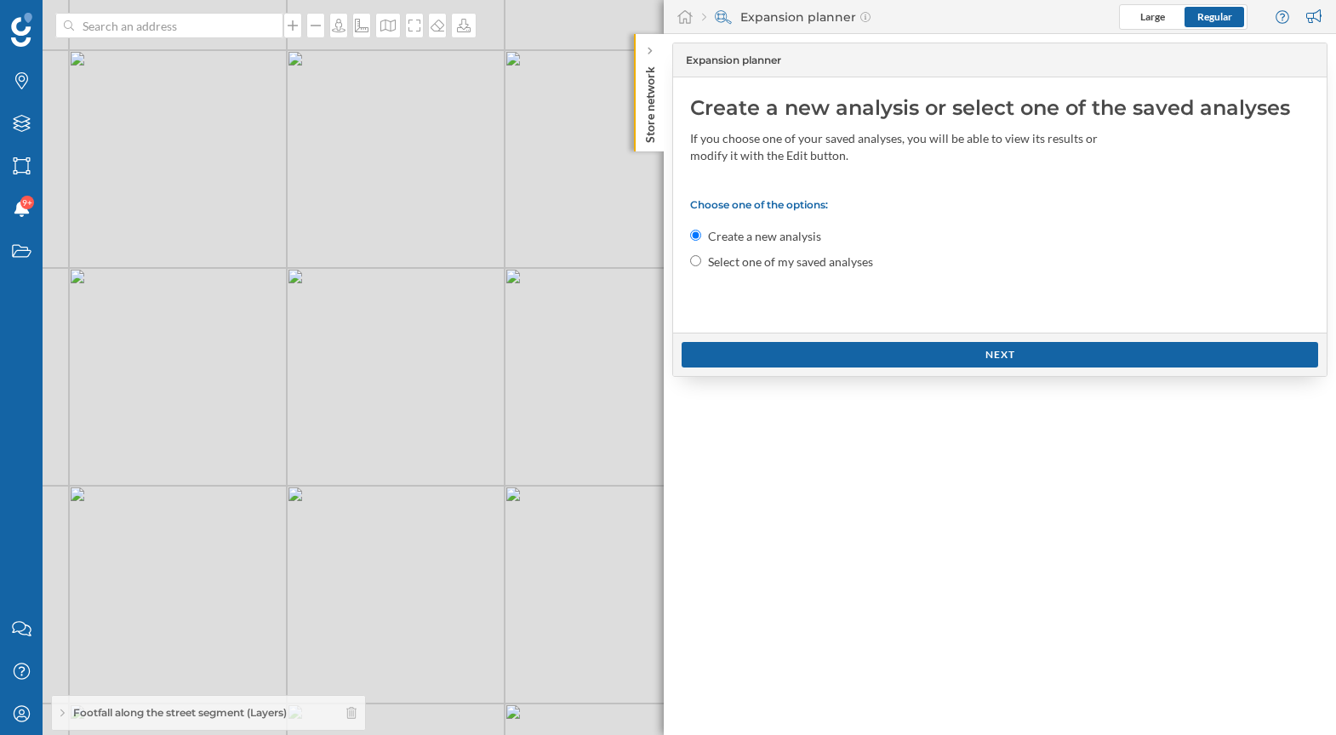
click at [843, 503] on div "Expansion planner Create a new analysis or select one of the saved analyses If …" at bounding box center [1000, 384] width 672 height 701
click at [842, 260] on label "Select one of my saved analyses" at bounding box center [790, 262] width 165 height 17
click at [701, 260] on input "Select one of my saved analyses" at bounding box center [695, 260] width 11 height 11
radio input "true"
radio input "false"
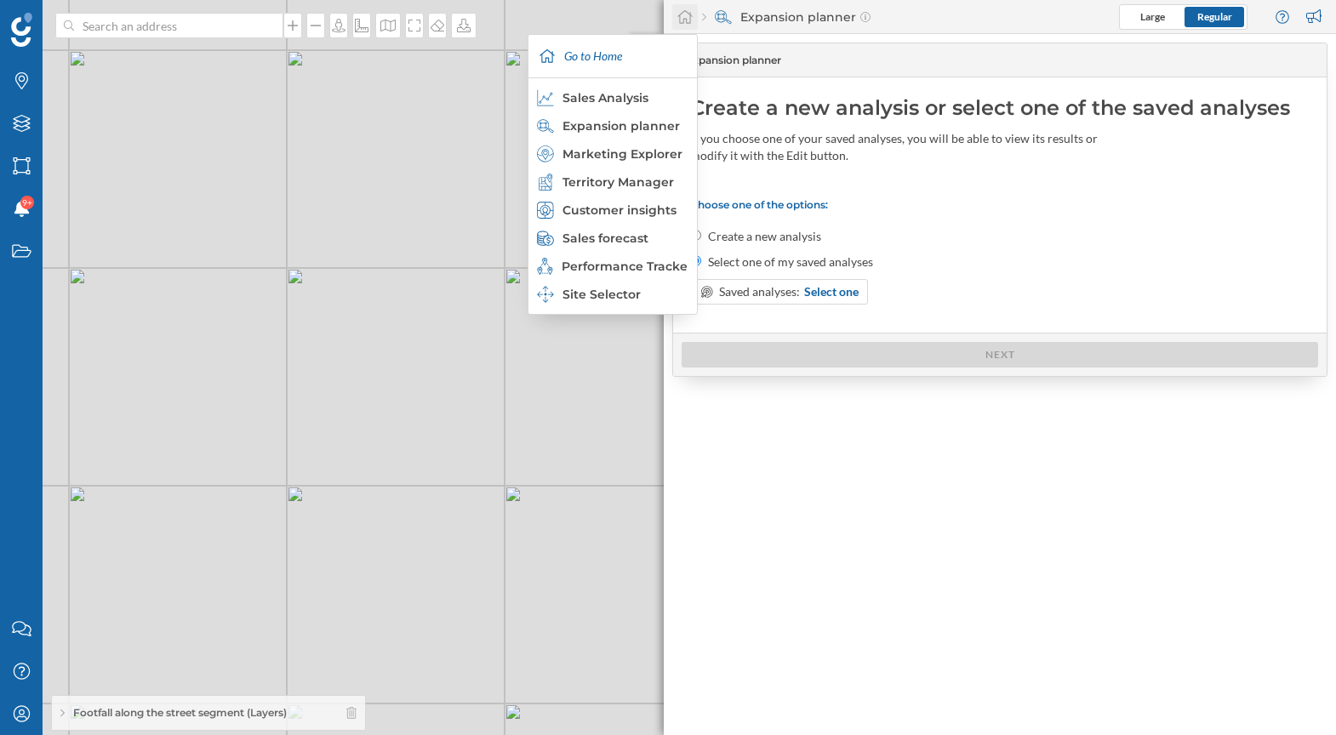
click at [688, 16] on icon at bounding box center [684, 16] width 17 height 15
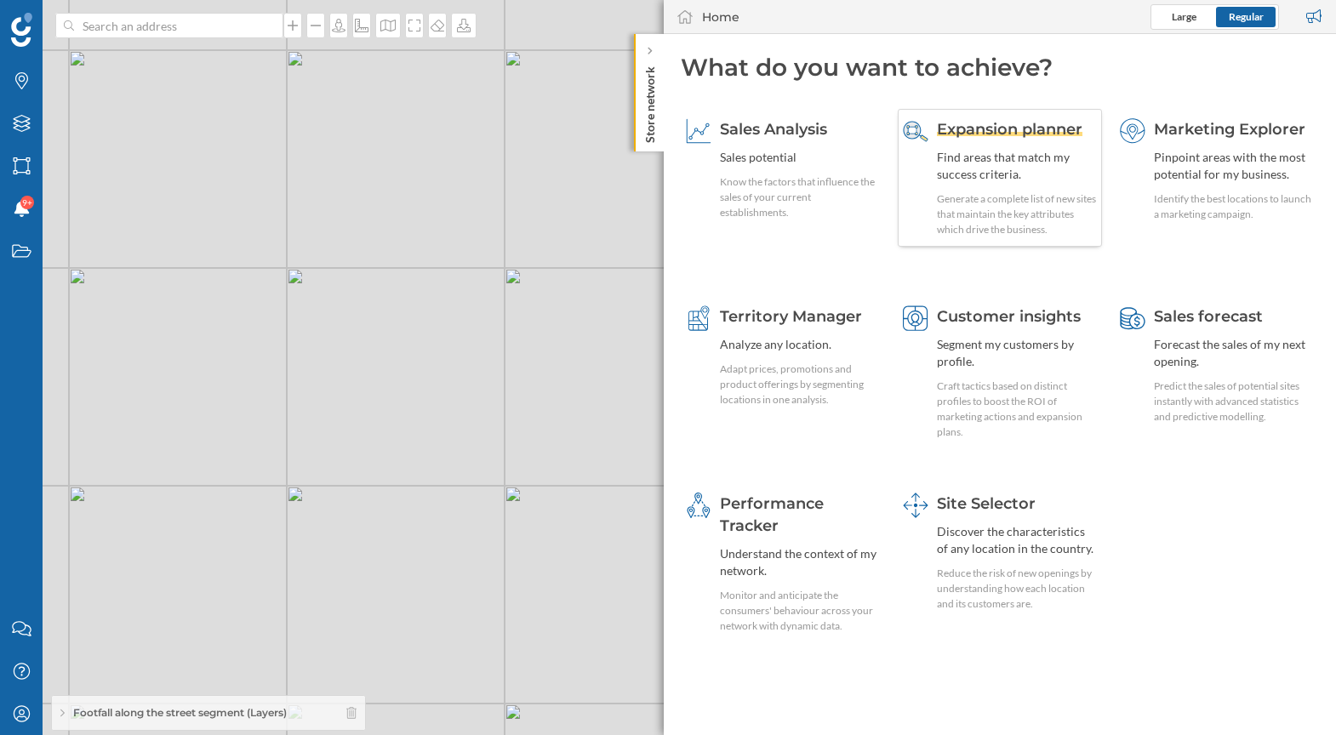
click at [1045, 132] on span "Expansion planner" at bounding box center [1010, 129] width 146 height 19
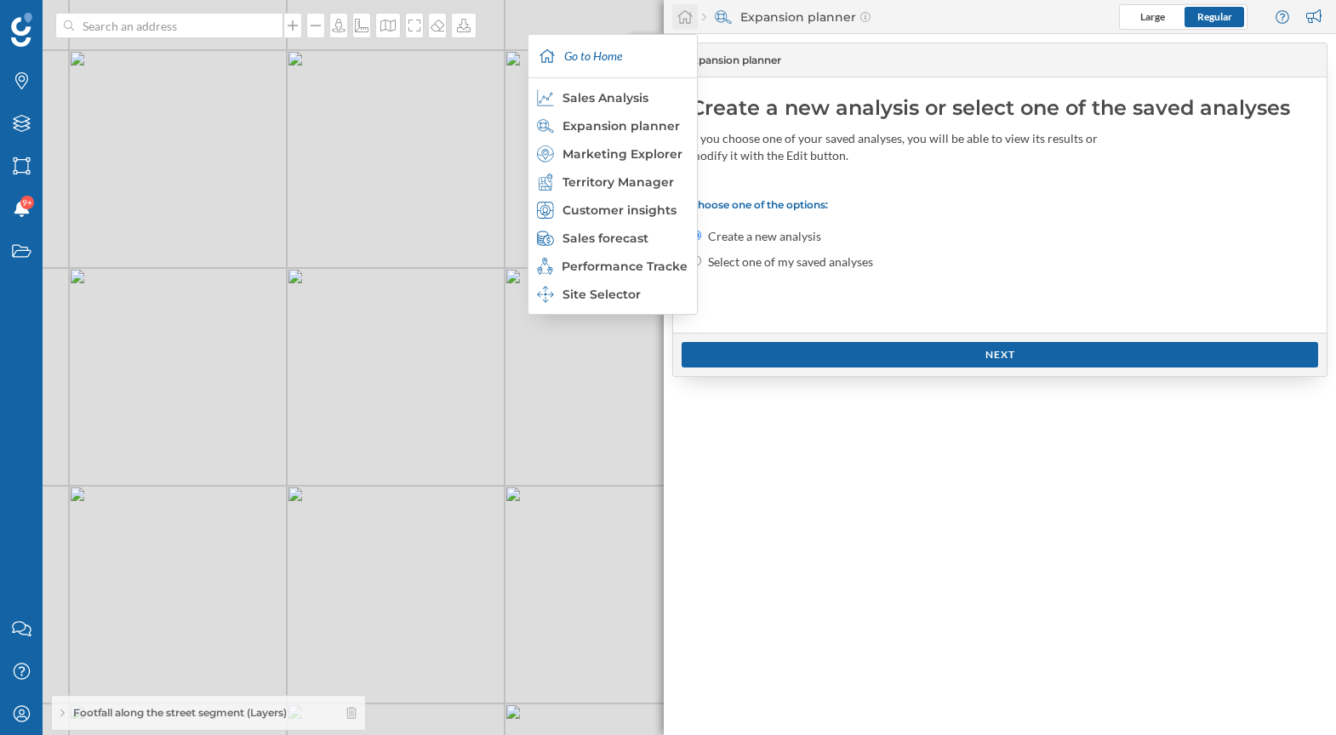
click at [681, 18] on icon at bounding box center [684, 16] width 17 height 15
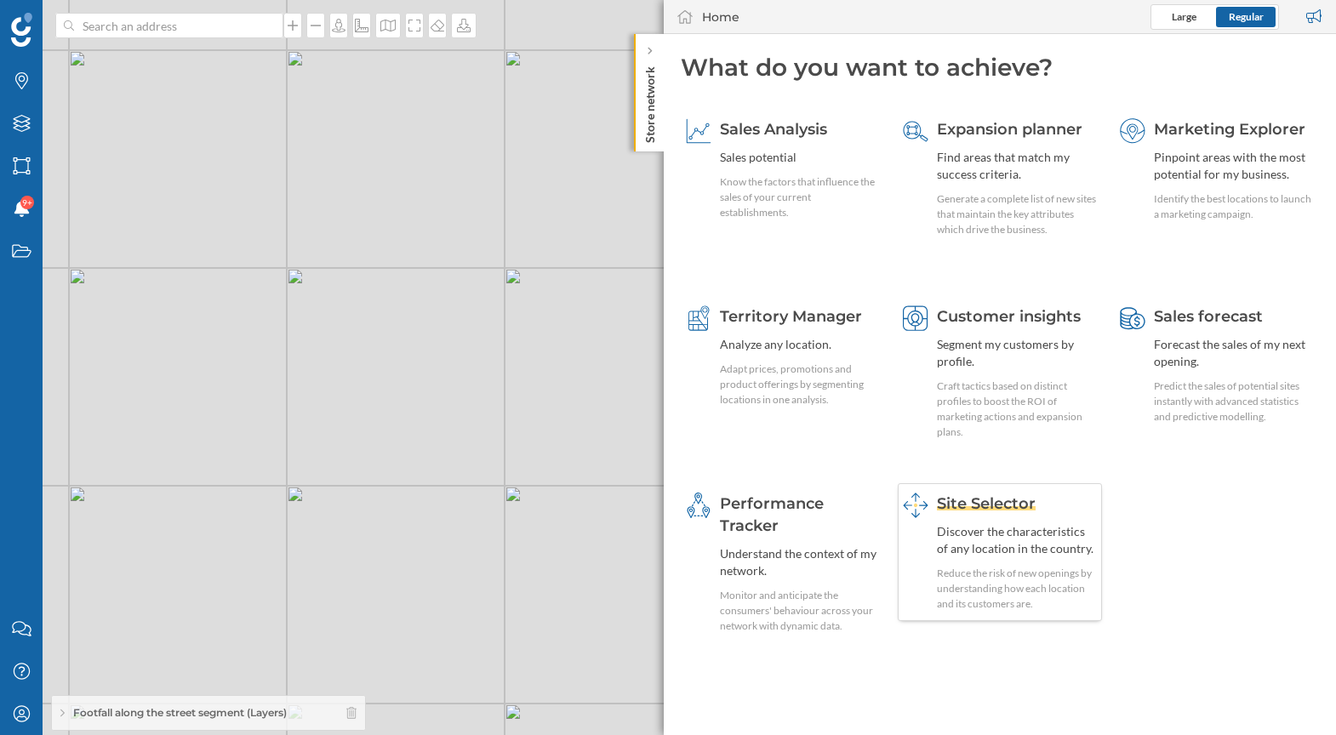
click at [1004, 502] on span "Site Selector" at bounding box center [986, 503] width 99 height 19
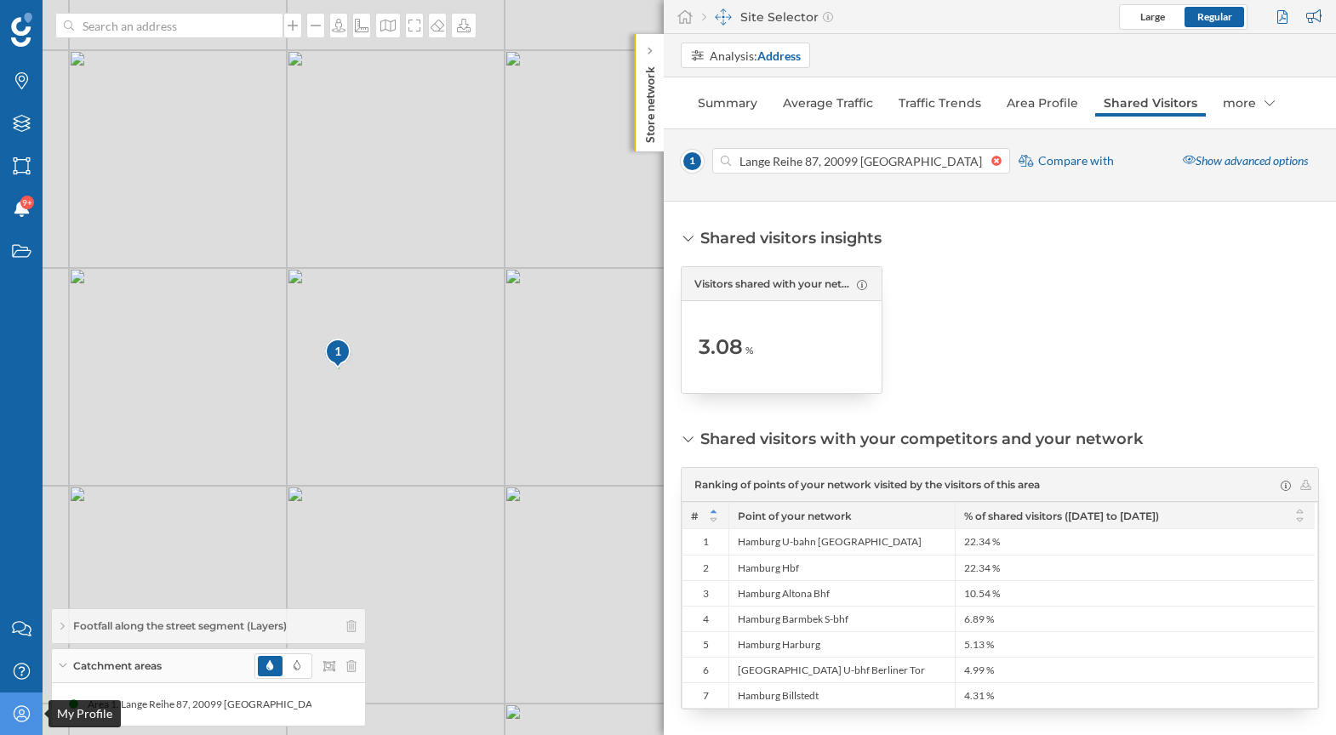
click at [18, 714] on icon "My Profile" at bounding box center [21, 713] width 21 height 17
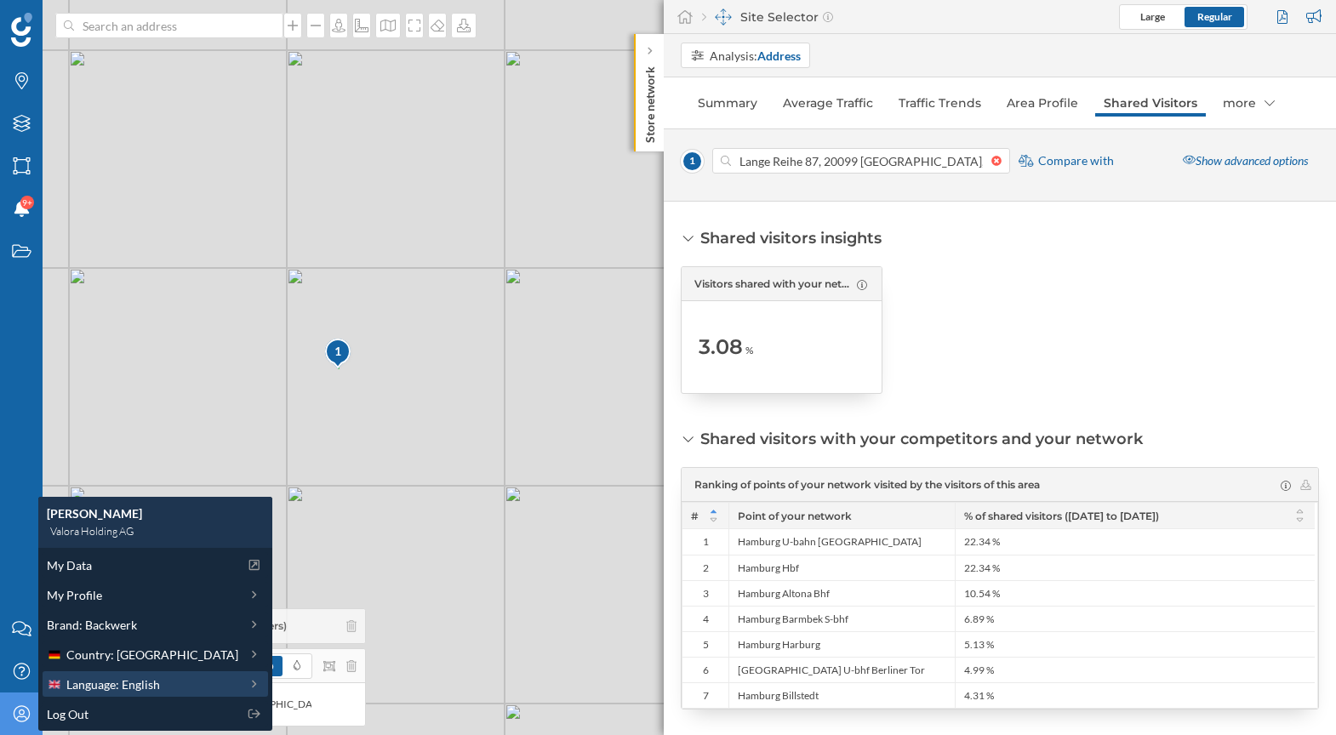
click at [123, 676] on span "Language: English" at bounding box center [113, 685] width 94 height 18
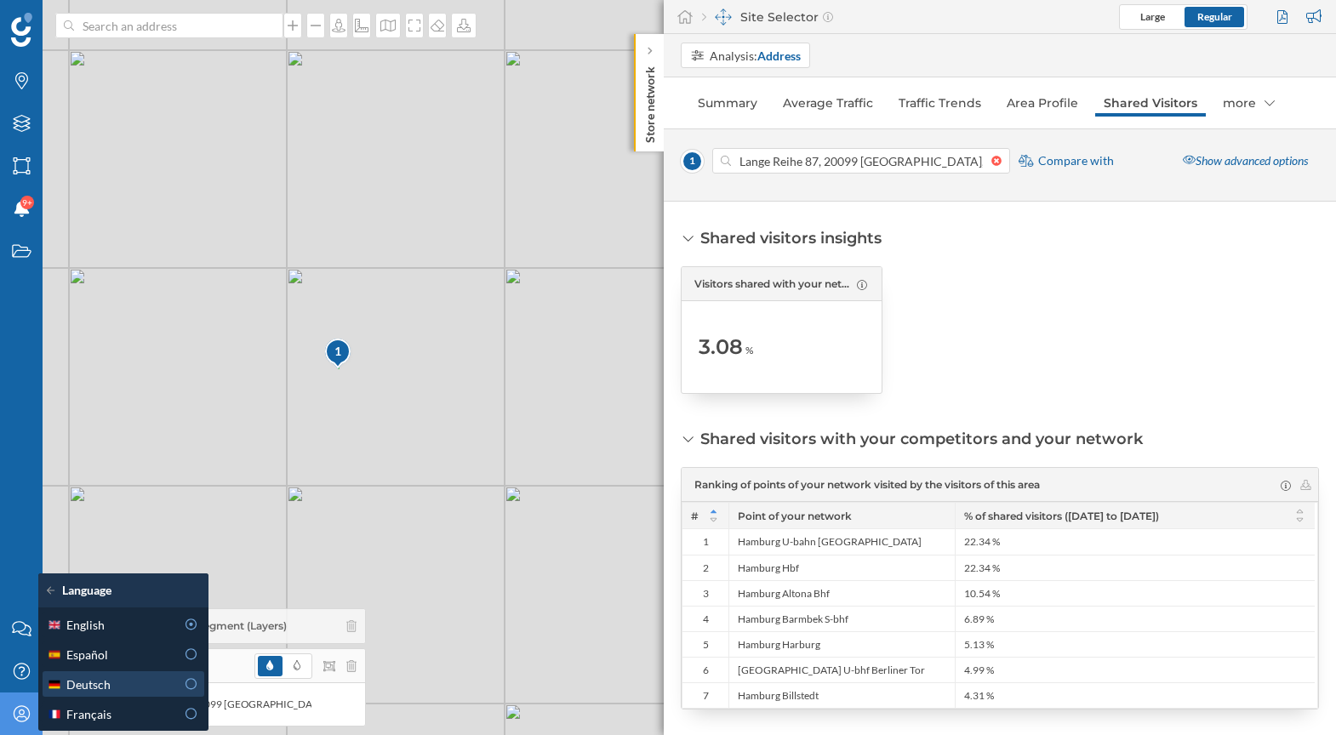
click at [178, 685] on div "Deutsch" at bounding box center [122, 685] width 151 height 18
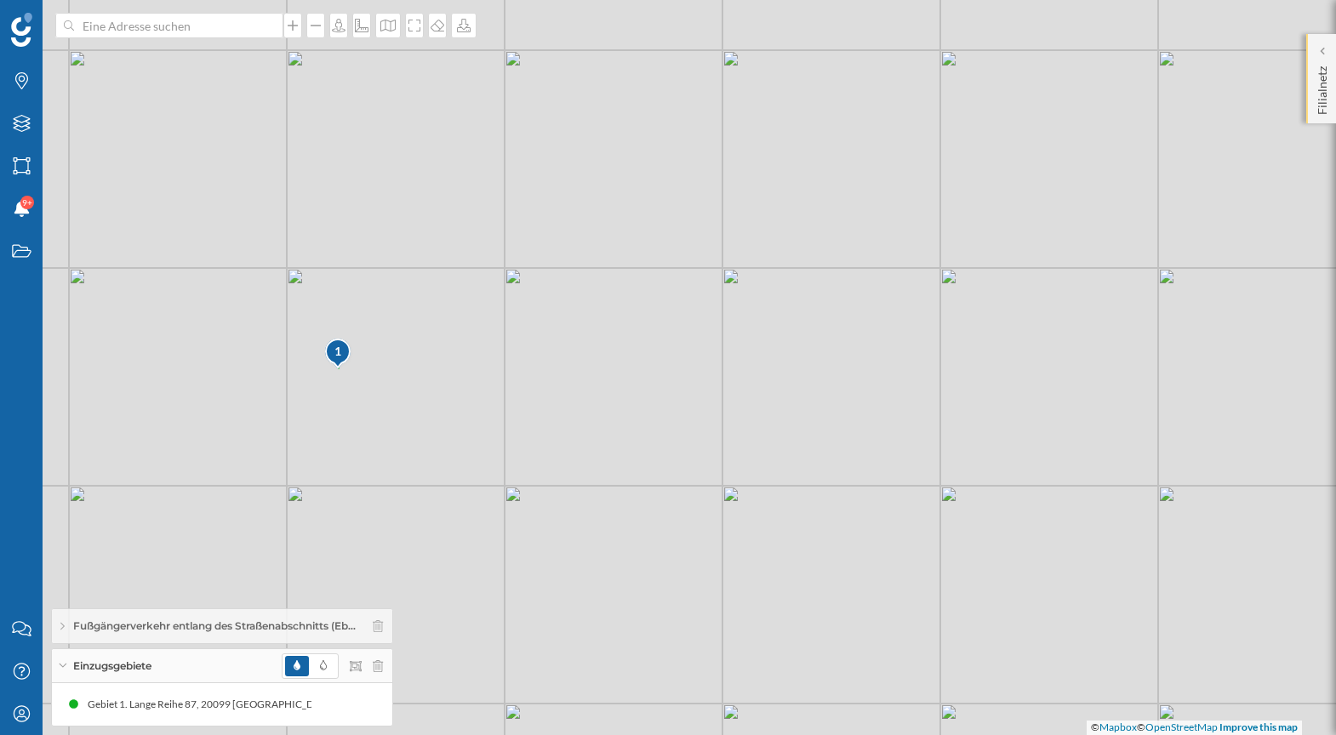
click at [1311, 66] on div "Filialnetz" at bounding box center [1321, 78] width 30 height 89
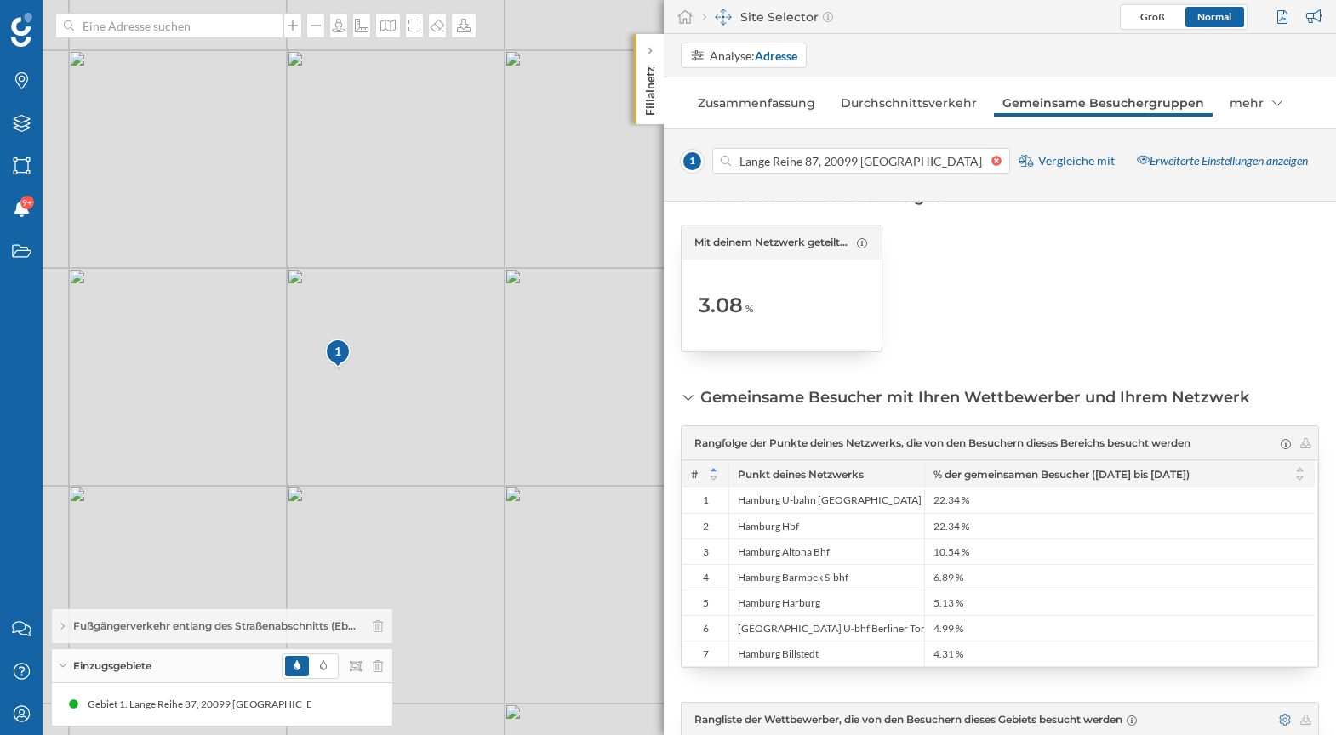
scroll to position [285, 0]
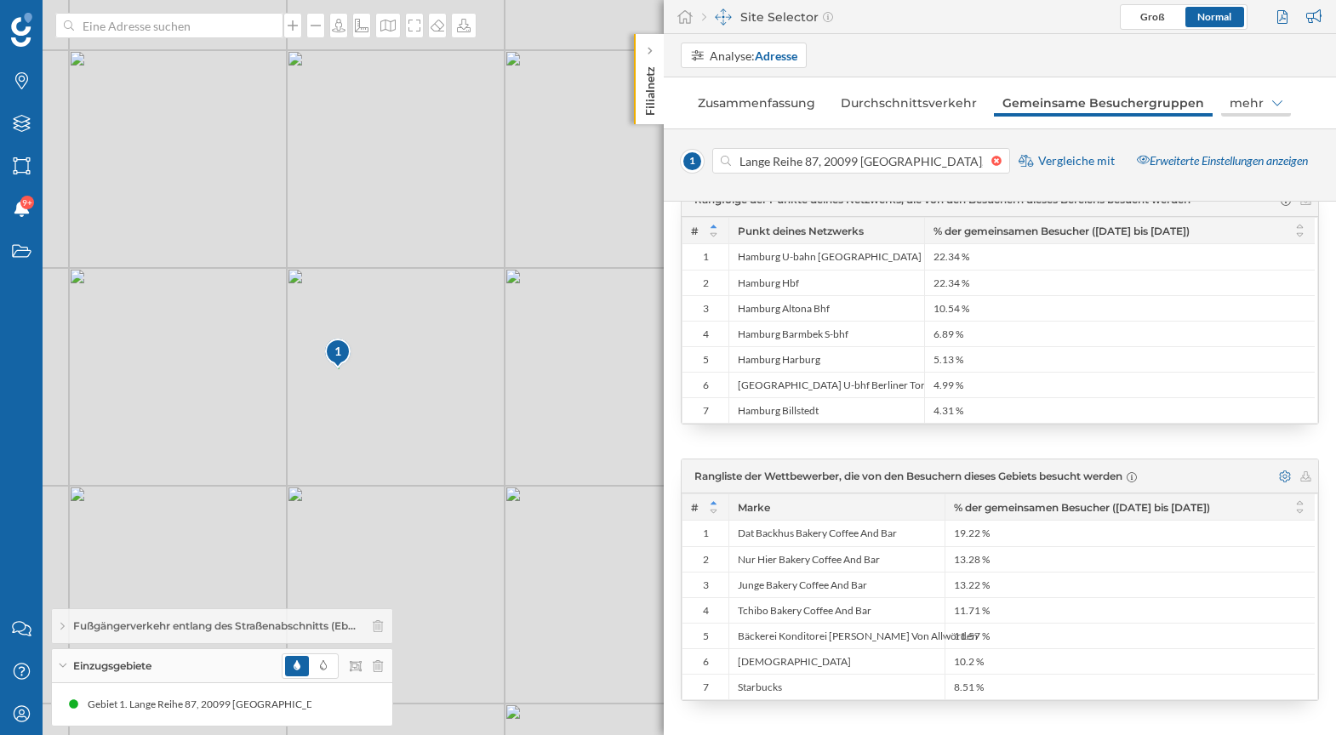
click at [1258, 108] on div "mehr" at bounding box center [1256, 102] width 70 height 27
click at [1280, 170] on div "Gebietsprofil" at bounding box center [1249, 169] width 77 height 18
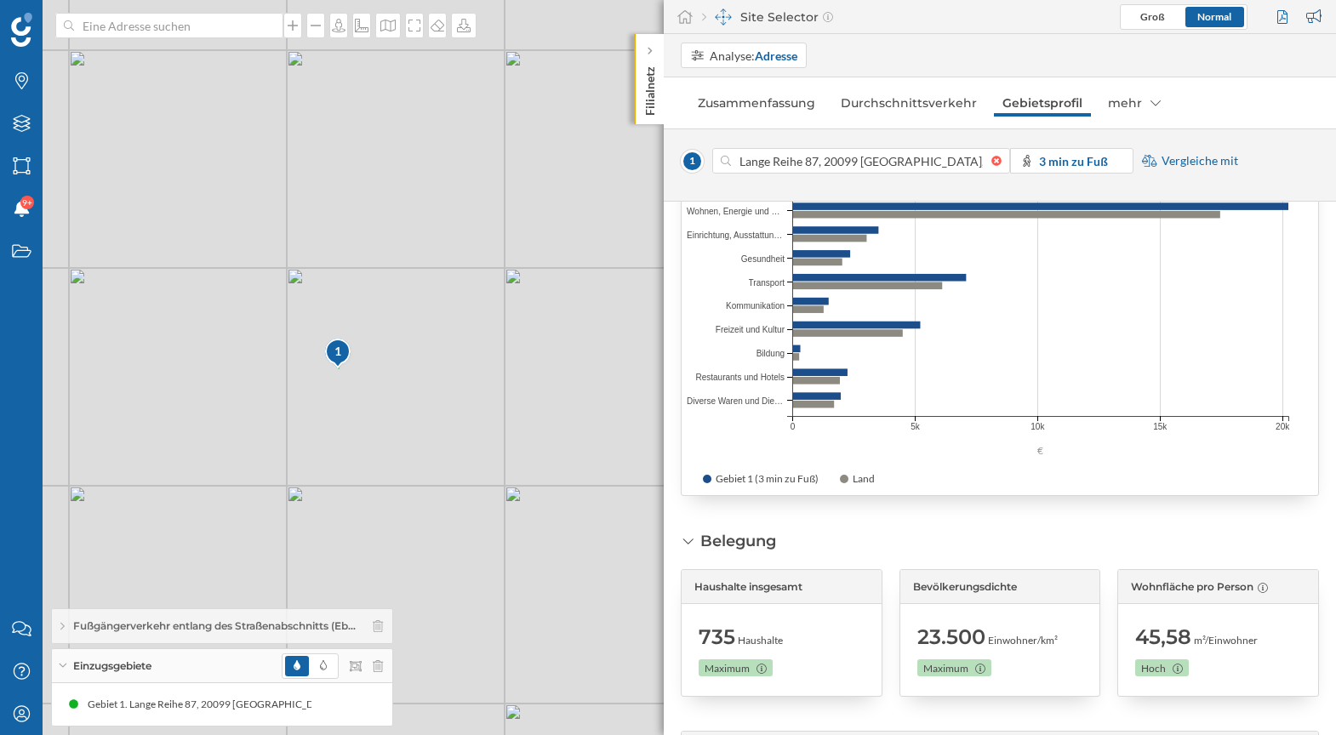
scroll to position [1766, 0]
